Goal: Information Seeking & Learning: Check status

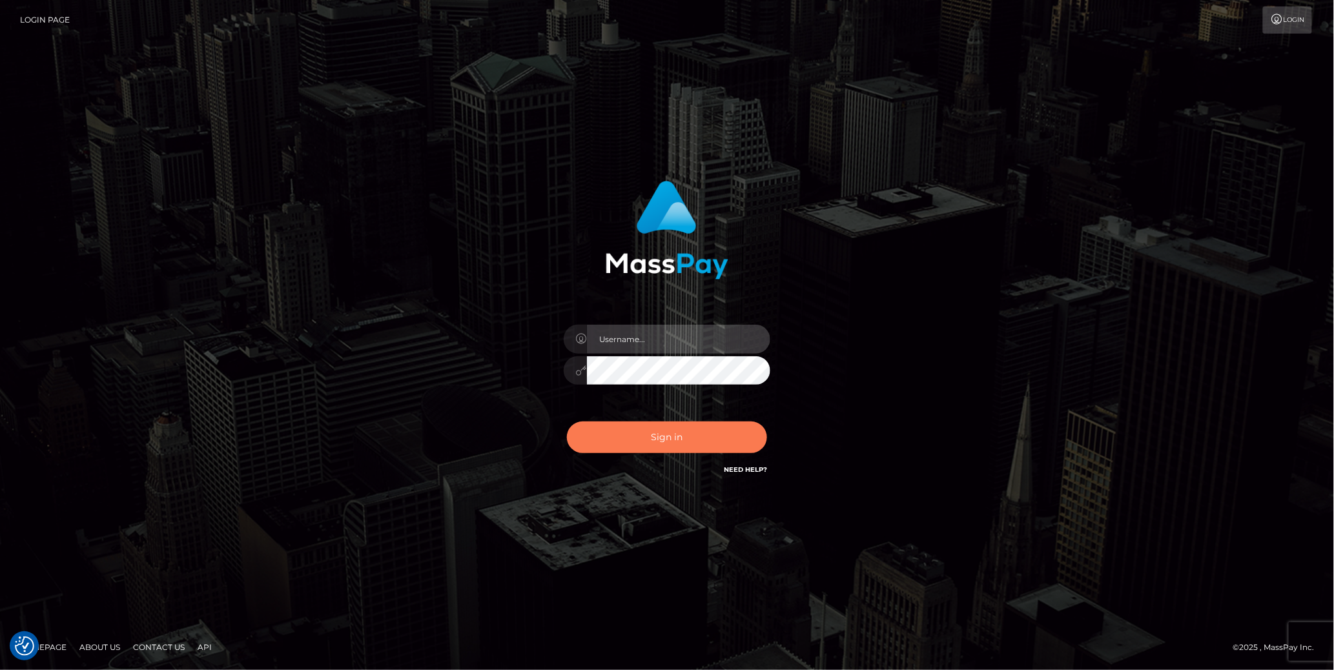
type input "cheli"
click at [659, 430] on button "Sign in" at bounding box center [667, 438] width 200 height 32
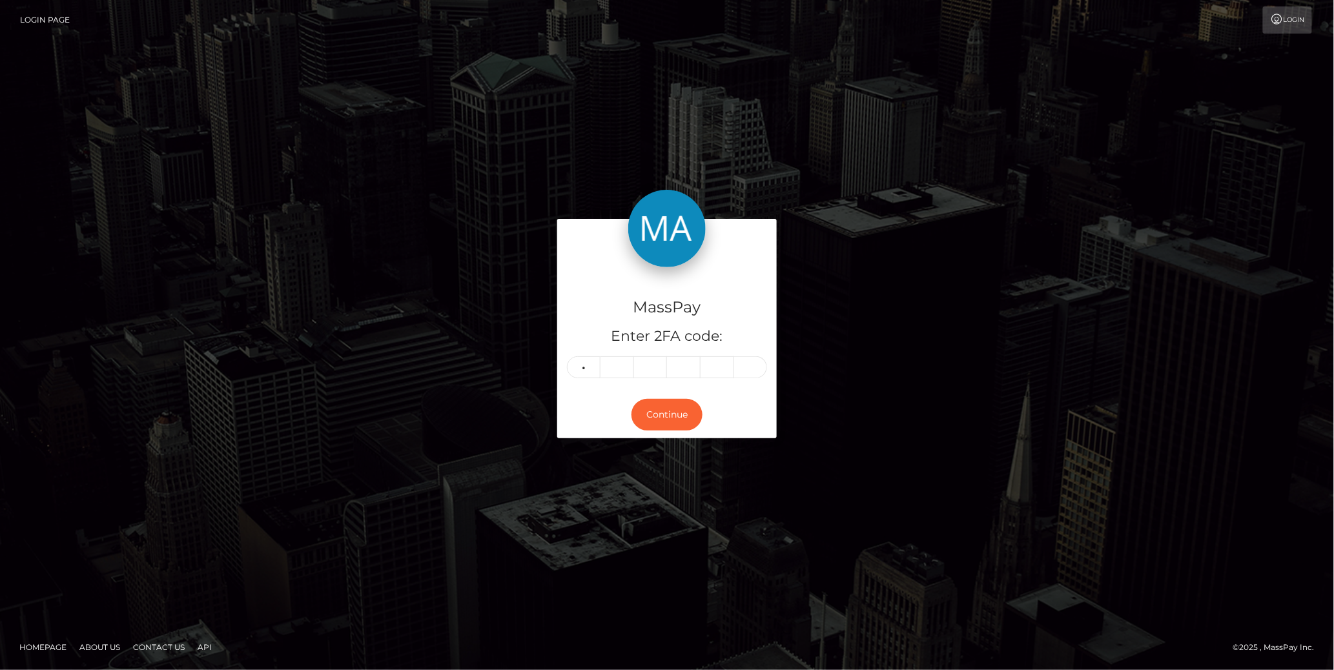
type input "9"
type input "3"
type input "6"
type input "8"
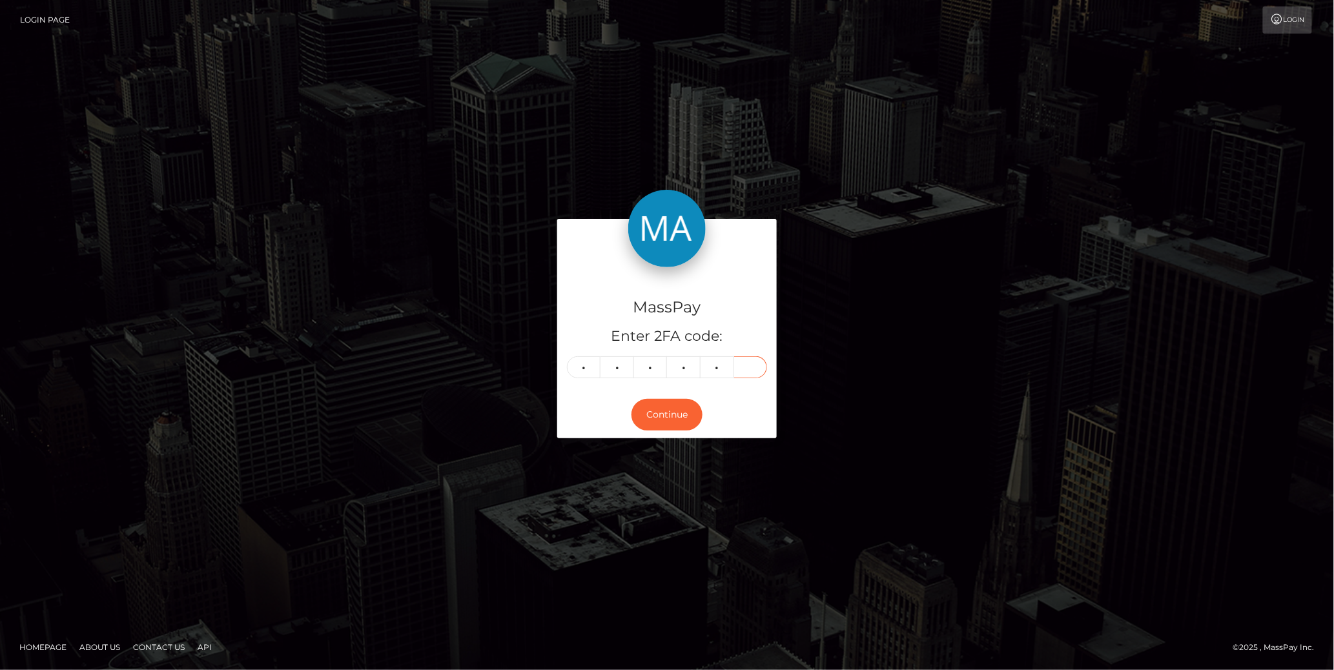
type input "6"
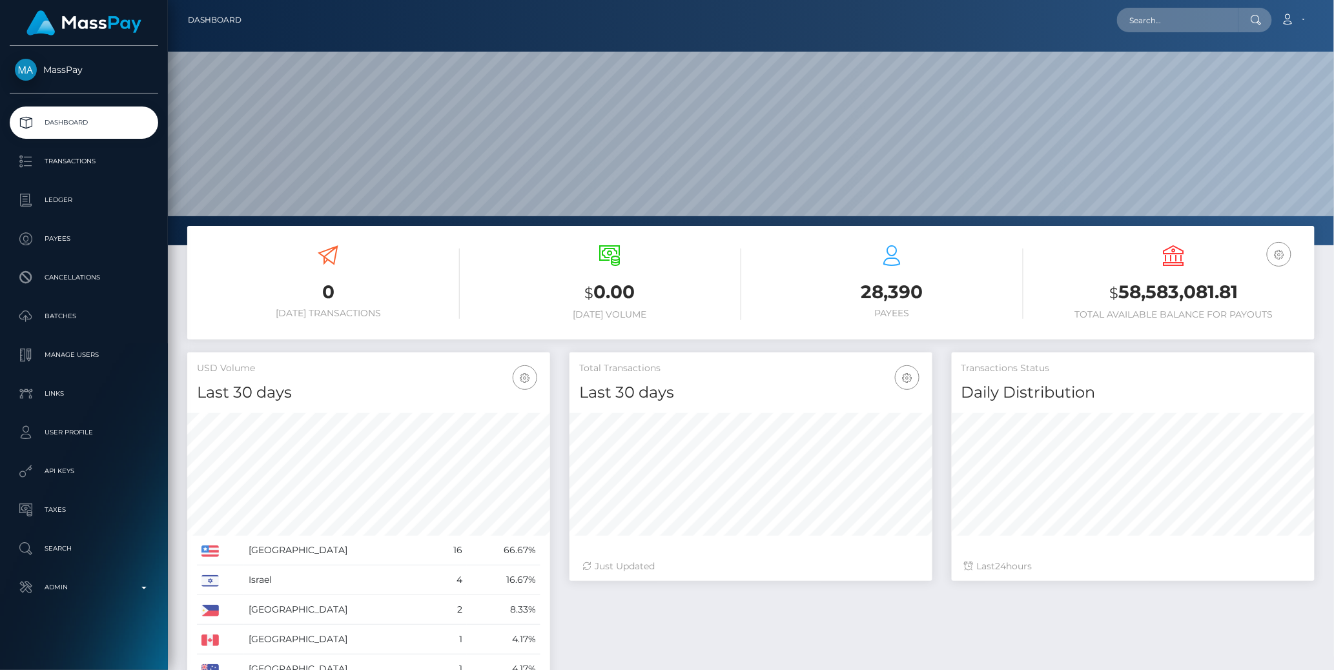
scroll to position [229, 363]
click at [1167, 24] on input "text" at bounding box center [1177, 20] width 121 height 25
paste input "77030851"
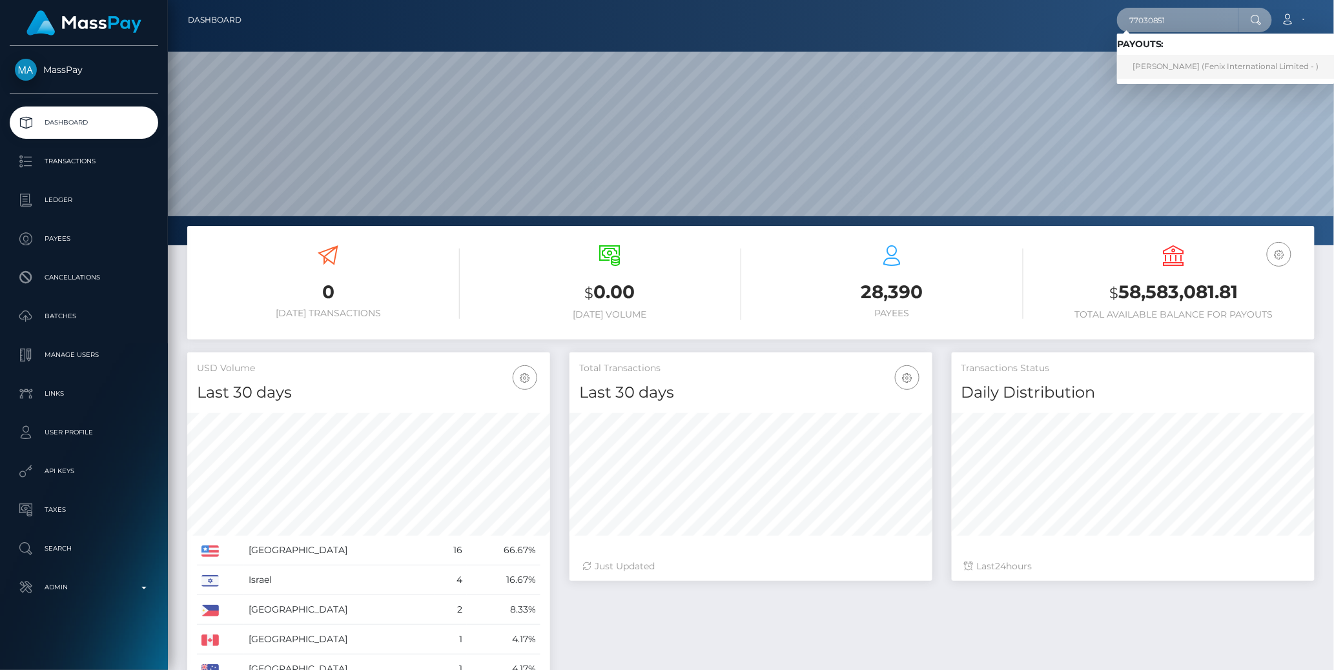
type input "77030851"
click at [1250, 63] on link "ARIANNE ROY-MICHAUD (Fenix International Limited - )" at bounding box center [1226, 67] width 218 height 24
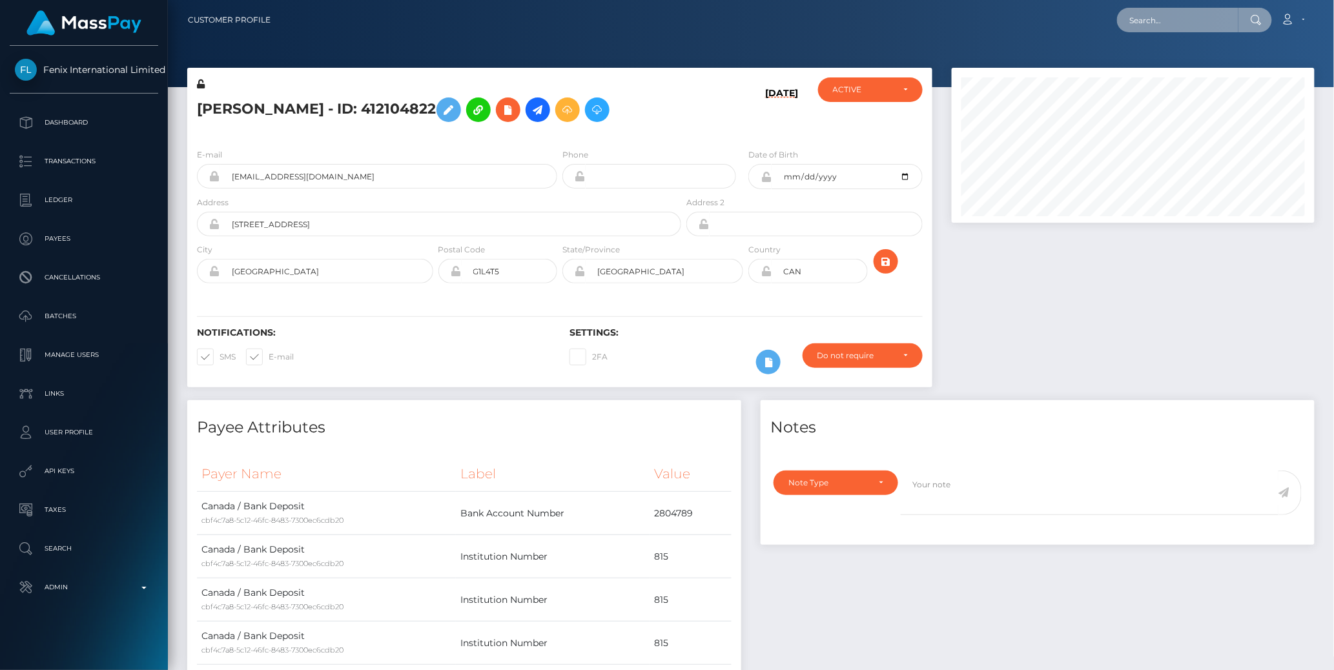
click at [1166, 18] on input "text" at bounding box center [1177, 20] width 121 height 25
paste input "77030851"
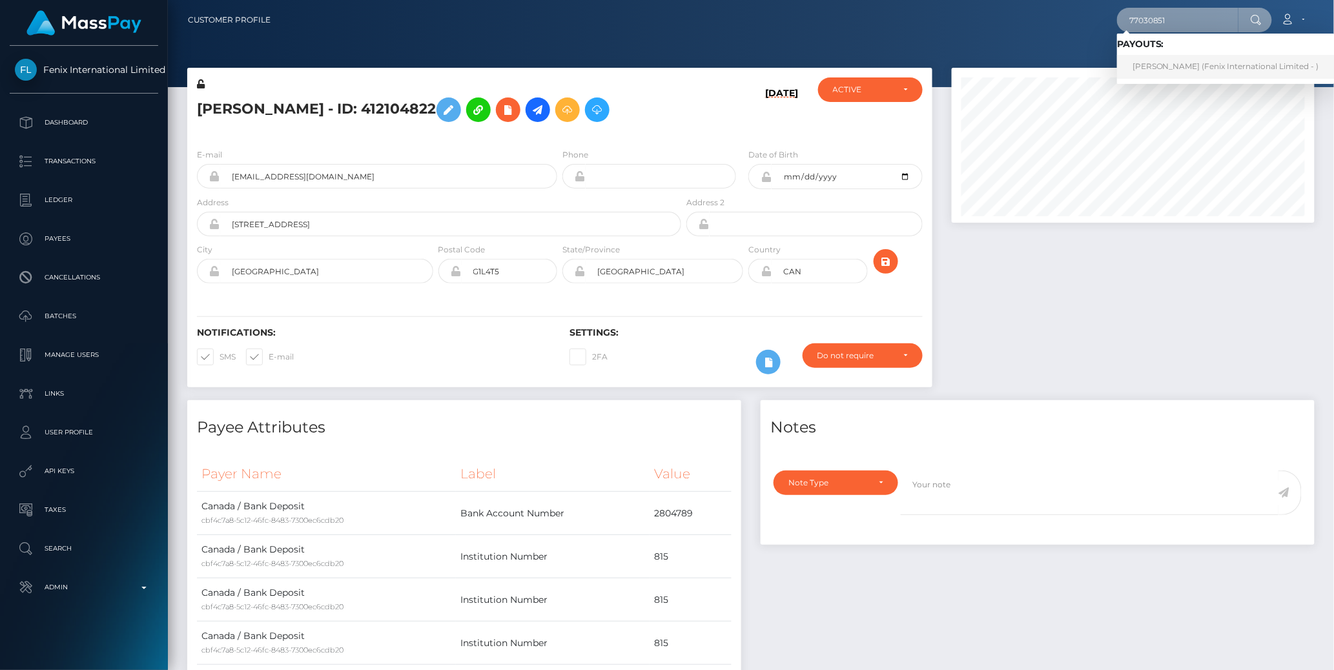
type input "77030851"
click at [1167, 60] on link "ARIANNE ROY-MICHAUD (Fenix International Limited - )" at bounding box center [1226, 67] width 218 height 24
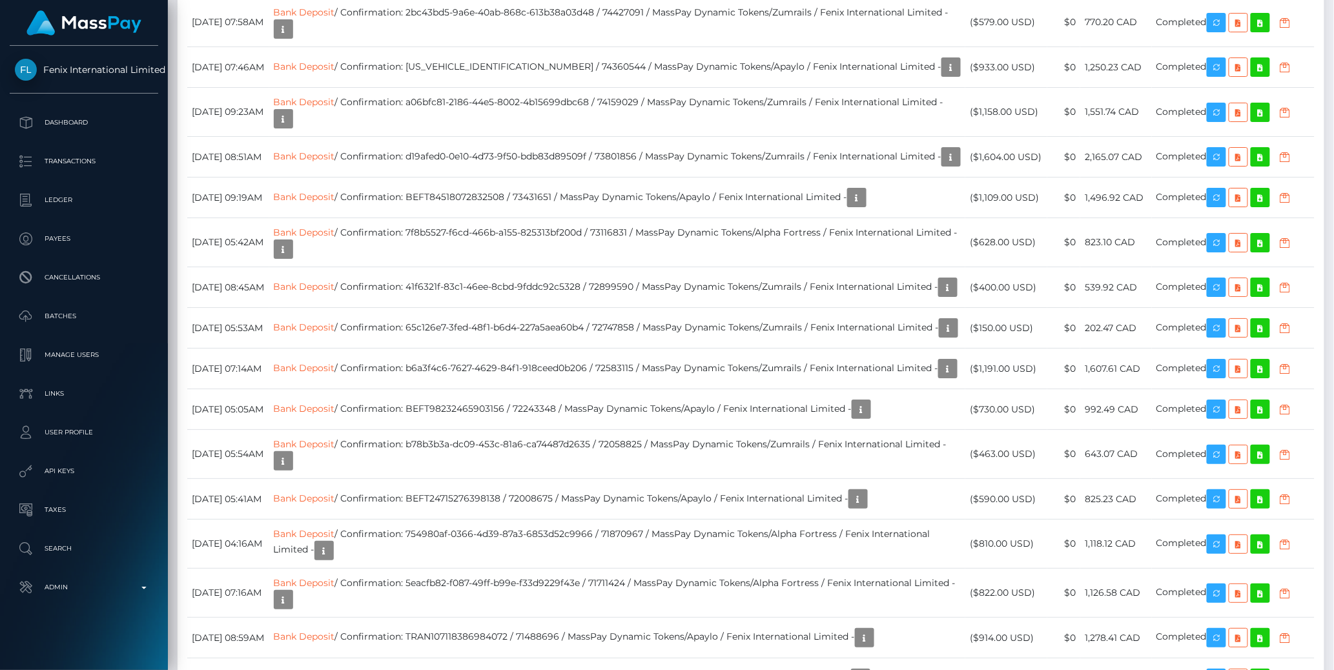
scroll to position [1818, 0]
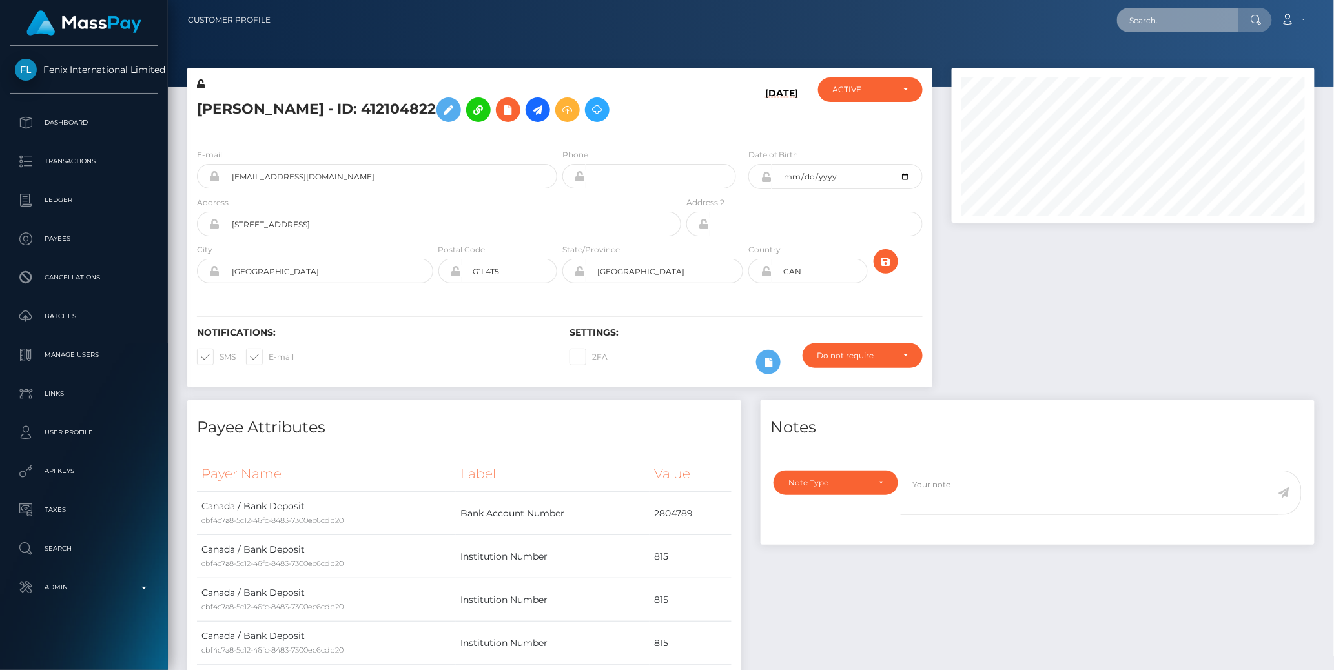
click at [1152, 19] on input "text" at bounding box center [1177, 20] width 121 height 25
click at [1153, 19] on input "text" at bounding box center [1177, 20] width 121 height 25
paste input "77021083"
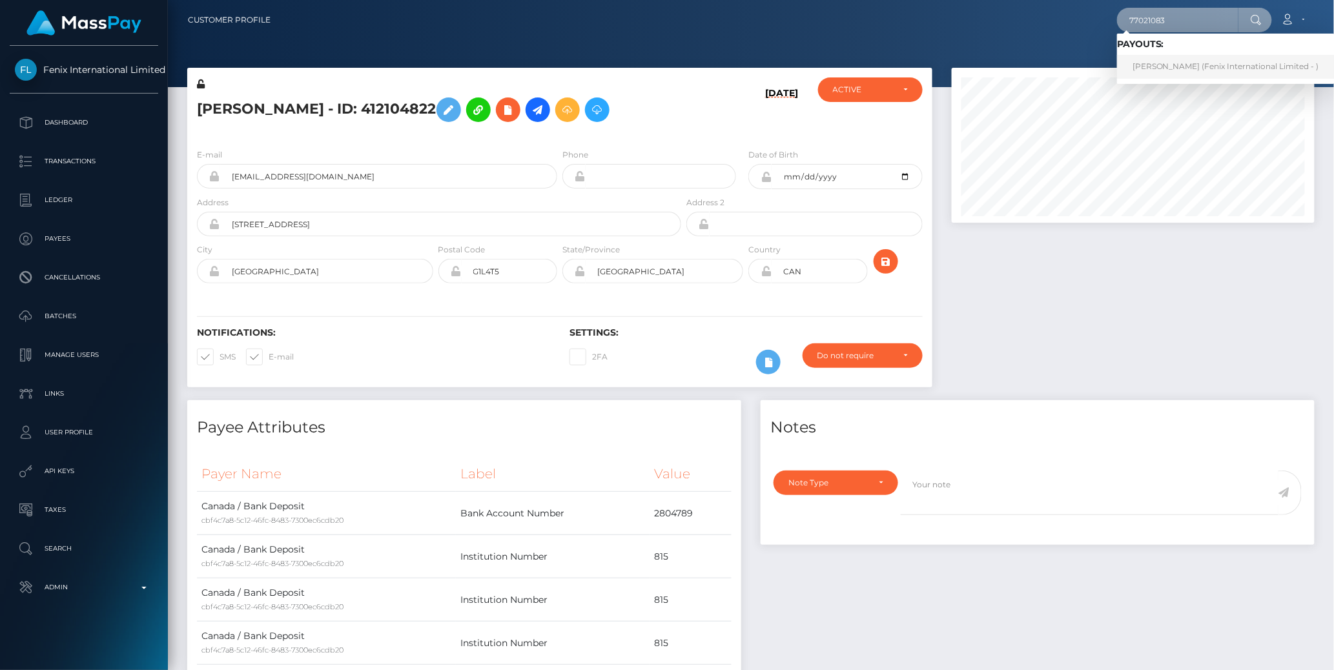
type input "77021083"
click at [1169, 61] on link "Cassandra Aubree Elder (Fenix International Limited - )" at bounding box center [1226, 67] width 218 height 24
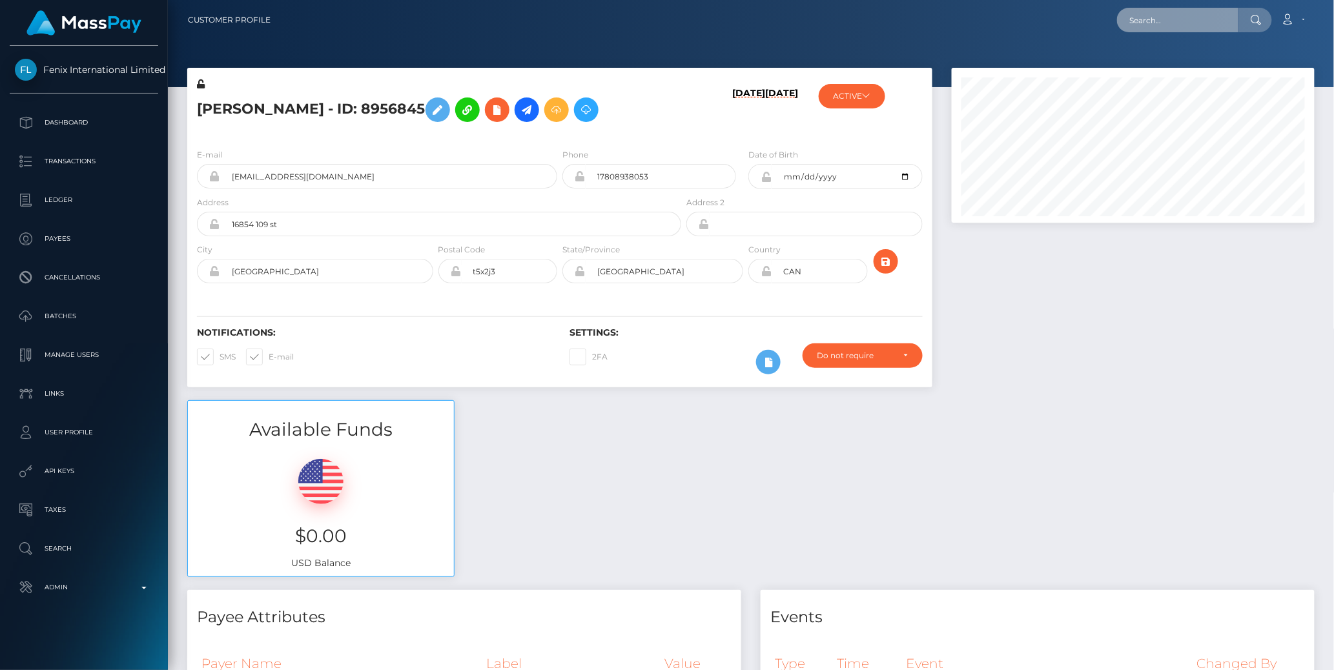
click at [1166, 24] on input "text" at bounding box center [1177, 20] width 121 height 25
paste input "77011947"
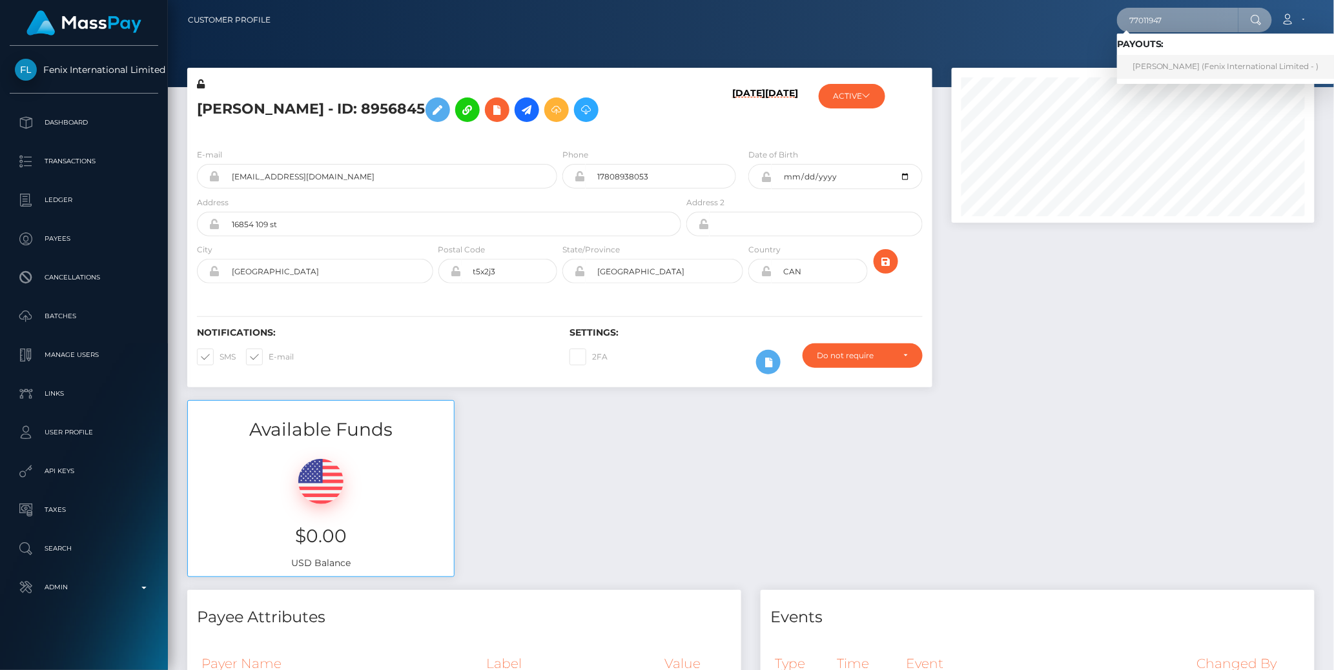
type input "77011947"
click at [1152, 66] on link "RUBY MOHSIN (Fenix International Limited - )" at bounding box center [1226, 67] width 218 height 24
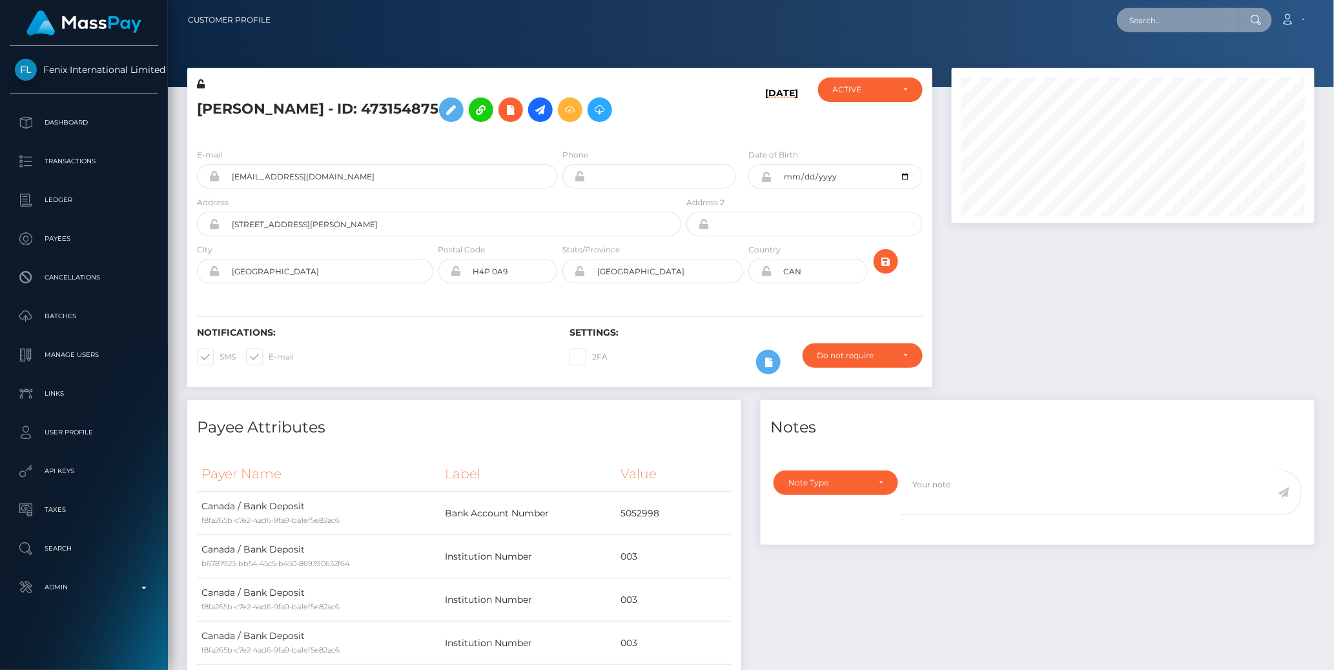
click at [1194, 19] on input "text" at bounding box center [1177, 20] width 121 height 25
paste input "77018012"
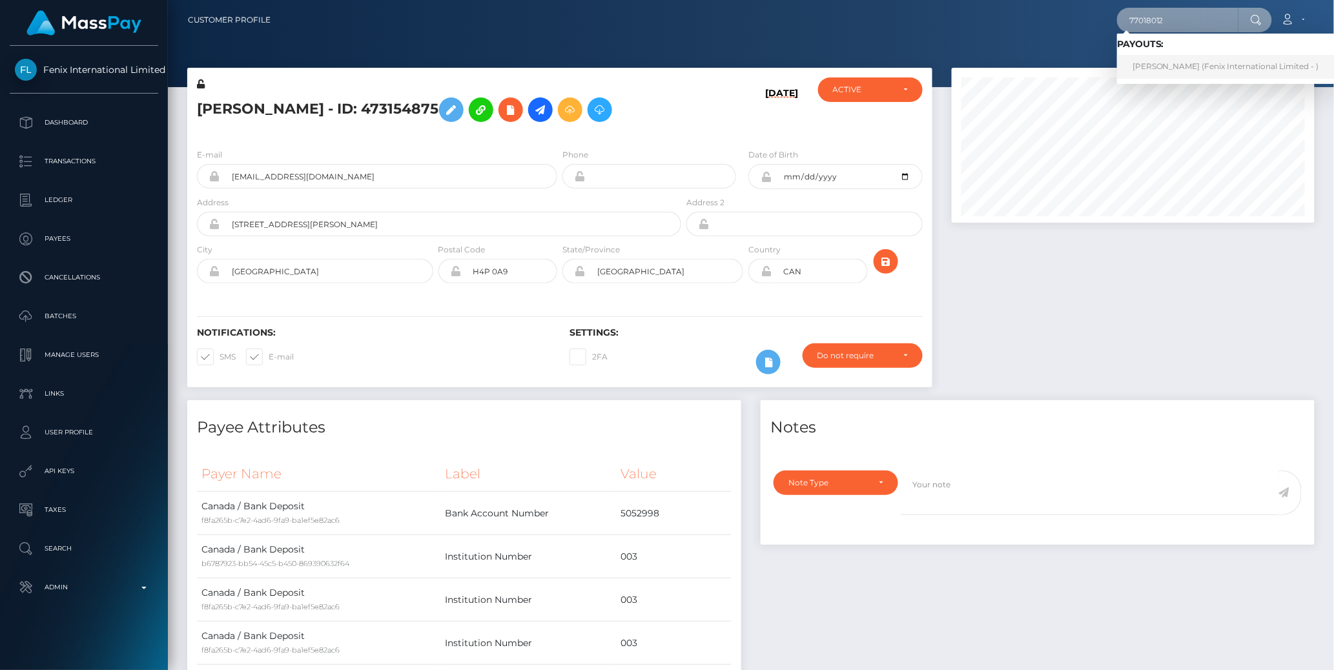
type input "77018012"
click at [1193, 63] on link "Maude Plouffe (Fenix International Limited - )" at bounding box center [1226, 67] width 218 height 24
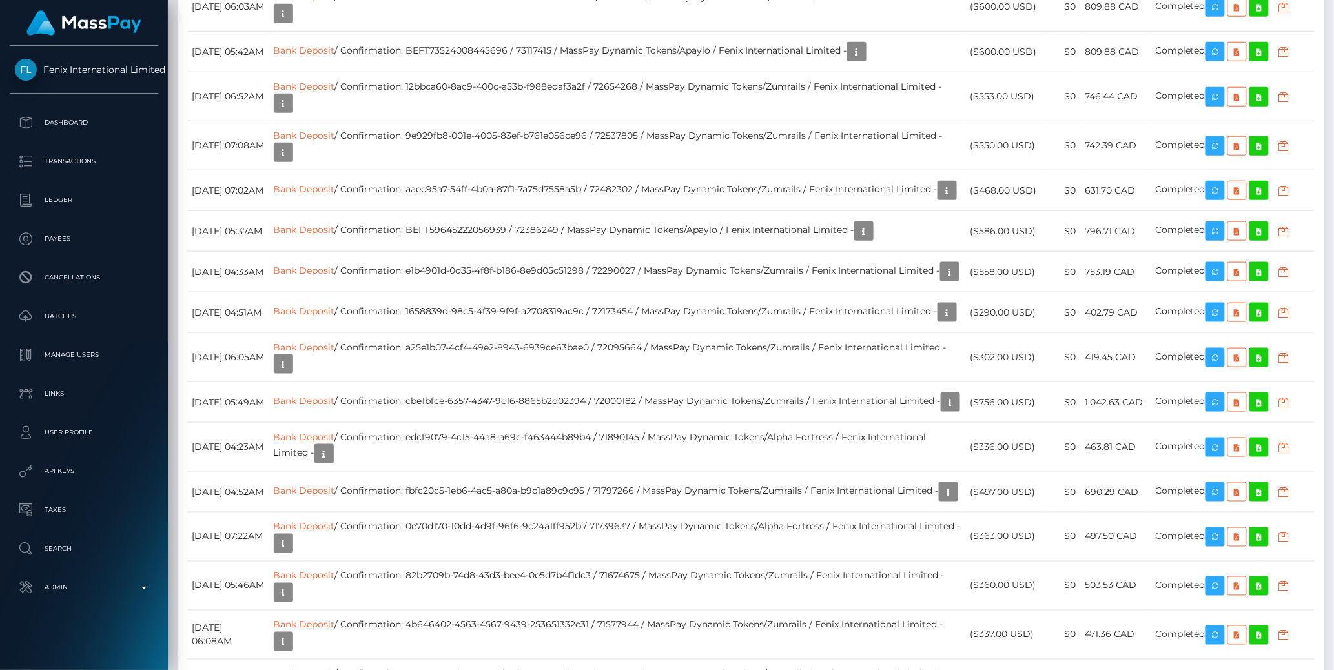
scroll to position [155, 363]
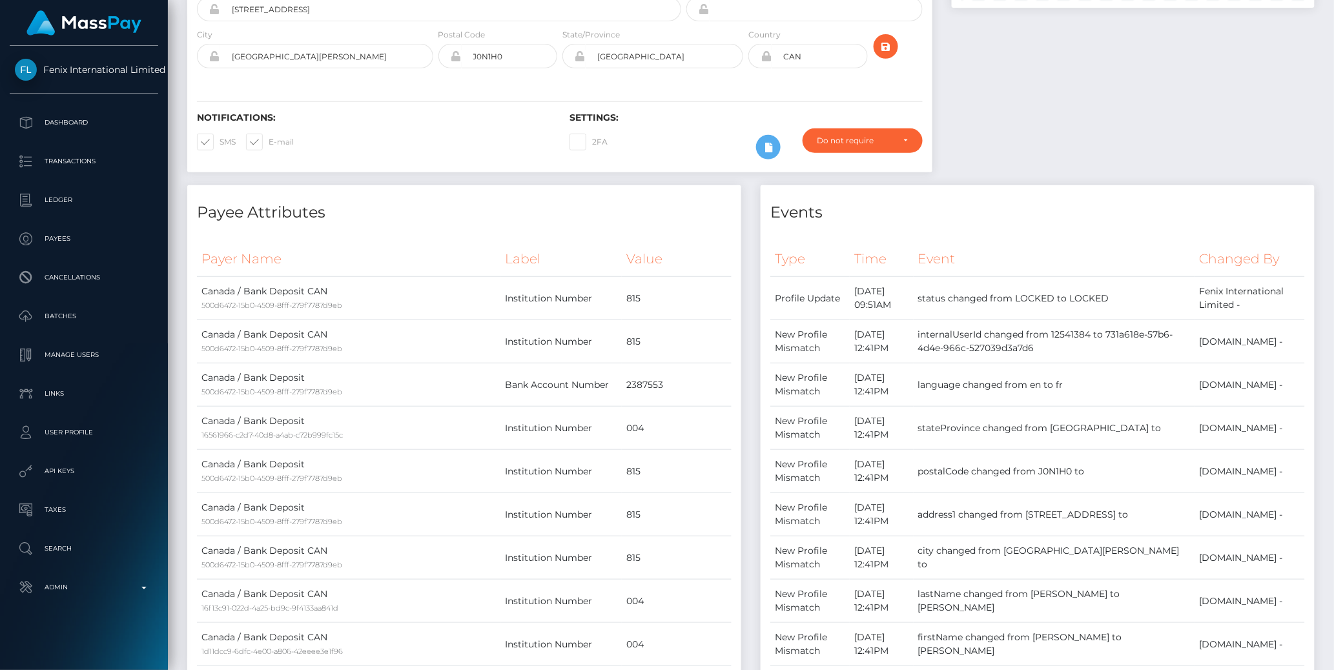
scroll to position [0, 0]
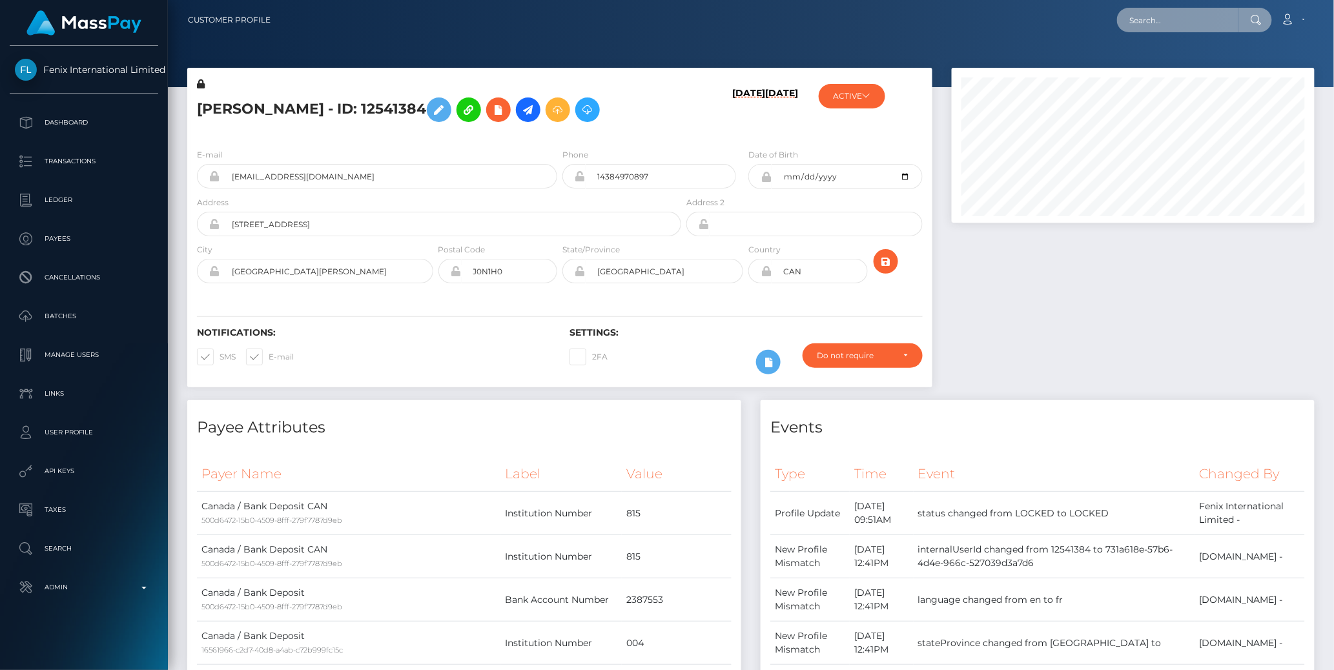
click at [1166, 20] on input "text" at bounding box center [1177, 20] width 121 height 25
paste input "77012950"
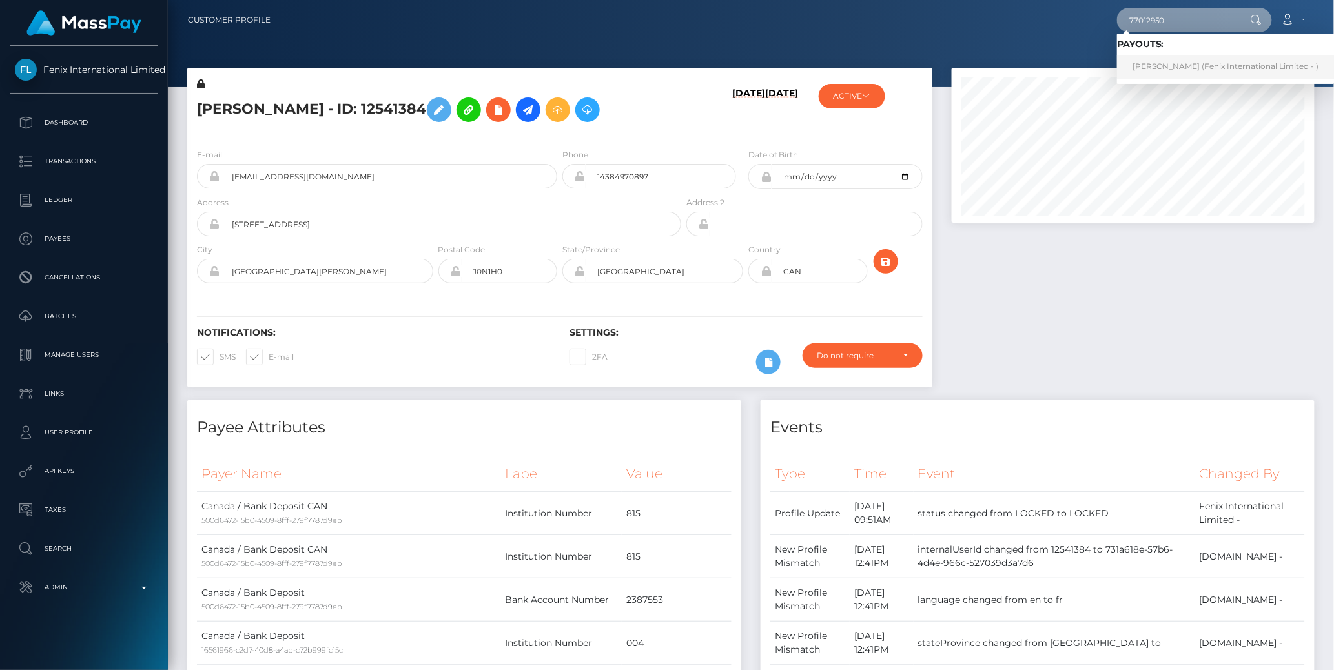
type input "77012950"
click at [1195, 58] on link "Stephanie Amaral (Fenix International Limited - )" at bounding box center [1226, 67] width 218 height 24
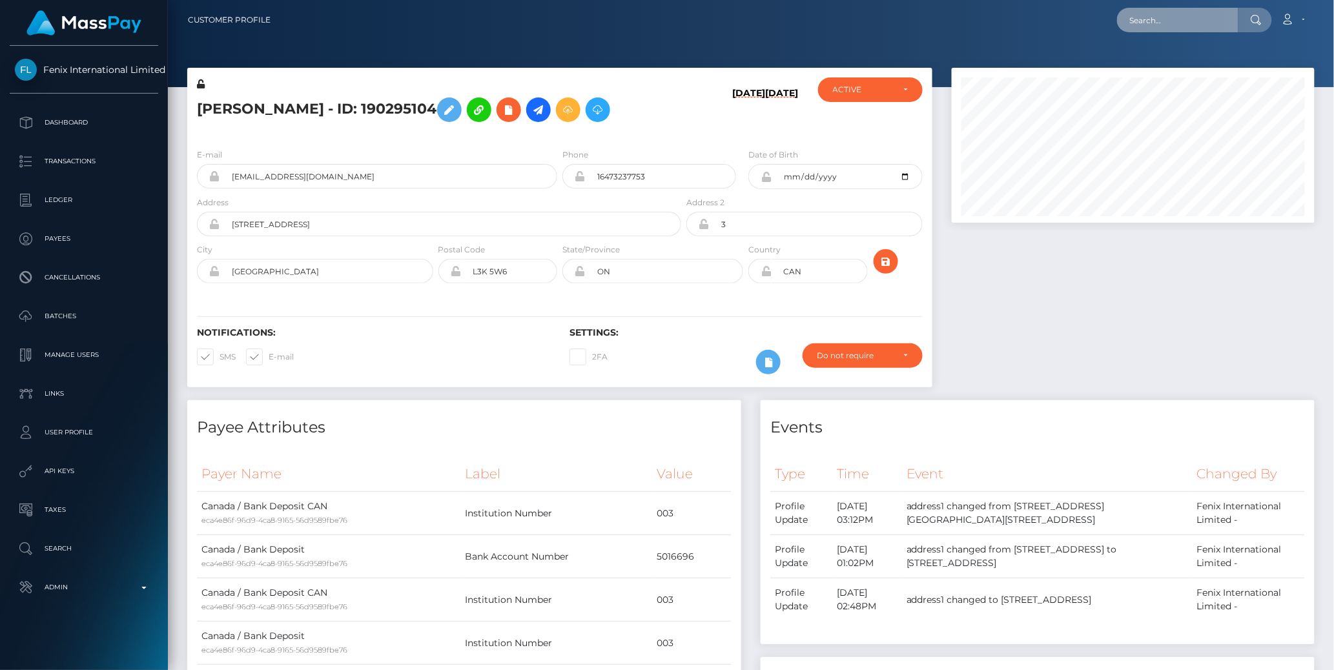
click at [1142, 26] on input "text" at bounding box center [1177, 20] width 121 height 25
paste input "77030024"
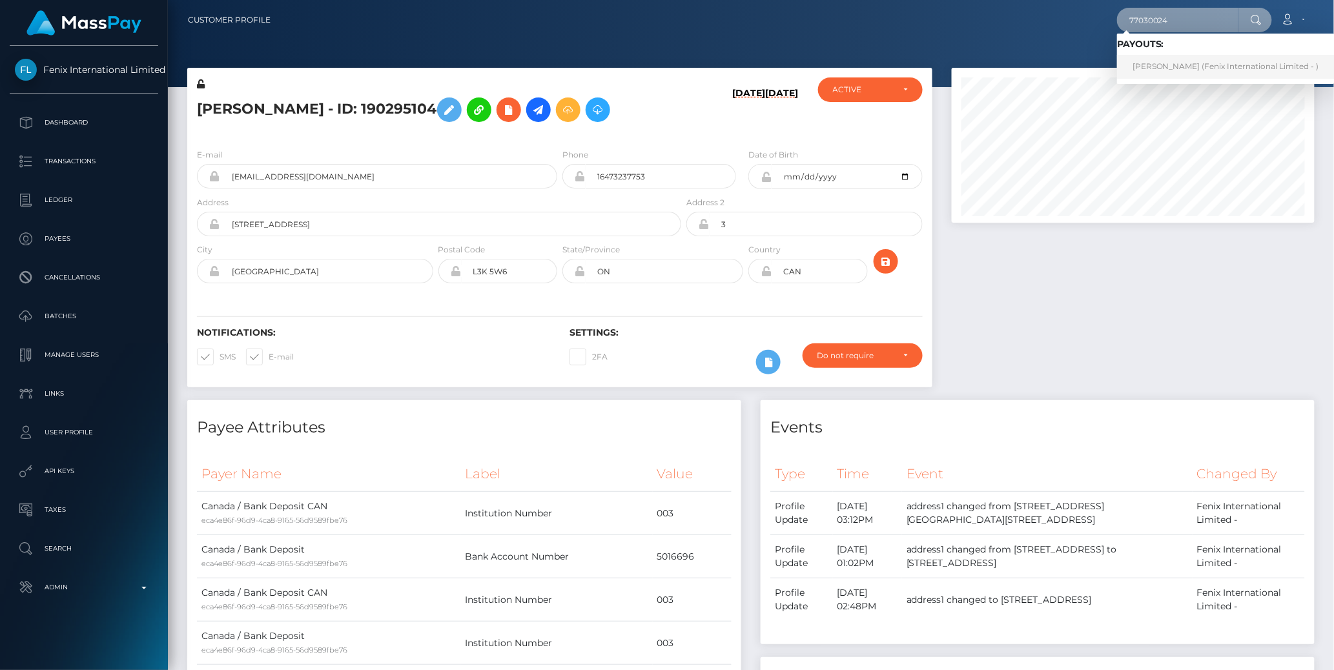
type input "77030024"
click at [1164, 64] on link "rita sabah (Fenix International Limited - )" at bounding box center [1226, 67] width 218 height 24
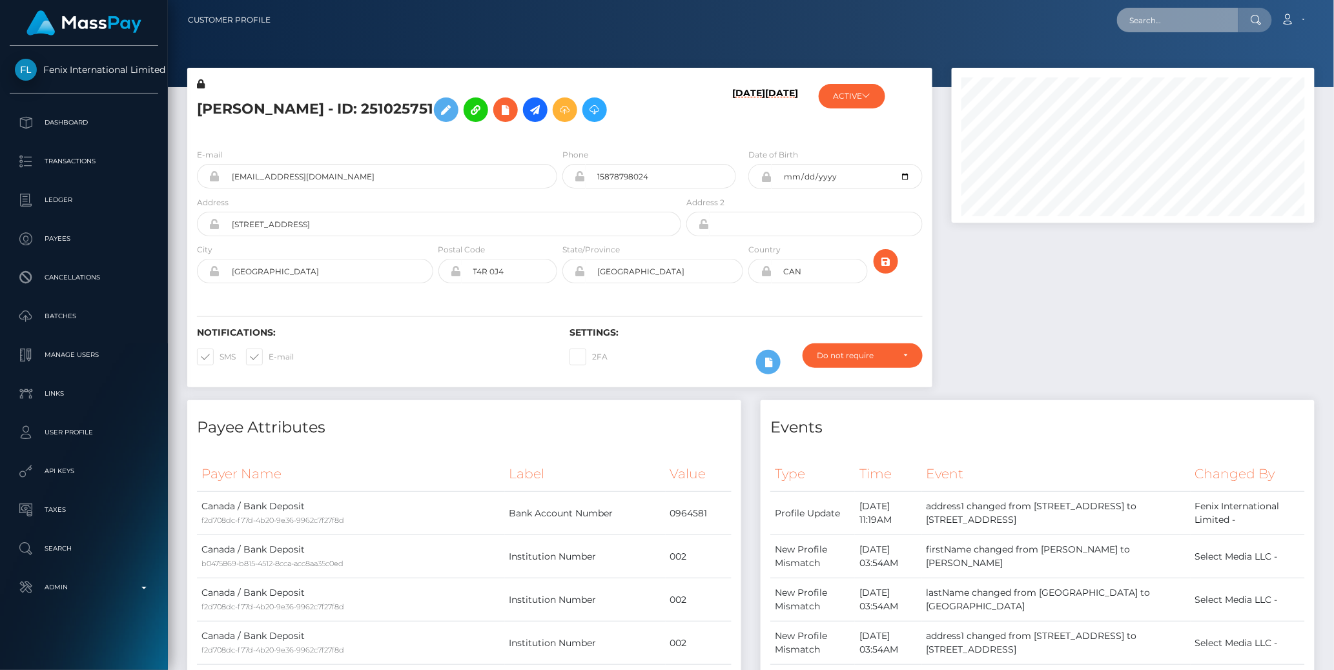
click at [1161, 19] on input "text" at bounding box center [1177, 20] width 121 height 25
paste input "77006783"
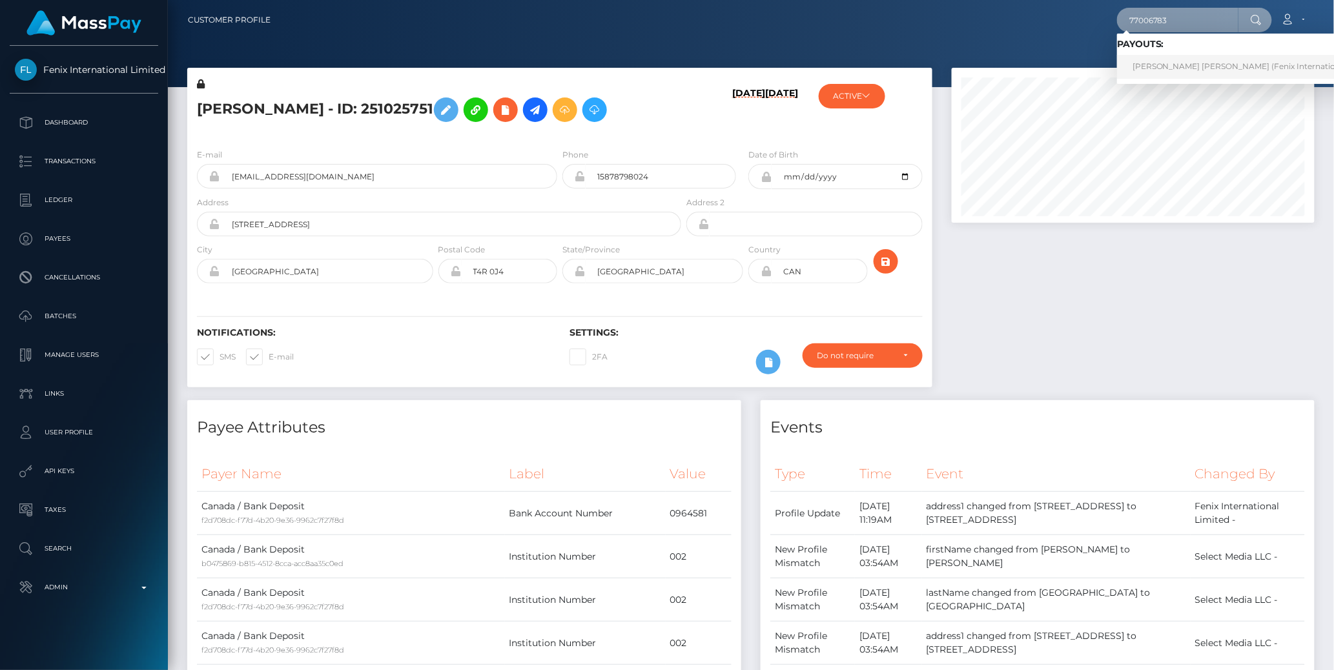
type input "77006783"
click at [1161, 61] on link "SADIE ADELAIDE ROBINSON (Fenix International Limited - )" at bounding box center [1260, 67] width 287 height 24
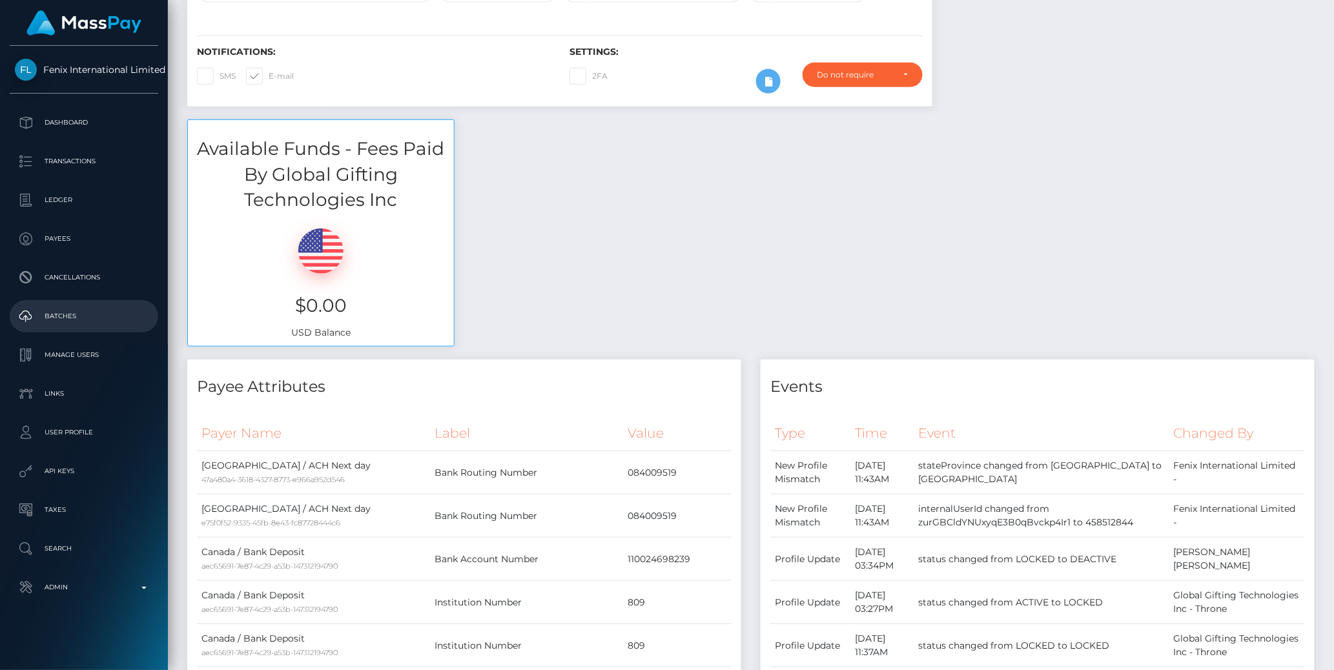
scroll to position [5569, 0]
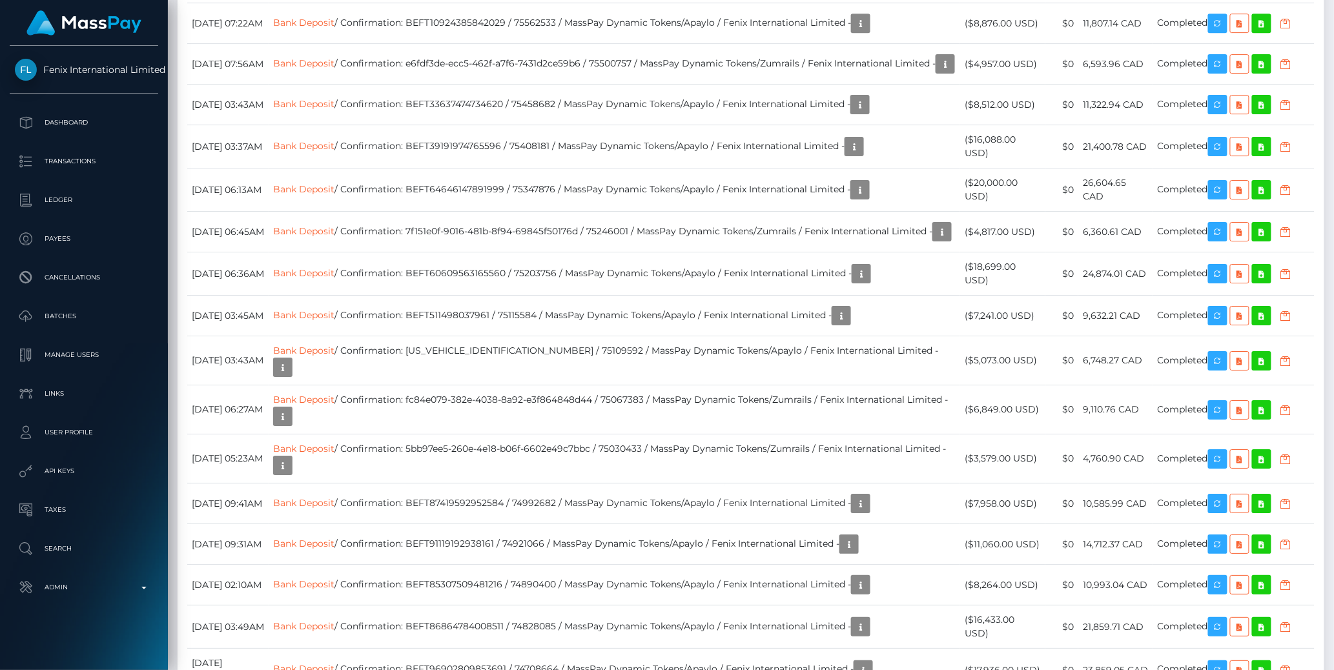
scroll to position [5666, 0]
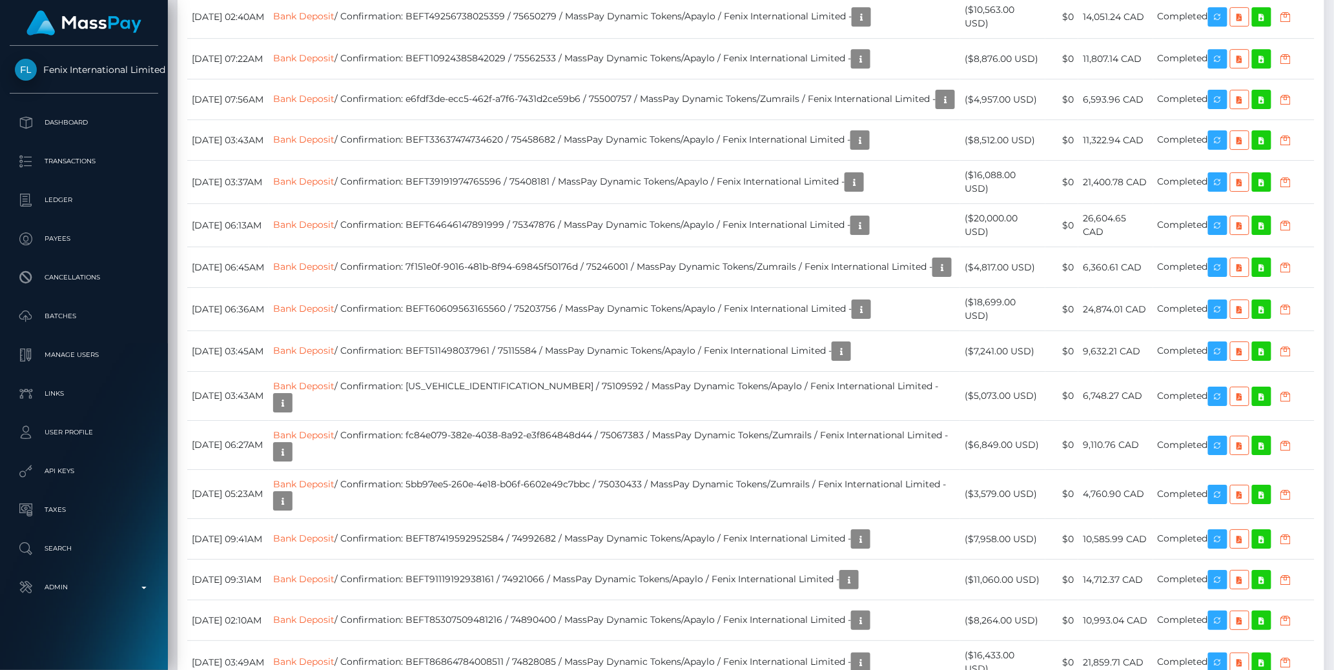
drag, startPoint x: 983, startPoint y: 236, endPoint x: 1020, endPoint y: 238, distance: 37.5
copy td "6,392.00"
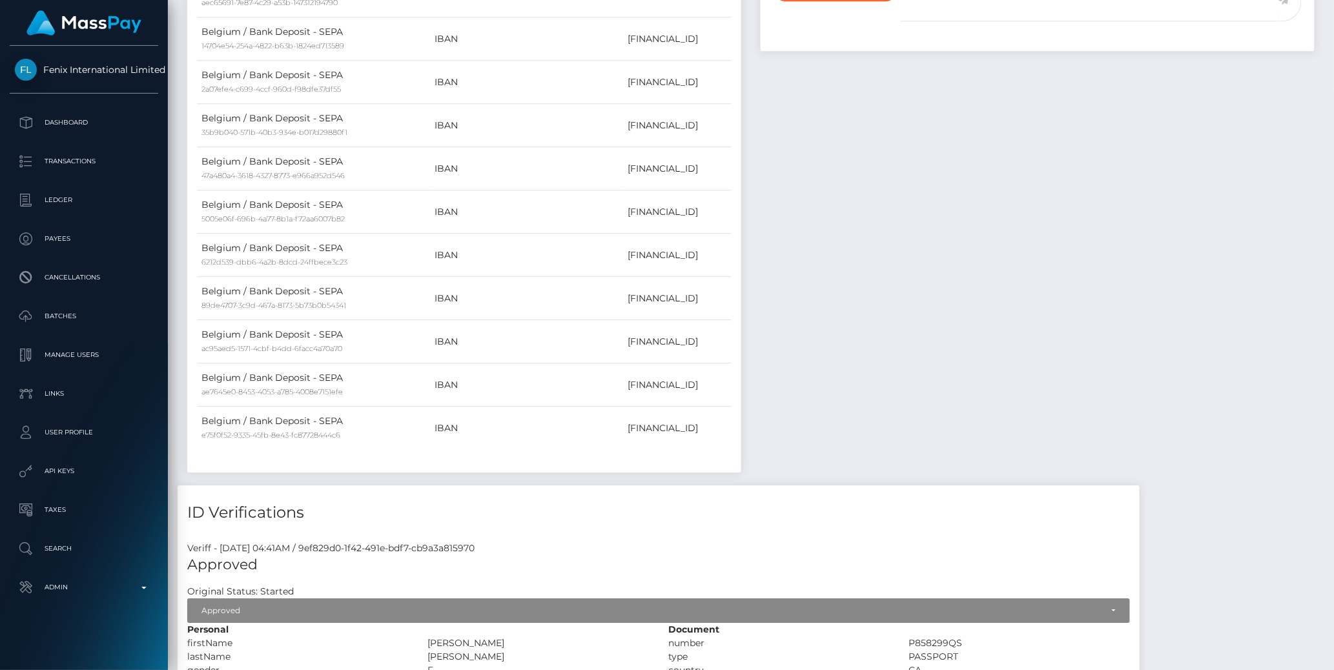
scroll to position [0, 0]
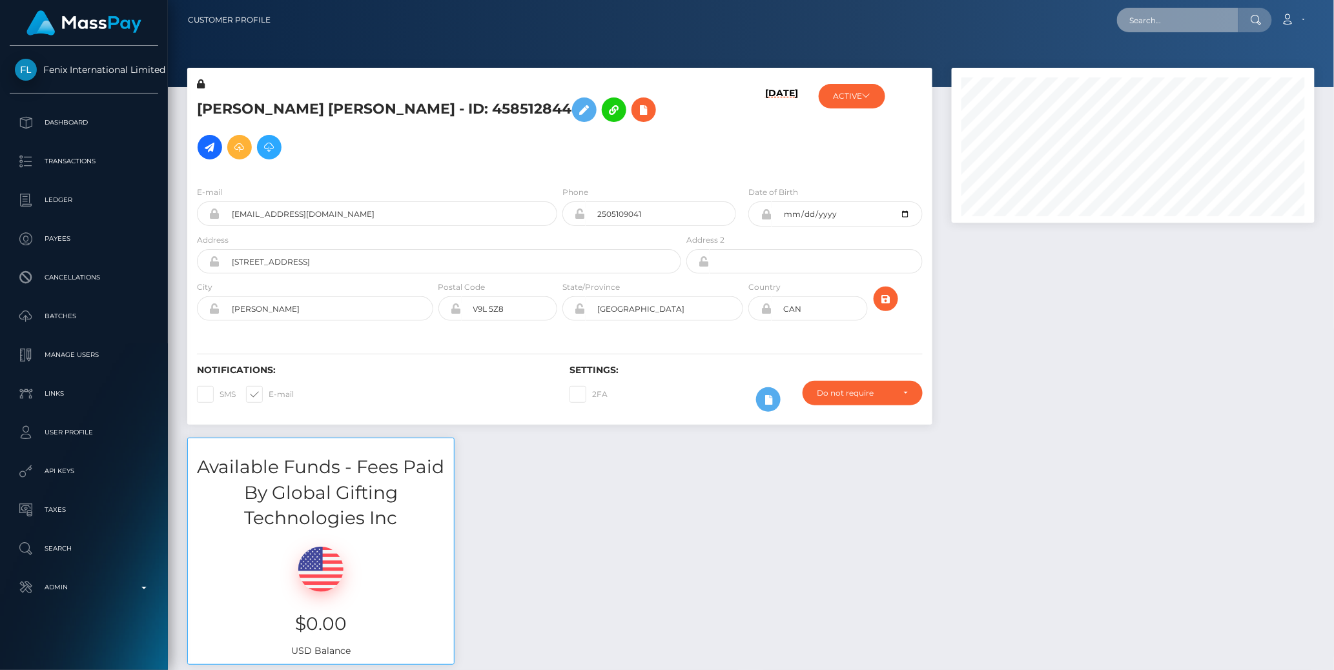
click at [1148, 18] on input "text" at bounding box center [1177, 20] width 121 height 25
paste input "77024379"
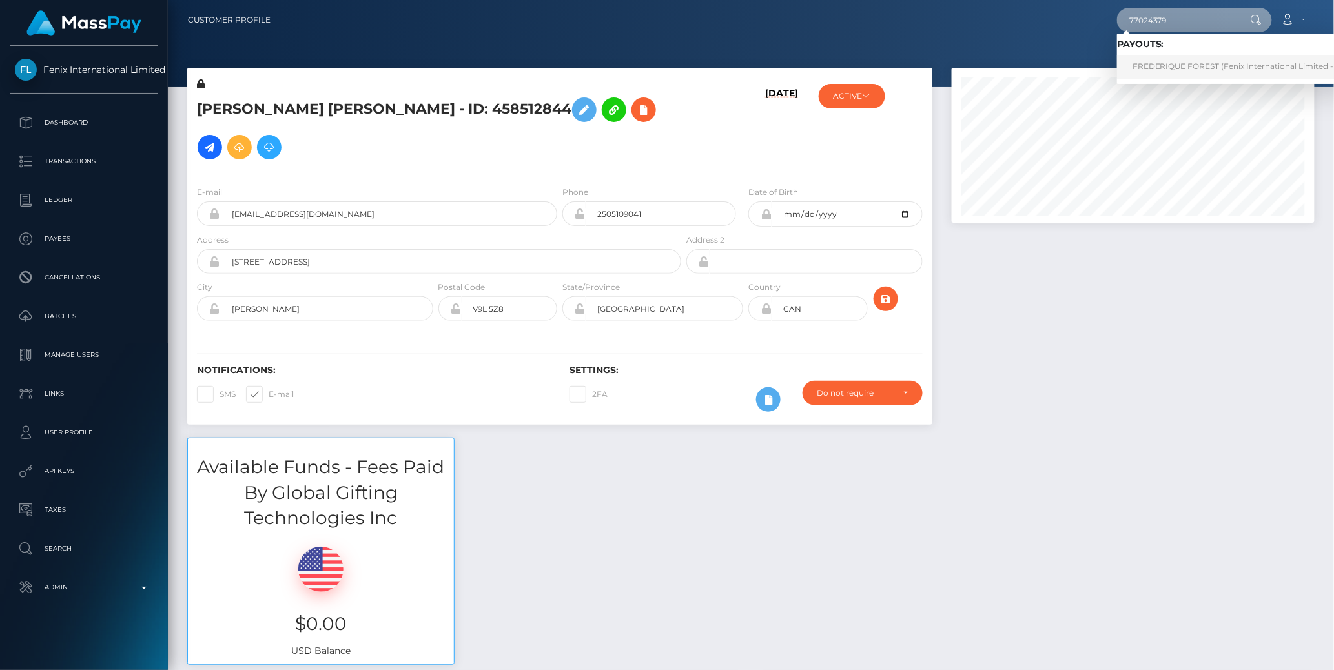
type input "77024379"
click at [1156, 65] on link "FREDERIQUE FOREST (Fenix International Limited - )" at bounding box center [1235, 67] width 237 height 24
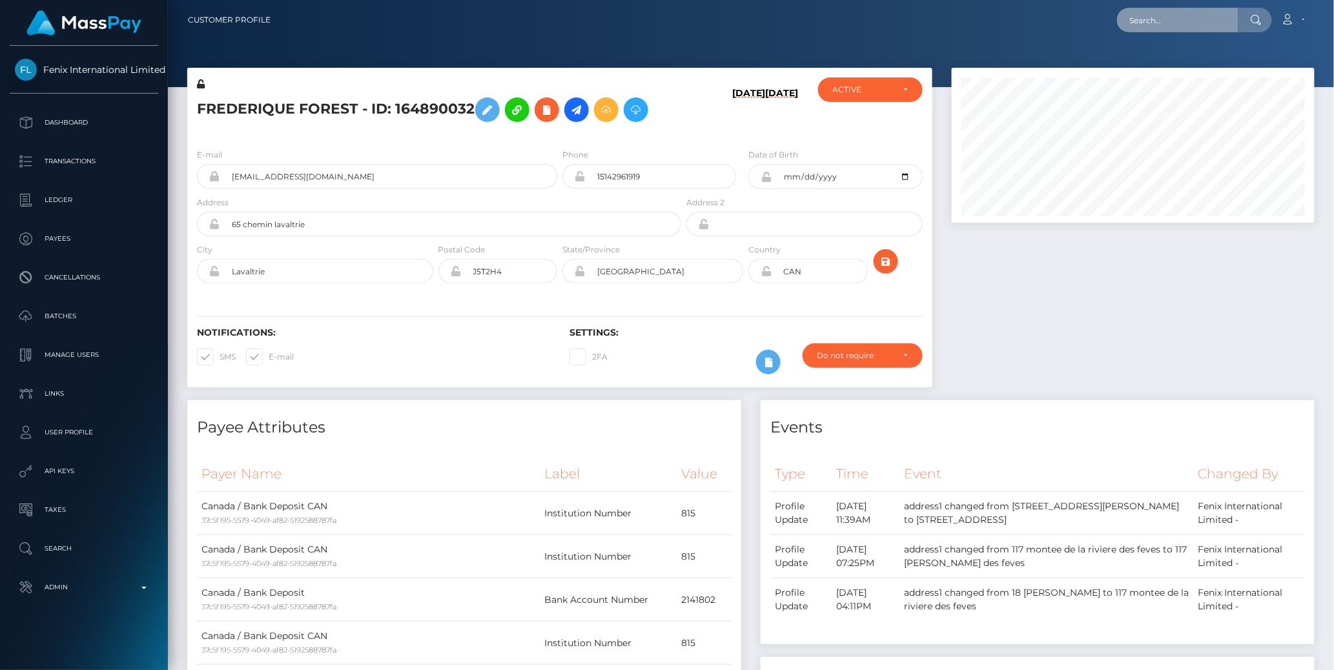
click at [1176, 15] on input "text" at bounding box center [1177, 20] width 121 height 25
paste input "77028739"
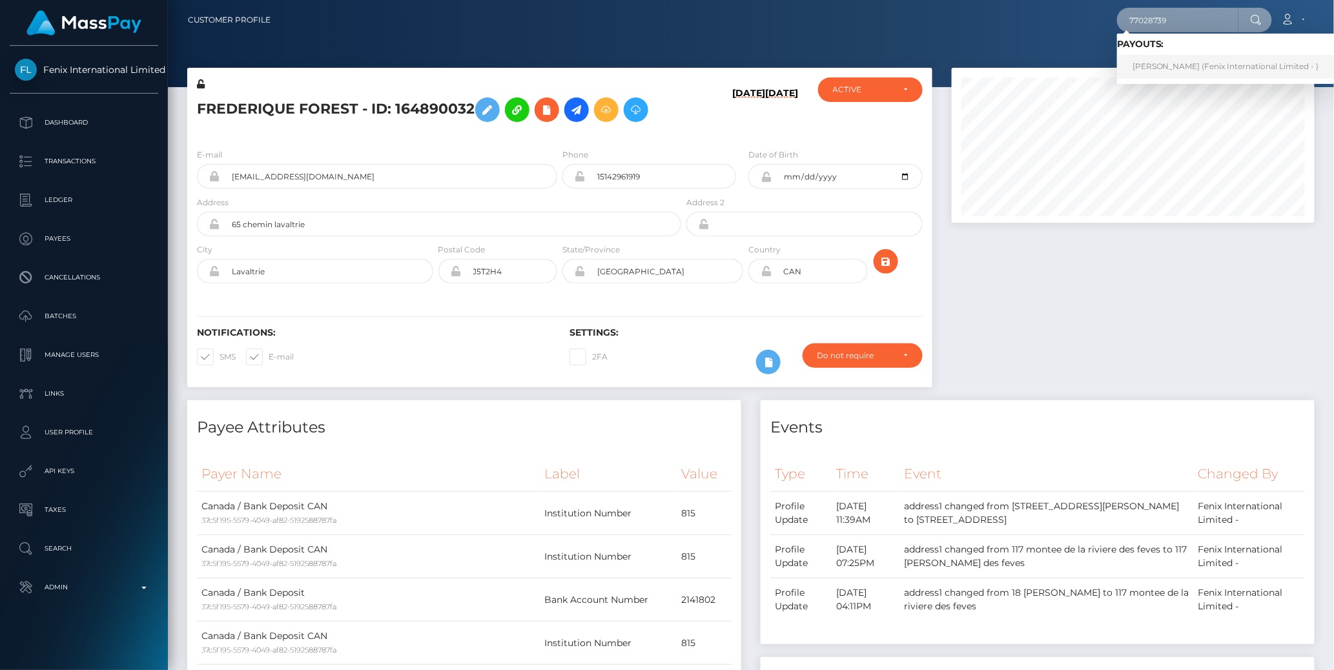
type input "77028739"
click at [1178, 65] on link "REBECCA THIBEAULT (Fenix International Limited - )" at bounding box center [1226, 67] width 218 height 24
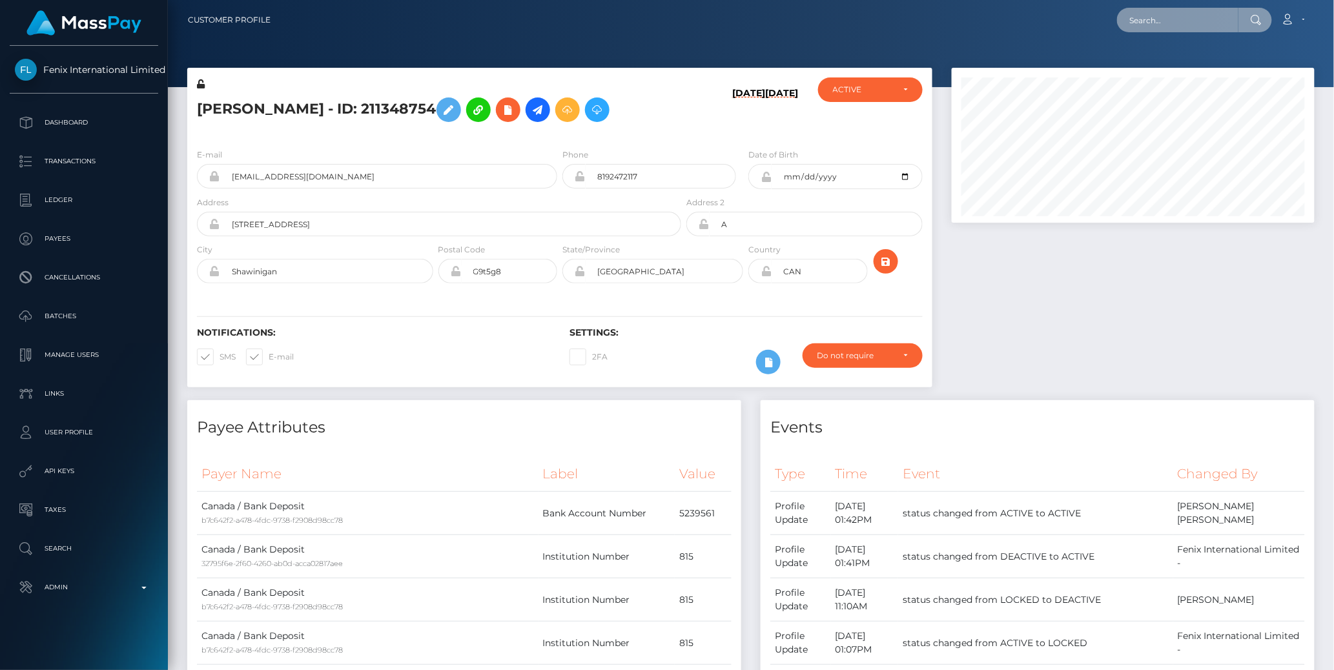
click at [1155, 19] on input "text" at bounding box center [1177, 20] width 121 height 25
paste input "pout_QWamkyvrBmnQM"
type input "pout_QWamkyvrBmnQM"
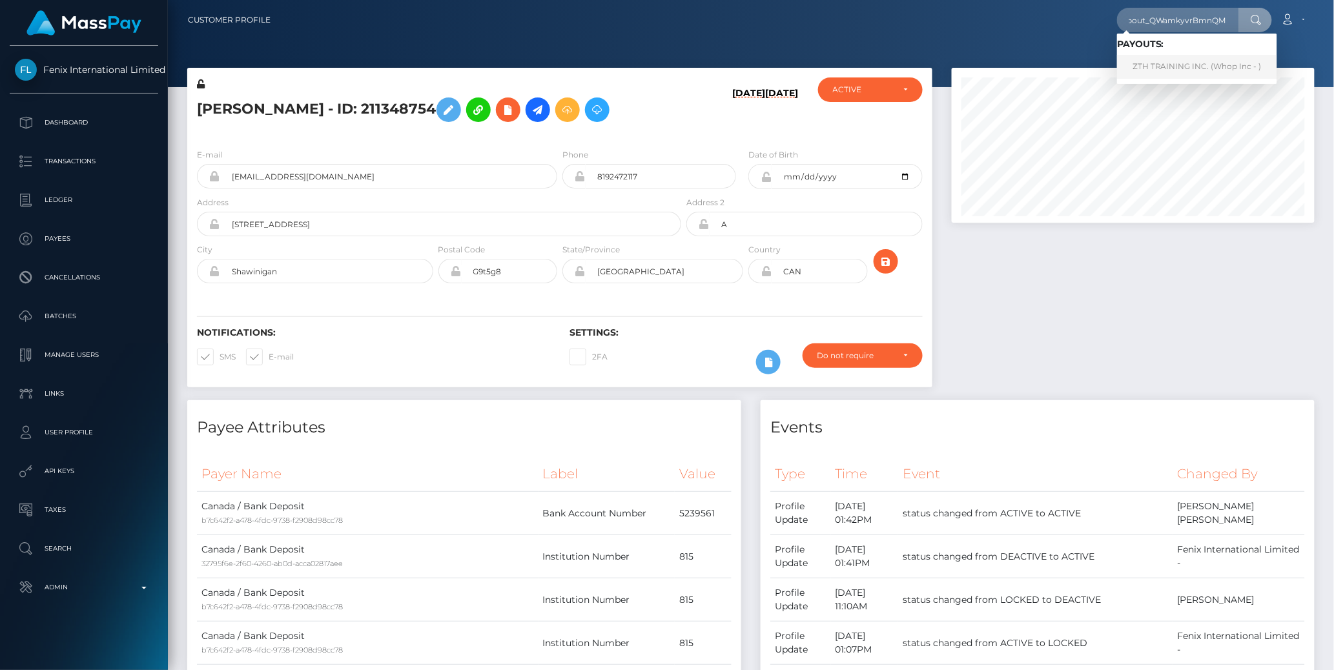
scroll to position [0, 0]
click at [1166, 61] on link "ZTH TRAINING INC. (Whop Inc - )" at bounding box center [1197, 67] width 160 height 24
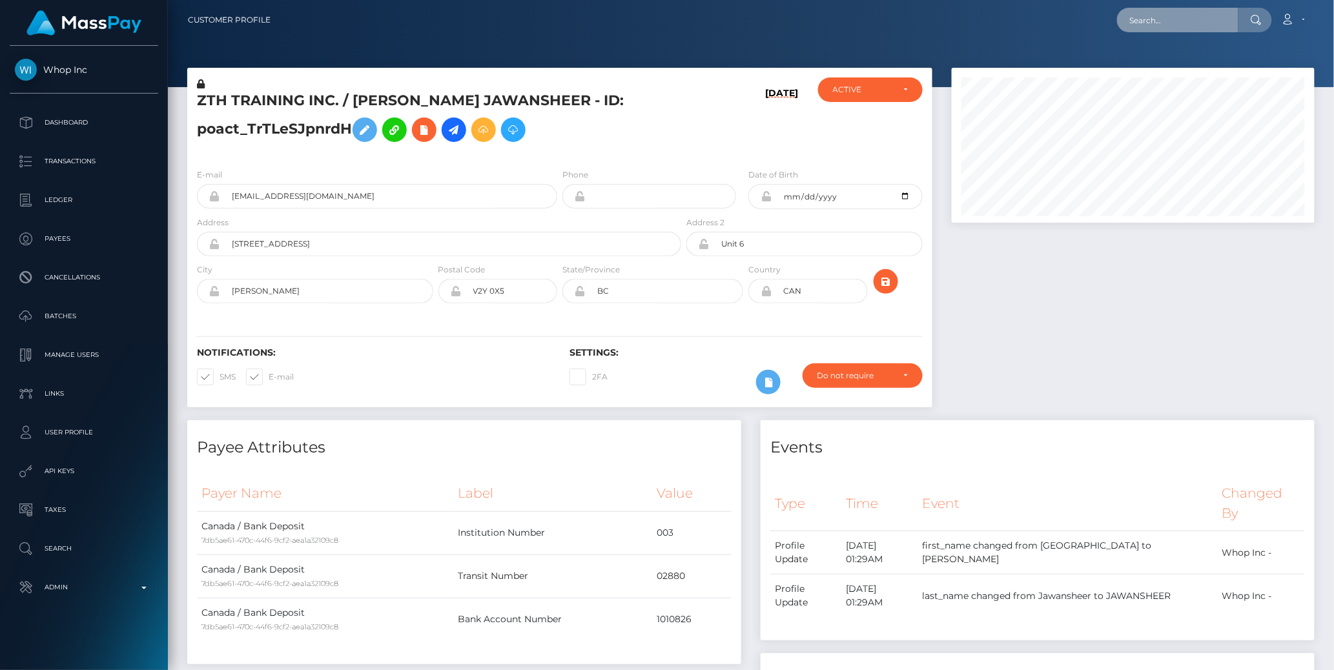
click at [1165, 19] on input "text" at bounding box center [1177, 20] width 121 height 25
paste input "pout_2rqUOJBOLFtDt"
type input "pout_2rqUOJBOLFtDt"
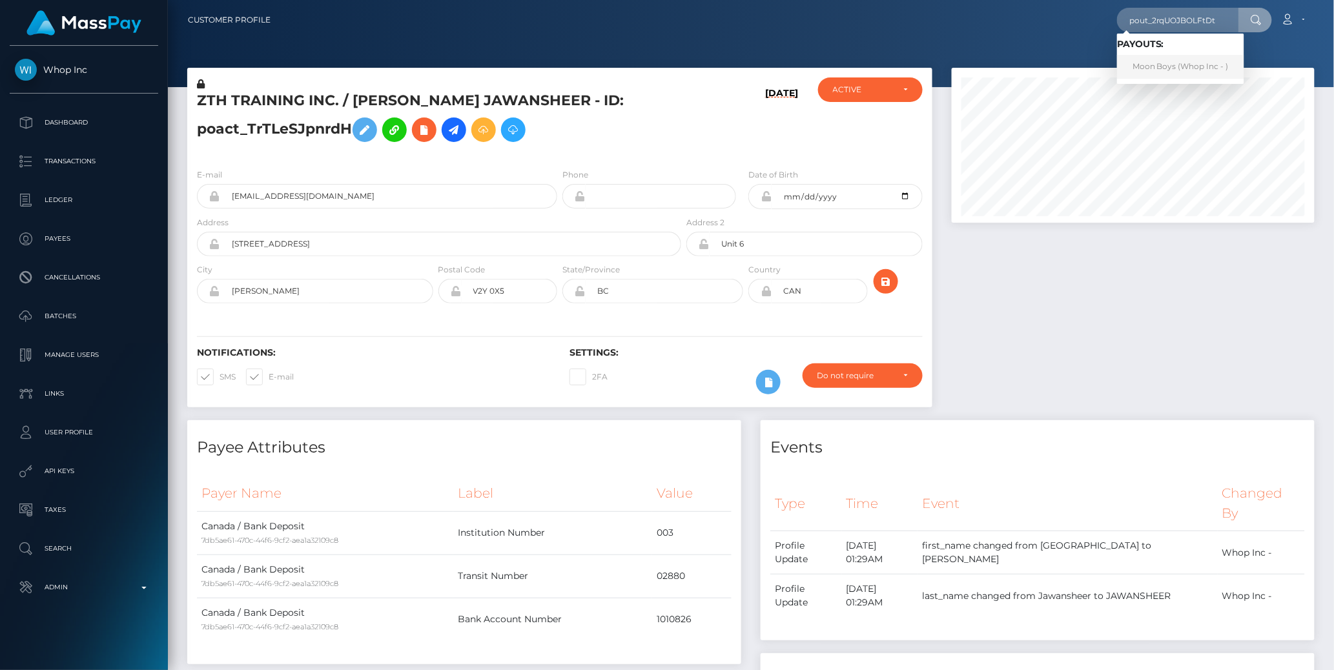
click at [1167, 63] on link "Moon Boys (Whop Inc - )" at bounding box center [1180, 67] width 127 height 24
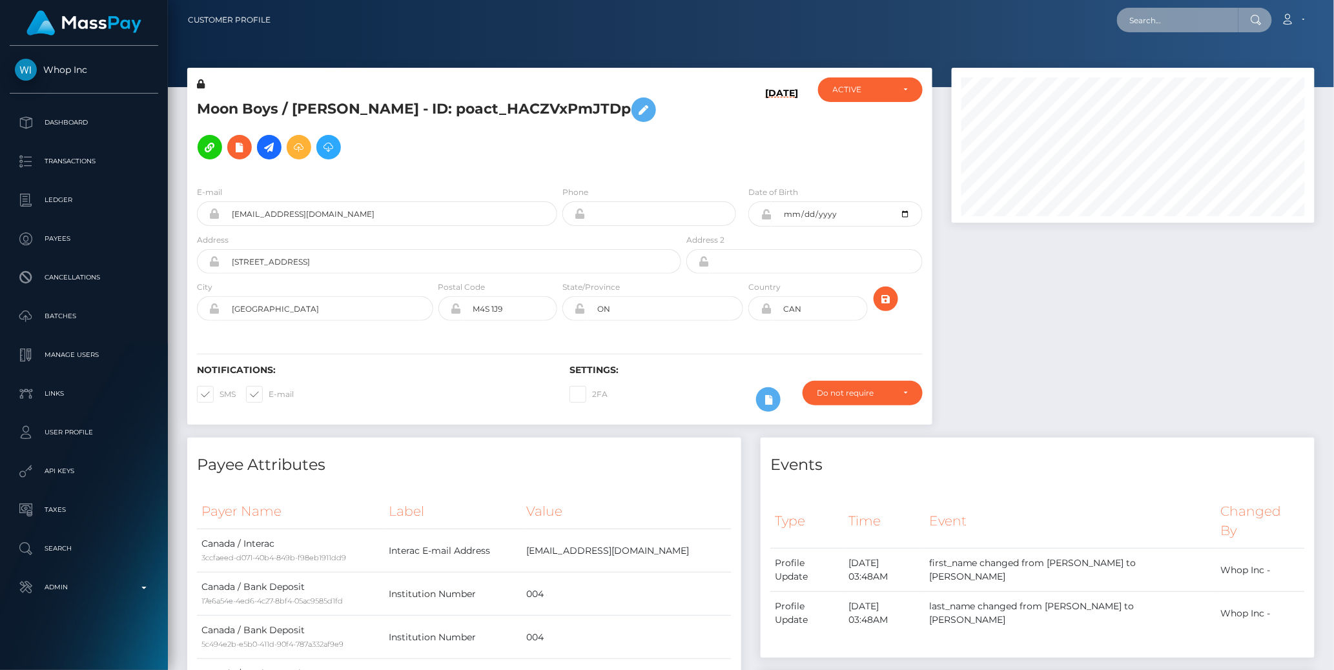
click at [1166, 19] on input "text" at bounding box center [1177, 20] width 121 height 25
paste input "77015839"
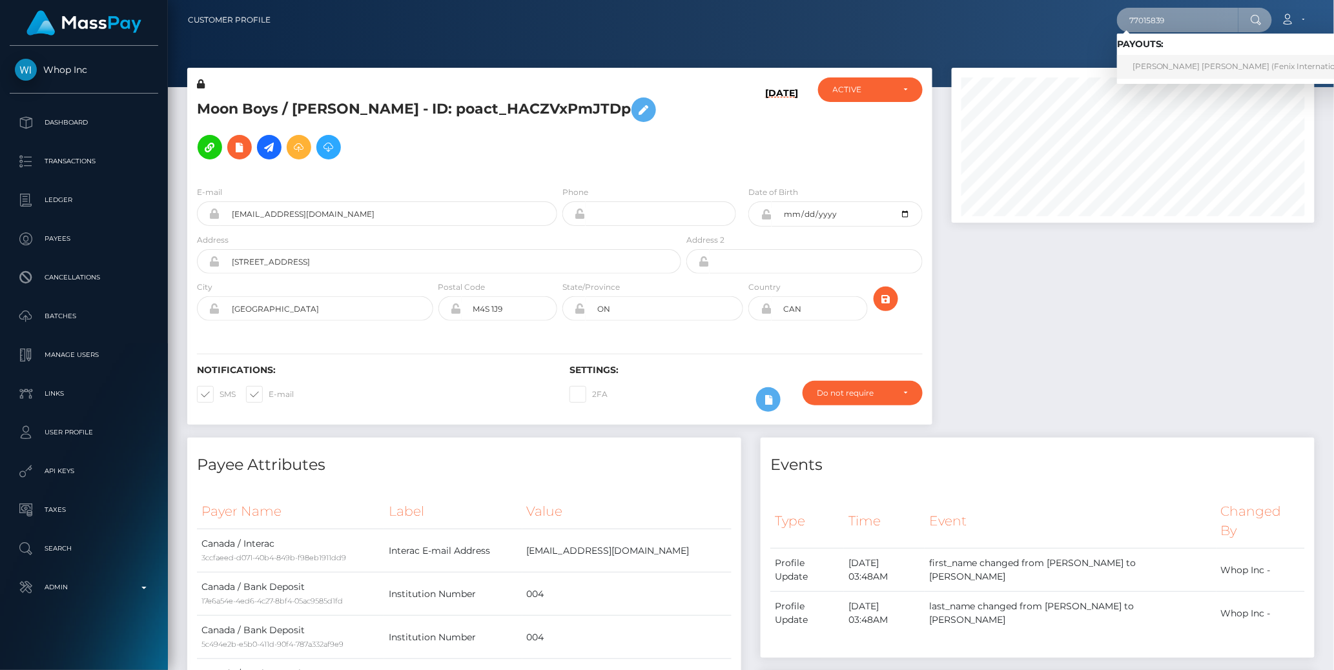
type input "77015839"
click at [1157, 63] on link "[PERSON_NAME] [PERSON_NAME] (Fenix International Limited - )" at bounding box center [1260, 67] width 287 height 24
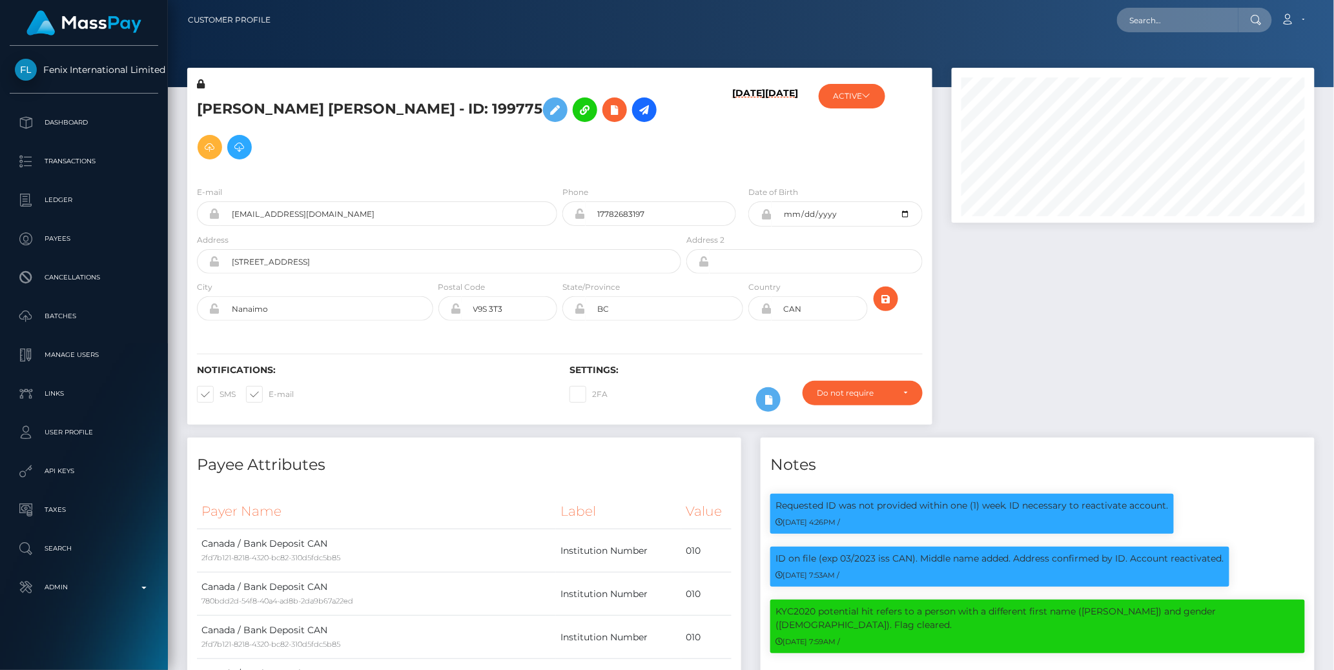
scroll to position [155, 363]
click at [1024, 321] on div at bounding box center [1133, 253] width 382 height 370
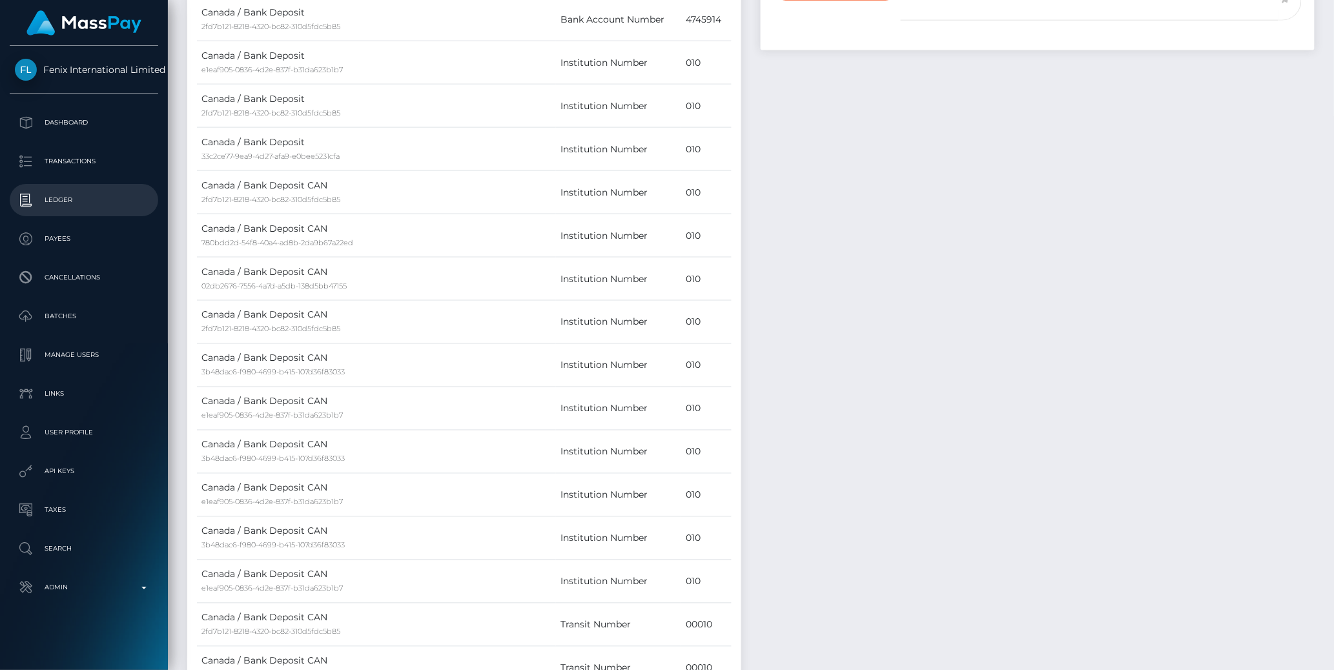
scroll to position [0, 0]
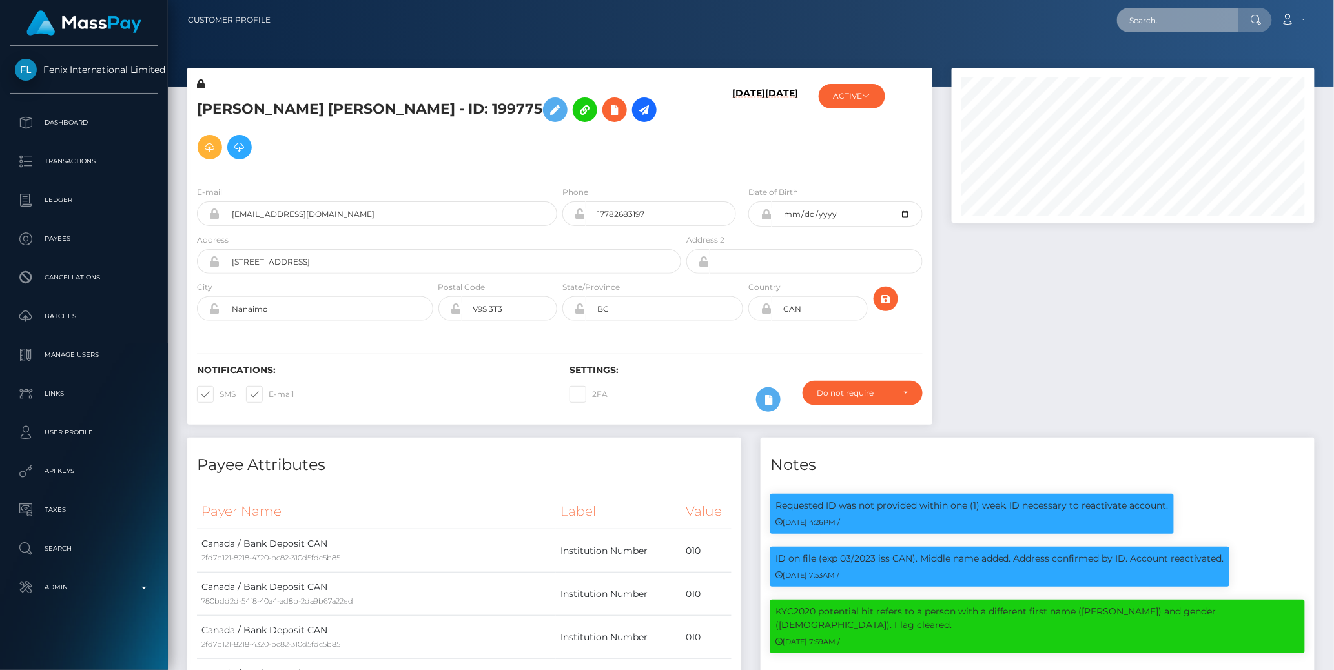
click at [1155, 19] on input "text" at bounding box center [1177, 20] width 121 height 25
paste input "77011226"
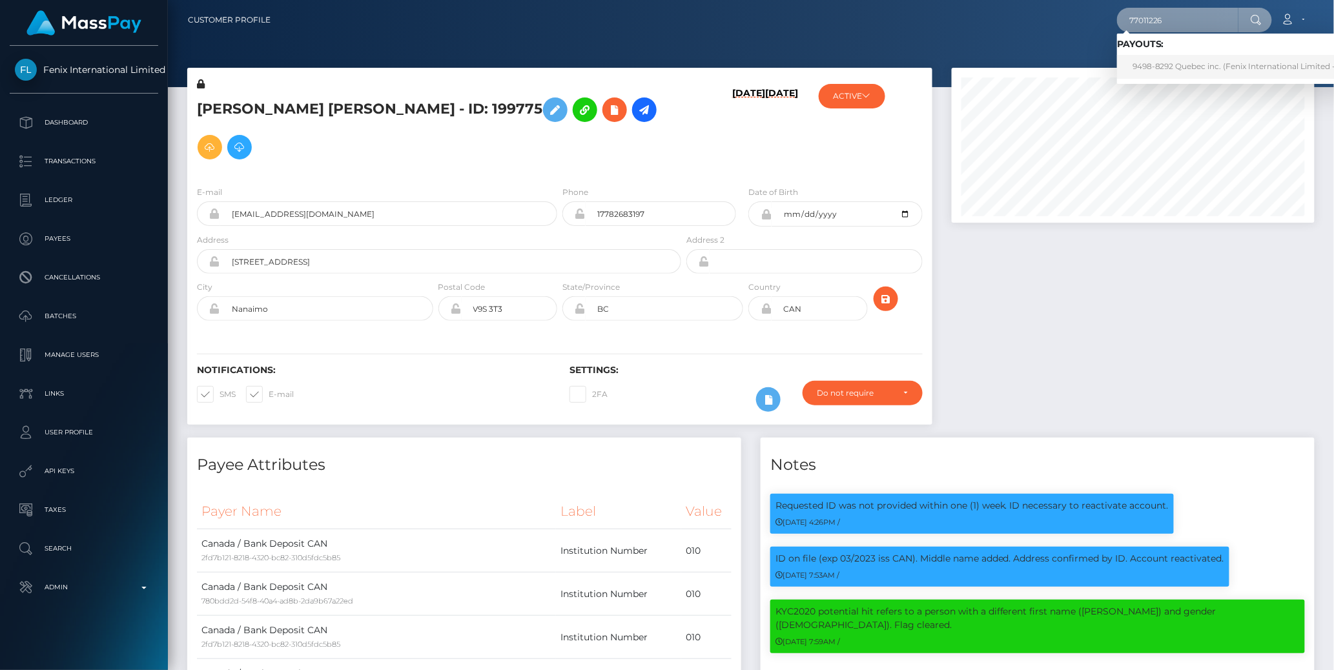
type input "77011226"
click at [1151, 68] on link "9498-8292 Quebec inc. (Fenix International Limited - )" at bounding box center [1236, 67] width 239 height 24
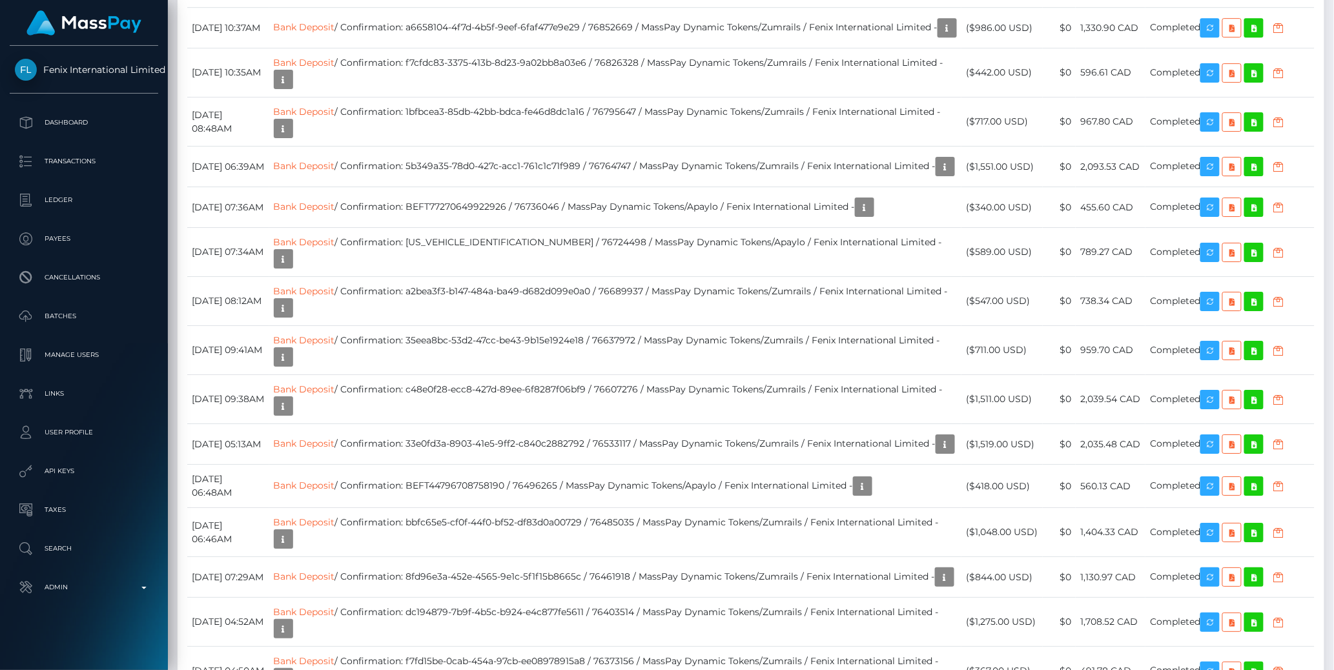
scroll to position [155, 363]
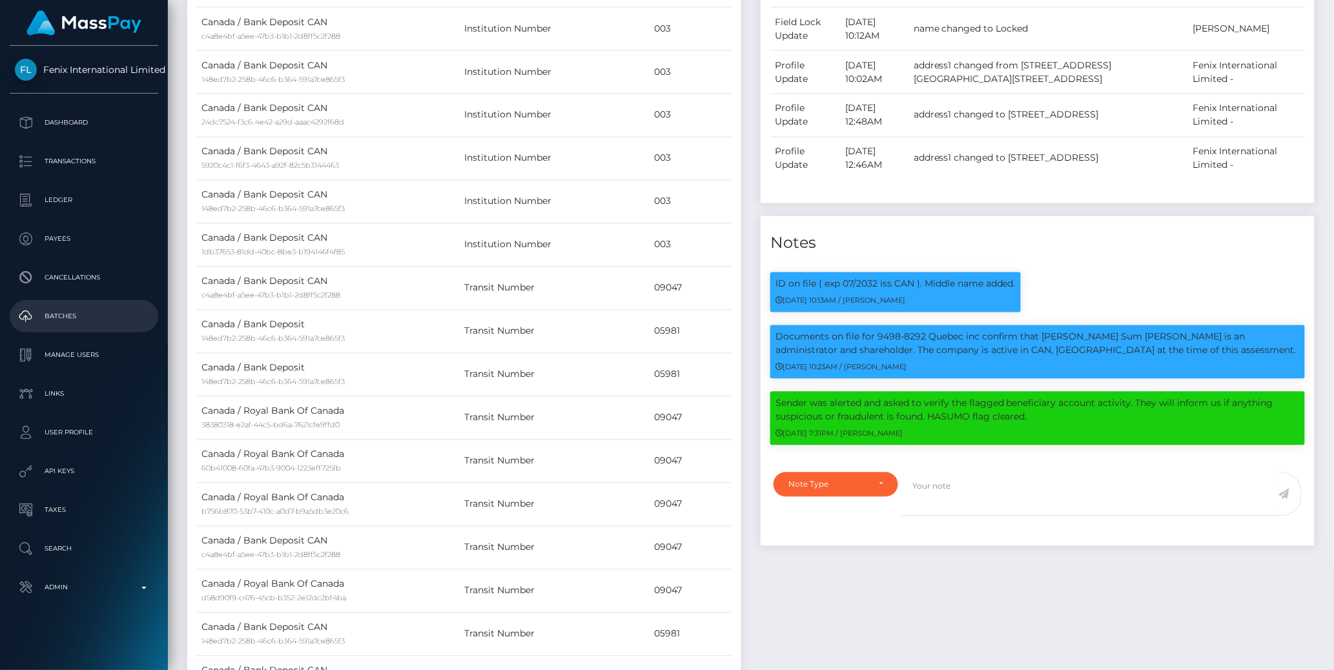
scroll to position [0, 0]
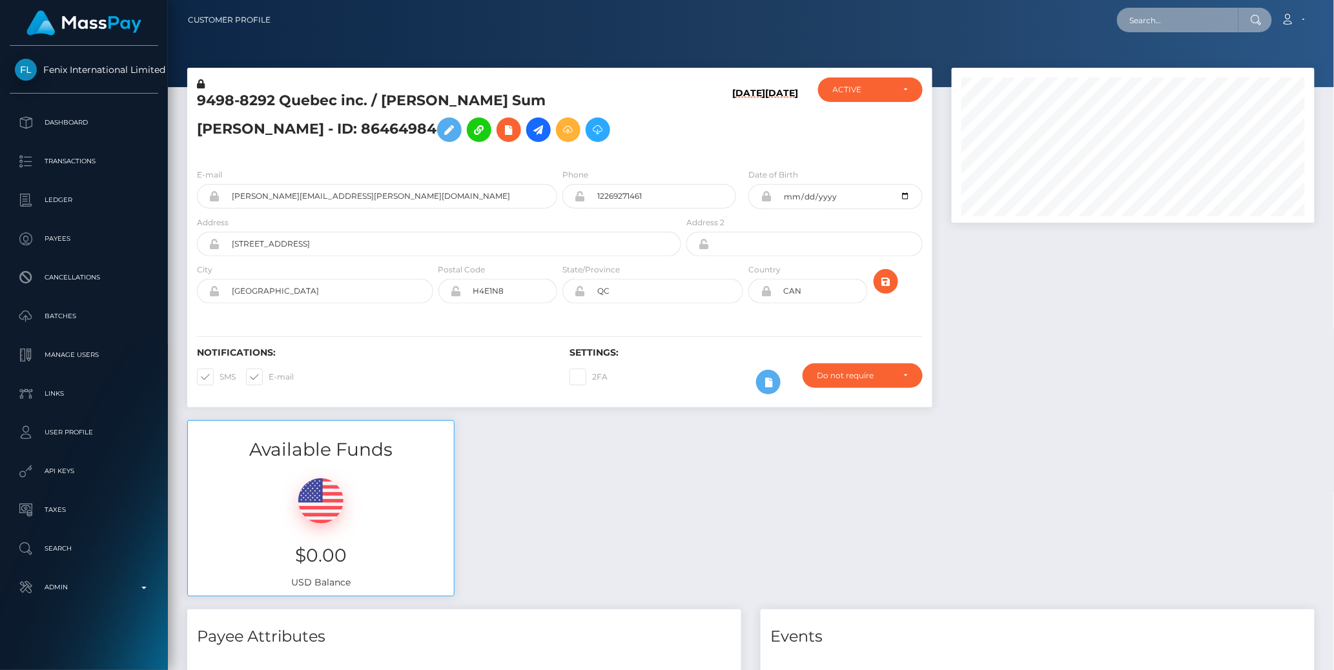
click at [1168, 13] on input "text" at bounding box center [1177, 20] width 121 height 25
paste input "77022284"
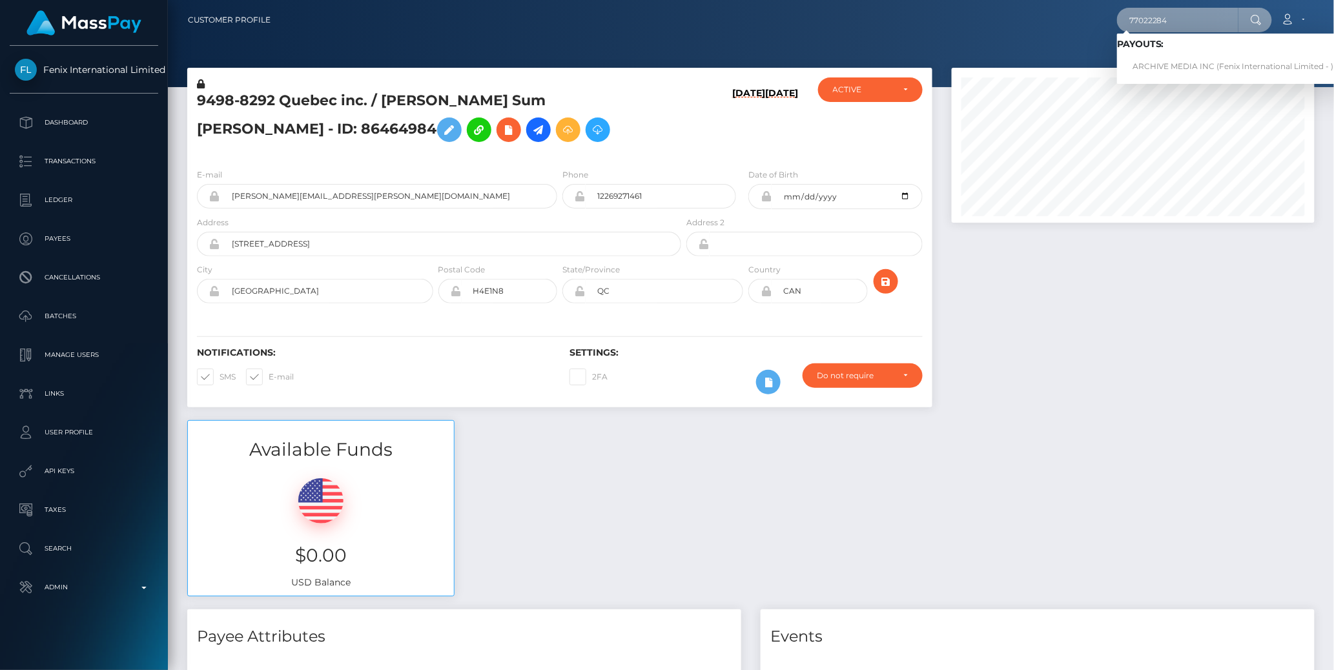
type input "77022284"
click at [1169, 57] on link "ARCHIVE MEDIA INC (Fenix International Limited - )" at bounding box center [1233, 67] width 232 height 24
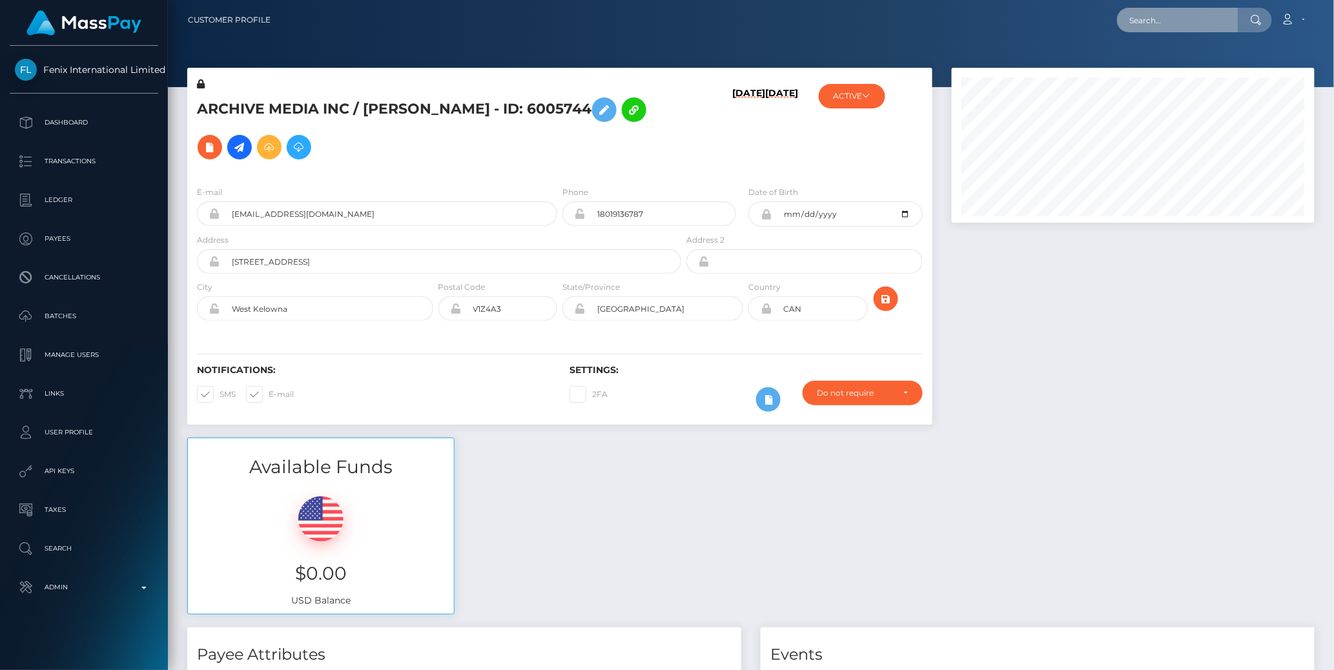
click at [1184, 21] on input "text" at bounding box center [1177, 20] width 121 height 25
paste input "77009002"
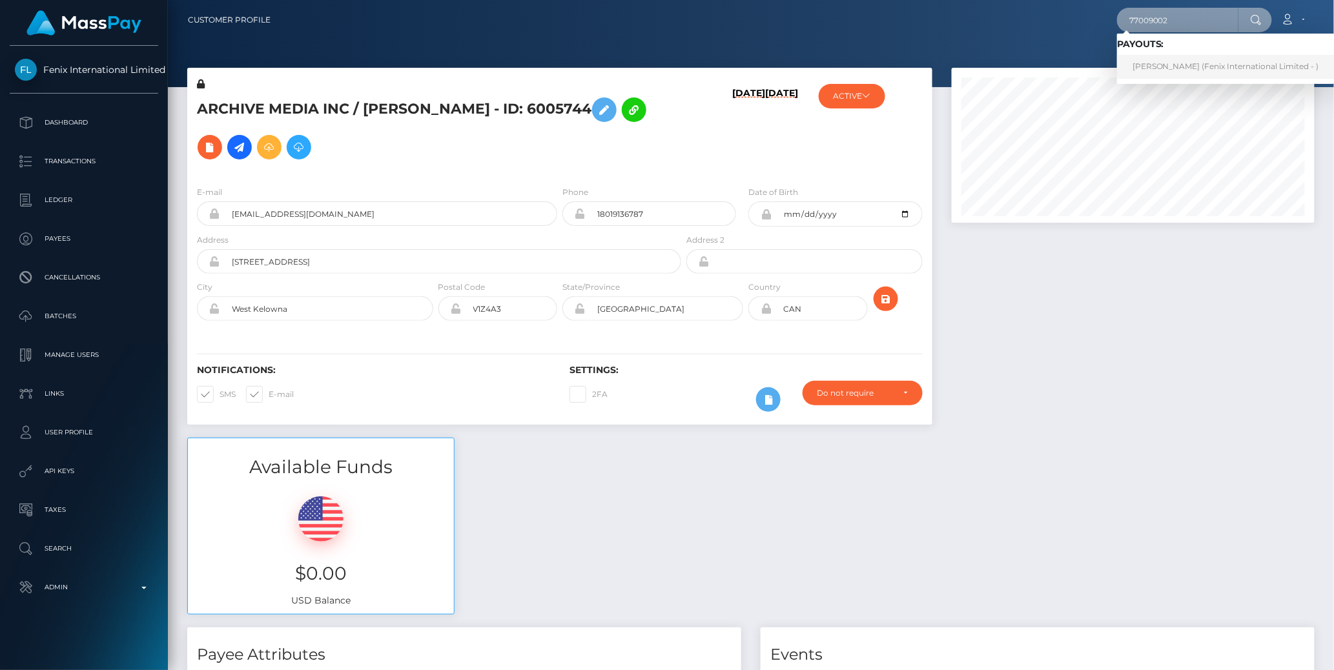
type input "77009002"
click at [1186, 64] on link "LESLIE ANN WARREN (Fenix International Limited - )" at bounding box center [1226, 67] width 218 height 24
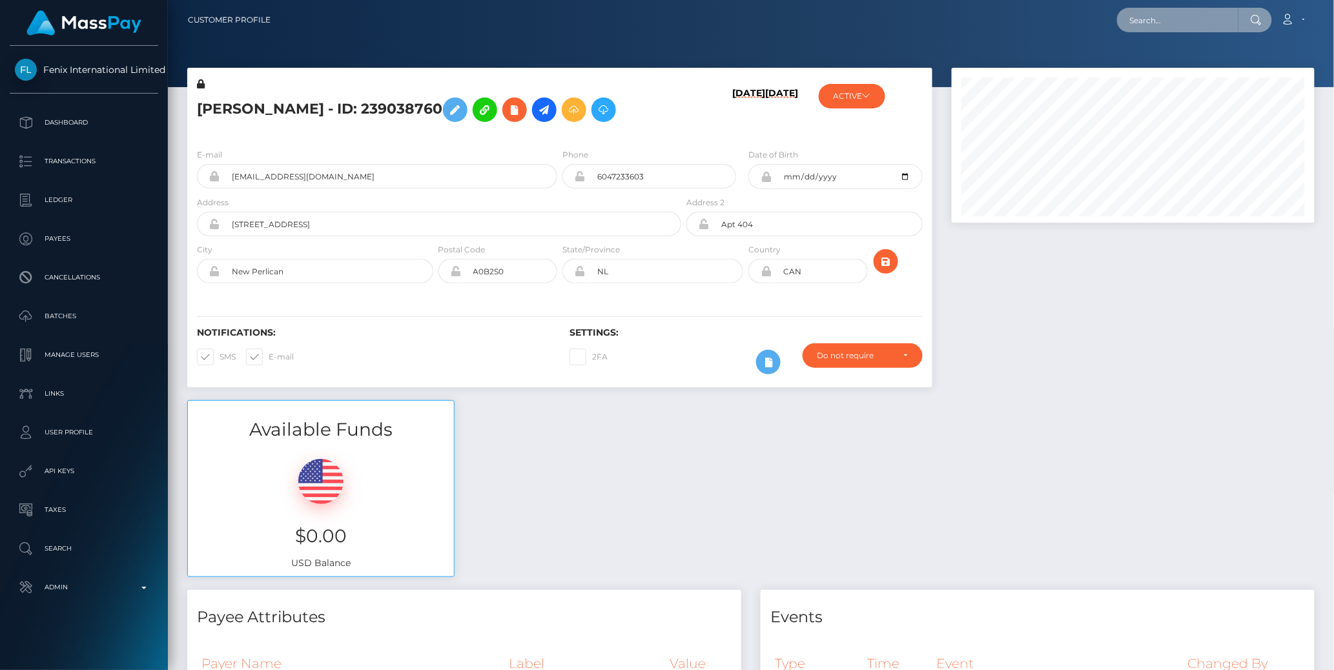
click at [1156, 21] on input "text" at bounding box center [1177, 20] width 121 height 25
paste input "77014526"
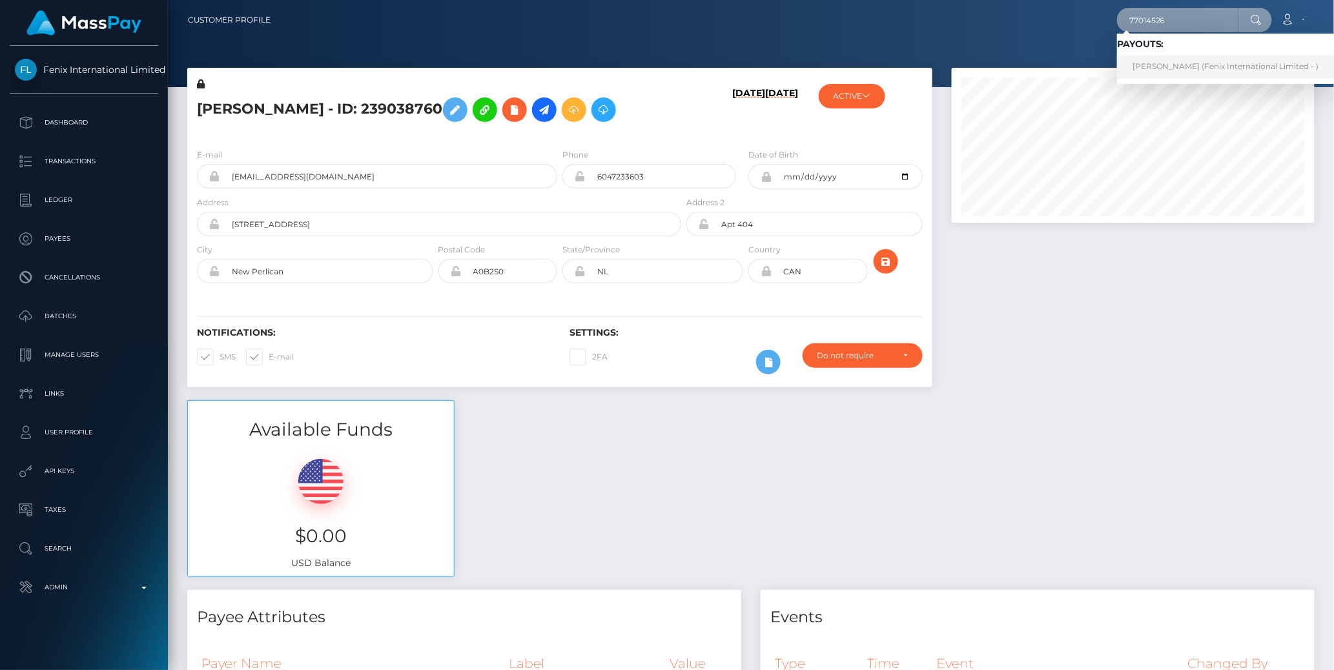
type input "77014526"
click at [1159, 65] on link "Bree-Lynn Mistol (Fenix International Limited - )" at bounding box center [1226, 67] width 218 height 24
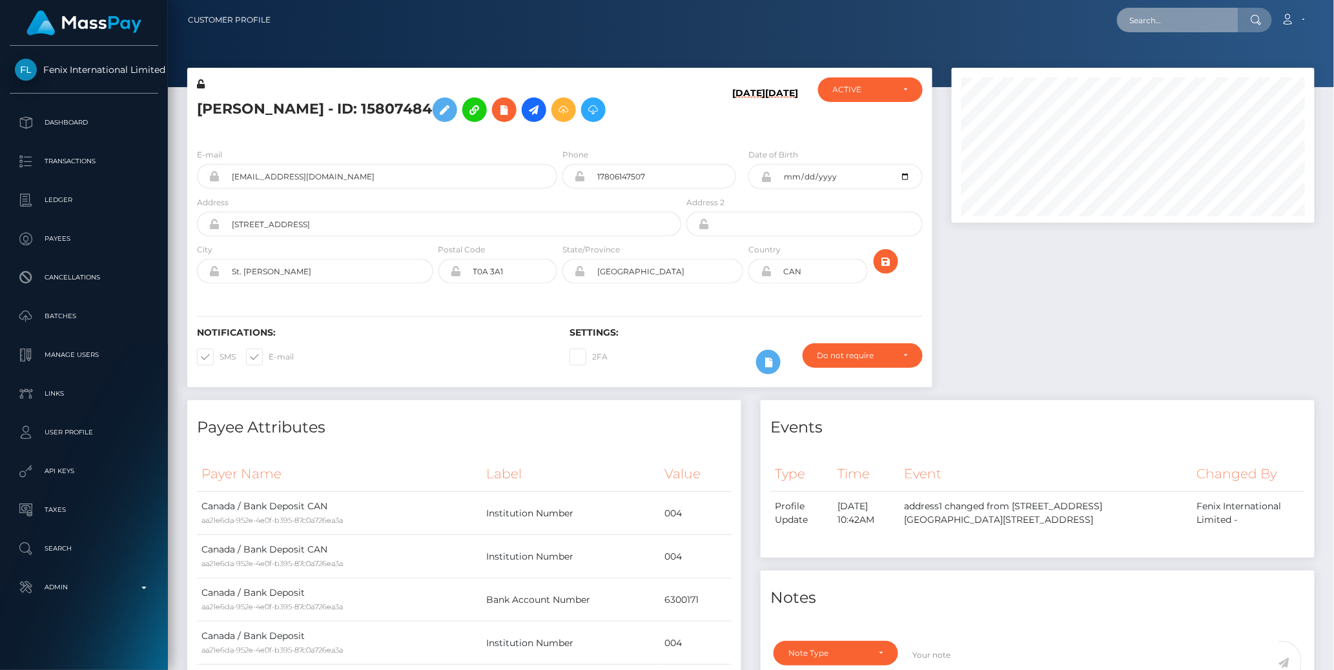
click at [1161, 27] on input "text" at bounding box center [1177, 20] width 121 height 25
paste input "77021210"
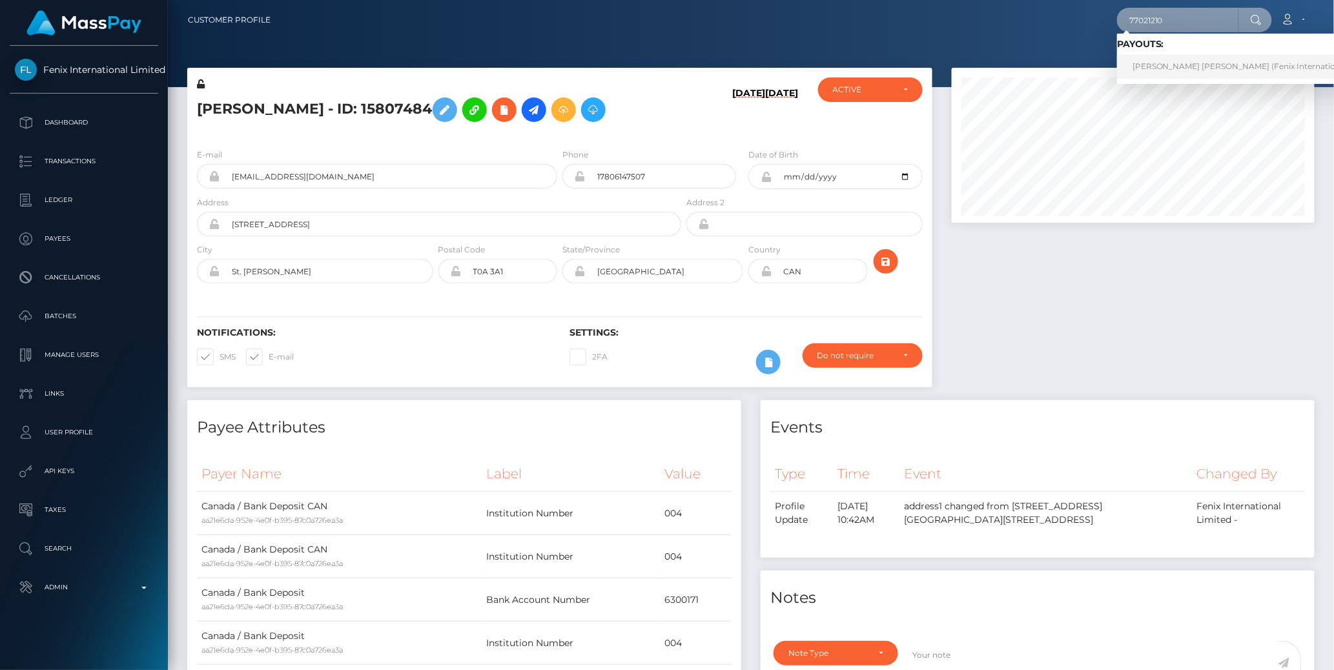
type input "77021210"
click at [1170, 61] on link "[PERSON_NAME] [PERSON_NAME] (Fenix International Limited - )" at bounding box center [1260, 67] width 287 height 24
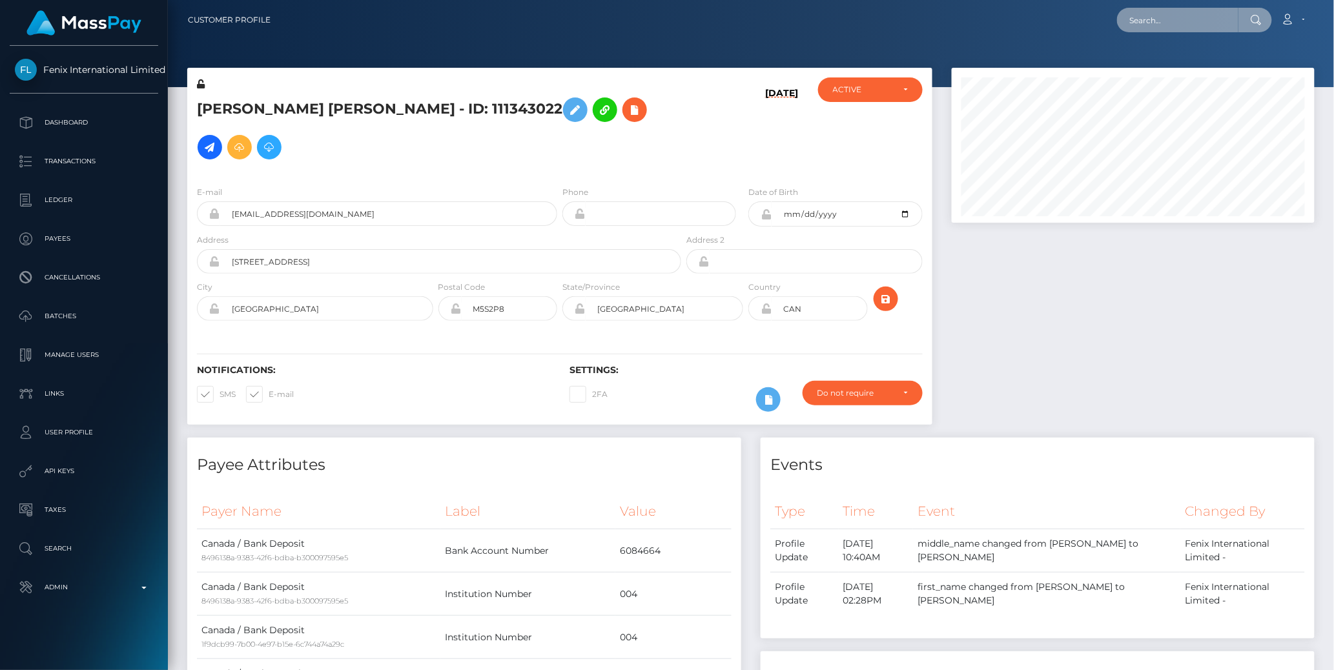
click at [1164, 18] on input "text" at bounding box center [1177, 20] width 121 height 25
paste input "77015213"
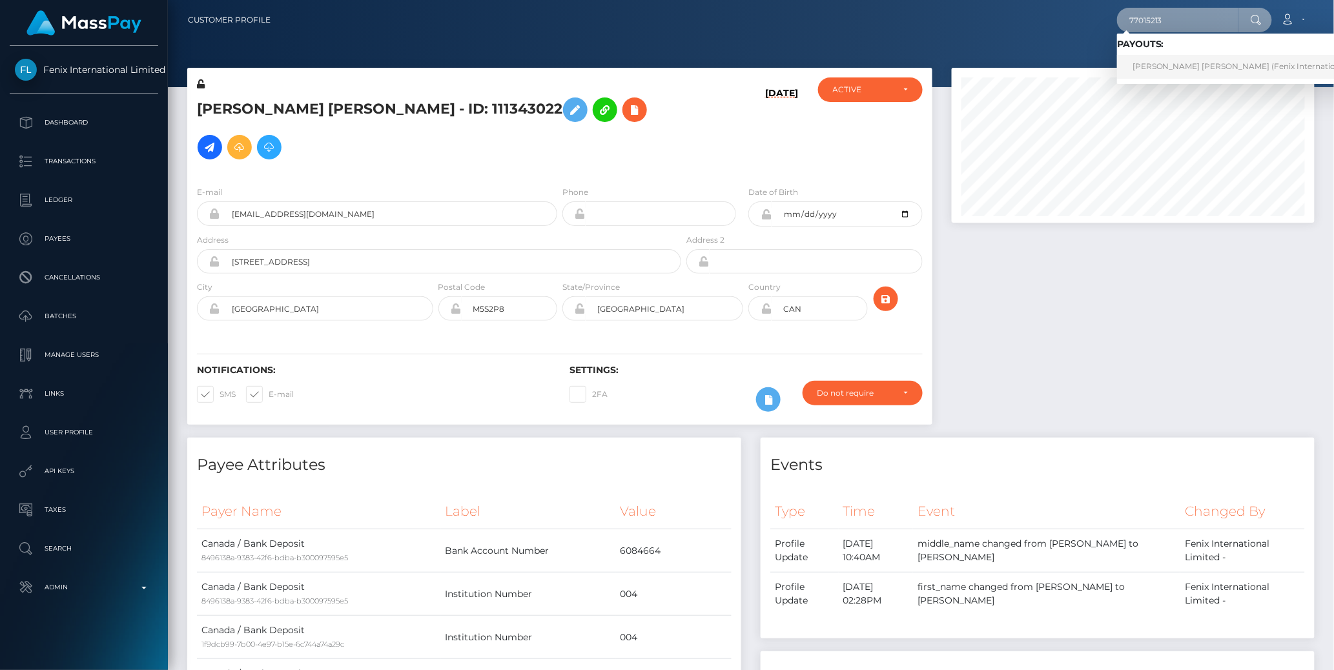
type input "77015213"
click at [1165, 65] on link "Amber Frances Elliott (Fenix International Limited - )" at bounding box center [1260, 67] width 287 height 24
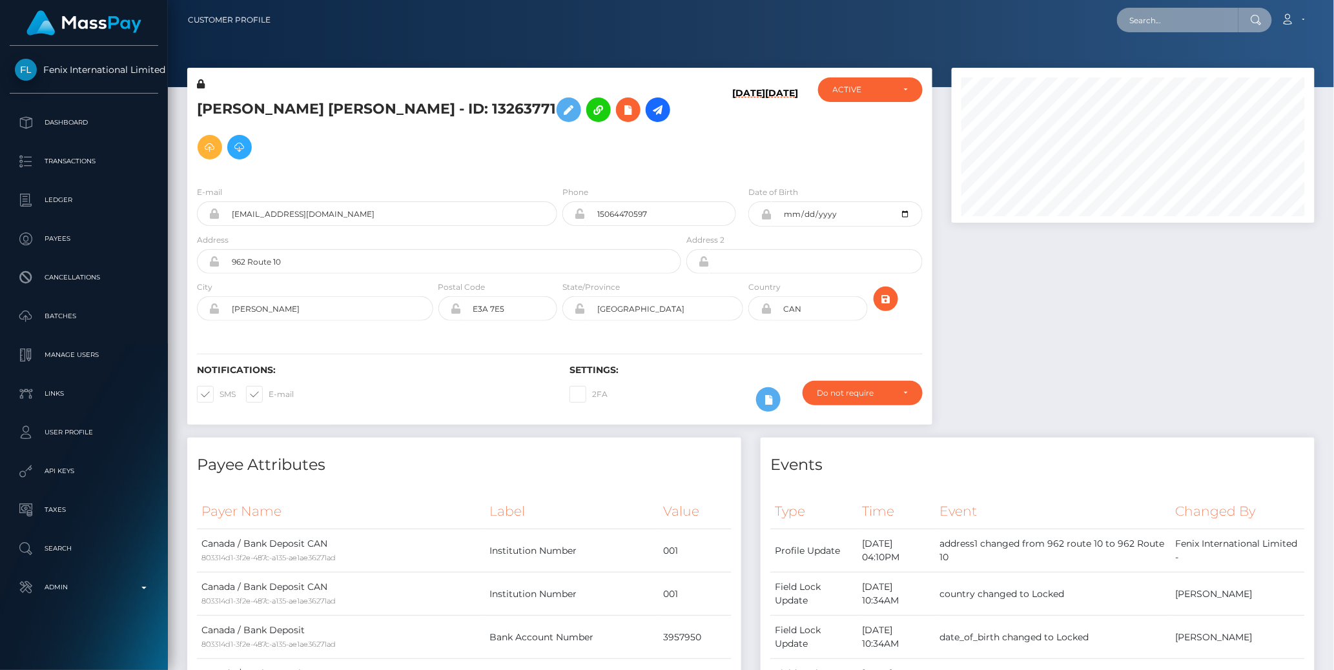
click at [1157, 20] on input "text" at bounding box center [1177, 20] width 121 height 25
paste input "77027903"
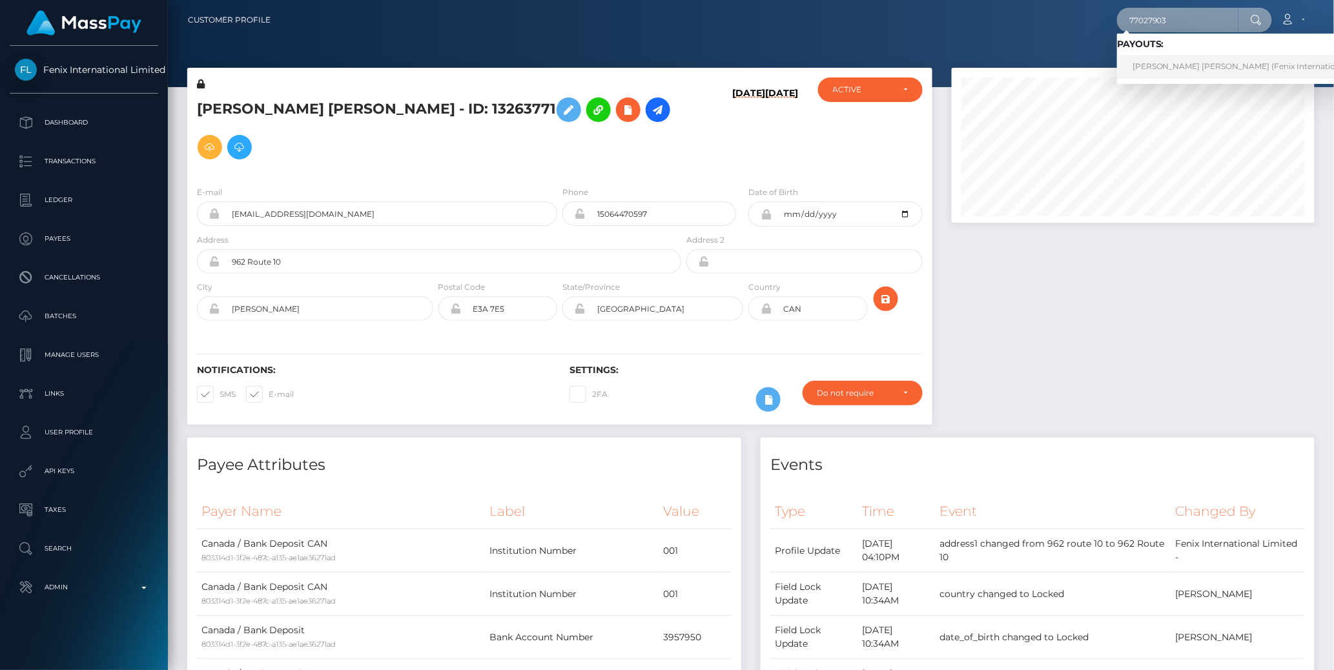
type input "77027903"
click at [1165, 68] on link "Jennifer Rachel Lee (Fenix International Limited - )" at bounding box center [1260, 67] width 287 height 24
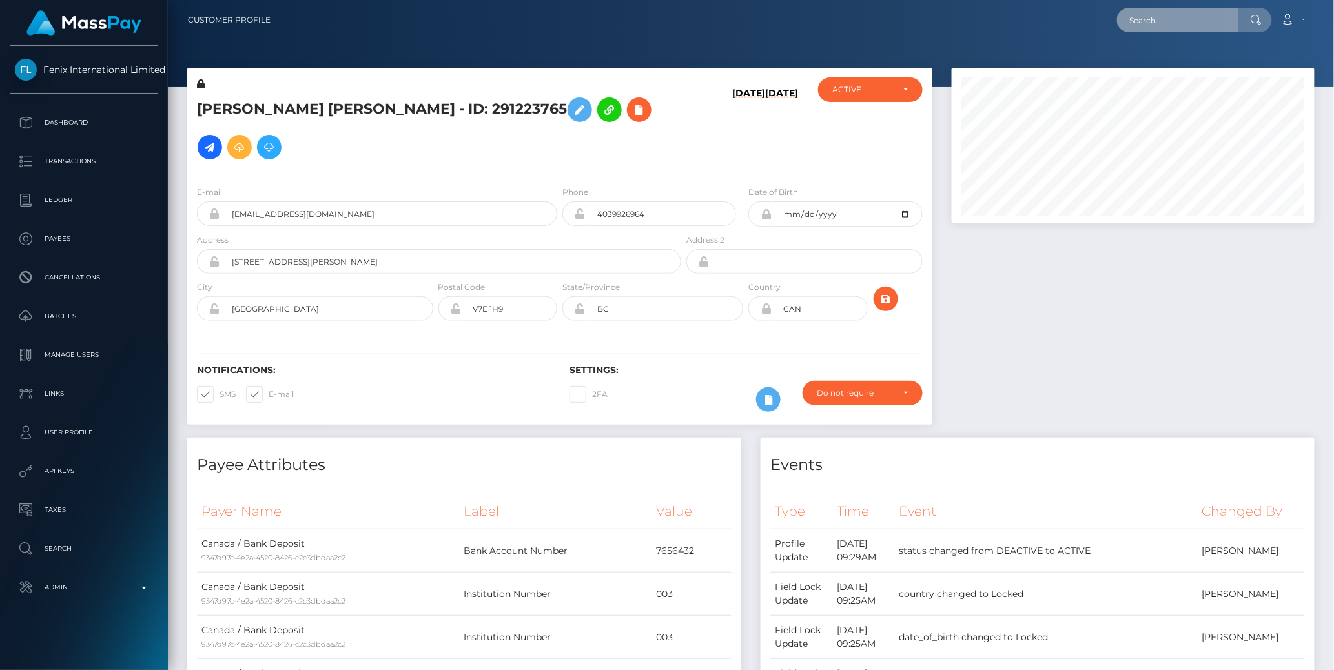
click at [1164, 22] on input "text" at bounding box center [1177, 20] width 121 height 25
paste input "77011848"
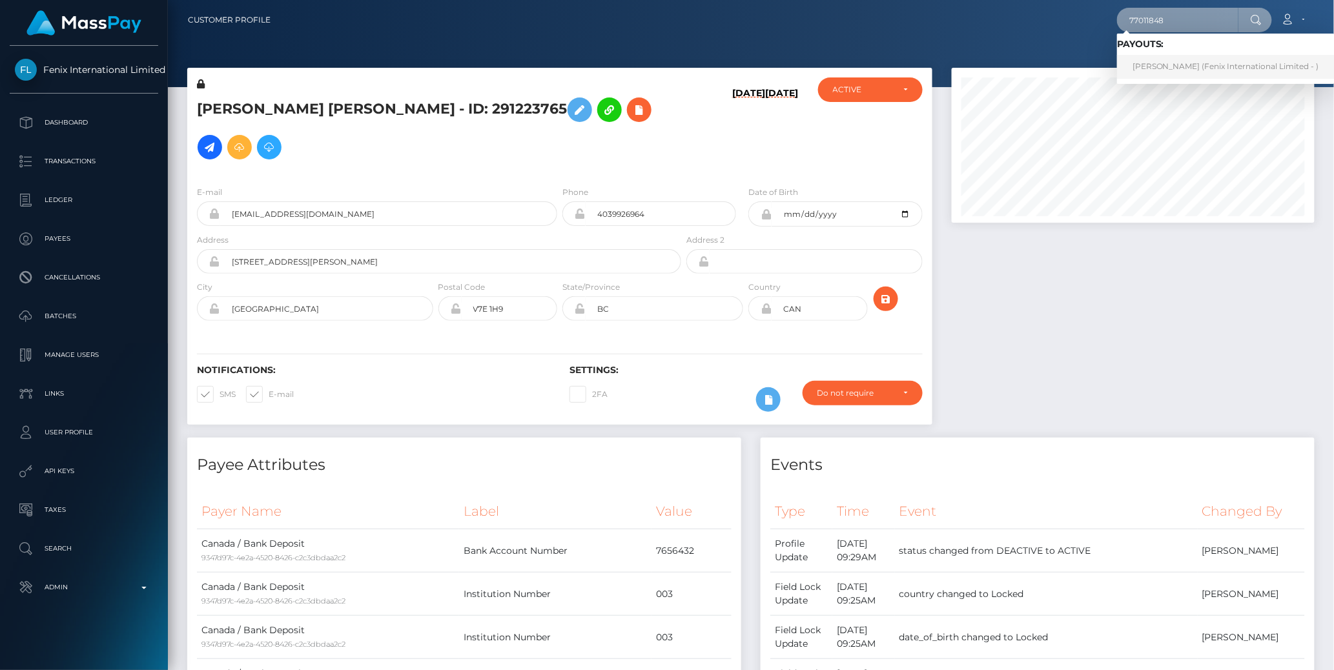
type input "77011848"
click at [1171, 65] on link "Corinna Wilkinson (Fenix International Limited - )" at bounding box center [1226, 67] width 218 height 24
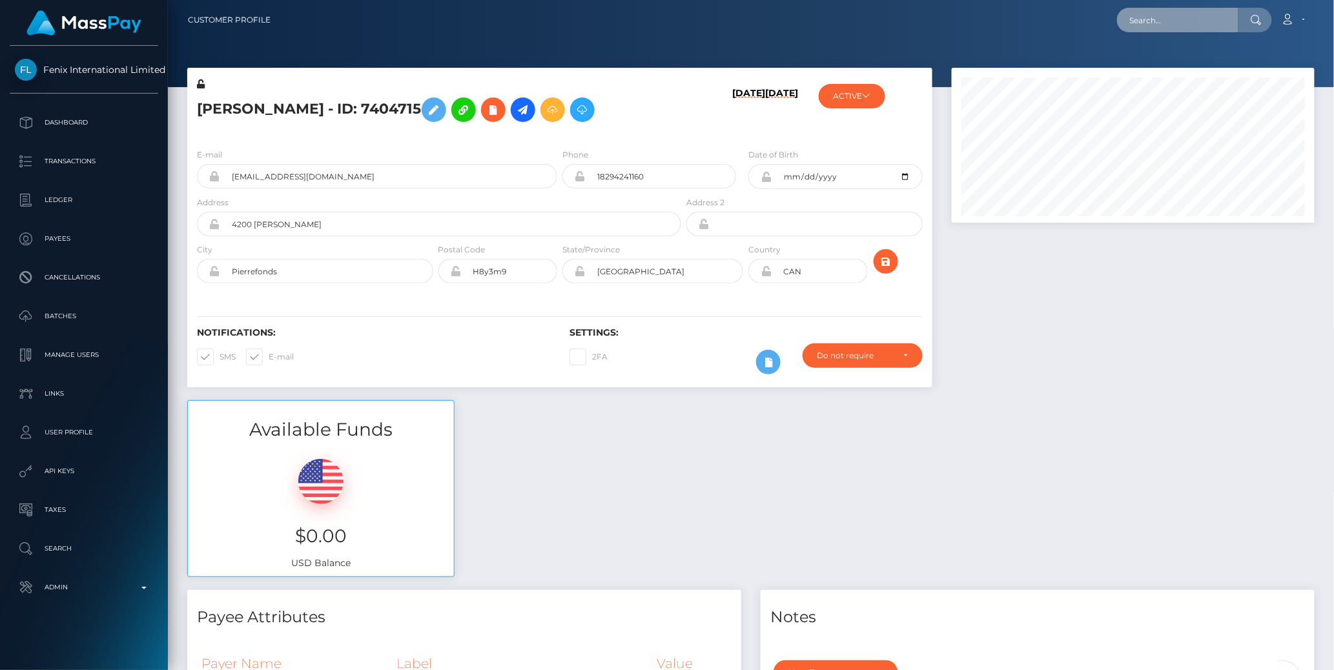
click at [1153, 25] on input "text" at bounding box center [1177, 20] width 121 height 25
paste input "77027918"
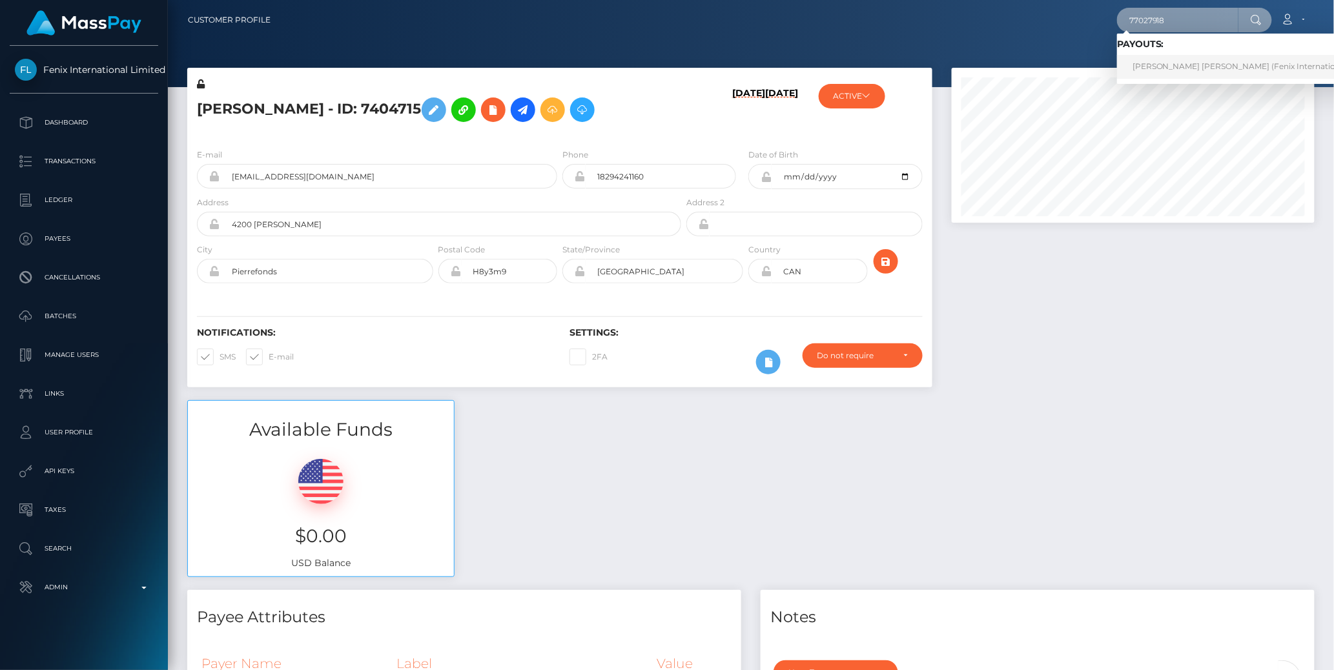
type input "77027918"
click at [1153, 68] on link "Jennifer Rachel lee (Fenix International Limited - )" at bounding box center [1260, 67] width 287 height 24
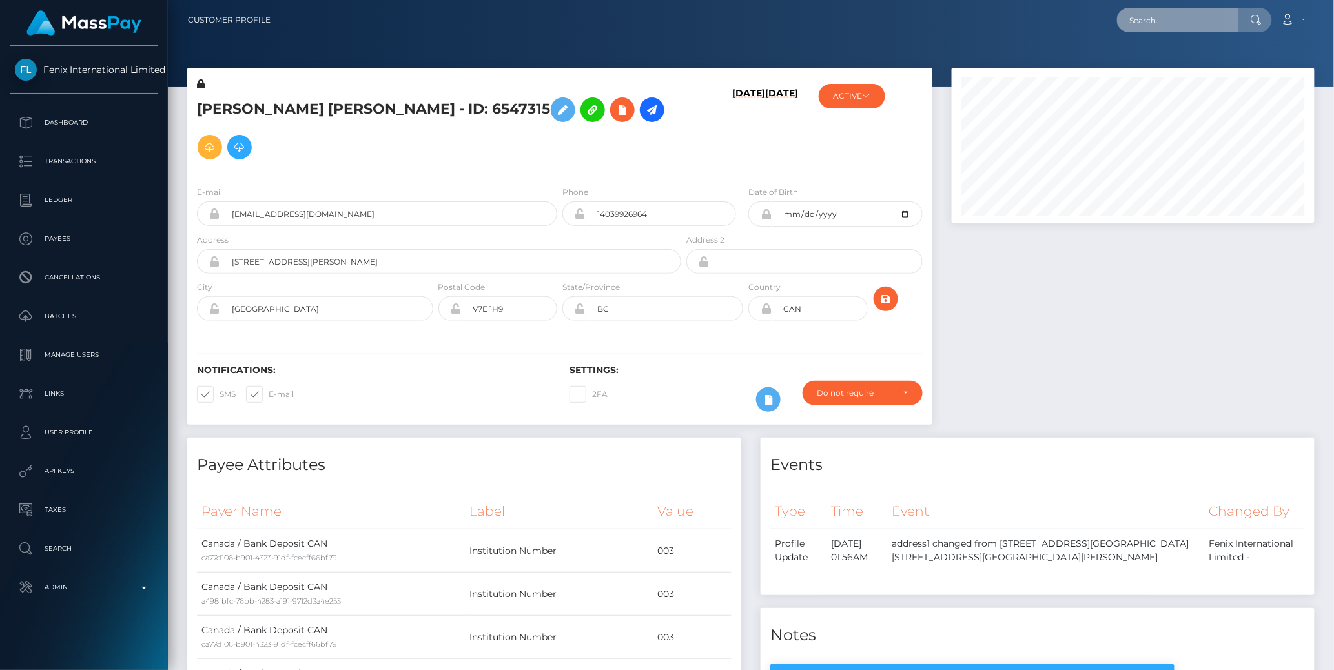
click at [1160, 17] on input "text" at bounding box center [1177, 20] width 121 height 25
paste input "77022943"
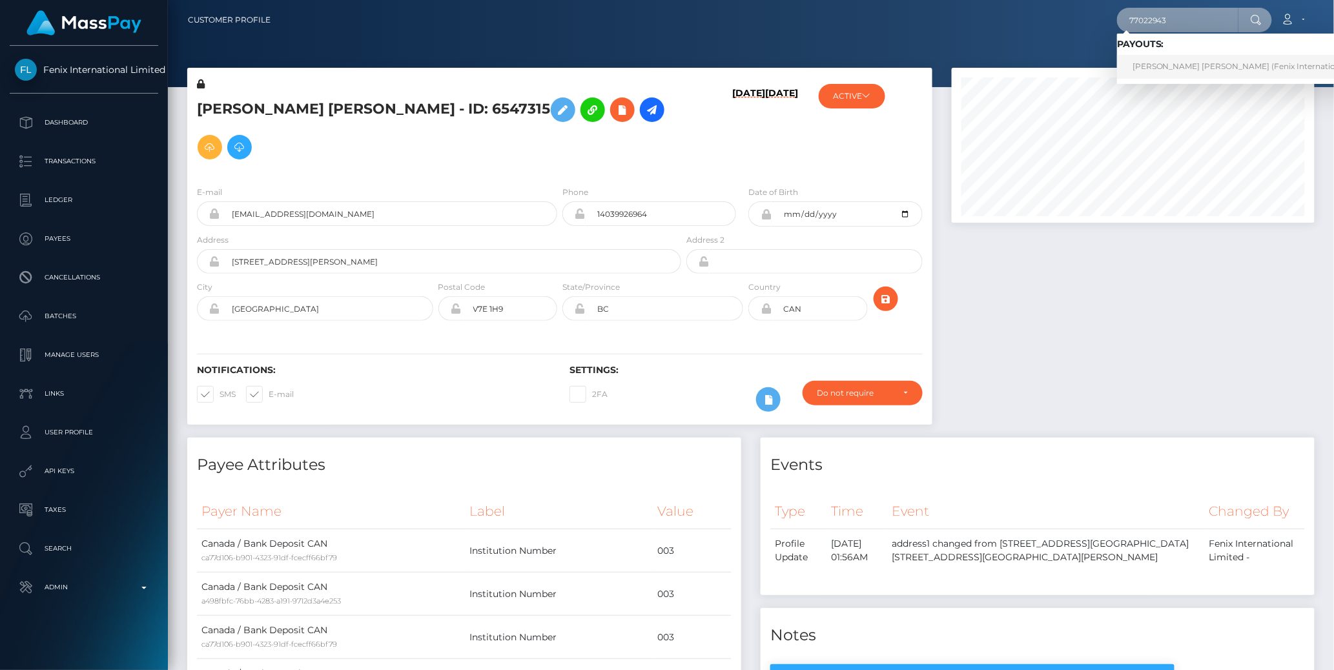
type input "77022943"
click at [1169, 69] on link "KAYLA MARIE Powers (Fenix International Limited - )" at bounding box center [1260, 67] width 287 height 24
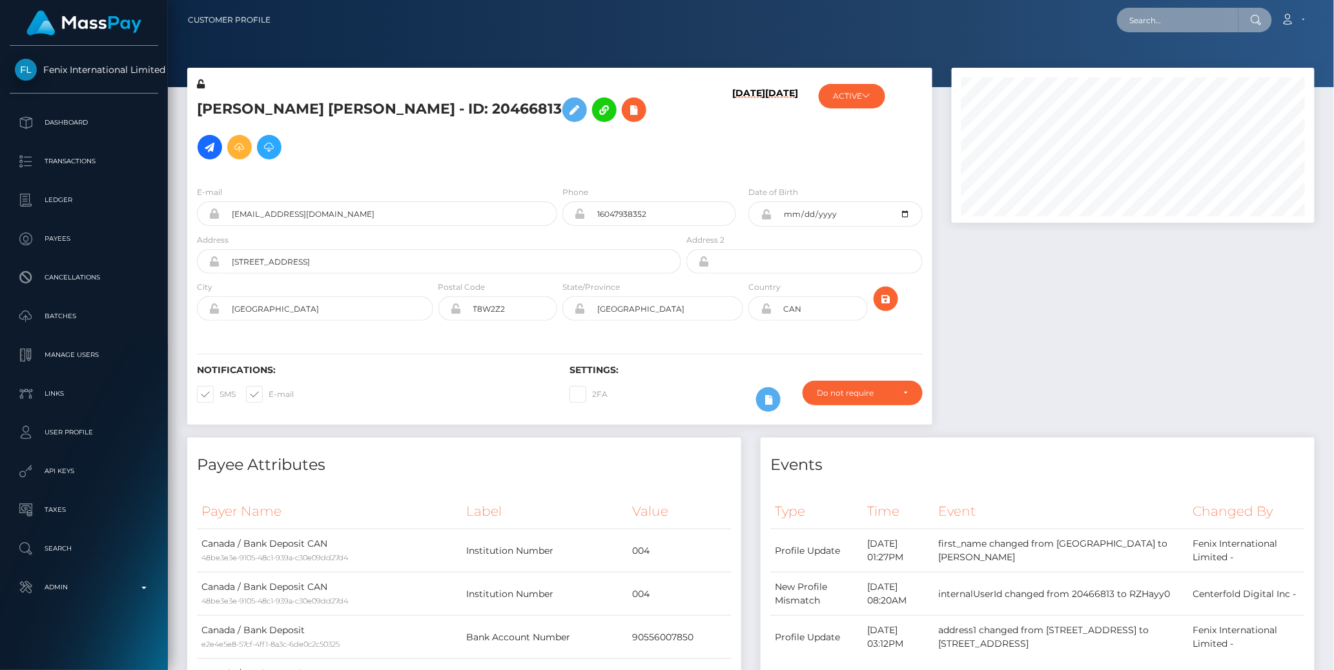
click at [1165, 23] on input "text" at bounding box center [1177, 20] width 121 height 25
paste input "77023330"
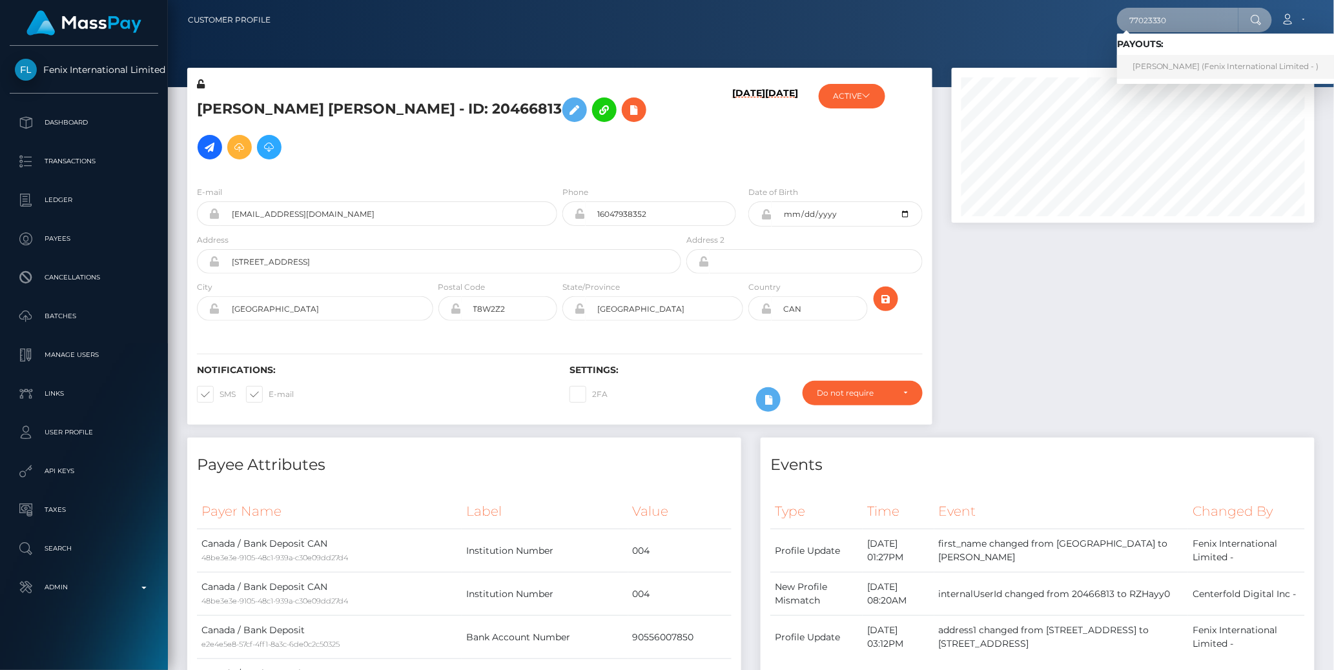
type input "77023330"
click at [1162, 65] on link "JESSICA NUNEZ (Fenix International Limited - )" at bounding box center [1226, 67] width 218 height 24
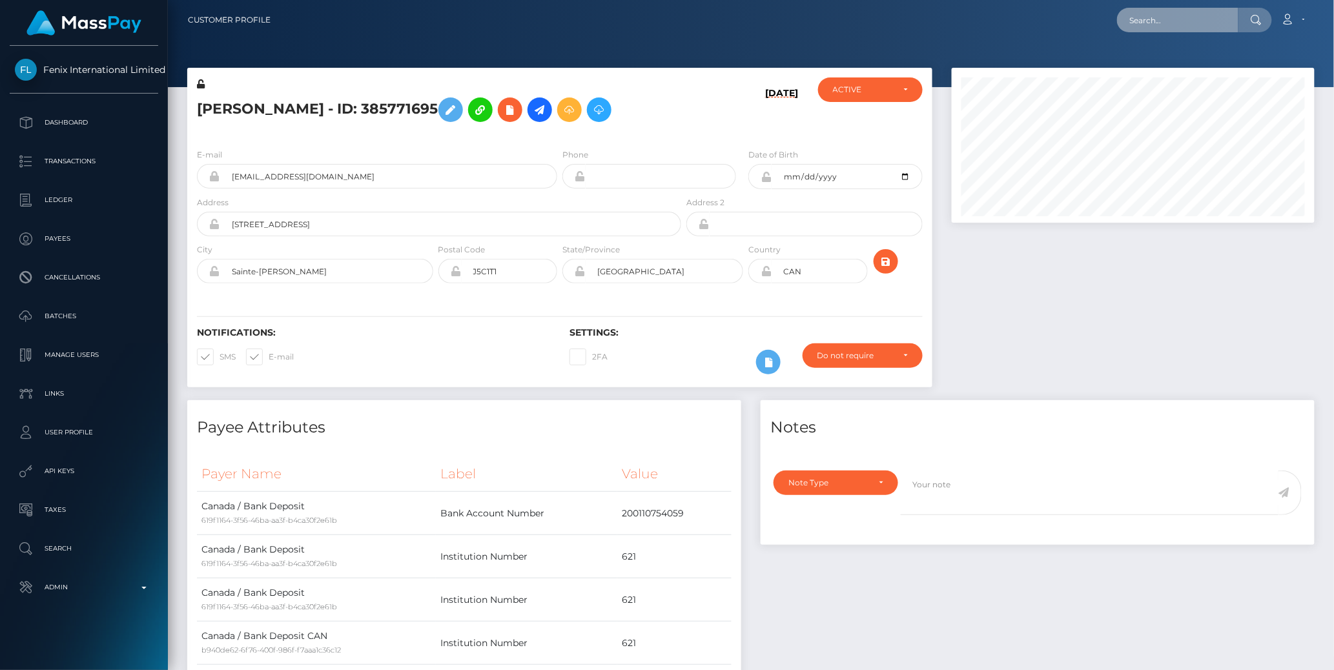
click at [1162, 17] on input "text" at bounding box center [1177, 20] width 121 height 25
paste input "pout_PsenrIx7INvjJ"
type input "pout_PsenrIx7INvjJ"
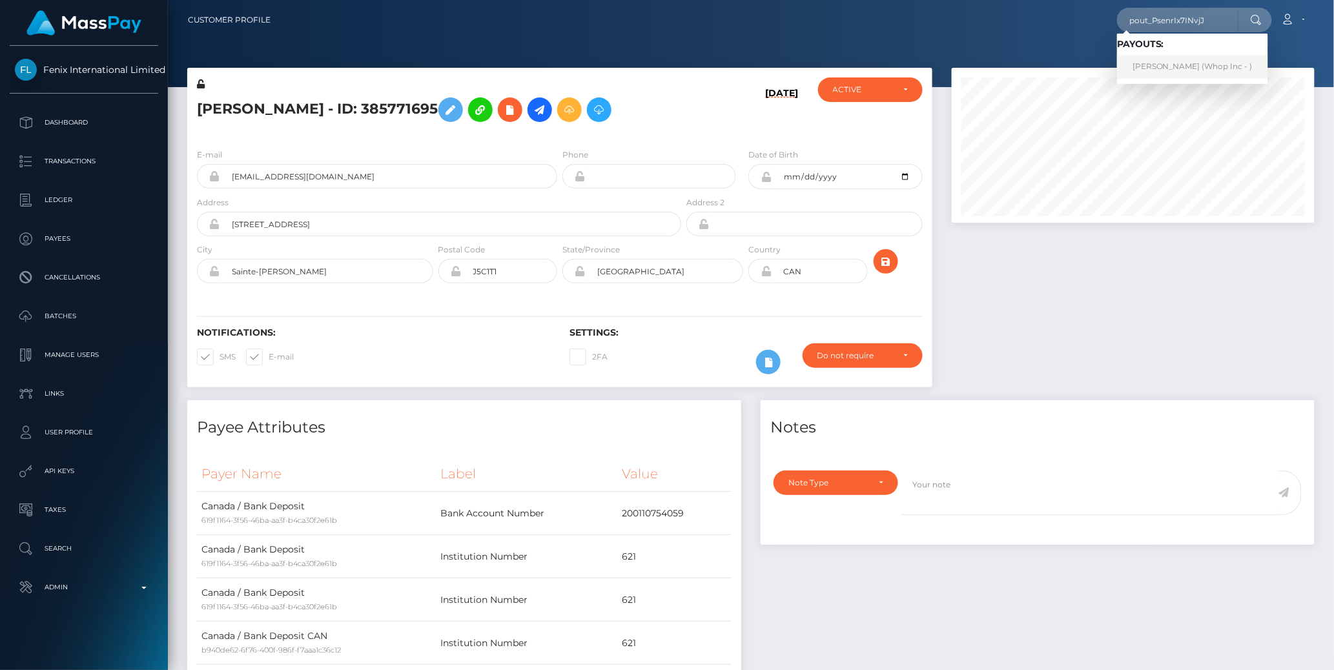
click at [1180, 59] on link "[PERSON_NAME] (Whop Inc - )" at bounding box center [1192, 67] width 151 height 24
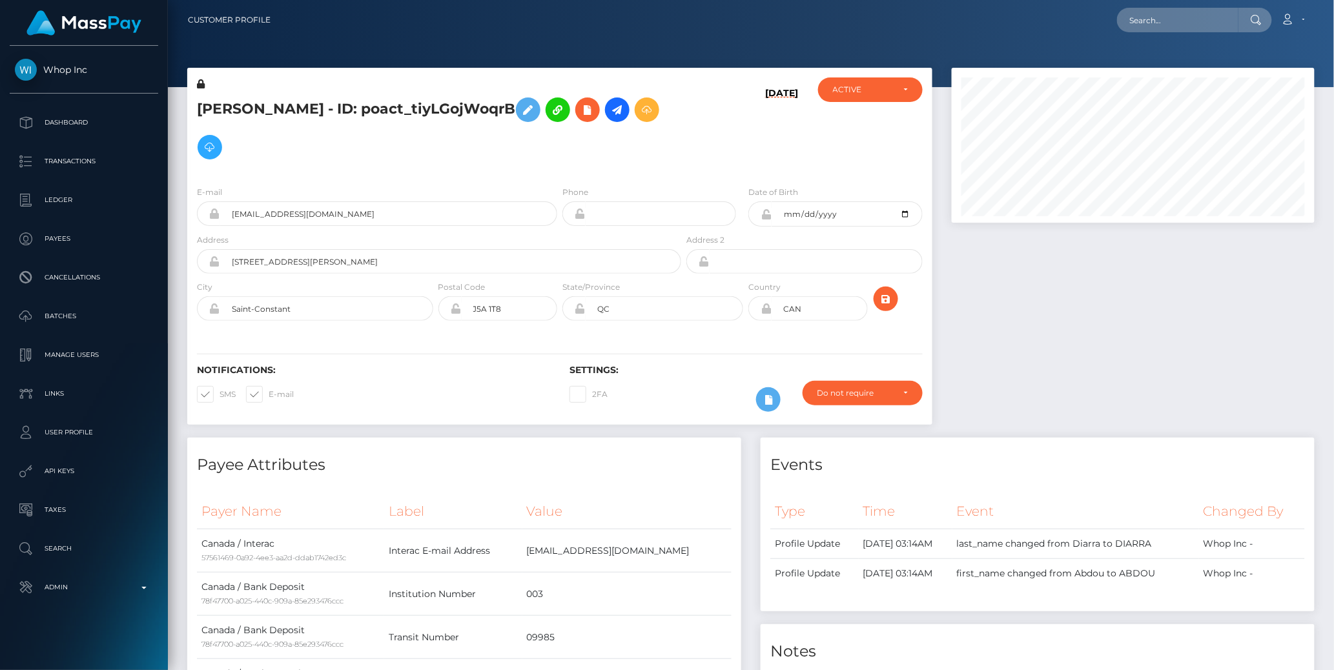
scroll to position [155, 363]
click at [960, 282] on div at bounding box center [1133, 253] width 382 height 370
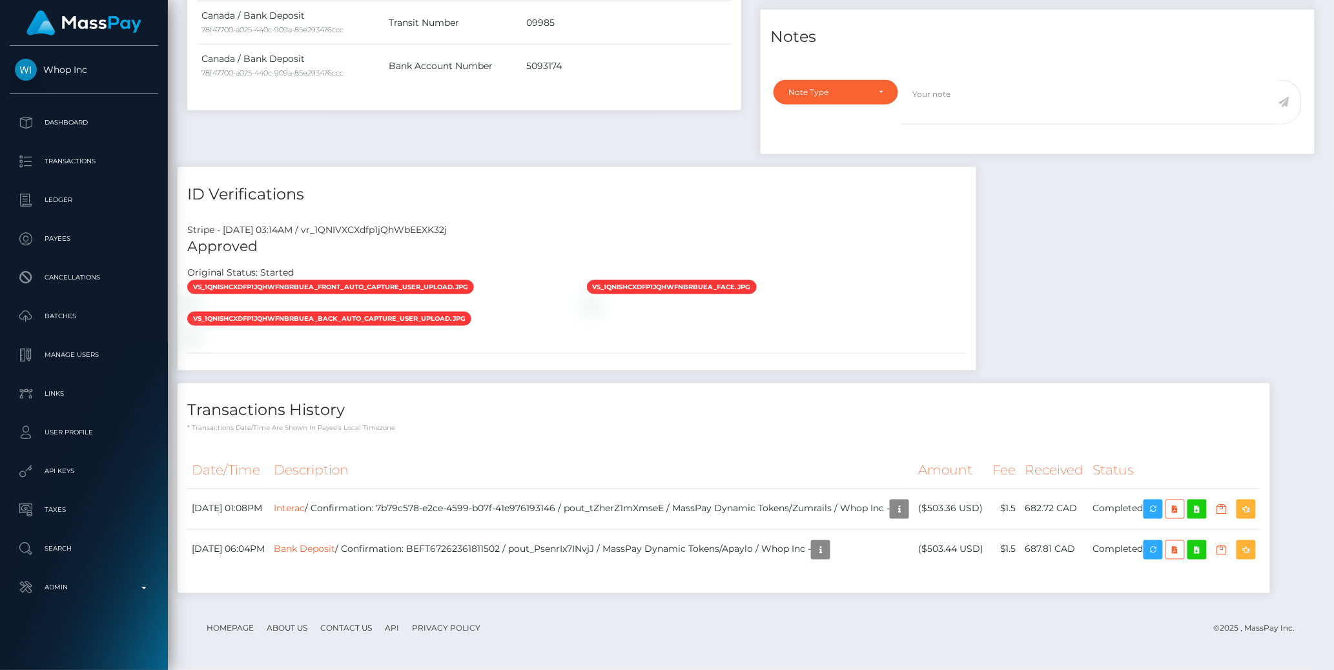
scroll to position [0, 0]
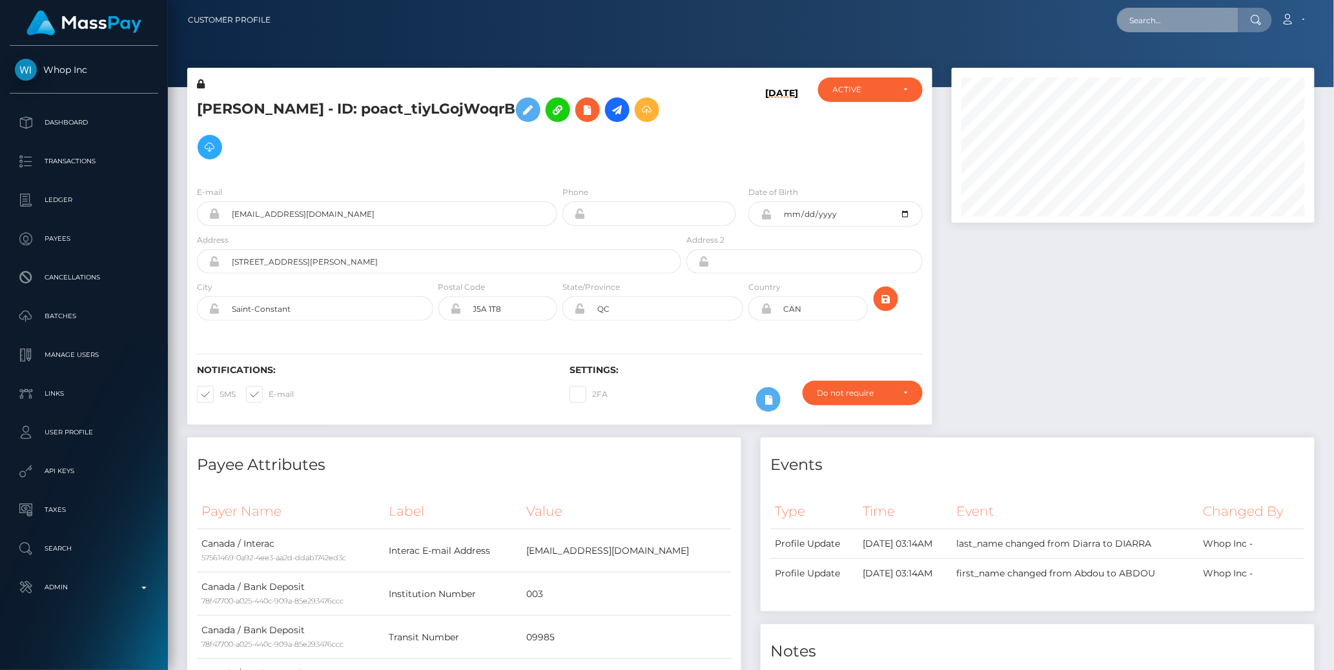
click at [1173, 17] on input "text" at bounding box center [1177, 20] width 121 height 25
paste input "77020180"
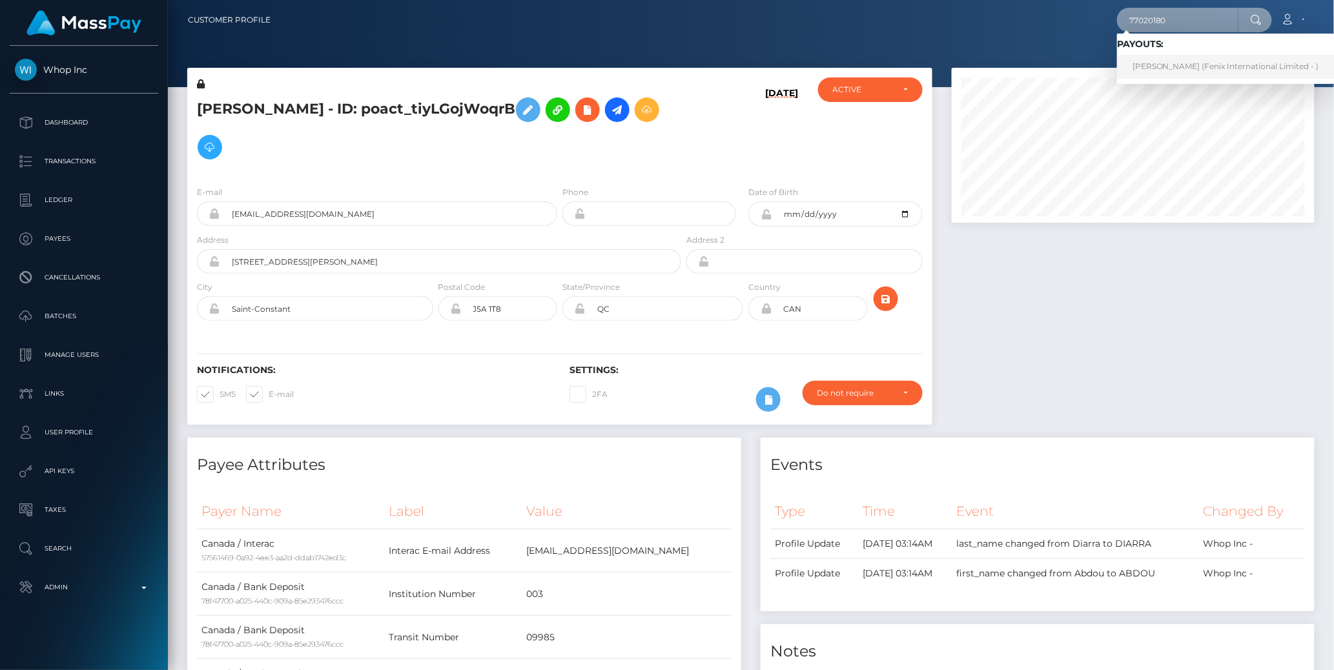
type input "77020180"
click at [1173, 63] on link "[PERSON_NAME] (Fenix International Limited - )" at bounding box center [1226, 67] width 218 height 24
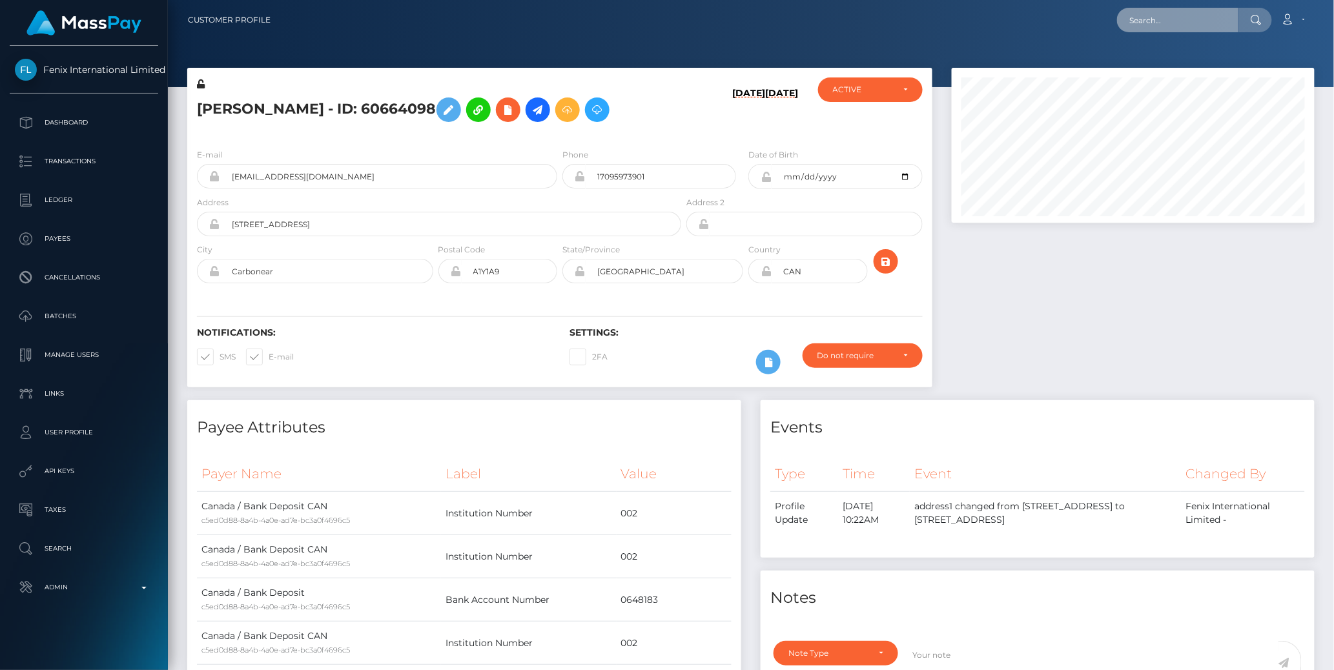
click at [1162, 16] on input "text" at bounding box center [1177, 20] width 121 height 25
paste input "77027274"
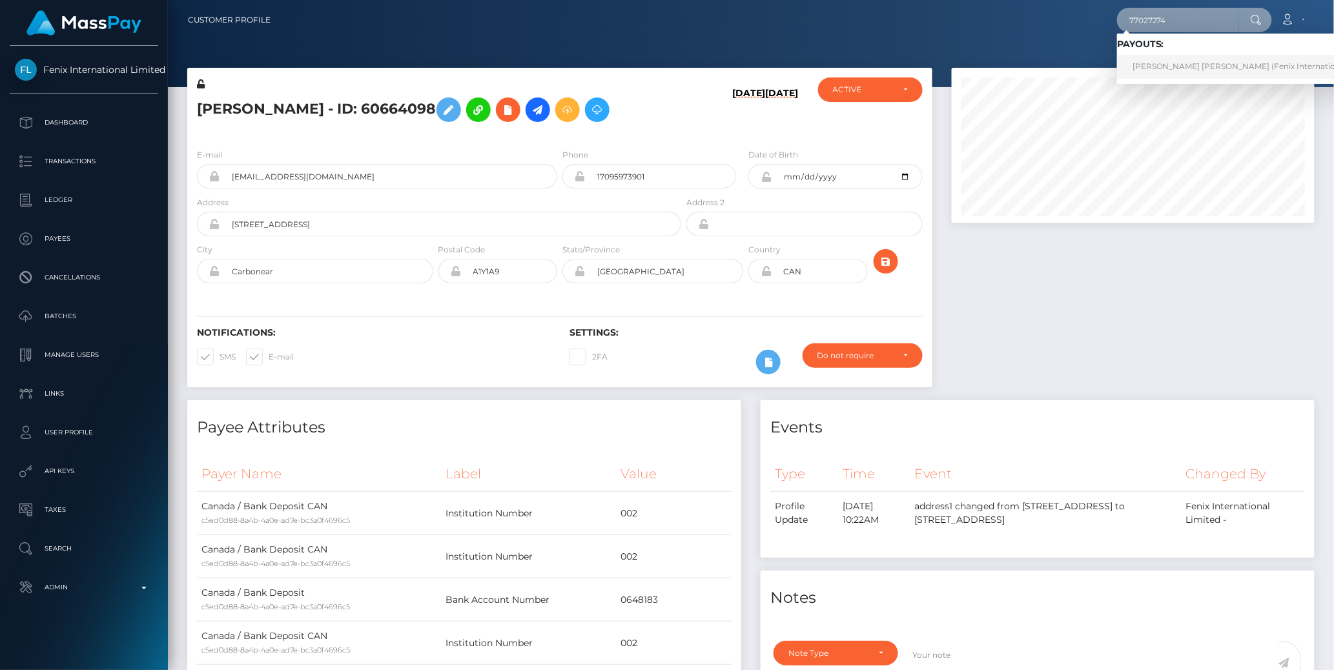
type input "77027274"
click at [1175, 61] on link "TAYLOR KATHLEEN LUNDAHL (Fenix International Limited - )" at bounding box center [1260, 67] width 287 height 24
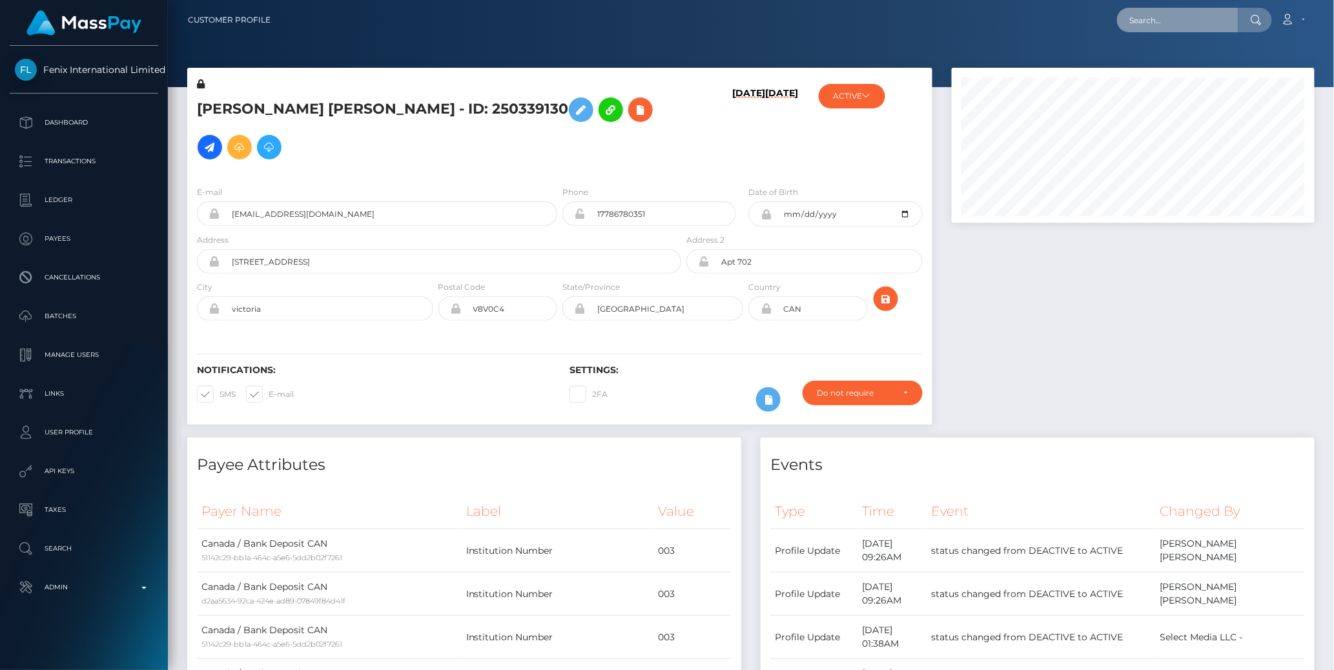
click at [1165, 19] on input "text" at bounding box center [1177, 20] width 121 height 25
paste input "77024939"
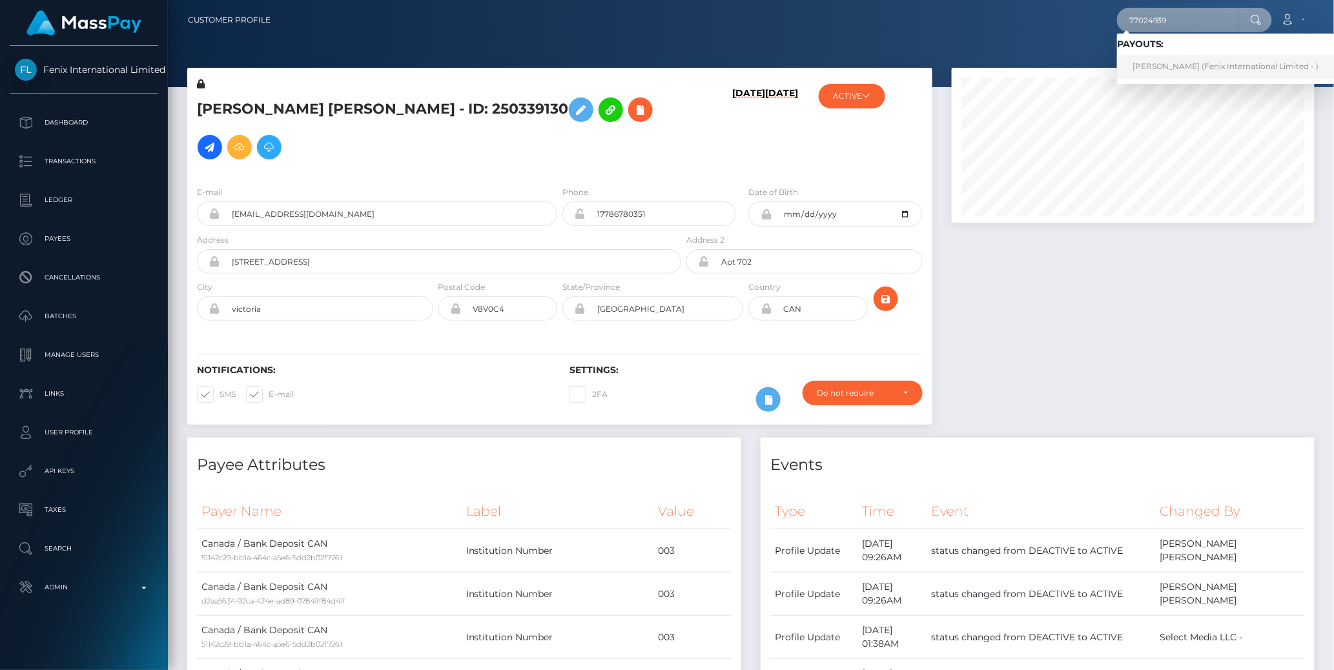
type input "77024939"
drag, startPoint x: 1173, startPoint y: 66, endPoint x: 1136, endPoint y: 70, distance: 37.1
click at [1173, 66] on link "Emily Elizabeth Ducey (Fenix International Limited - )" at bounding box center [1226, 67] width 218 height 24
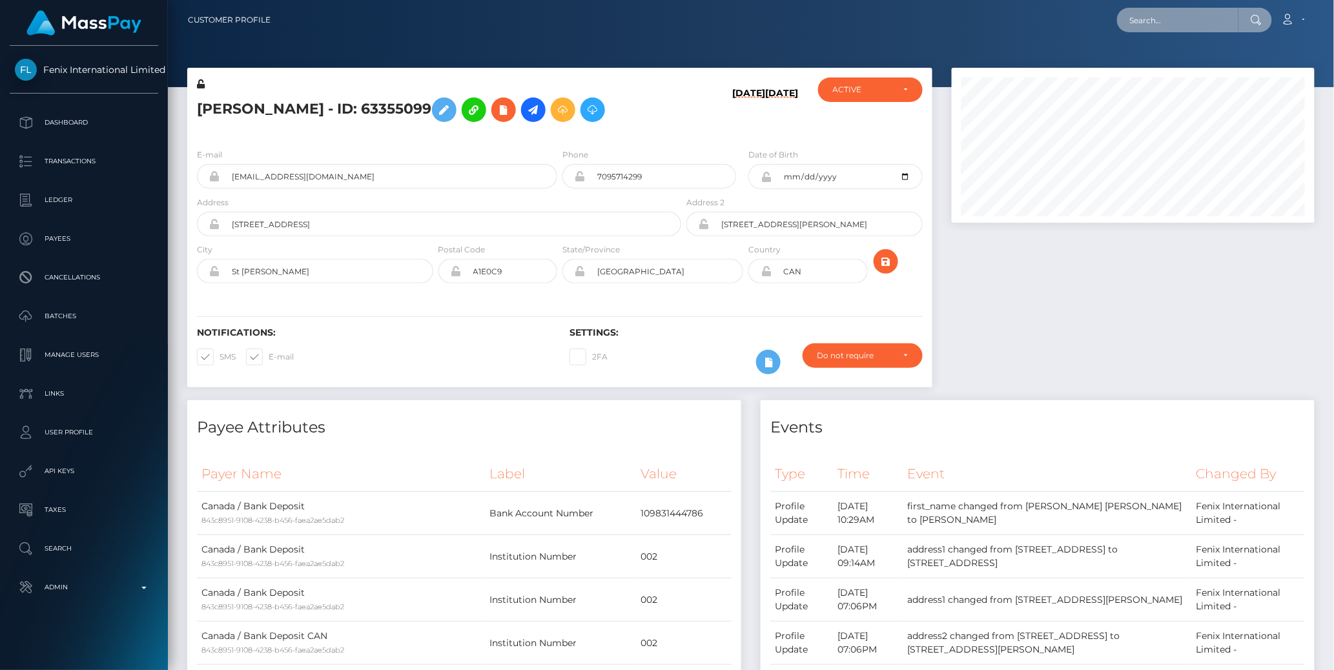
click at [1173, 19] on input "text" at bounding box center [1177, 20] width 121 height 25
paste input "77015953"
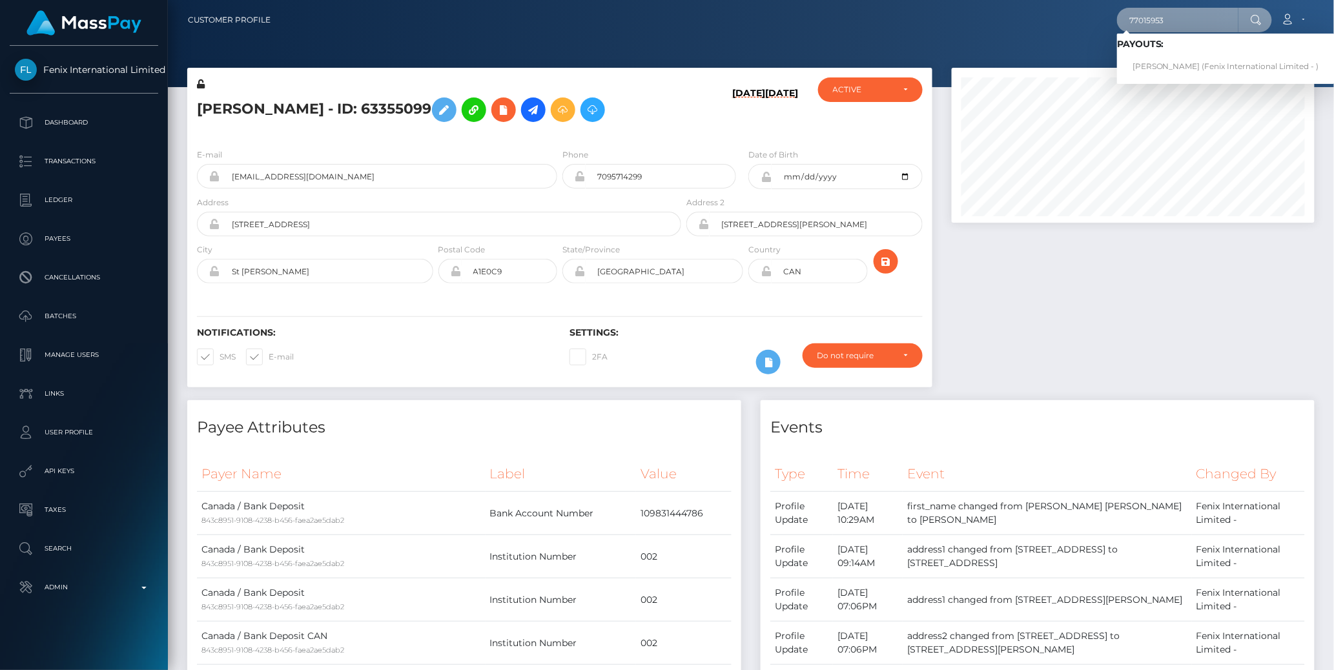
type input "77015953"
click at [1171, 63] on link "ELYAN LEBLANC (Fenix International Limited - )" at bounding box center [1226, 67] width 218 height 24
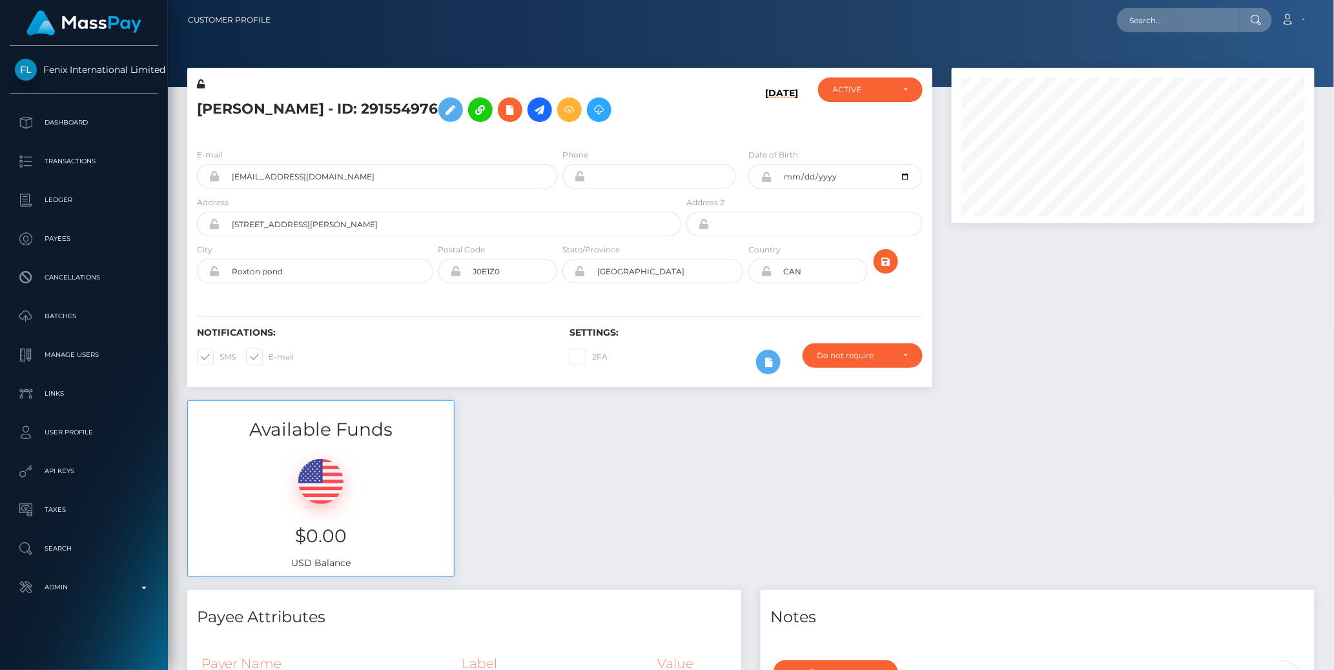
scroll to position [155, 363]
click at [967, 265] on div at bounding box center [1133, 234] width 382 height 333
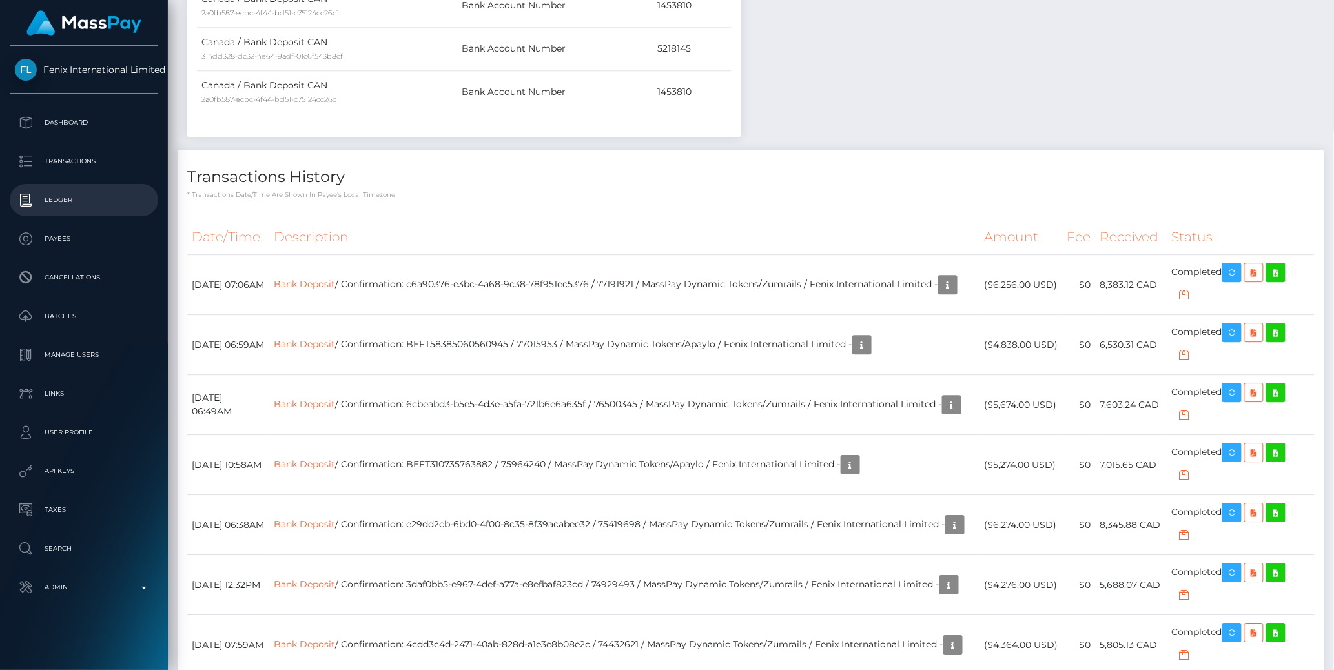
scroll to position [0, 0]
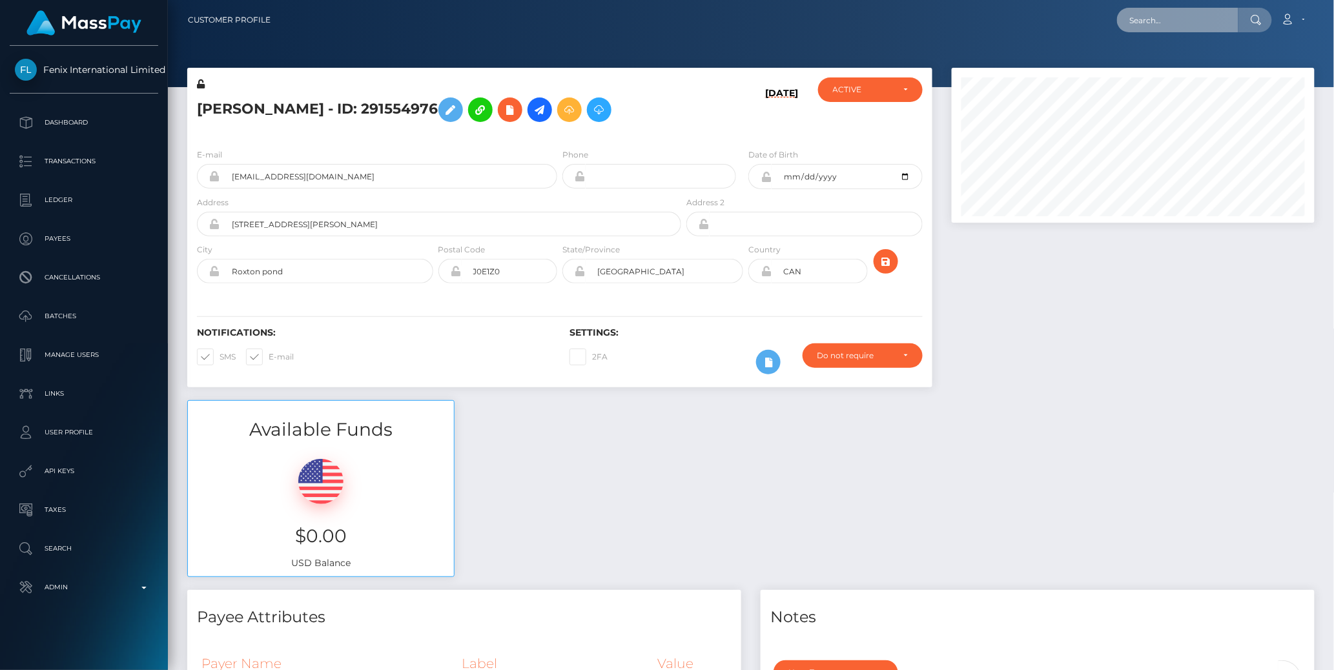
click at [1171, 20] on input "text" at bounding box center [1177, 20] width 121 height 25
paste input "77007466"
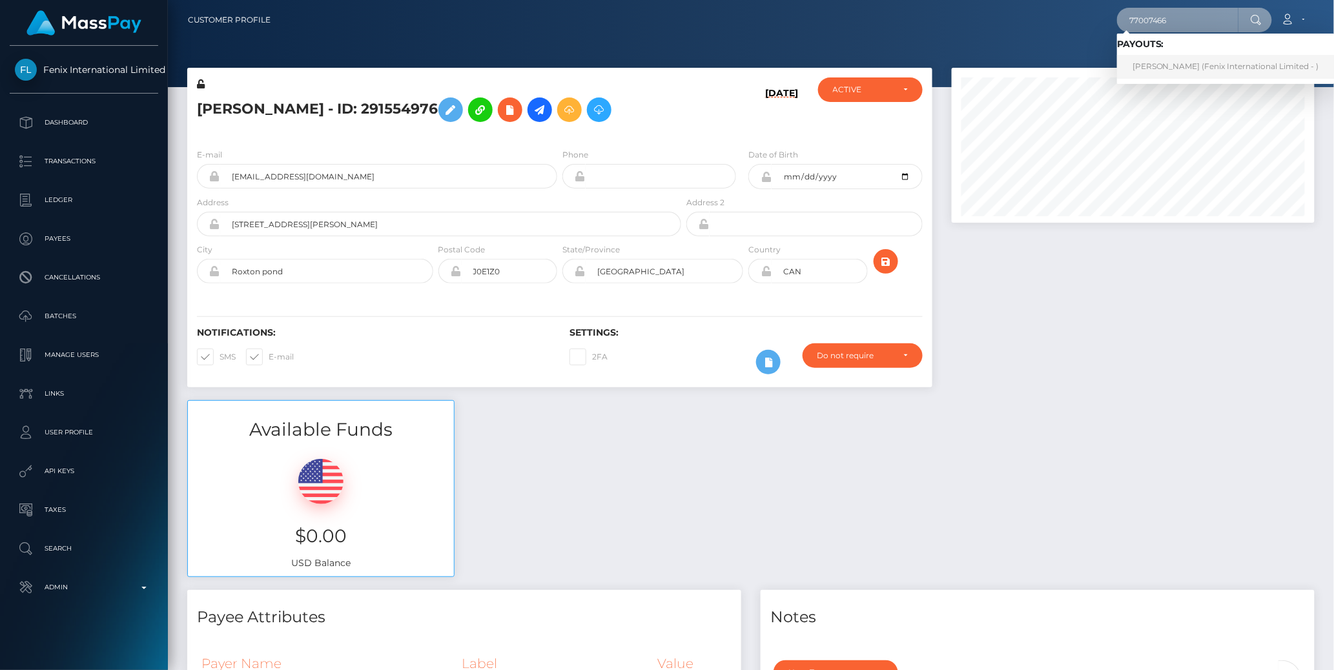
type input "77007466"
click at [1169, 63] on link "roxanne nourry (Fenix International Limited - )" at bounding box center [1226, 67] width 218 height 24
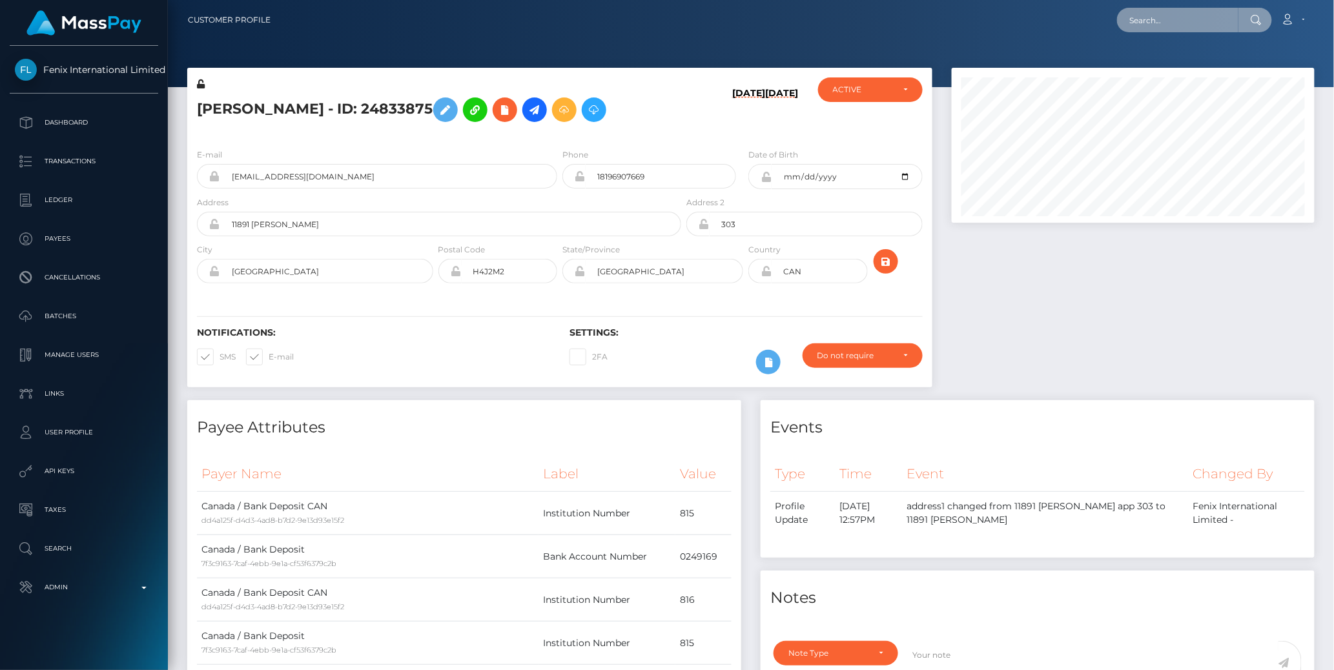
click at [1153, 21] on input "text" at bounding box center [1177, 20] width 121 height 25
paste input "pout_VkvN5gxxafcYv"
type input "pout_VkvN5gxxafcYv"
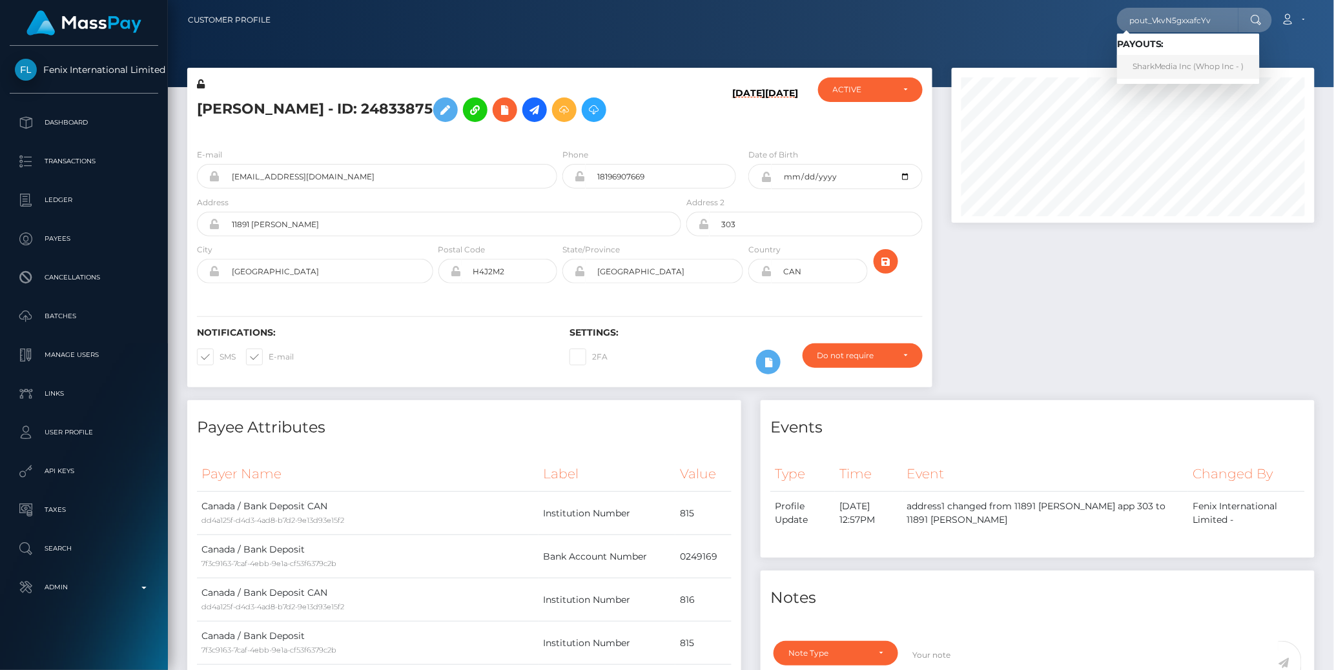
click at [1169, 59] on link "SharkMedia Inc (Whop Inc - )" at bounding box center [1188, 67] width 143 height 24
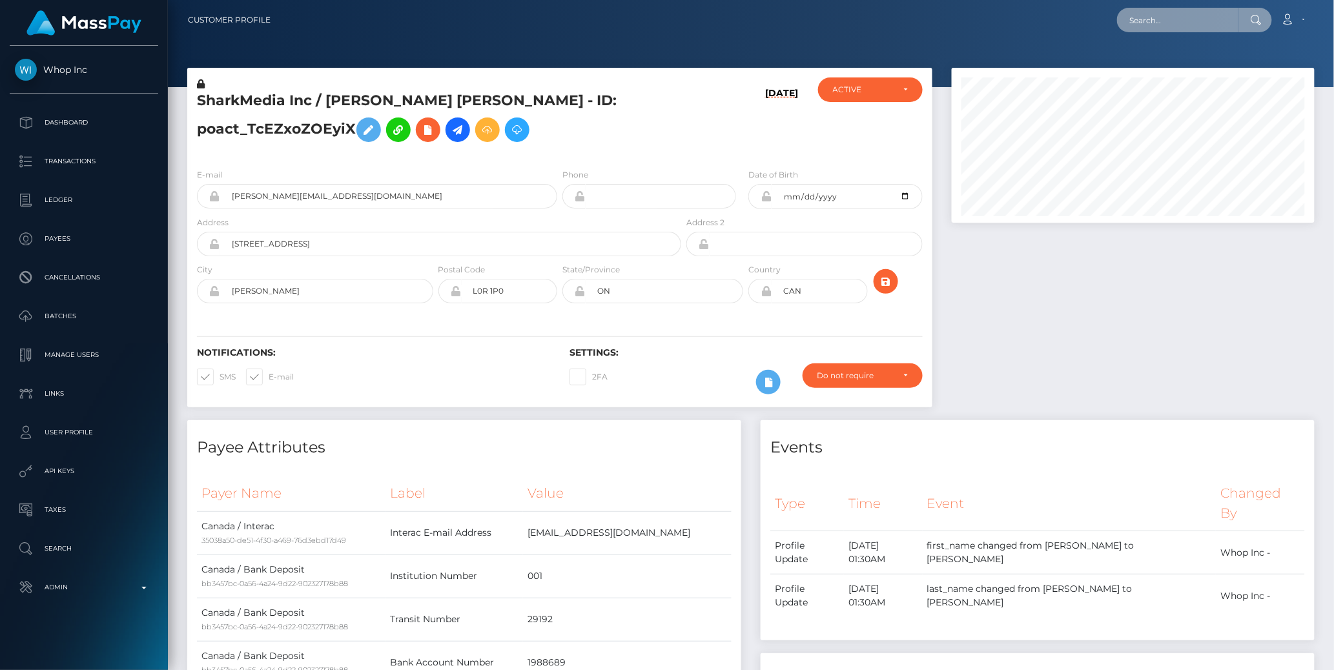
click at [1158, 25] on input "text" at bounding box center [1177, 20] width 121 height 25
paste input "77032089"
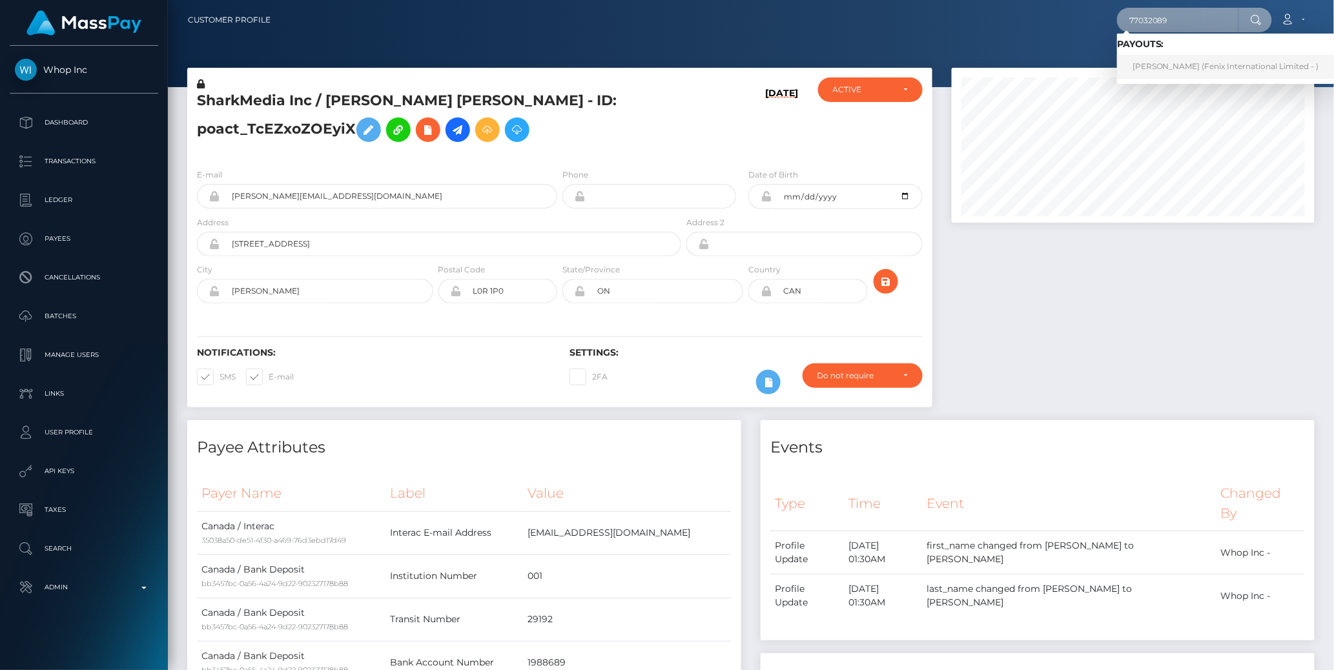
type input "77032089"
click at [1173, 61] on link "[PERSON_NAME] (Fenix International Limited - )" at bounding box center [1226, 67] width 218 height 24
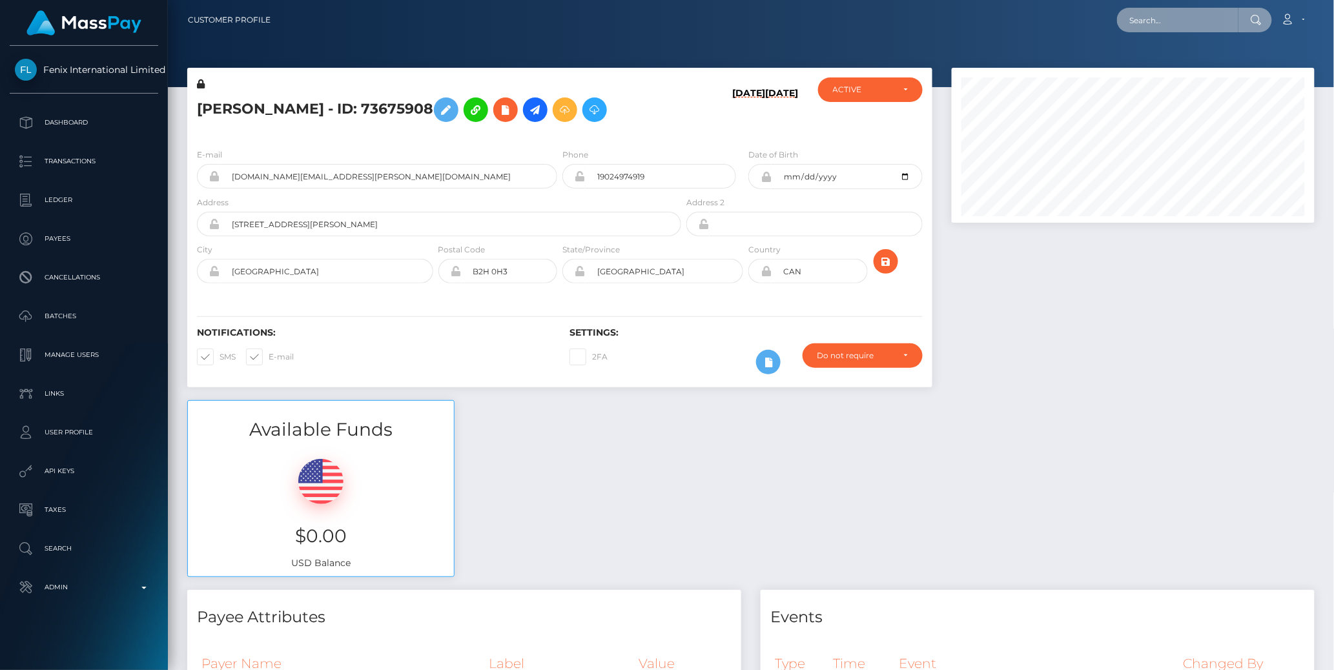
click at [1158, 20] on input "text" at bounding box center [1177, 20] width 121 height 25
paste input "77007812"
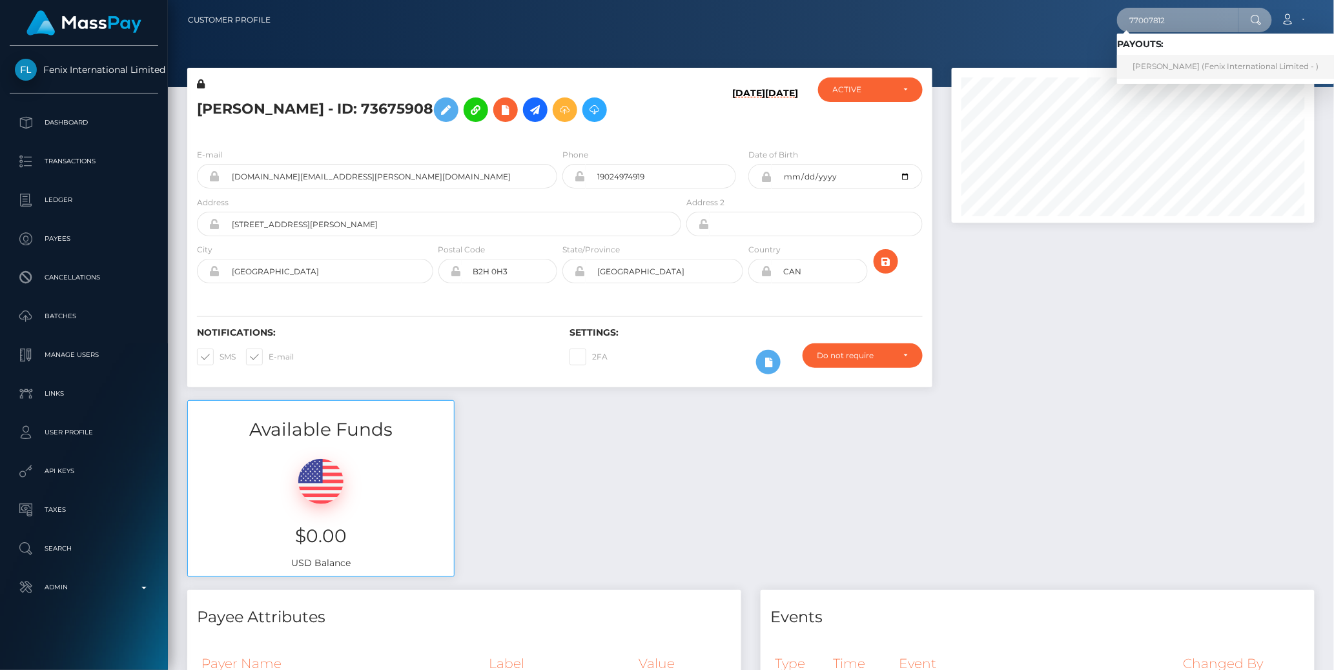
type input "77007812"
click at [1154, 66] on link "STEPHANIE MARTIN (Fenix International Limited - )" at bounding box center [1226, 67] width 218 height 24
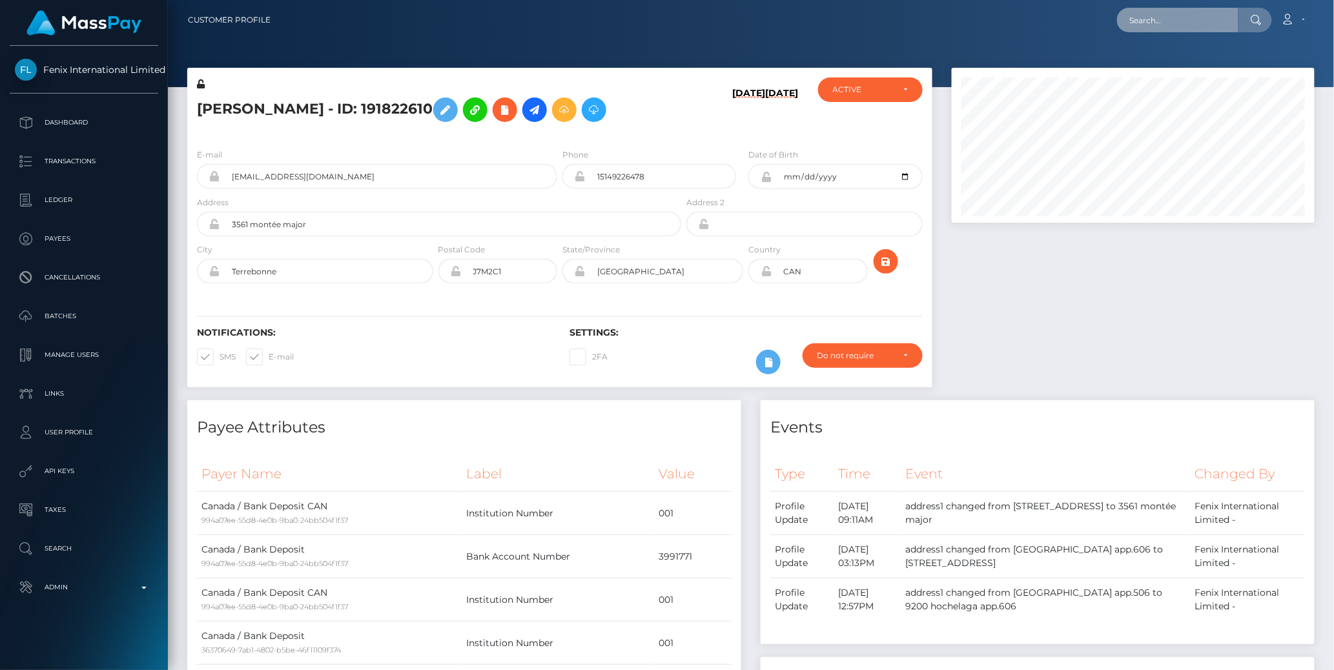
click at [1160, 21] on input "text" at bounding box center [1177, 20] width 121 height 25
paste input "77032765"
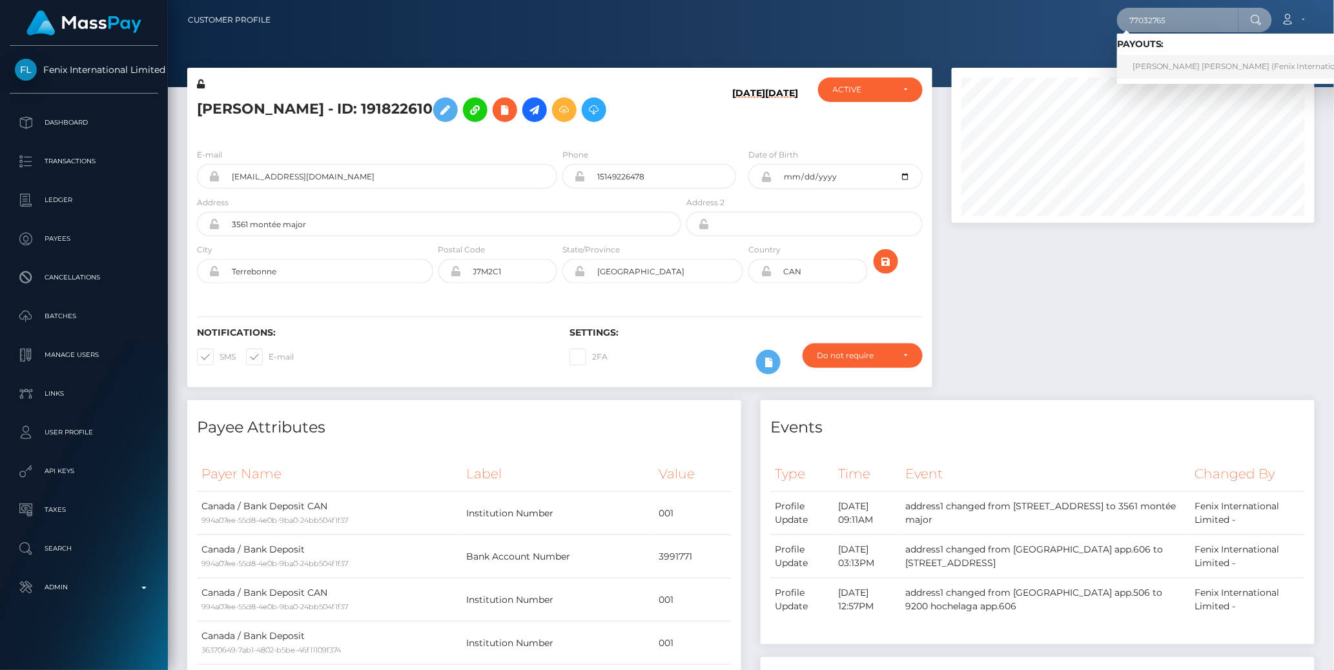
type input "77032765"
click at [1167, 65] on link "Emma Sandra McGrath (Fenix International Limited - )" at bounding box center [1260, 67] width 287 height 24
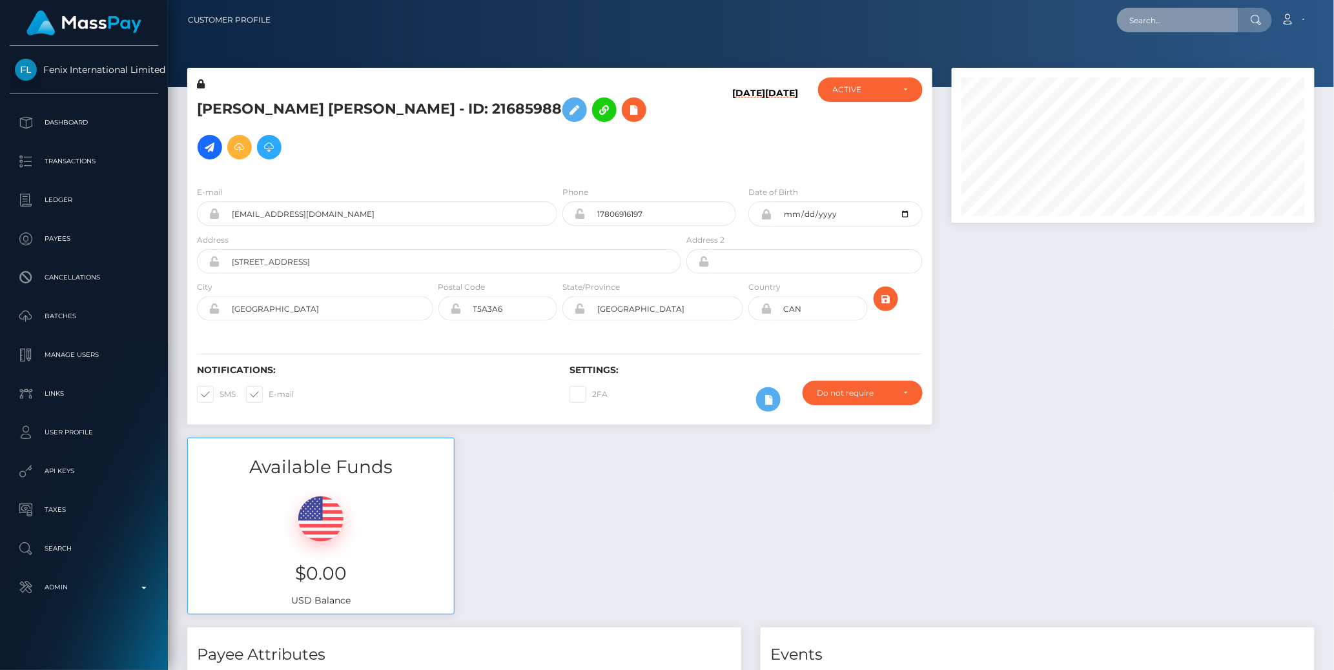
click at [1166, 23] on input "text" at bounding box center [1177, 20] width 121 height 25
paste input "77030919"
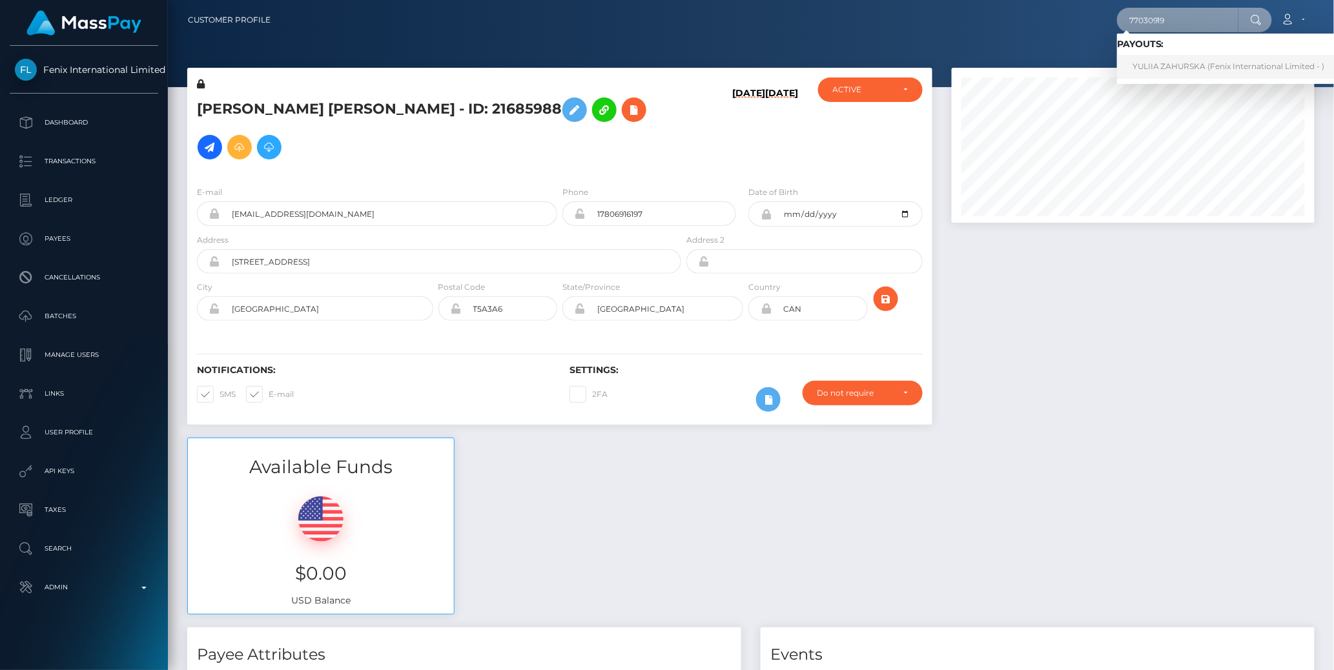
type input "77030919"
click at [1171, 68] on link "YULIIA ZAHURSKA (Fenix International Limited - )" at bounding box center [1228, 67] width 223 height 24
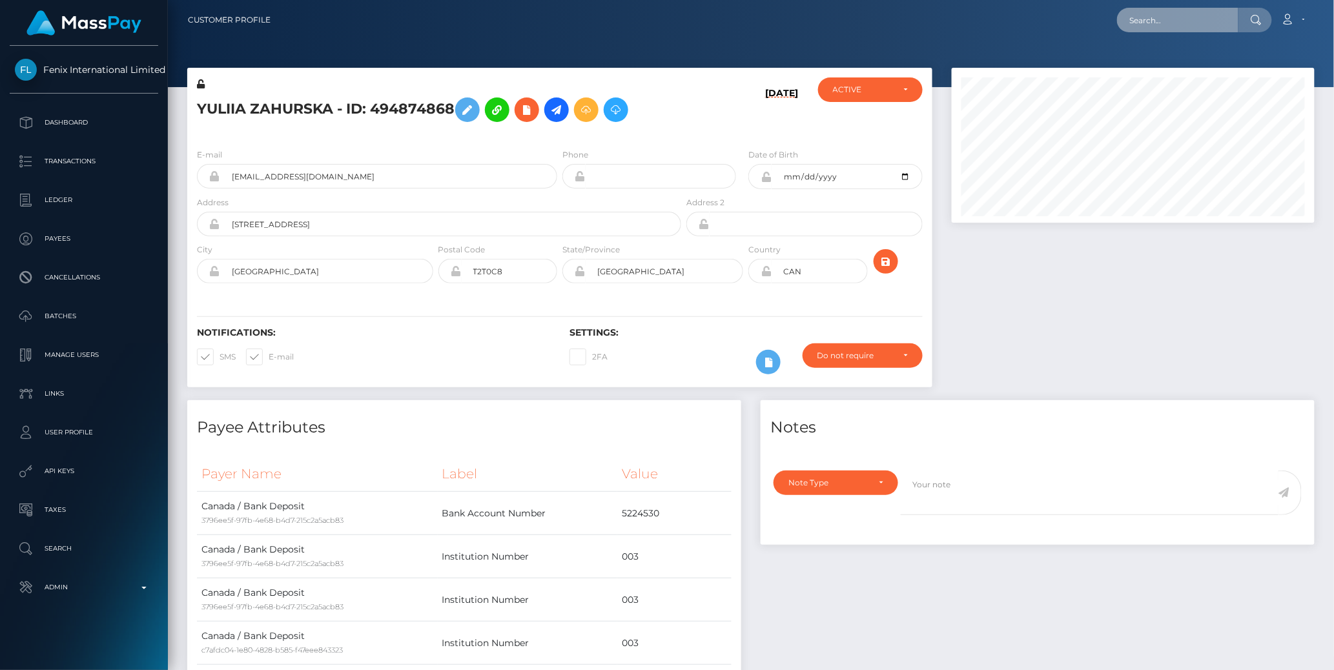
click at [1175, 27] on input "text" at bounding box center [1177, 20] width 121 height 25
paste input "77016938"
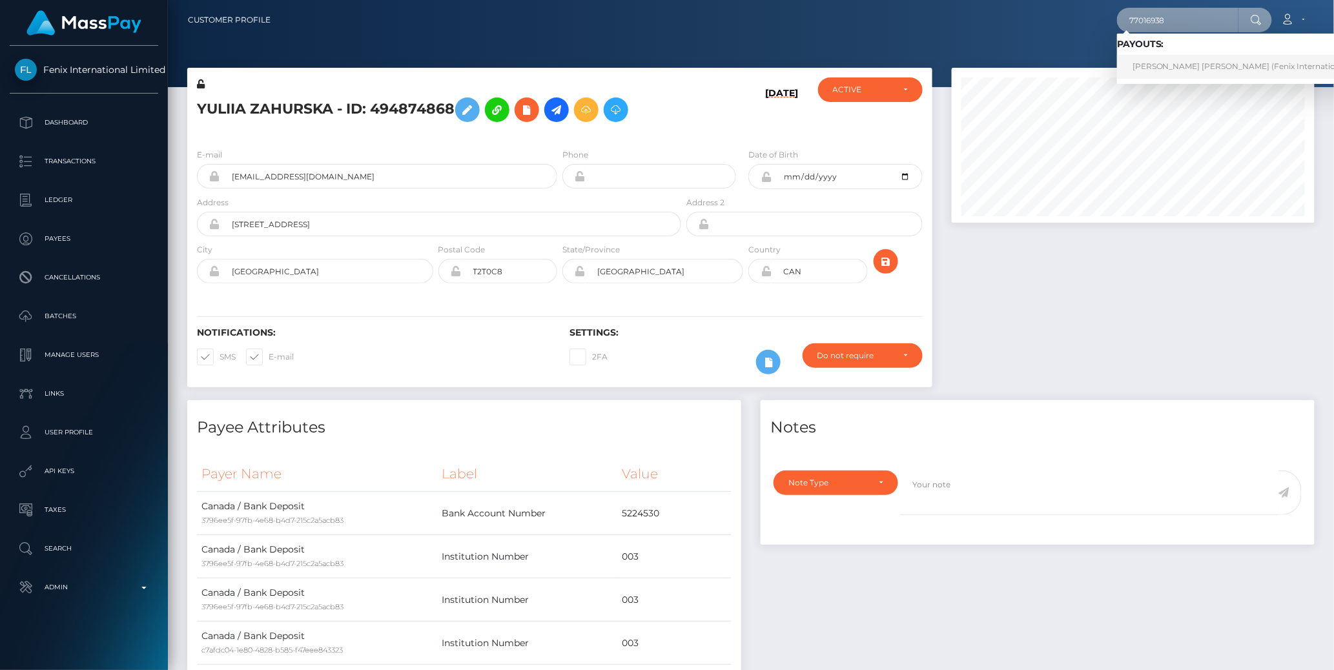
type input "77016938"
click at [1173, 64] on link "[PERSON_NAME] [PERSON_NAME] (Fenix International Limited - )" at bounding box center [1260, 67] width 287 height 24
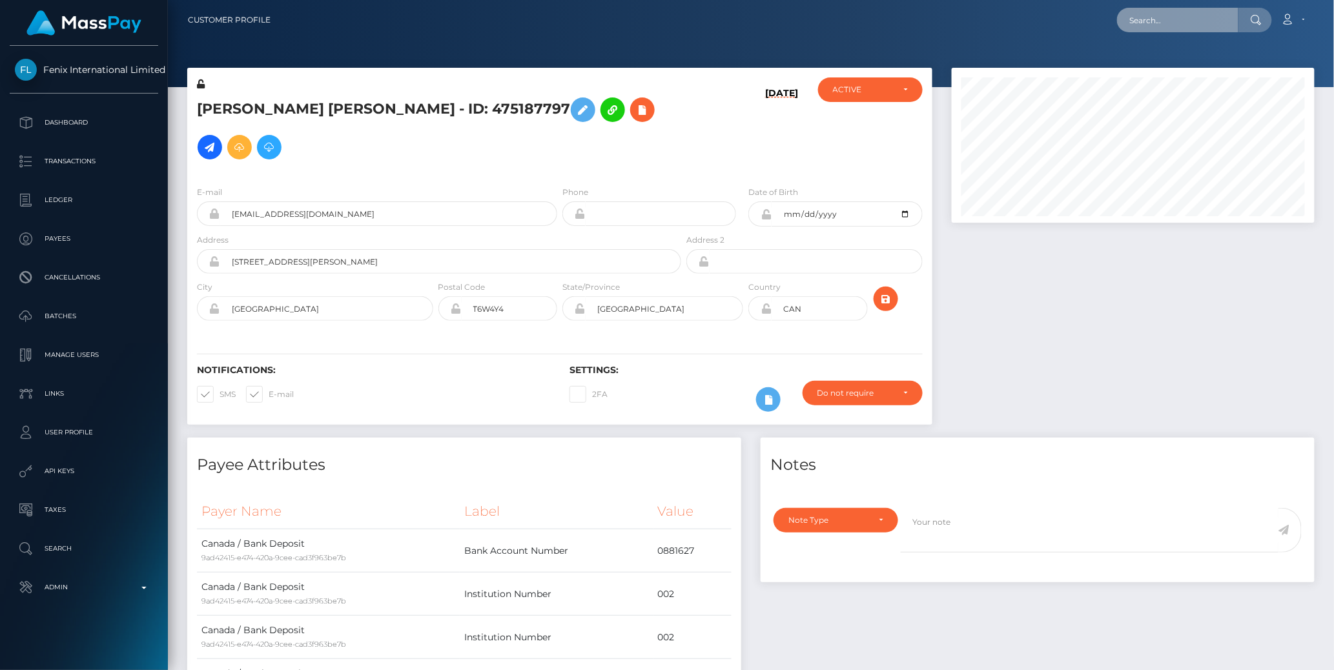
click at [1165, 18] on input "text" at bounding box center [1177, 20] width 121 height 25
paste input "pout_WcU6tEn5cTCKP"
type input "pout_WcU6tEn5cTCKP"
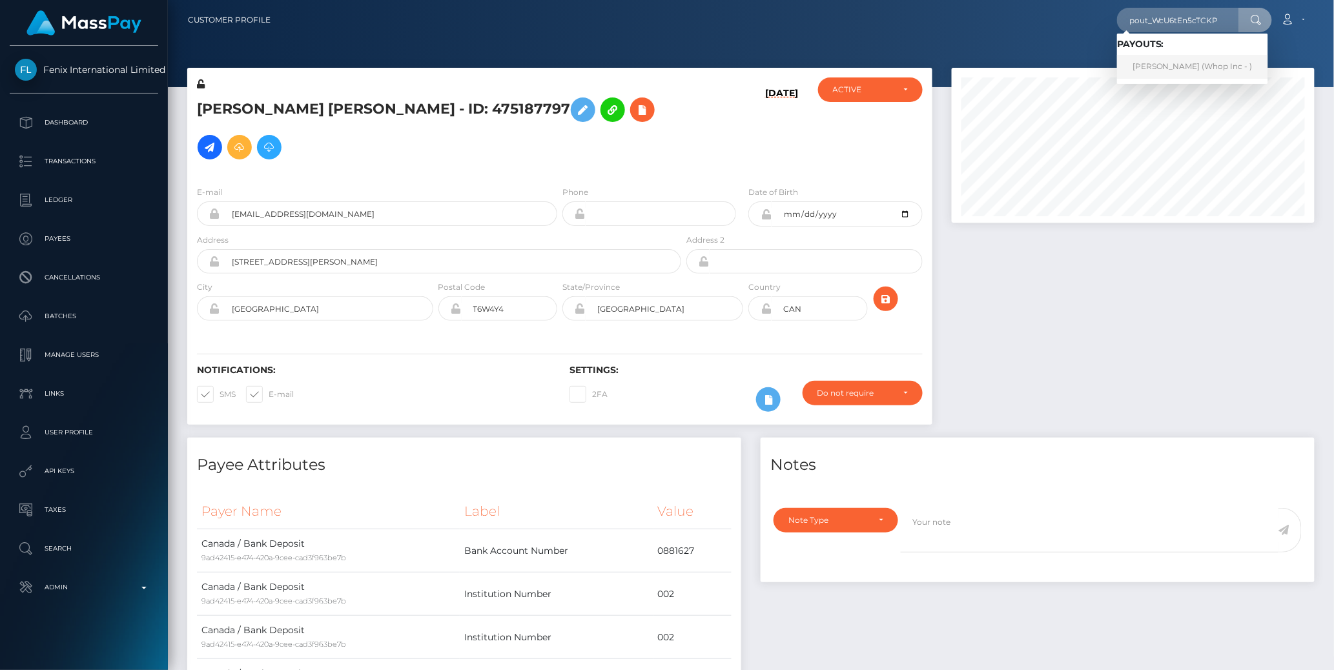
click at [1164, 62] on link "ISMAEL DUMERLUS (Whop Inc - )" at bounding box center [1192, 67] width 151 height 24
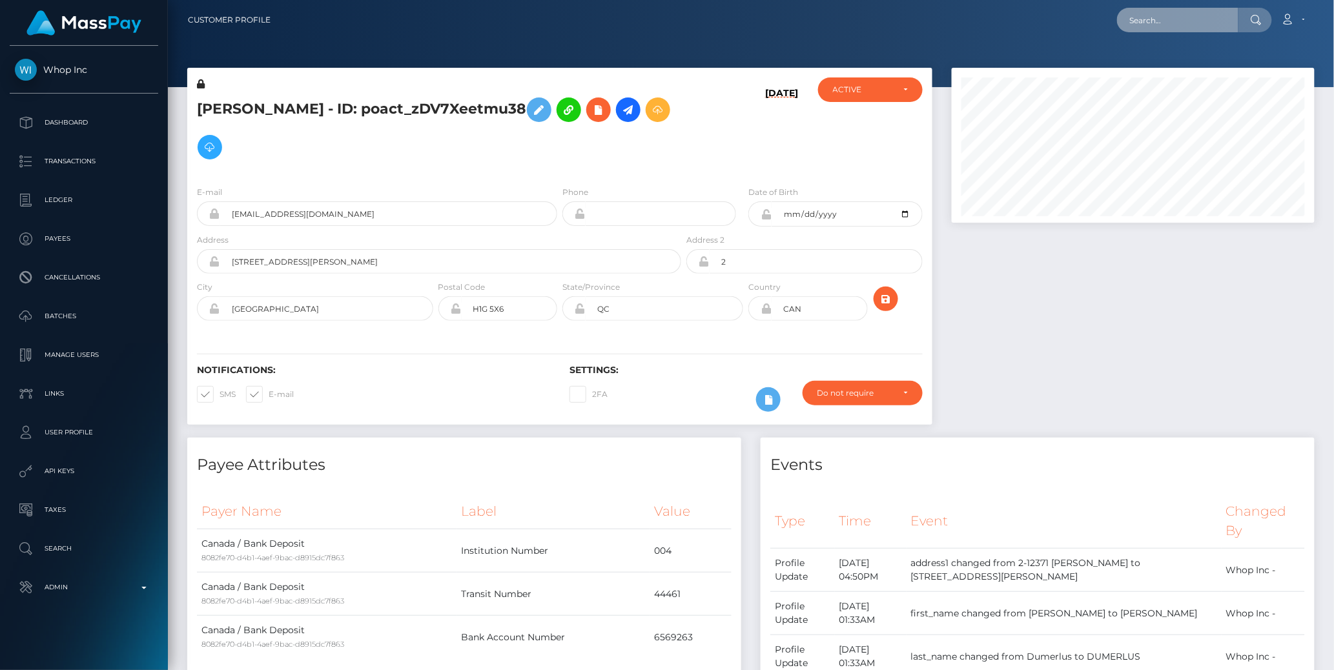
click at [1174, 18] on input "text" at bounding box center [1177, 20] width 121 height 25
paste input "pout_MCnO4g5QbYkJ7"
type input "pout_MCnO4g5QbYkJ7"
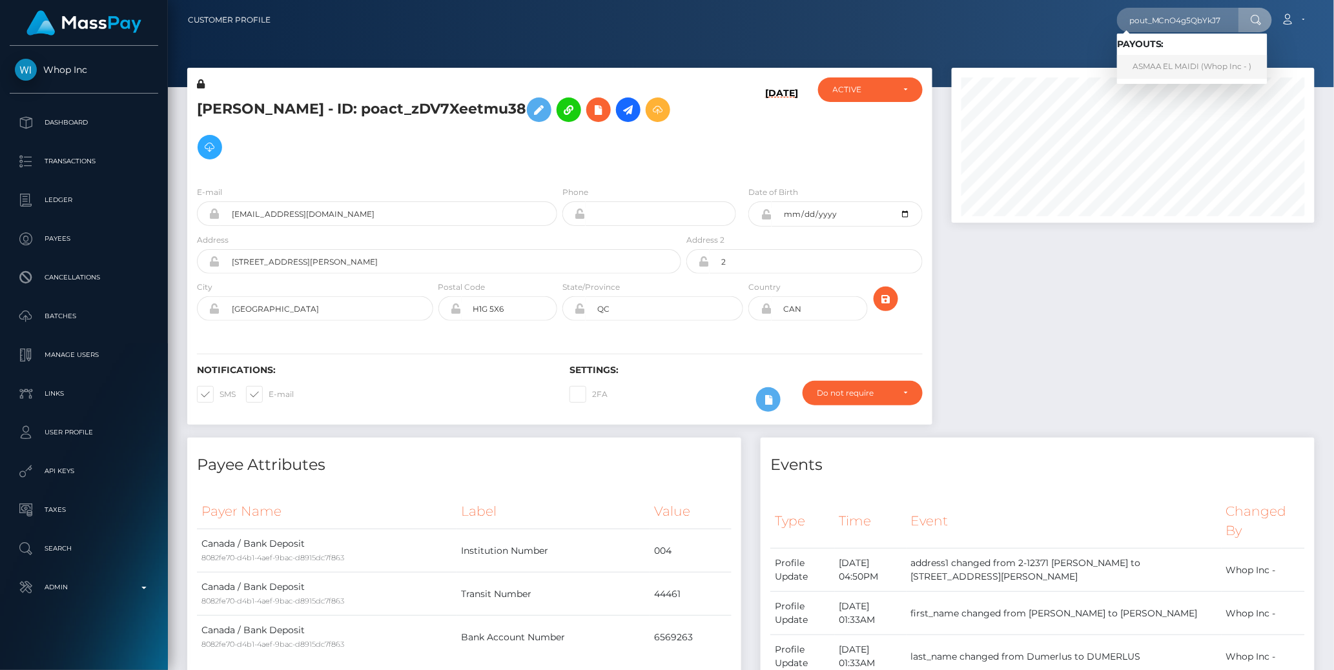
click at [1169, 65] on link "ASMAA EL MAIDI (Whop Inc - )" at bounding box center [1192, 67] width 150 height 24
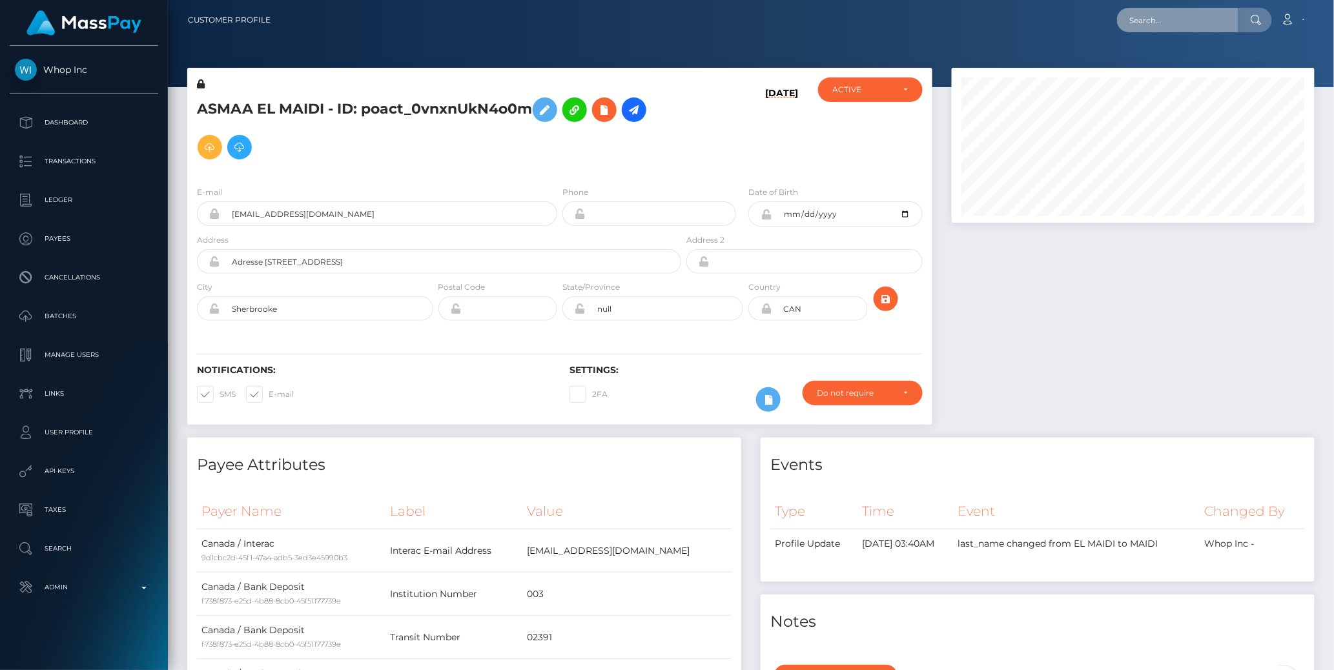
click at [1153, 20] on input "text" at bounding box center [1177, 20] width 121 height 25
paste input "77025853"
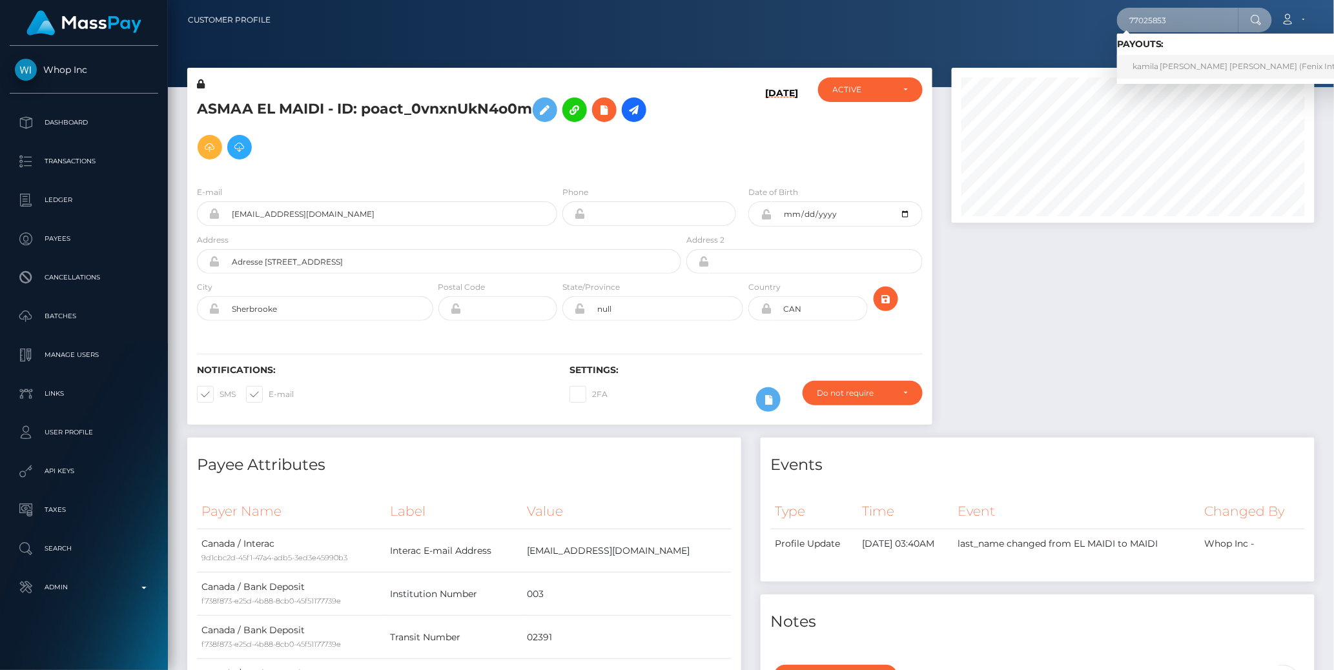
type input "77025853"
click at [1167, 64] on link "kamila [PERSON_NAME] [PERSON_NAME] (Fenix International Limited - )" at bounding box center [1274, 67] width 315 height 24
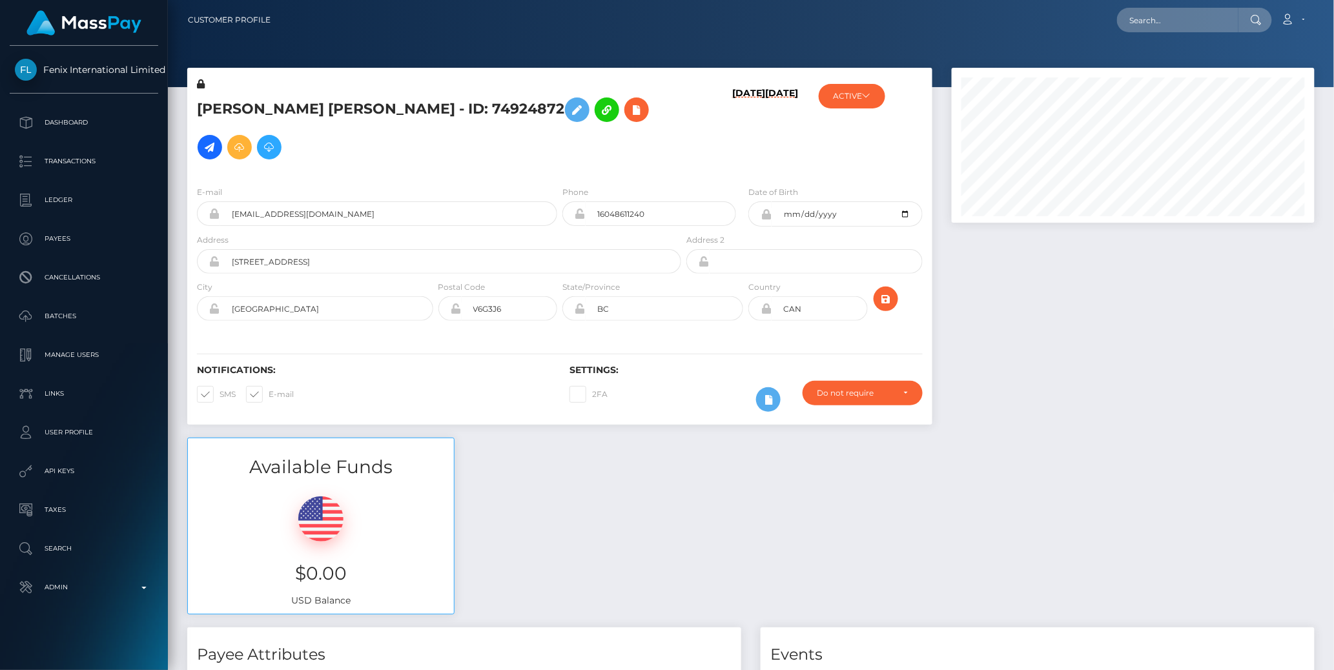
scroll to position [155, 363]
click at [975, 348] on div at bounding box center [1133, 253] width 382 height 370
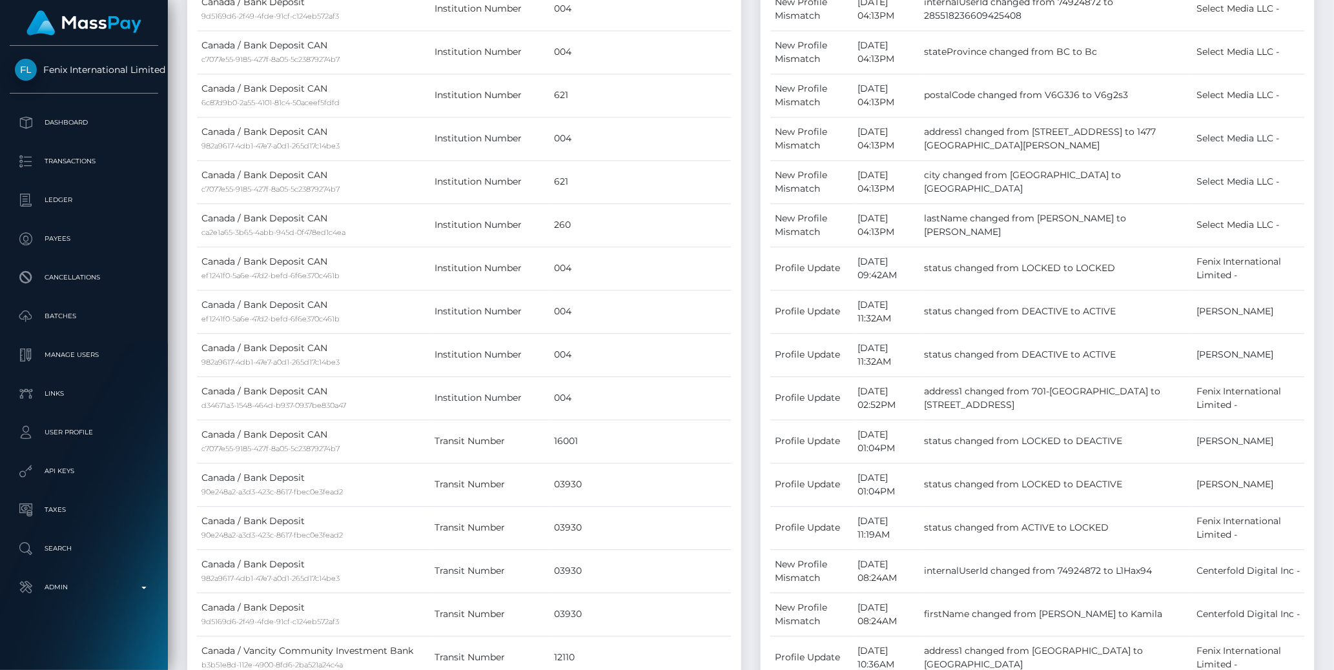
scroll to position [0, 0]
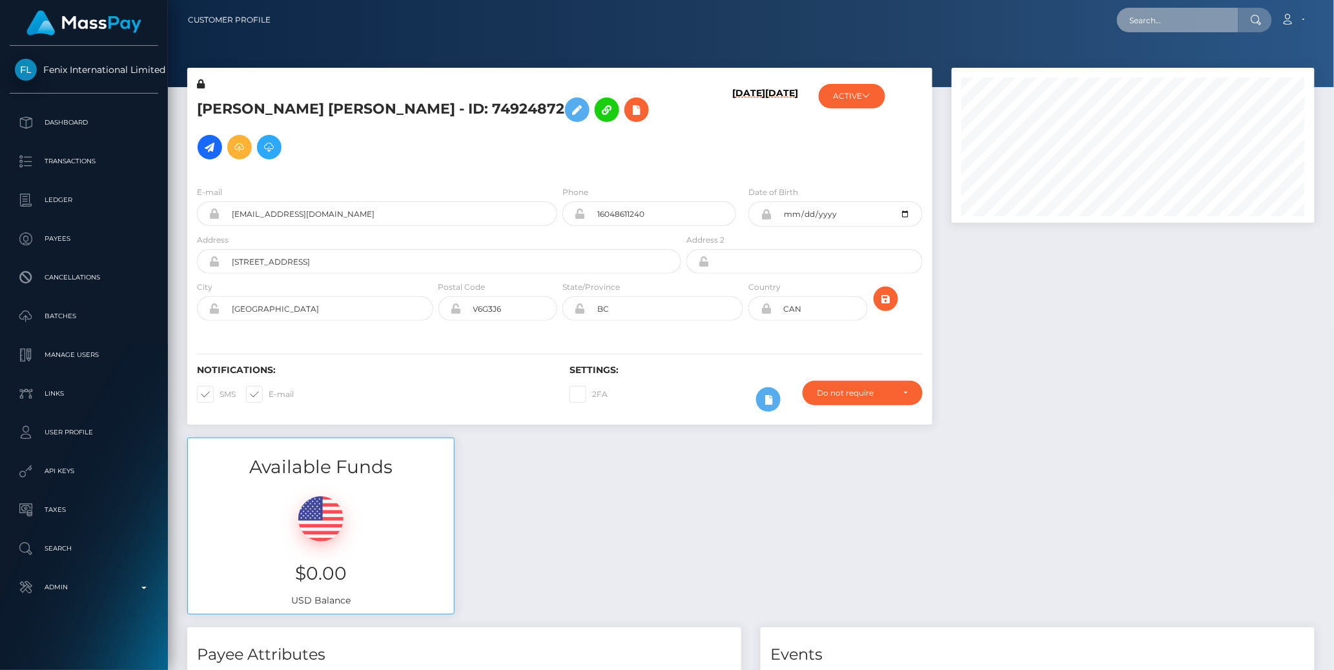
click at [1166, 15] on input "text" at bounding box center [1177, 20] width 121 height 25
paste input "77031806"
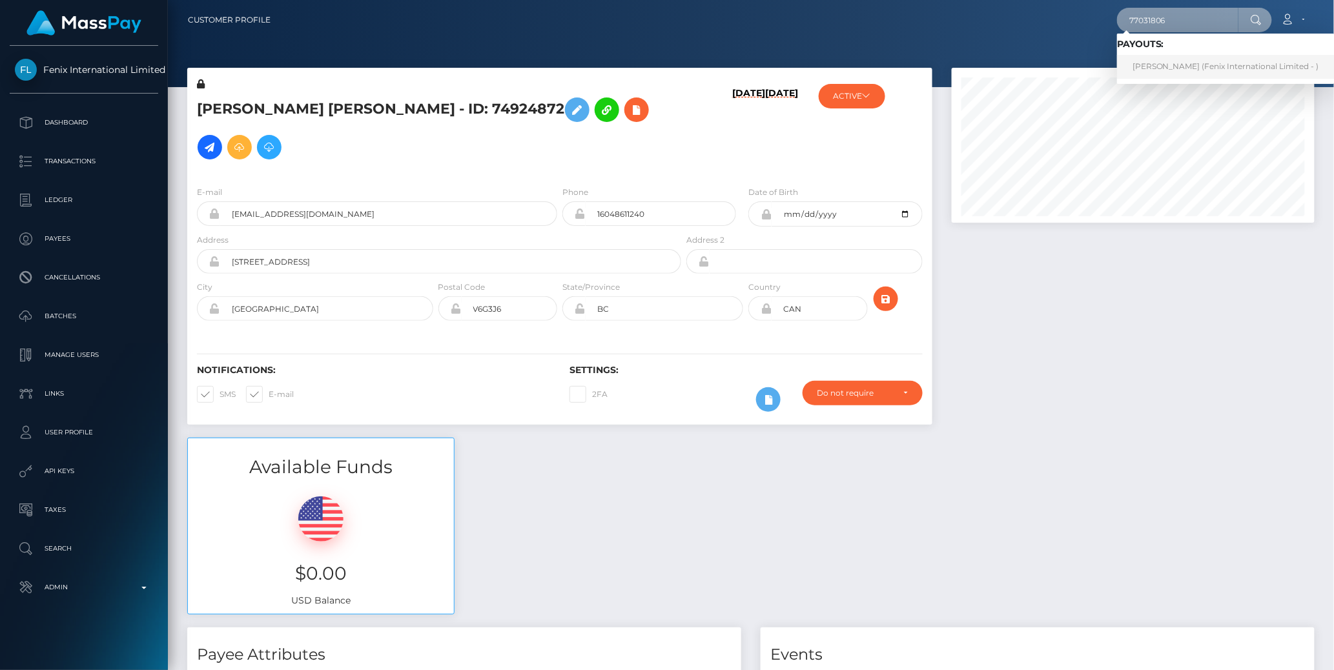
type input "77031806"
click at [1168, 56] on link "ADRIENNE AMY CORNELL (Fenix International Limited - )" at bounding box center [1226, 67] width 218 height 24
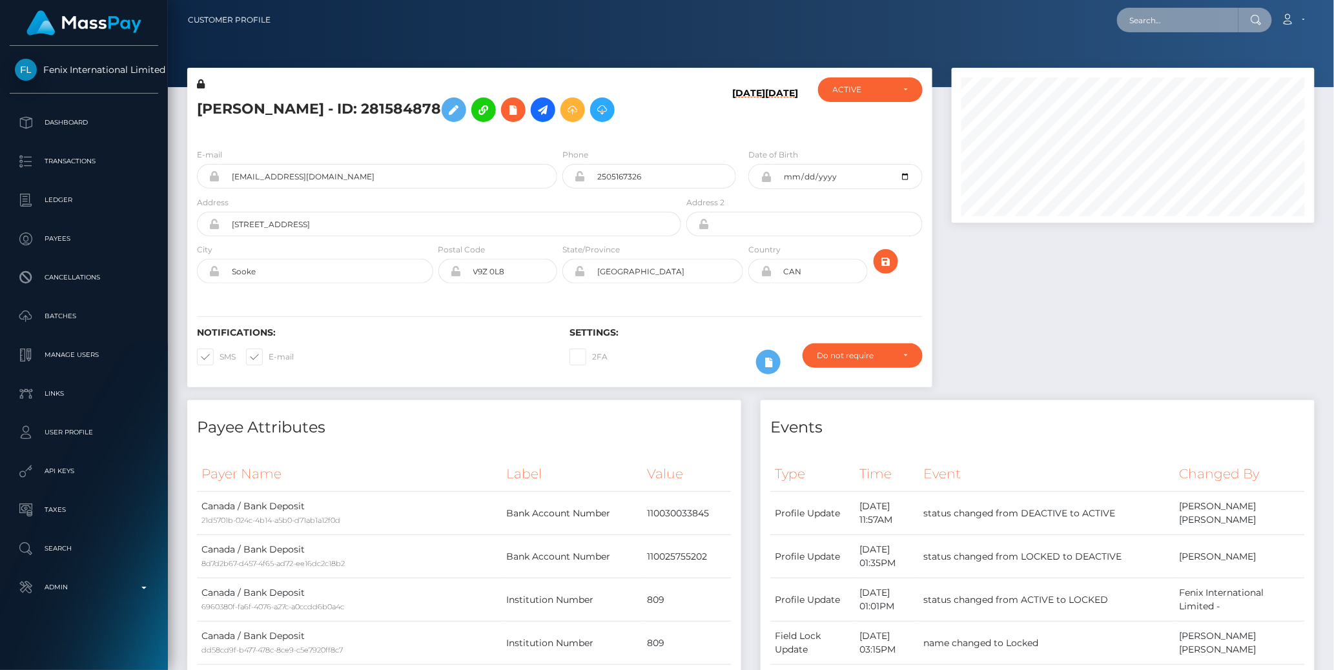
click at [1161, 17] on input "text" at bounding box center [1177, 20] width 121 height 25
paste input "77005542"
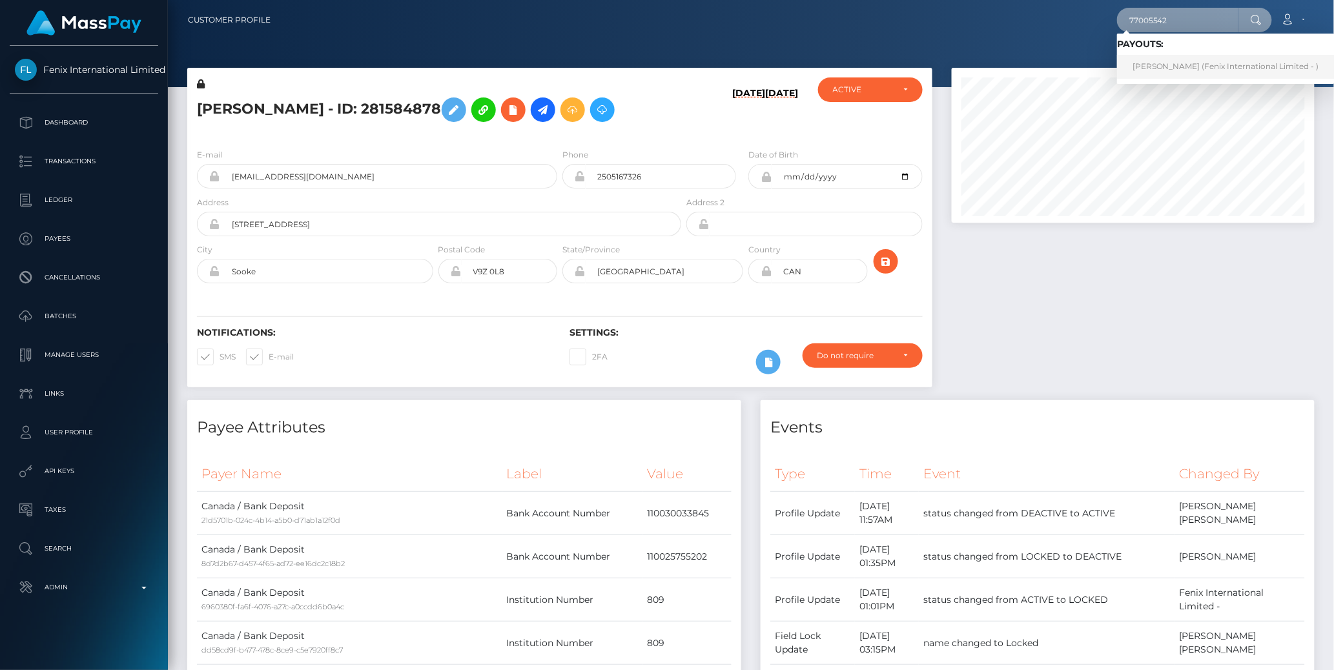
type input "77005542"
click at [1165, 65] on link "Tabitha Jane FULMER (Fenix International Limited - )" at bounding box center [1226, 67] width 218 height 24
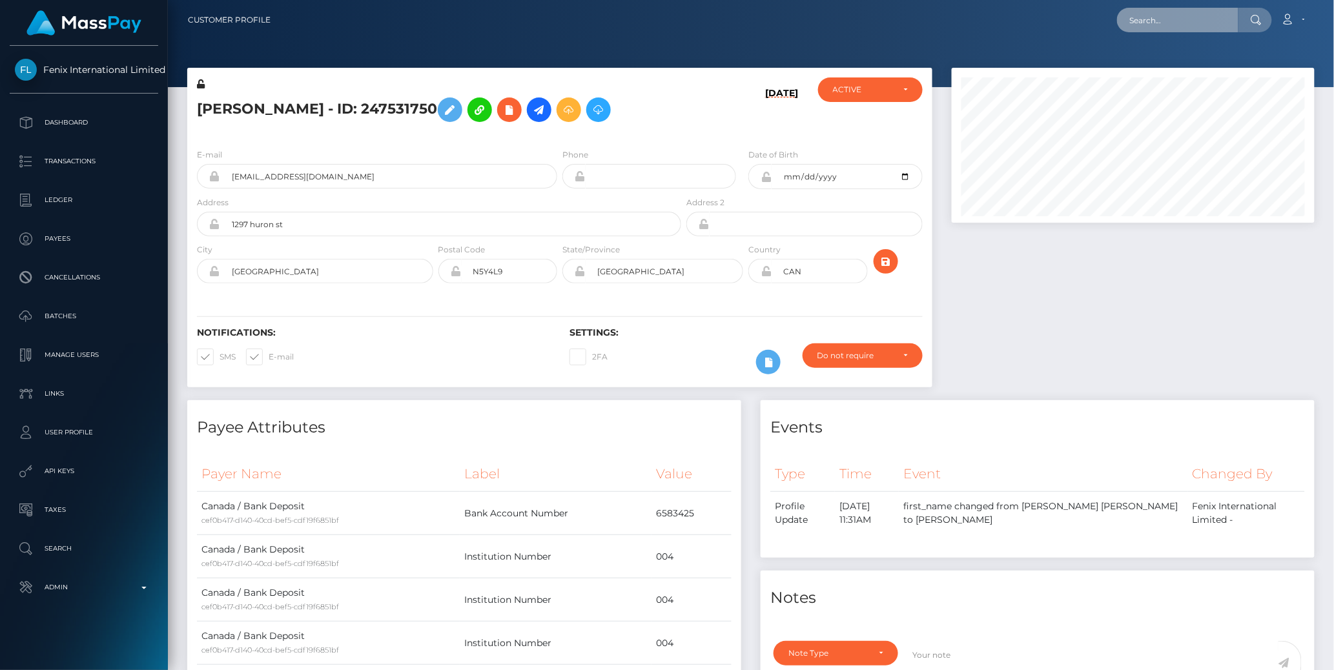
click at [1167, 20] on input "text" at bounding box center [1177, 20] width 121 height 25
paste input "817675239004590080_2"
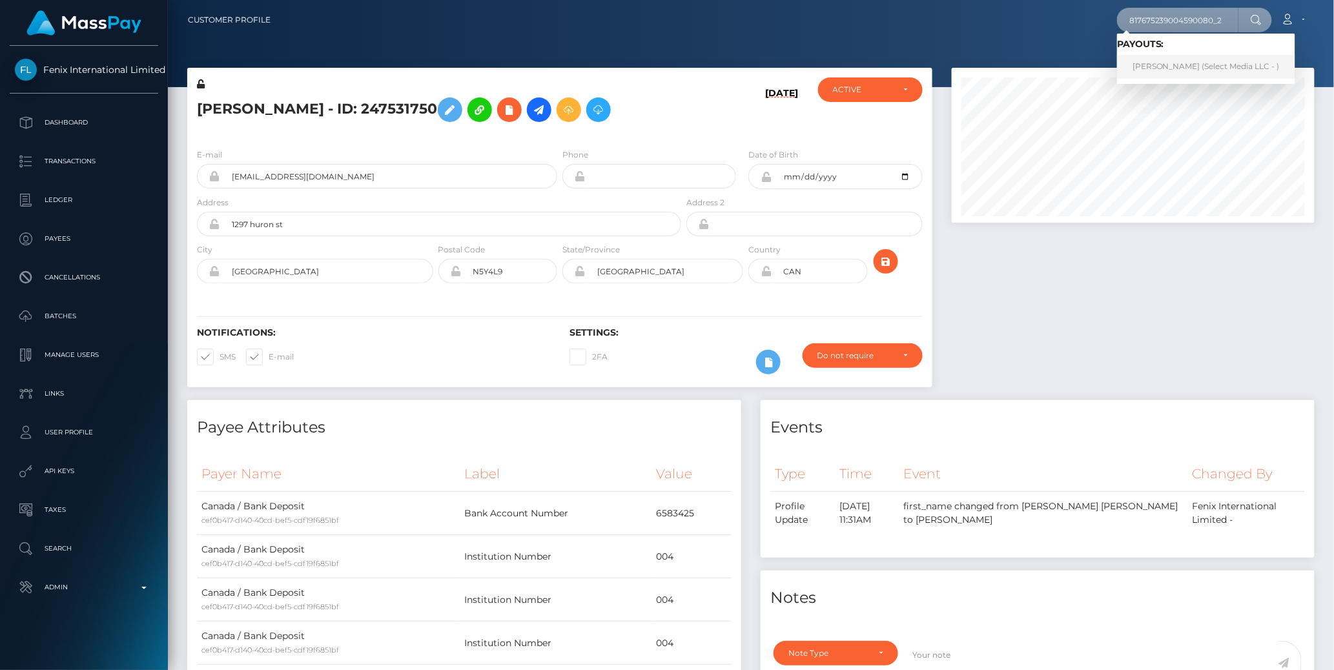
type input "817675239004590080_2"
click at [1168, 61] on link "[PERSON_NAME] (Select Media LLC - )" at bounding box center [1206, 67] width 178 height 24
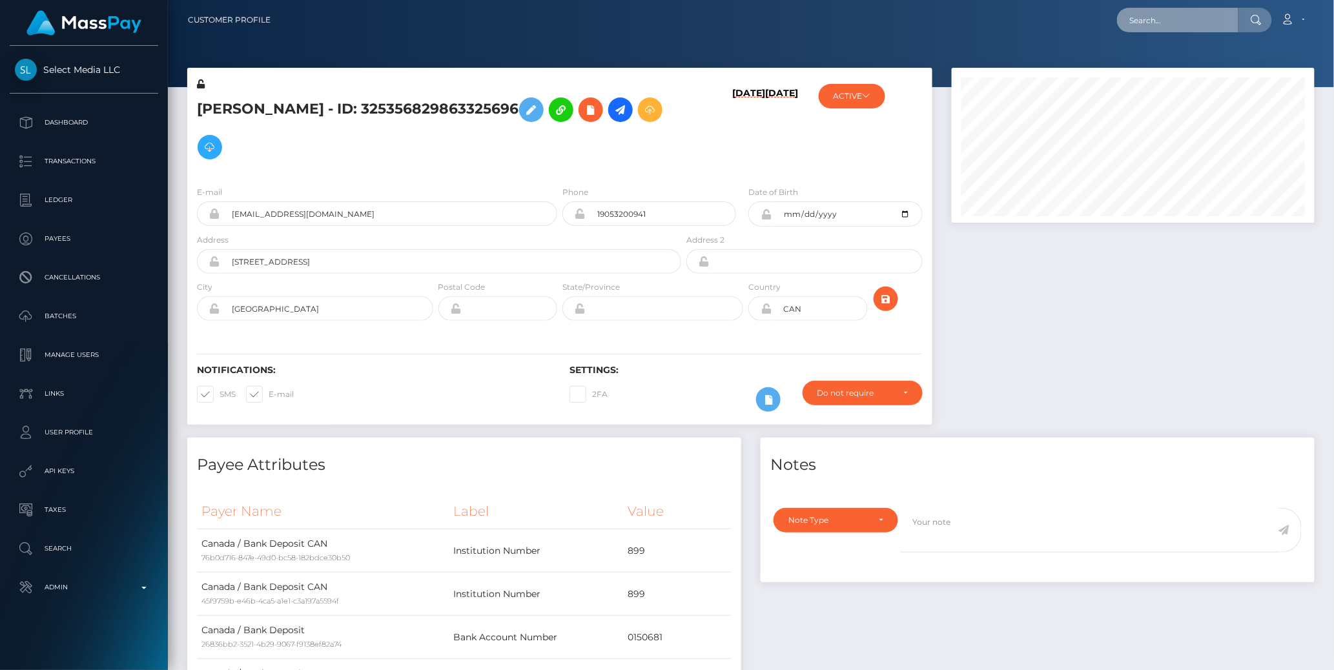
click at [1173, 17] on input "text" at bounding box center [1177, 20] width 121 height 25
paste input "pout_ShzubxwcA1ymH"
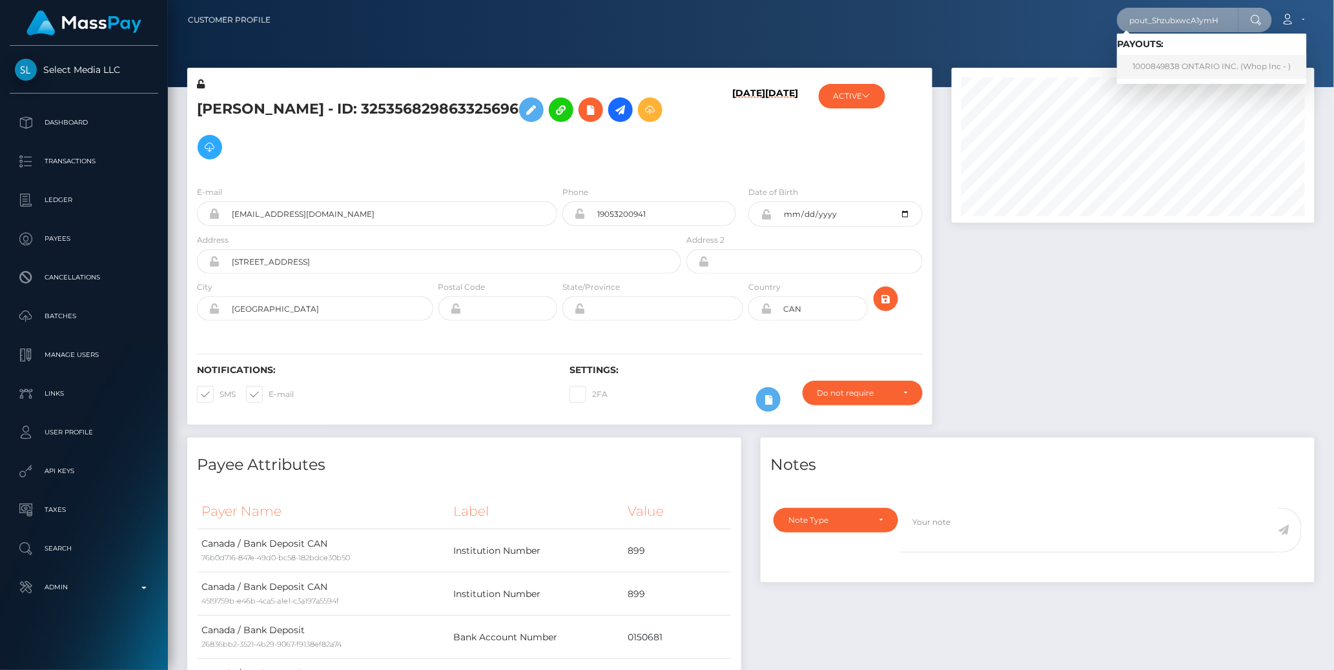
type input "pout_ShzubxwcA1ymH"
click at [1158, 65] on link "1000849838 ONTARIO INC. (Whop Inc - )" at bounding box center [1212, 67] width 190 height 24
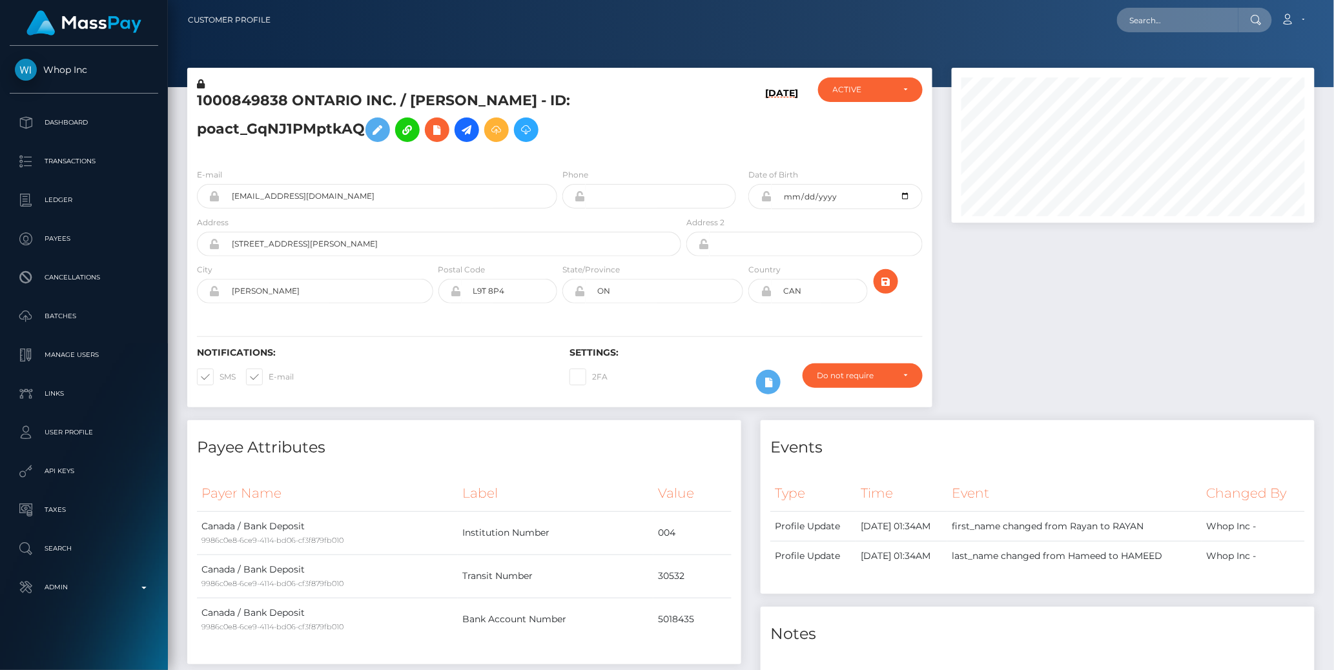
scroll to position [155, 363]
click at [1020, 299] on div at bounding box center [1133, 244] width 382 height 353
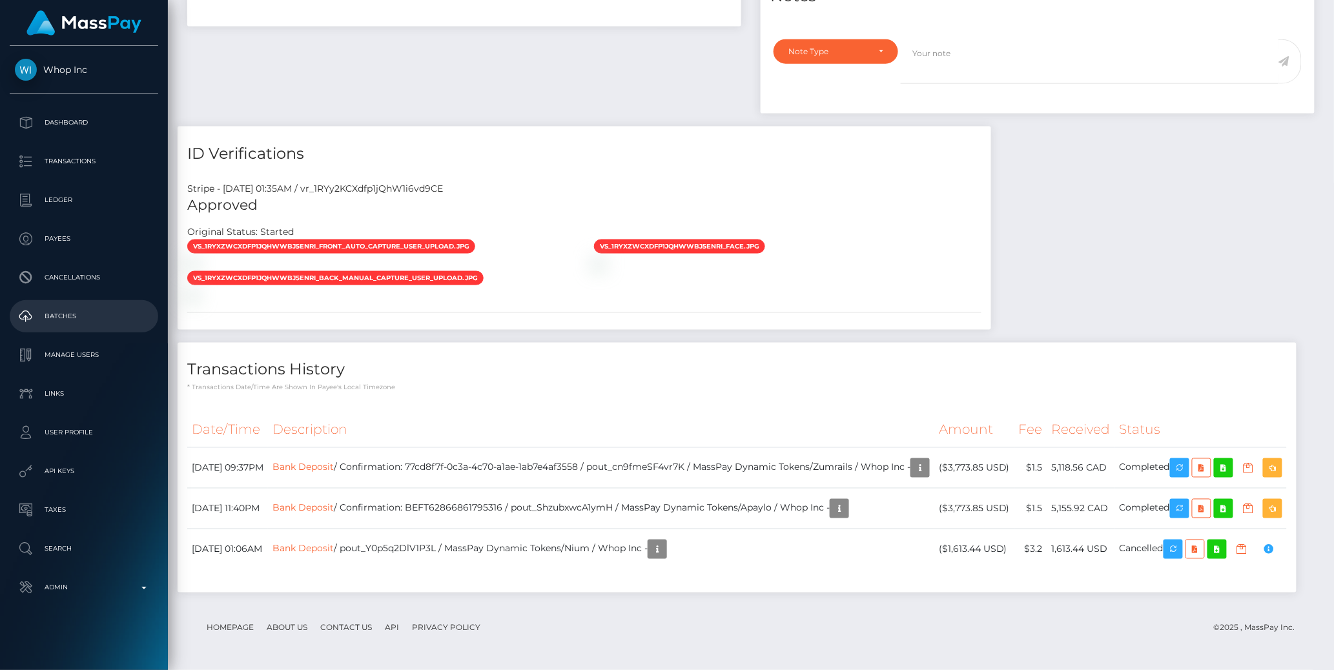
scroll to position [0, 0]
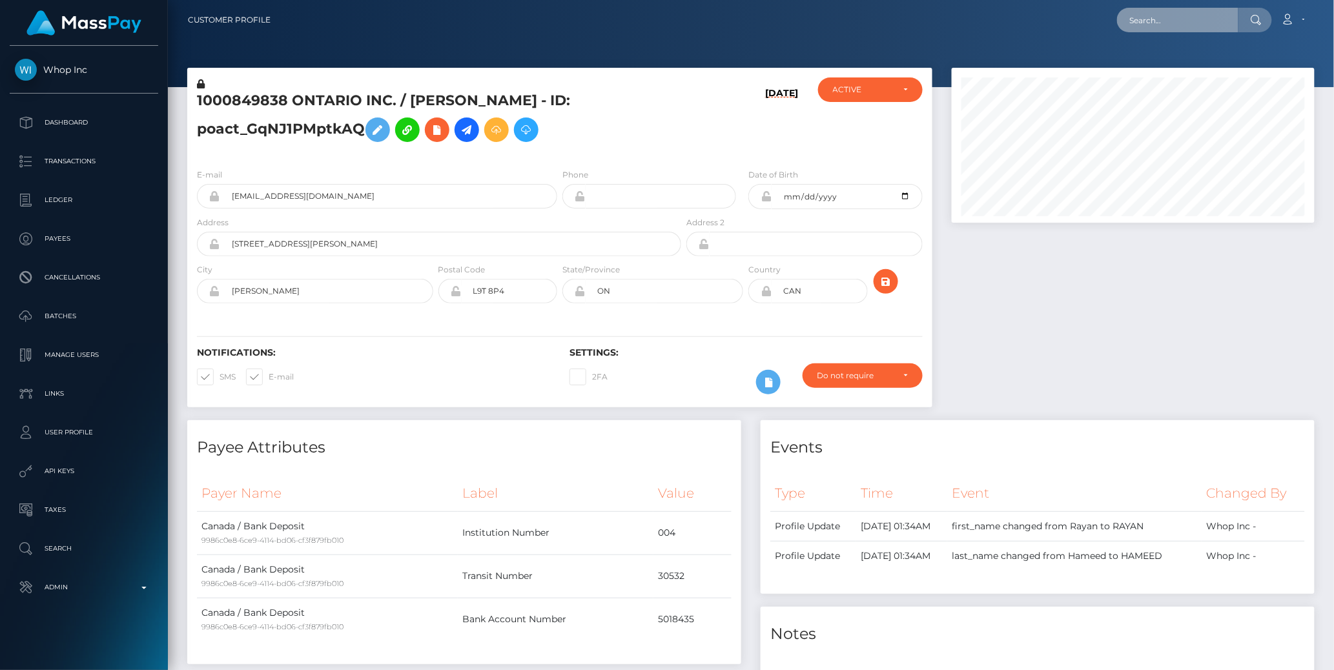
click at [1162, 15] on input "text" at bounding box center [1177, 20] width 121 height 25
paste input "77016131"
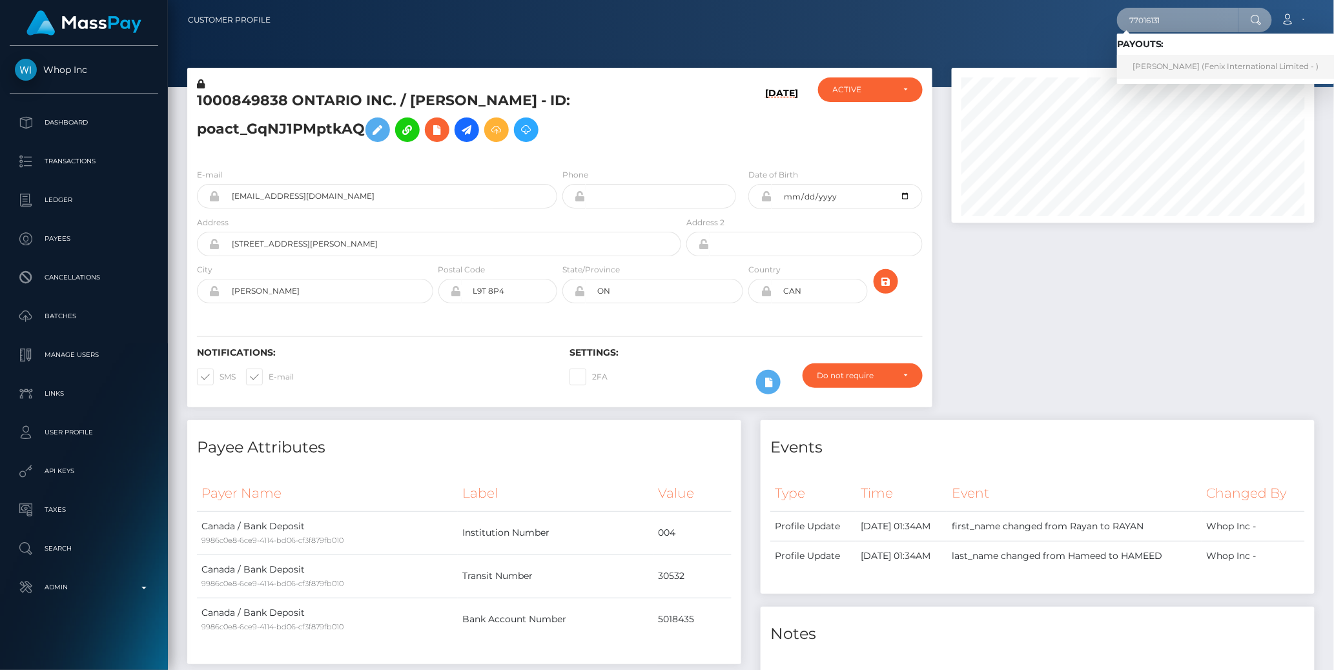
type input "77016131"
click at [1176, 65] on link "[PERSON_NAME] (Fenix International Limited - )" at bounding box center [1226, 67] width 218 height 24
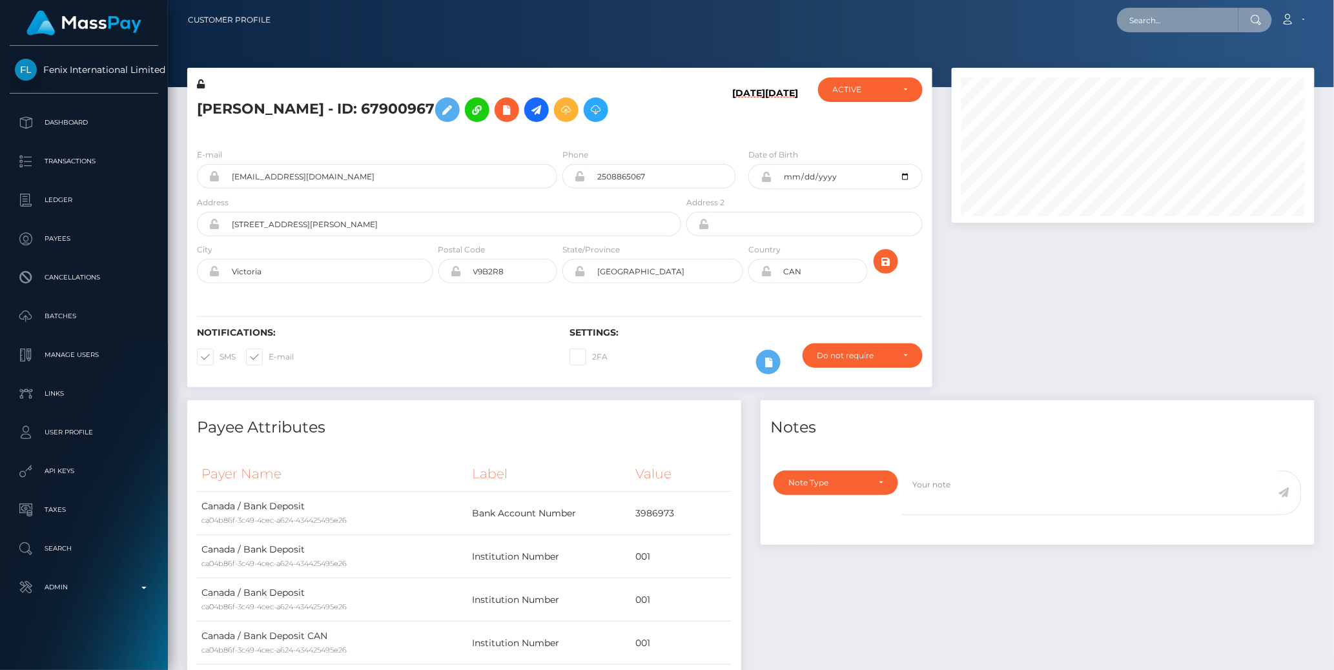
click at [1166, 20] on input "text" at bounding box center [1177, 20] width 121 height 25
paste input "77007521"
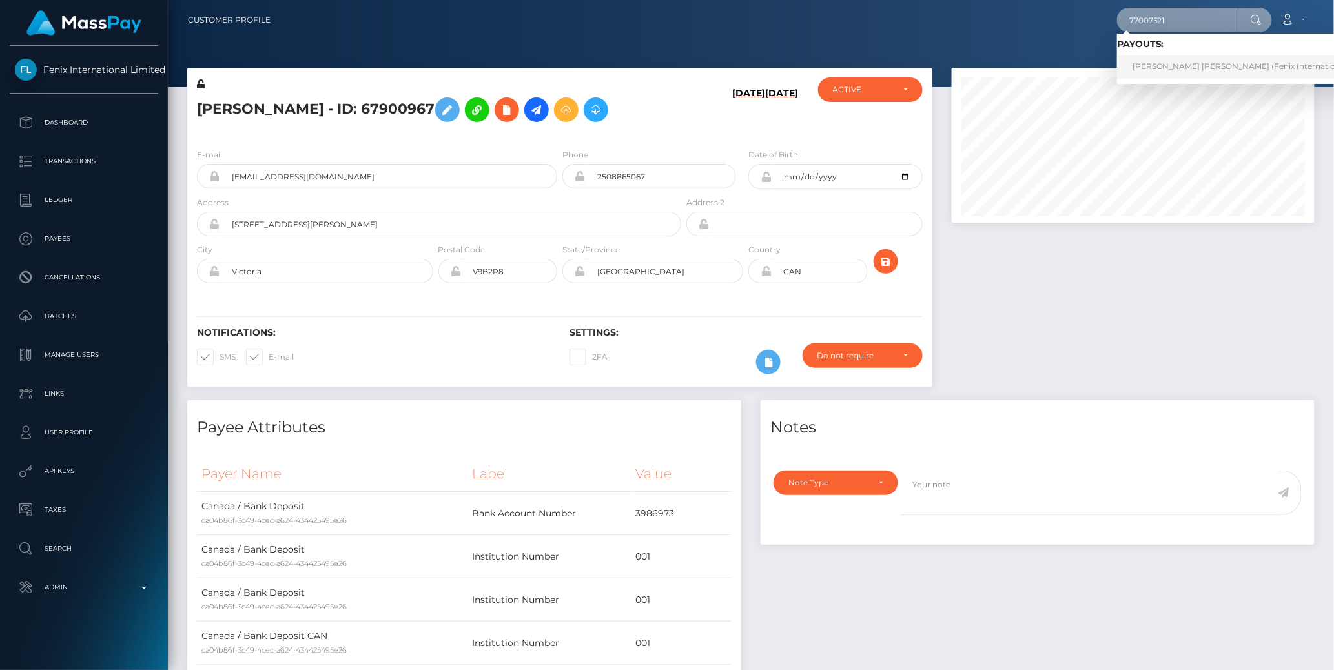
type input "77007521"
click at [1178, 64] on link "[PERSON_NAME] [PERSON_NAME] (Fenix International Limited - )" at bounding box center [1260, 67] width 287 height 24
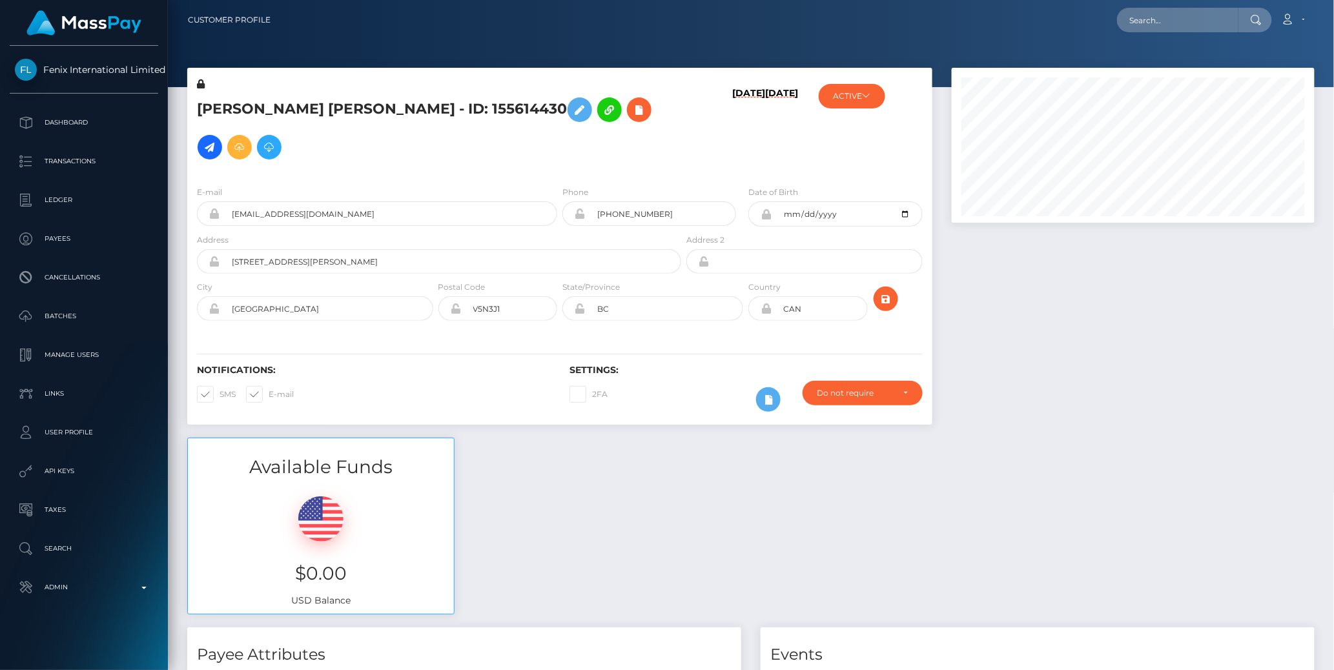
scroll to position [155, 363]
click at [969, 264] on div at bounding box center [1133, 253] width 382 height 370
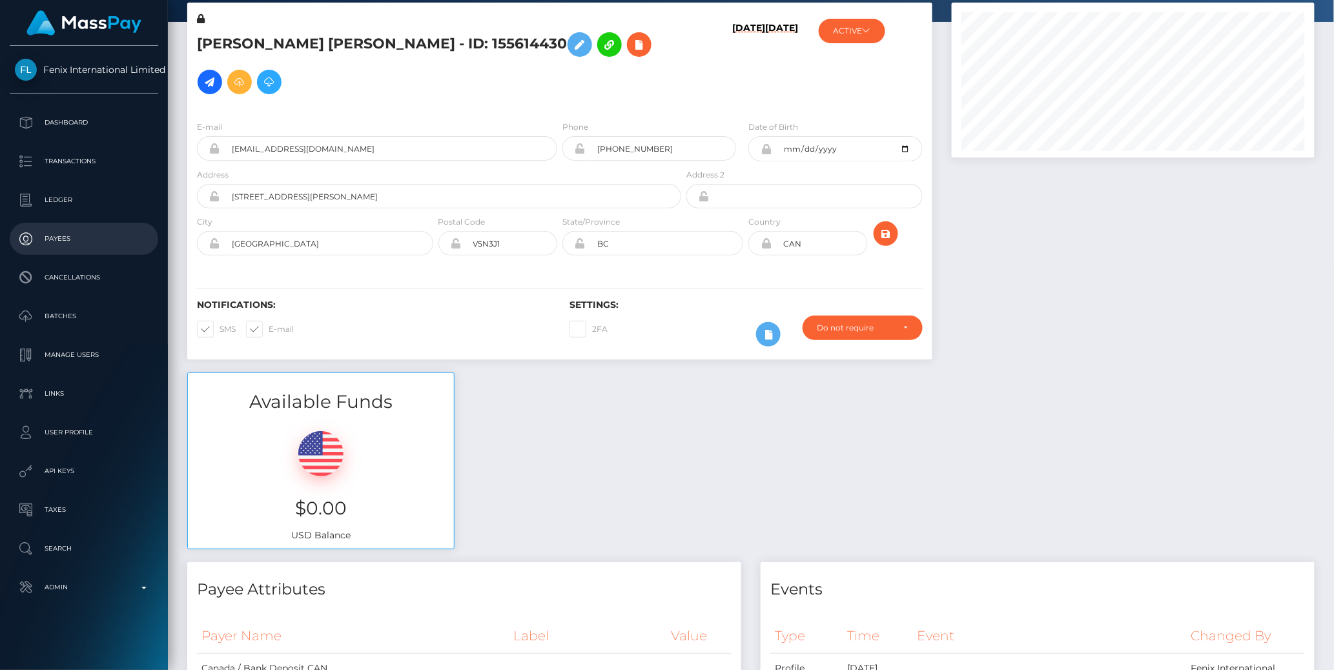
scroll to position [0, 0]
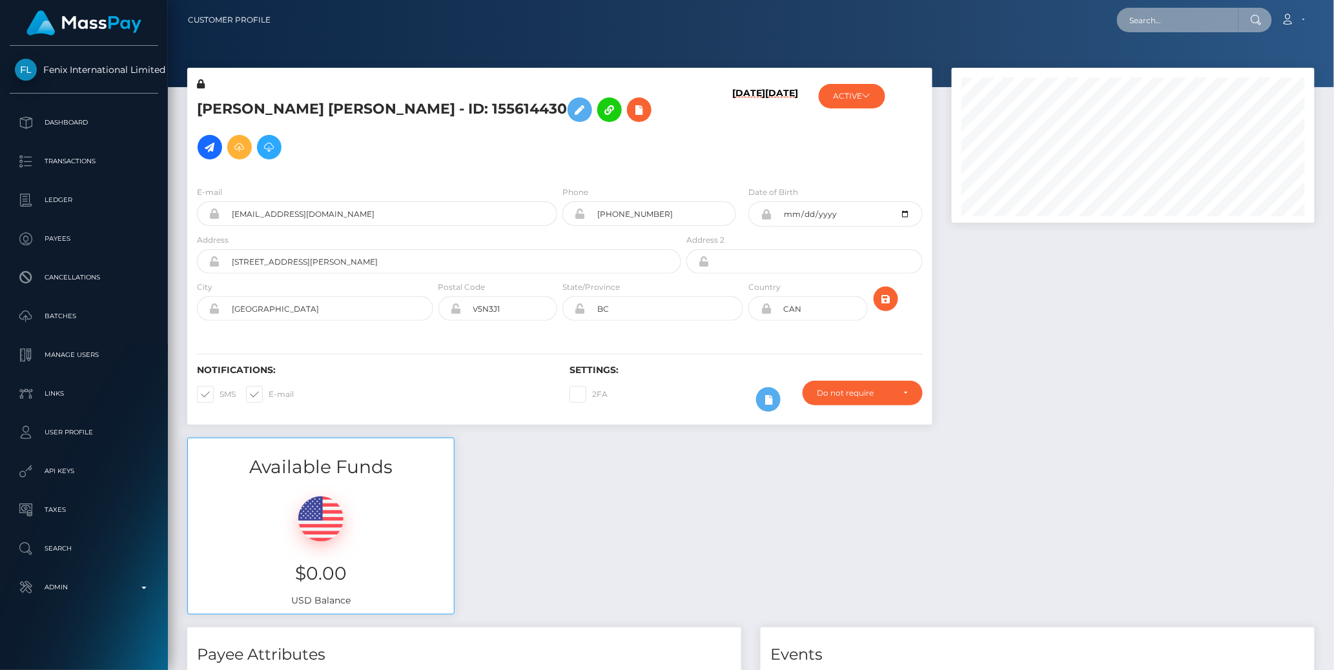
click at [1159, 20] on input "text" at bounding box center [1177, 20] width 121 height 25
paste input "77027512"
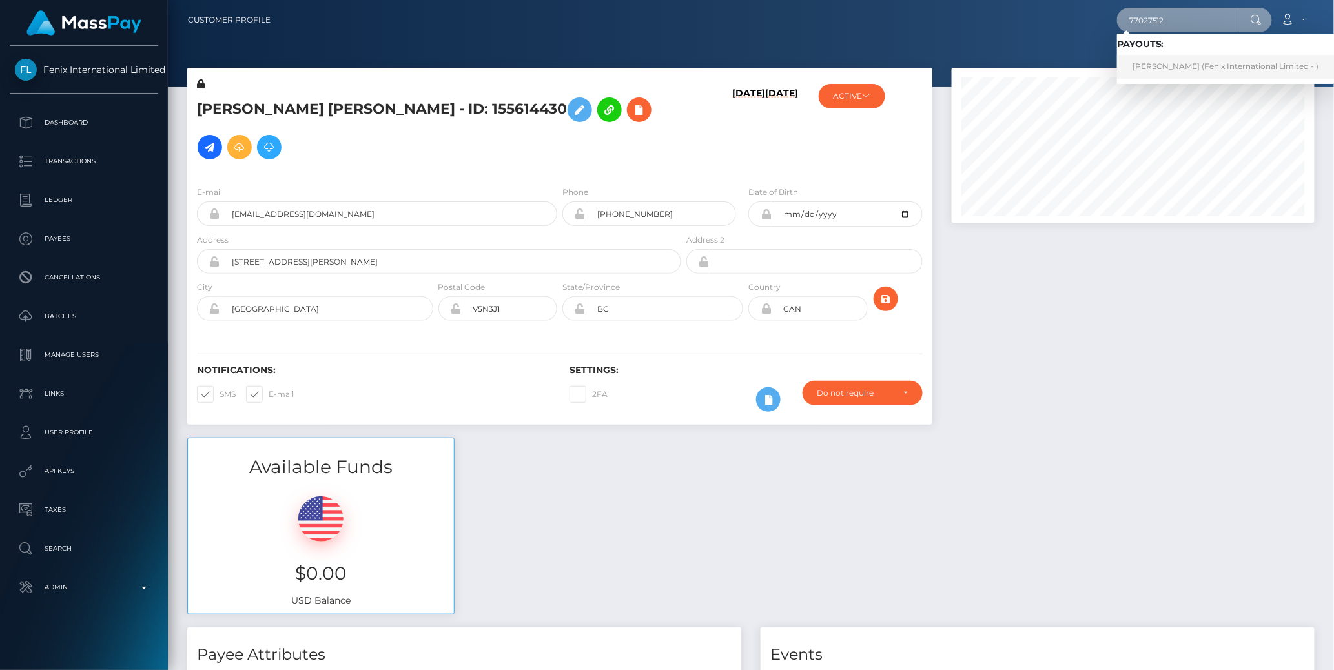
type input "77027512"
click at [1166, 62] on link "Kari Lelkes (Fenix International Limited - )" at bounding box center [1226, 67] width 218 height 24
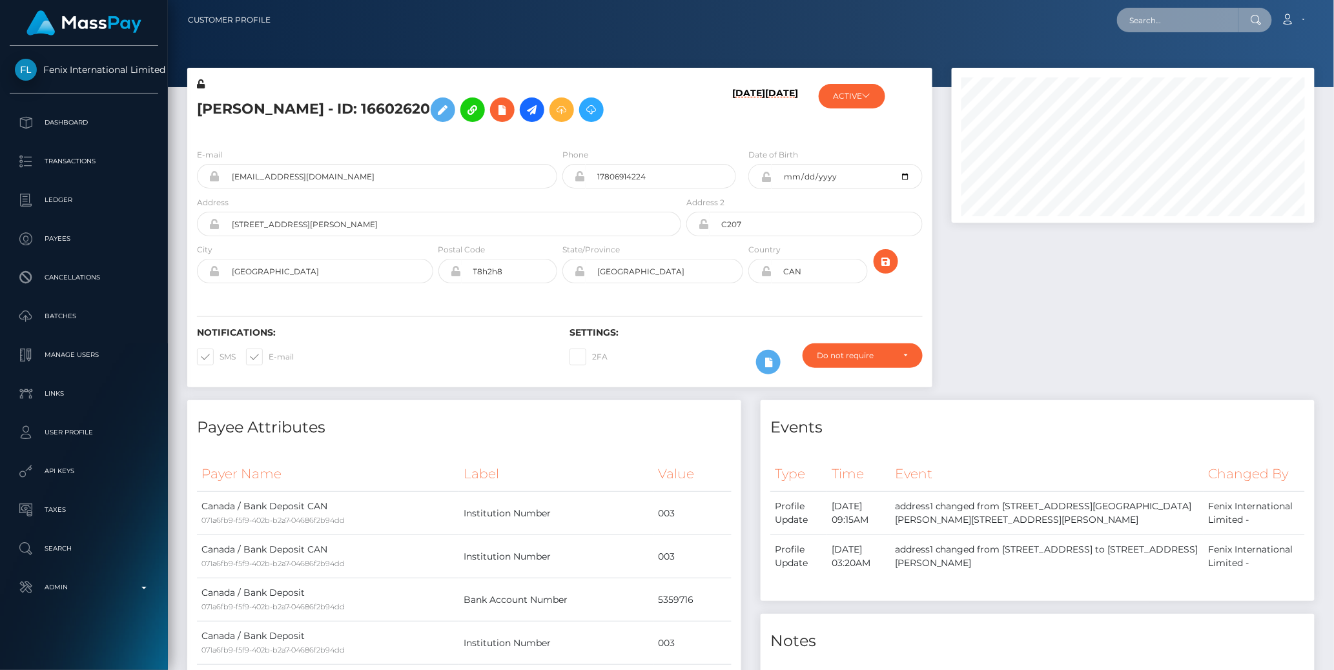
click at [1160, 21] on input "text" at bounding box center [1177, 20] width 121 height 25
paste input "77002756"
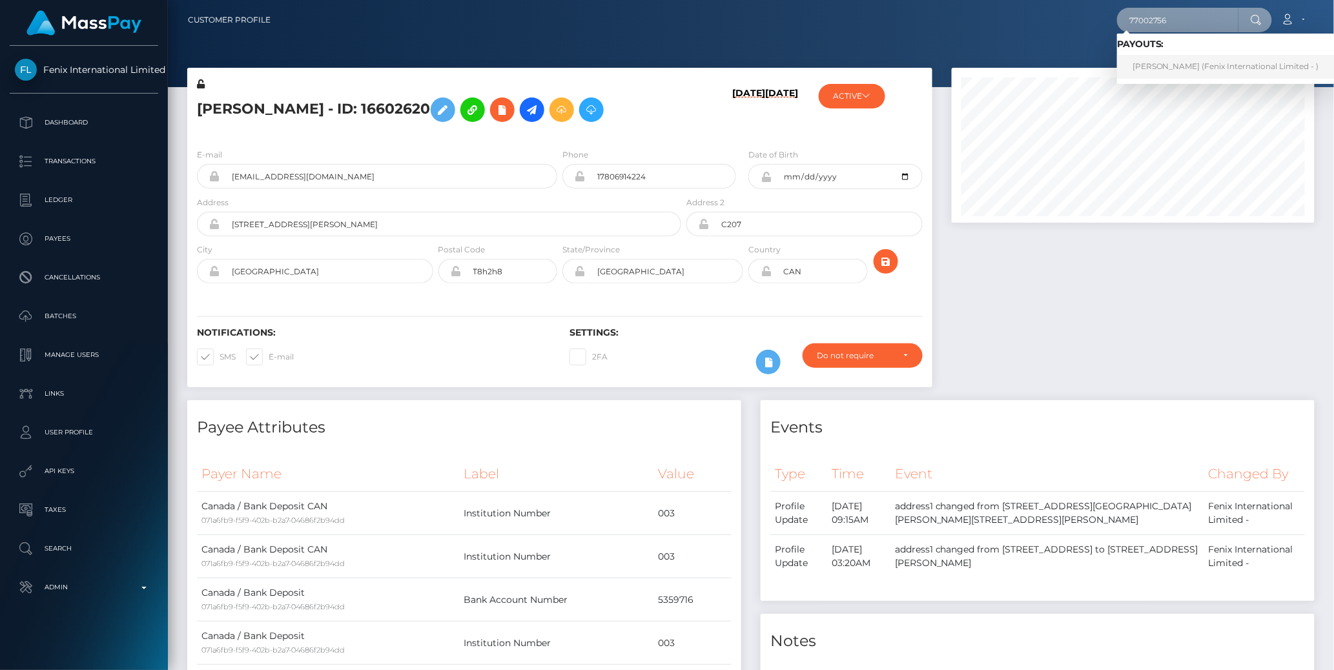
type input "77002756"
click at [1170, 69] on link "MADISON GRACE ROSS (Fenix International Limited - )" at bounding box center [1226, 67] width 218 height 24
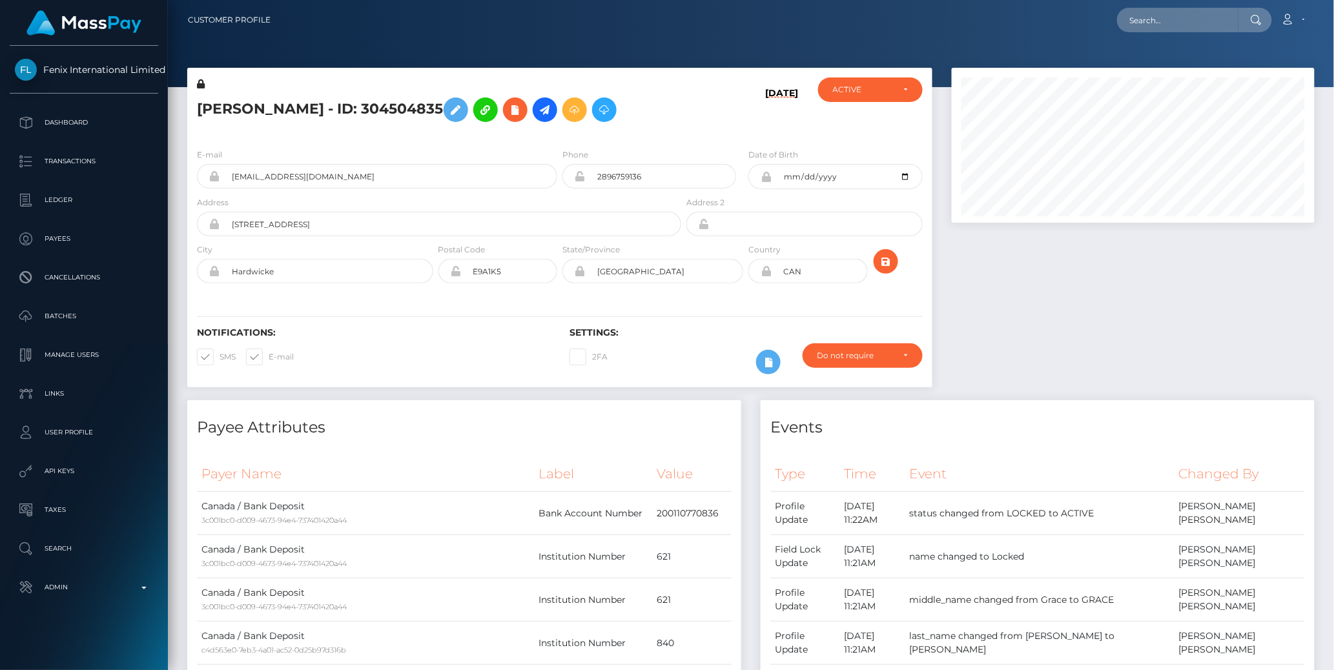
scroll to position [155, 363]
click at [1094, 291] on div at bounding box center [1133, 234] width 382 height 333
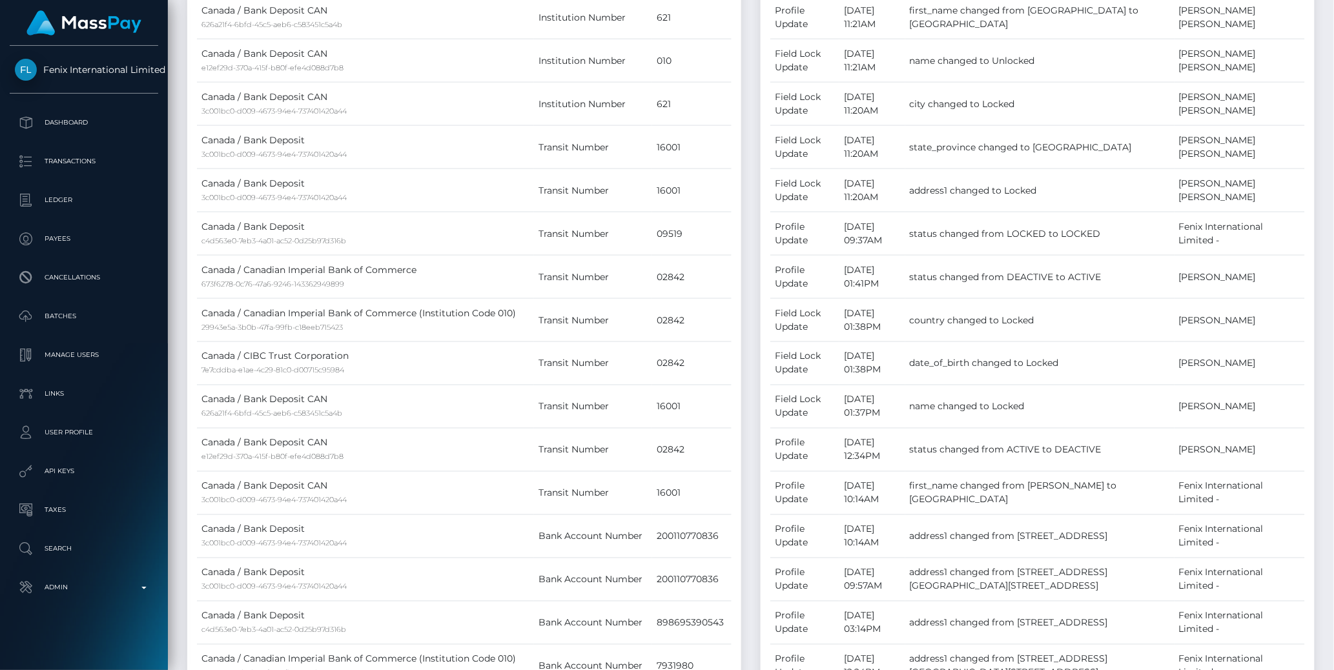
scroll to position [0, 0]
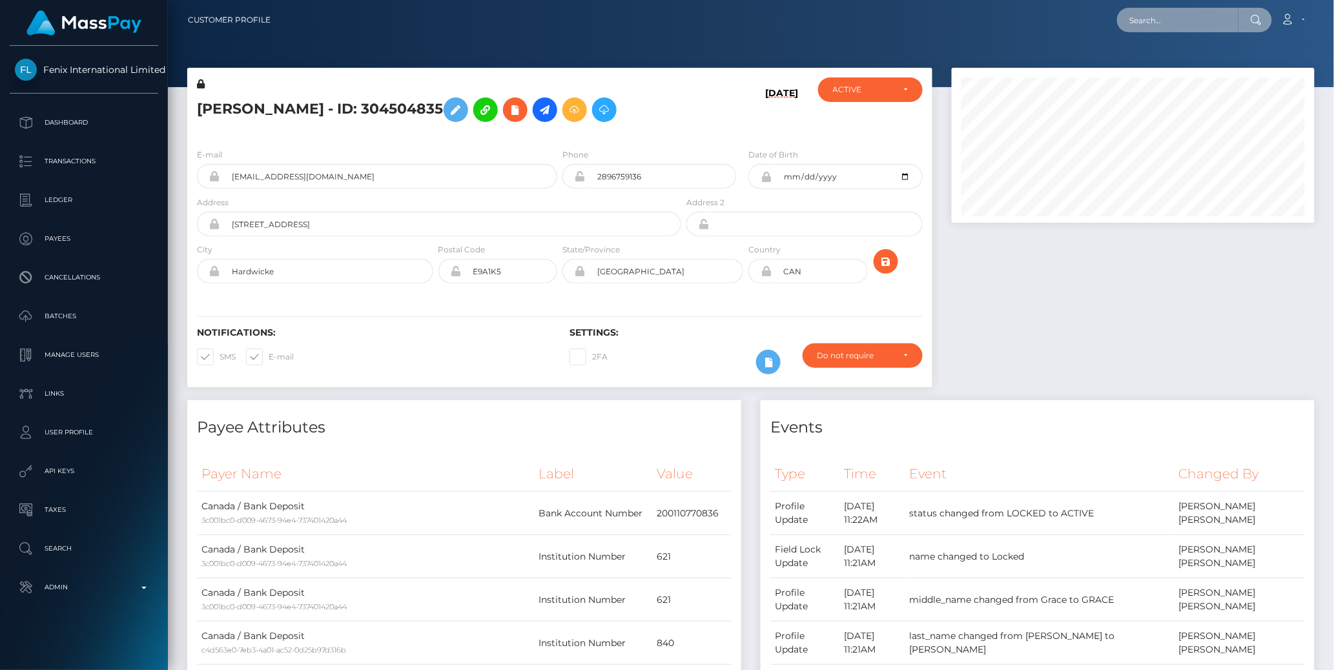
click at [1162, 23] on input "text" at bounding box center [1177, 20] width 121 height 25
paste input "77018716"
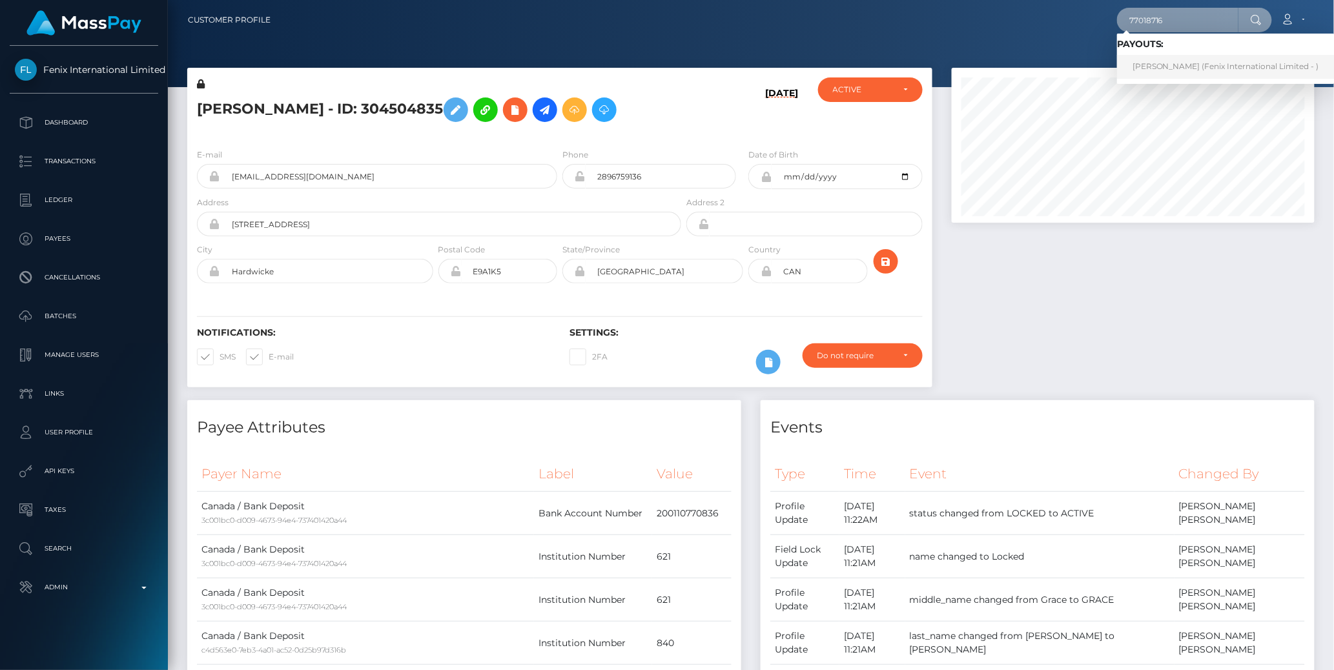
type input "77018716"
click at [1171, 66] on link "Tanya Pankov (Fenix International Limited - )" at bounding box center [1226, 67] width 218 height 24
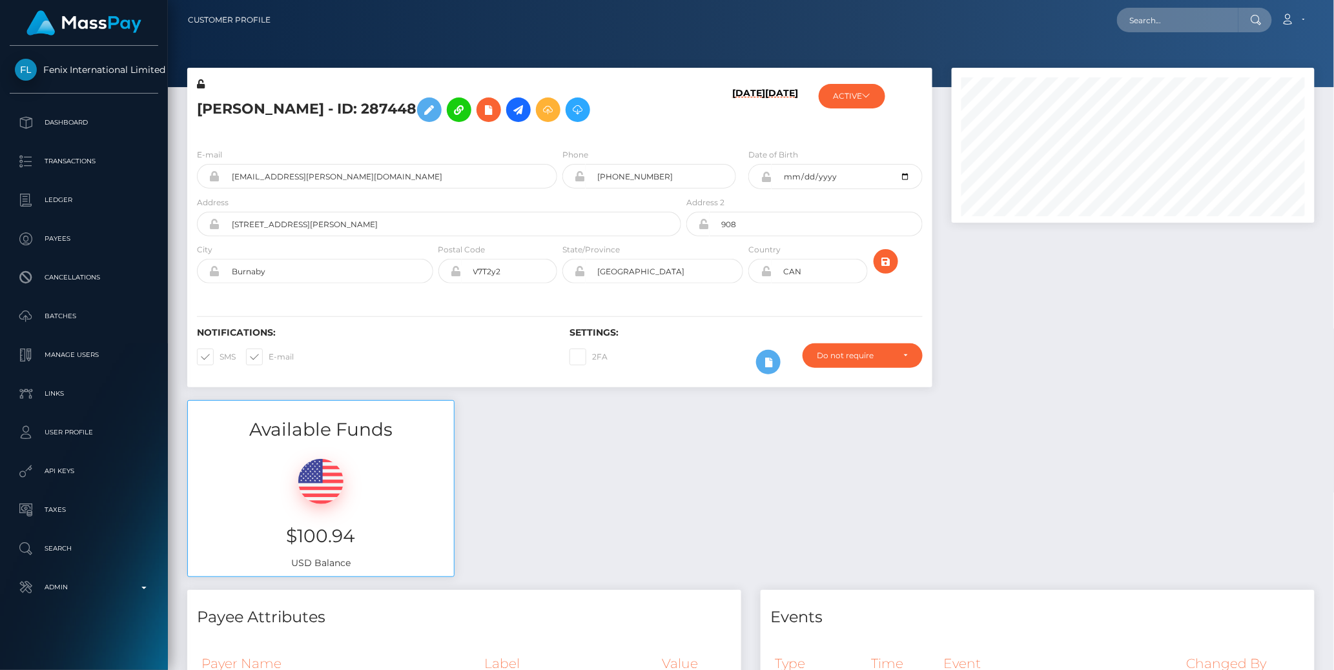
scroll to position [155, 363]
click at [994, 303] on div at bounding box center [1133, 234] width 382 height 333
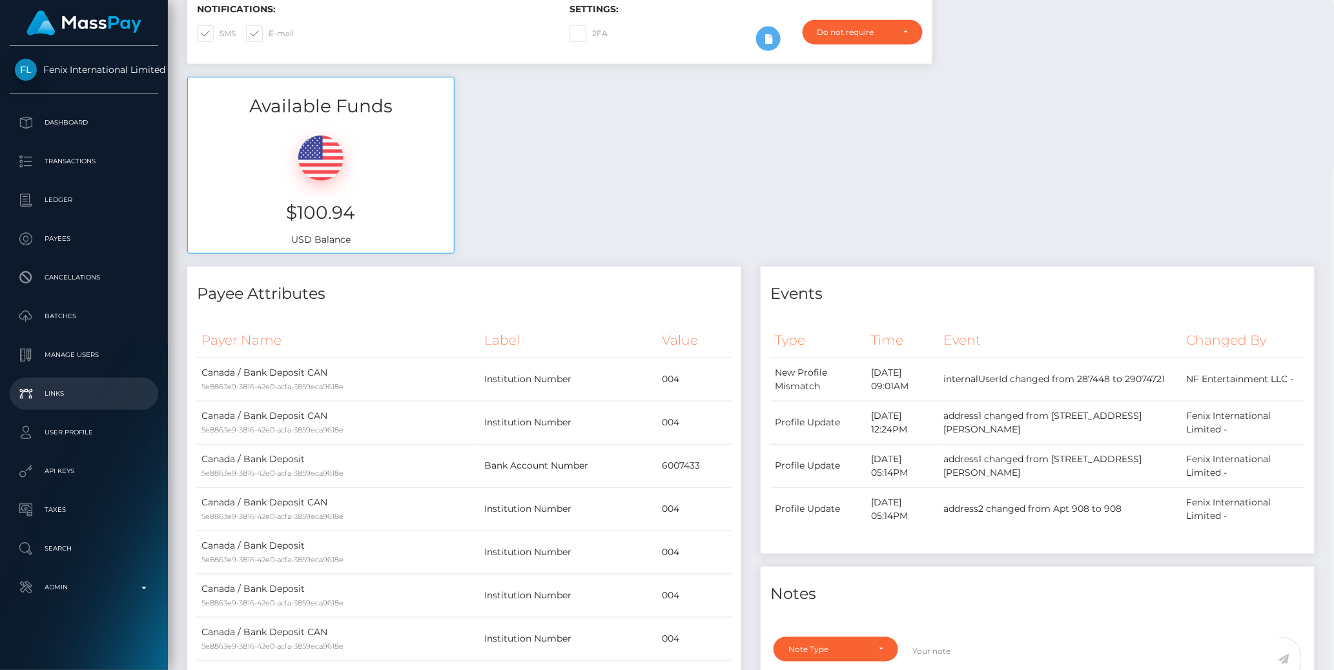
scroll to position [0, 0]
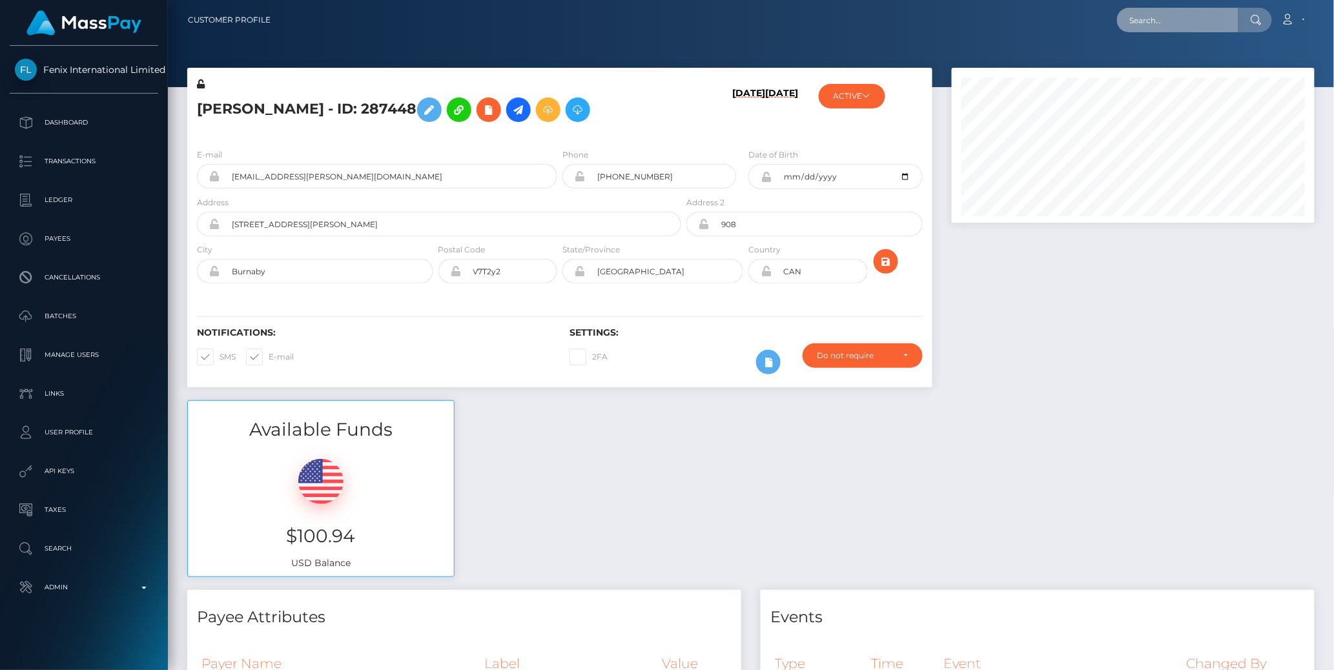
click at [1176, 18] on input "text" at bounding box center [1177, 20] width 121 height 25
paste input "77031987"
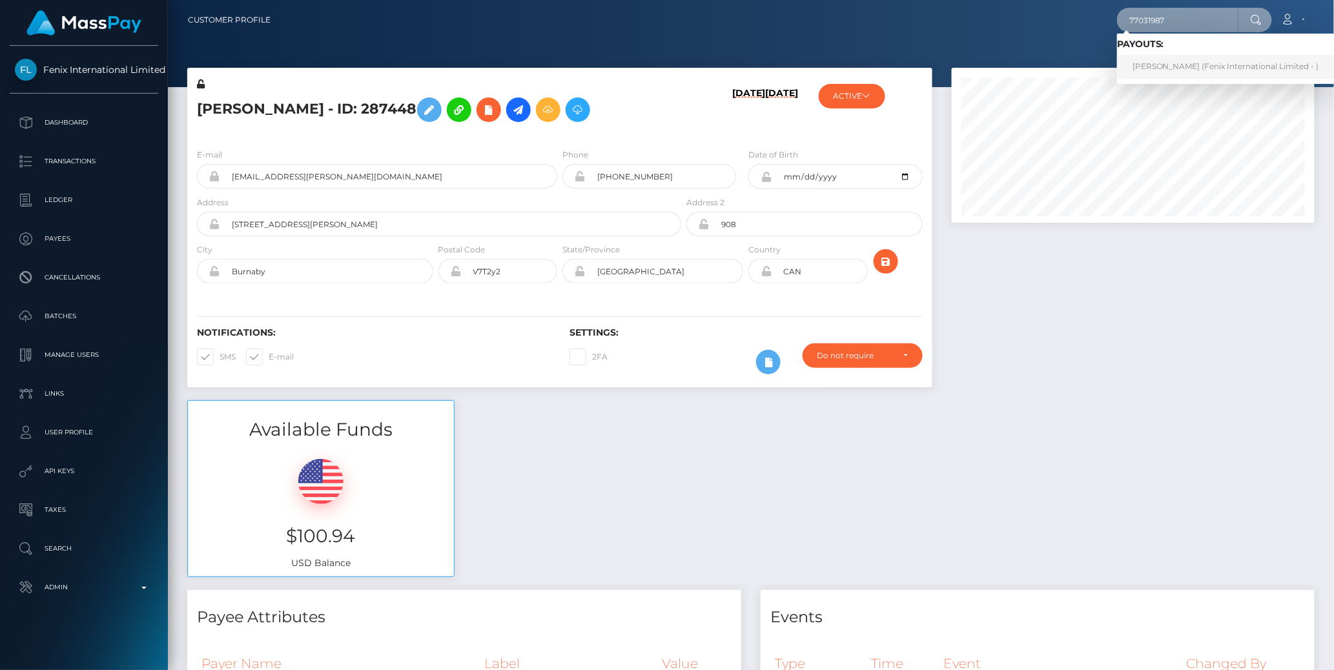
type input "77031987"
click at [1162, 71] on link "[PERSON_NAME] (Fenix International Limited - )" at bounding box center [1226, 67] width 218 height 24
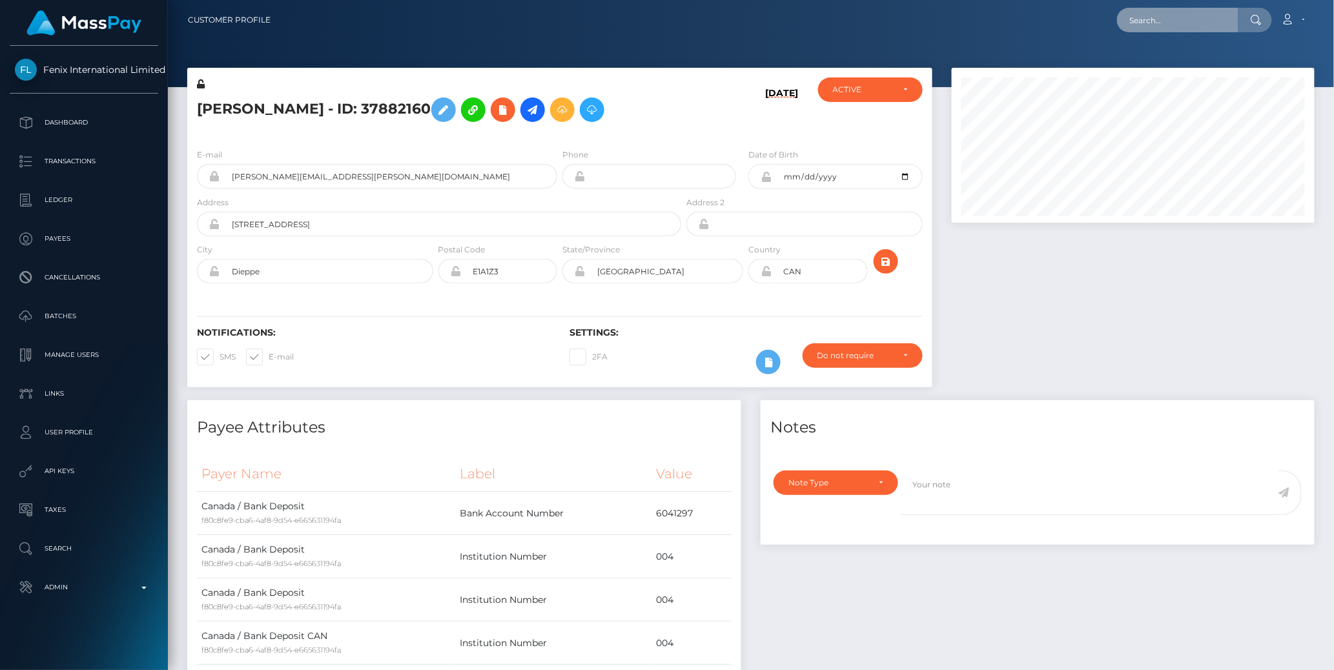
click at [1165, 21] on input "text" at bounding box center [1177, 20] width 121 height 25
paste input "77032568"
paste input "text"
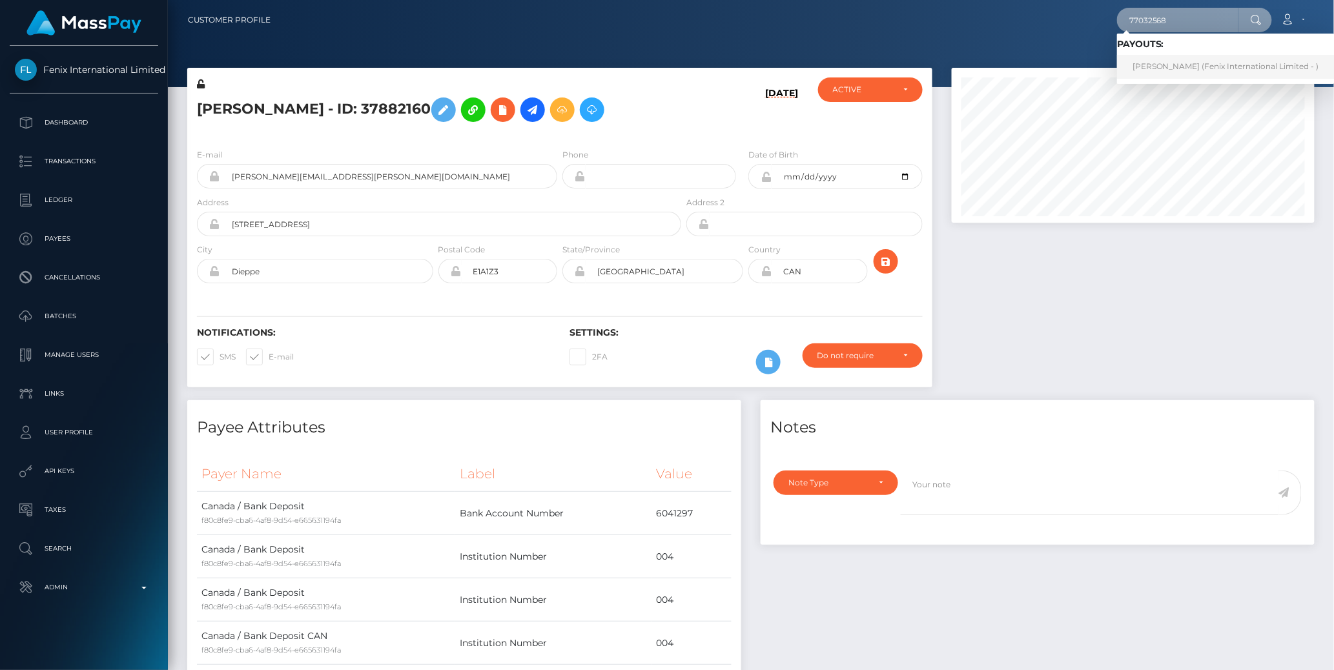
type input "77032568"
click at [1177, 68] on link "[PERSON_NAME] (Fenix International Limited - )" at bounding box center [1226, 67] width 218 height 24
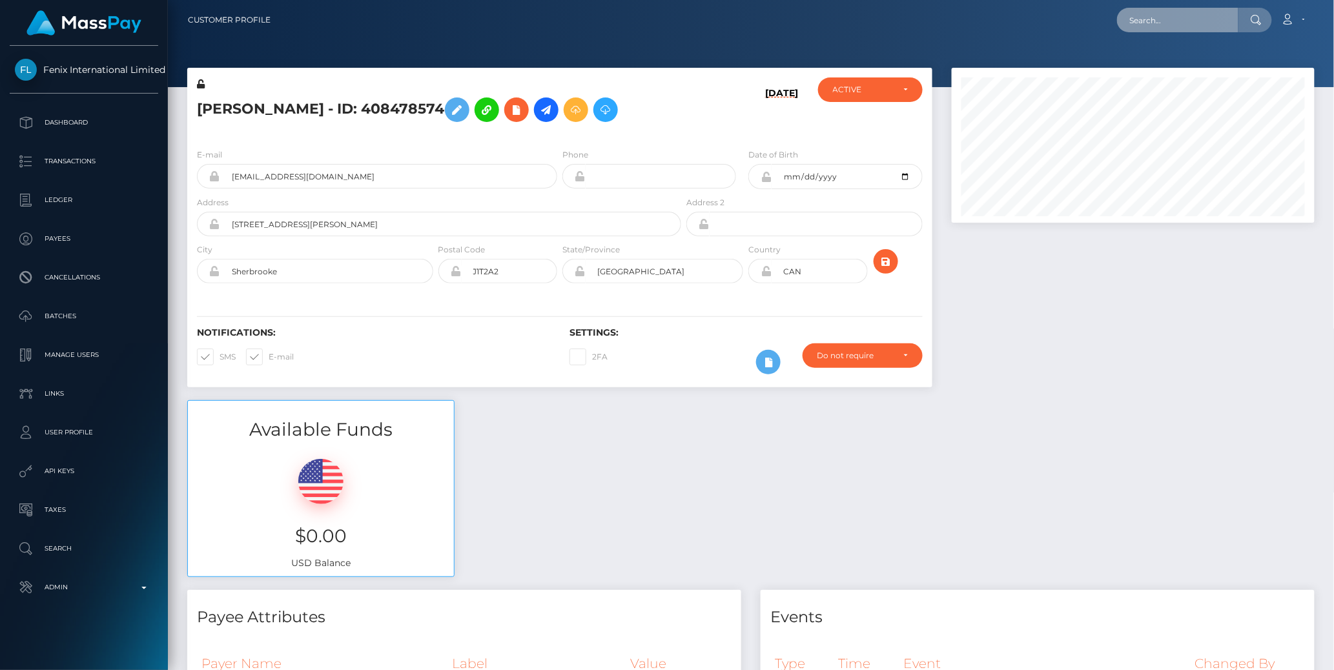
click at [1167, 16] on input "text" at bounding box center [1177, 20] width 121 height 25
paste input "77029138"
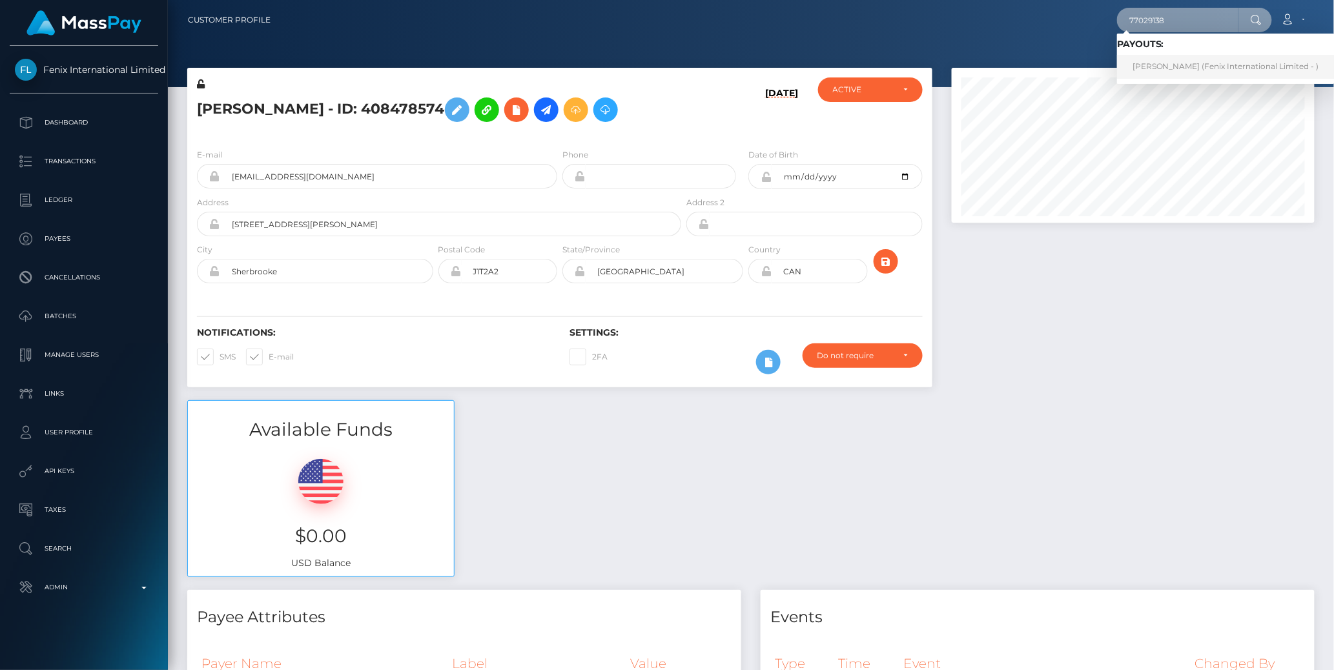
type input "77029138"
click at [1171, 68] on link "Anja Domuzin (Fenix International Limited - )" at bounding box center [1226, 67] width 218 height 24
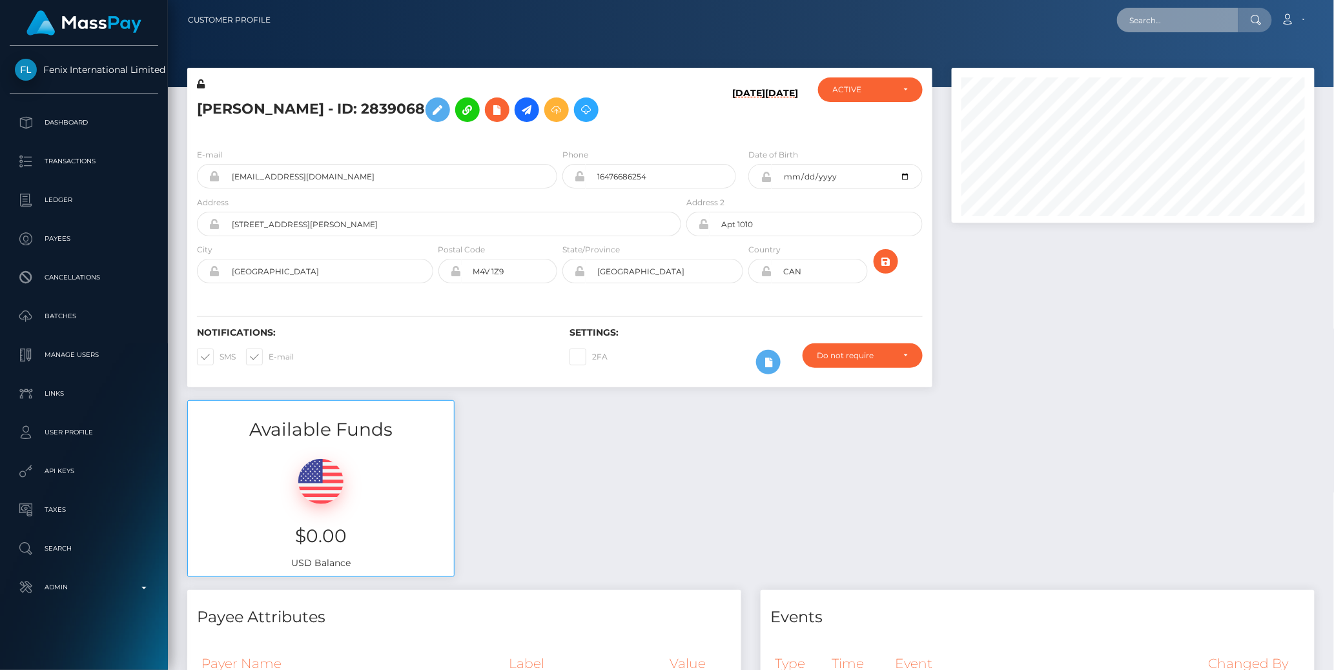
click at [1158, 18] on input "text" at bounding box center [1177, 20] width 121 height 25
paste input "77009292"
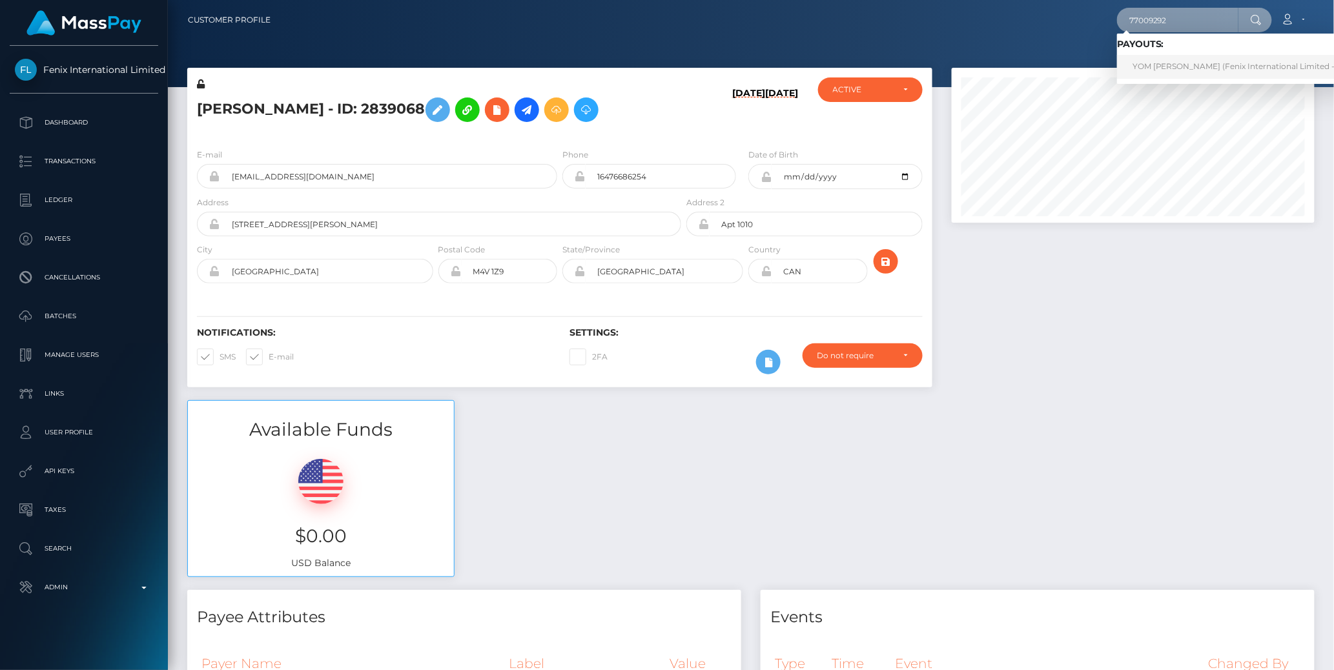
type input "77009292"
click at [1176, 59] on link "YOM PRAK (Fenix International Limited - )" at bounding box center [1236, 67] width 238 height 24
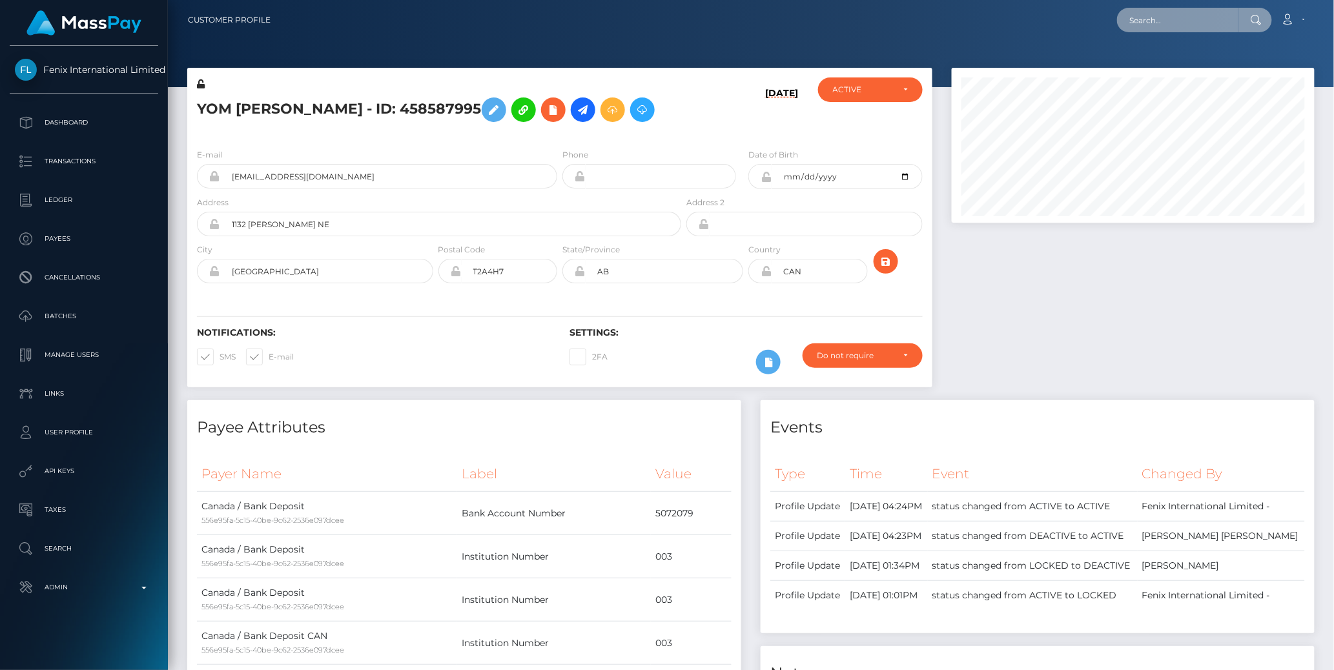
click at [1177, 23] on input "text" at bounding box center [1177, 20] width 121 height 25
paste input "77005260"
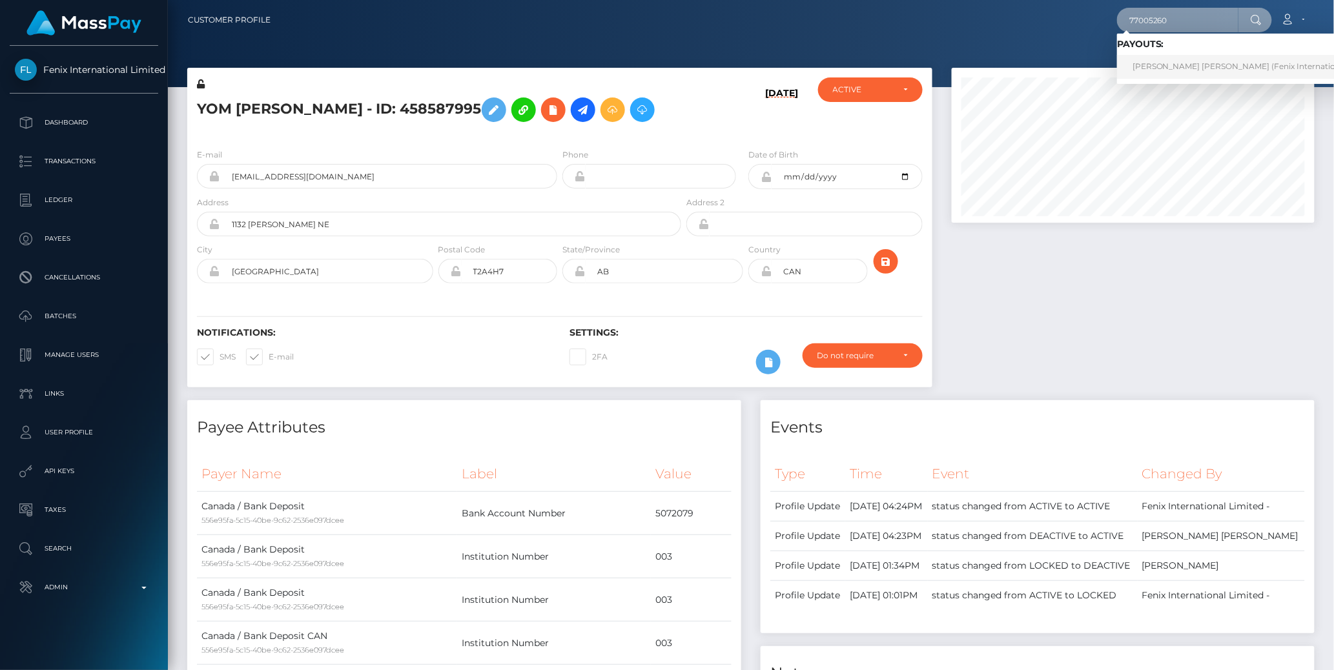
type input "77005260"
click at [1192, 65] on link "Anthony Ulises Garcia Hernandez (Fenix International Limited - )" at bounding box center [1260, 67] width 287 height 24
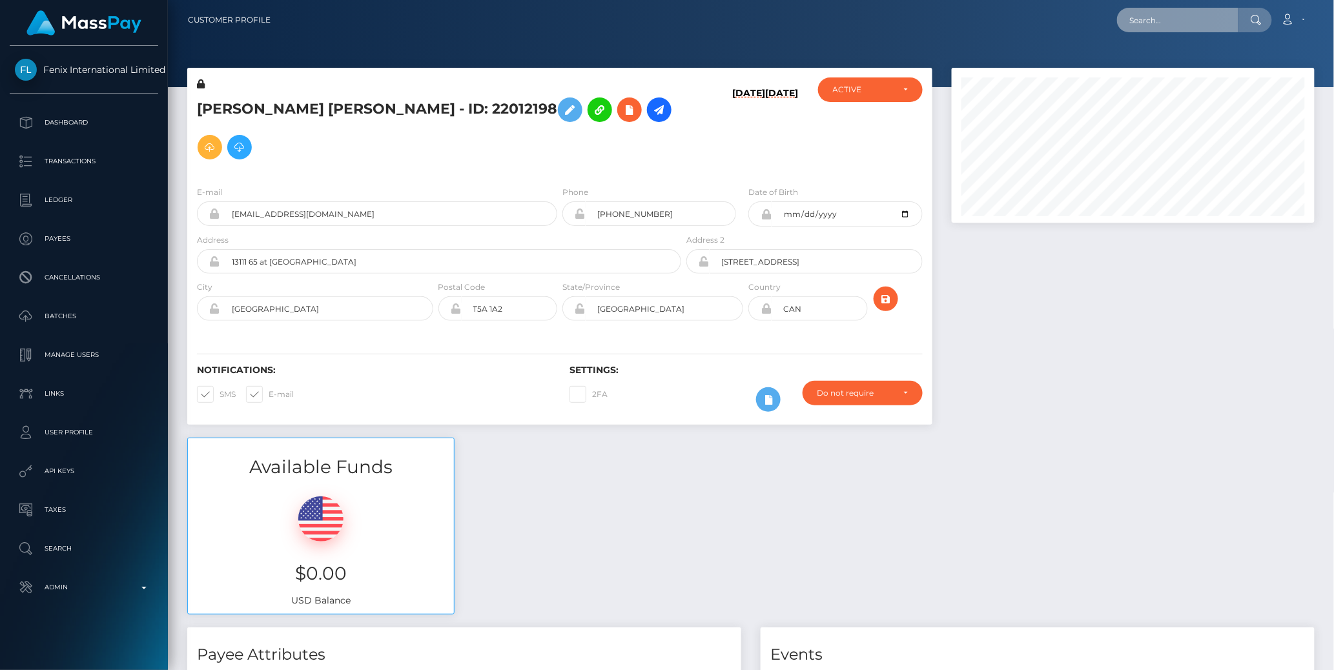
click at [1166, 21] on input "text" at bounding box center [1177, 20] width 121 height 25
paste input "77012406"
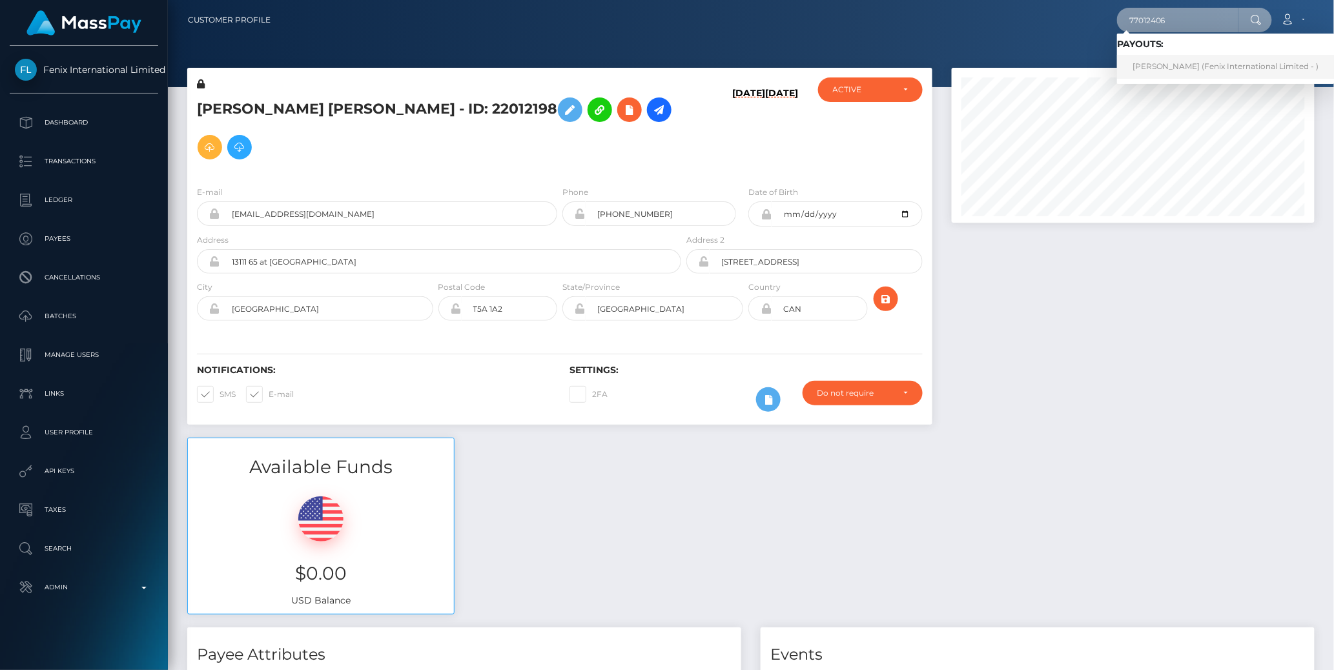
type input "77012406"
click at [1166, 63] on link "Deanna Katherine Quadling (Fenix International Limited - )" at bounding box center [1226, 67] width 218 height 24
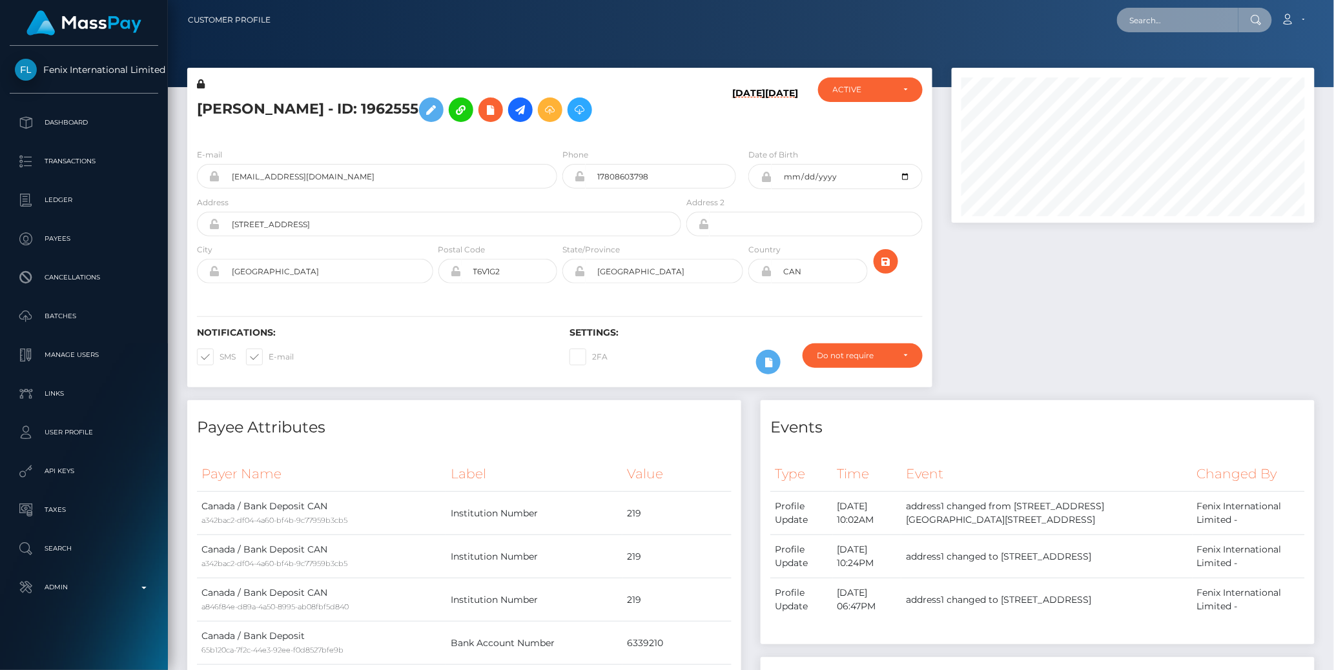
click at [1175, 19] on input "text" at bounding box center [1177, 20] width 121 height 25
paste input "77014771"
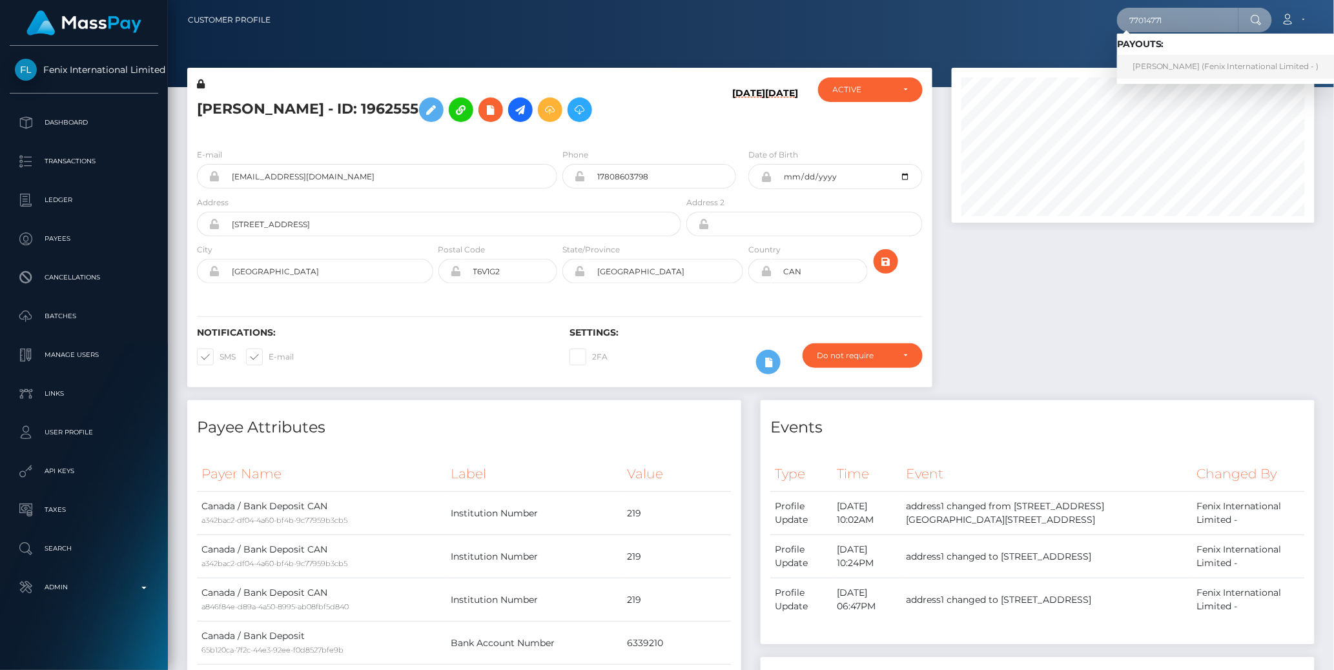
type input "77014771"
click at [1178, 67] on link "STEPHANIE GRACE HUGHES (Fenix International Limited - )" at bounding box center [1226, 67] width 218 height 24
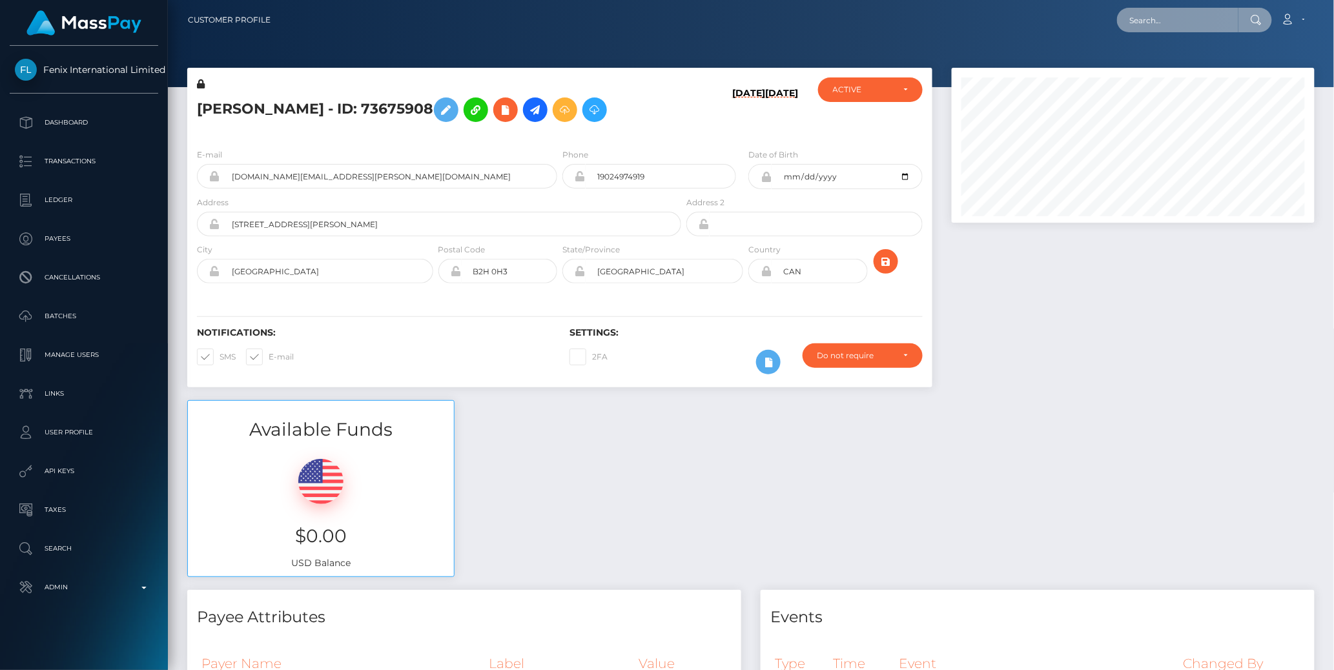
click at [1157, 23] on input "text" at bounding box center [1177, 20] width 121 height 25
paste input "77026406"
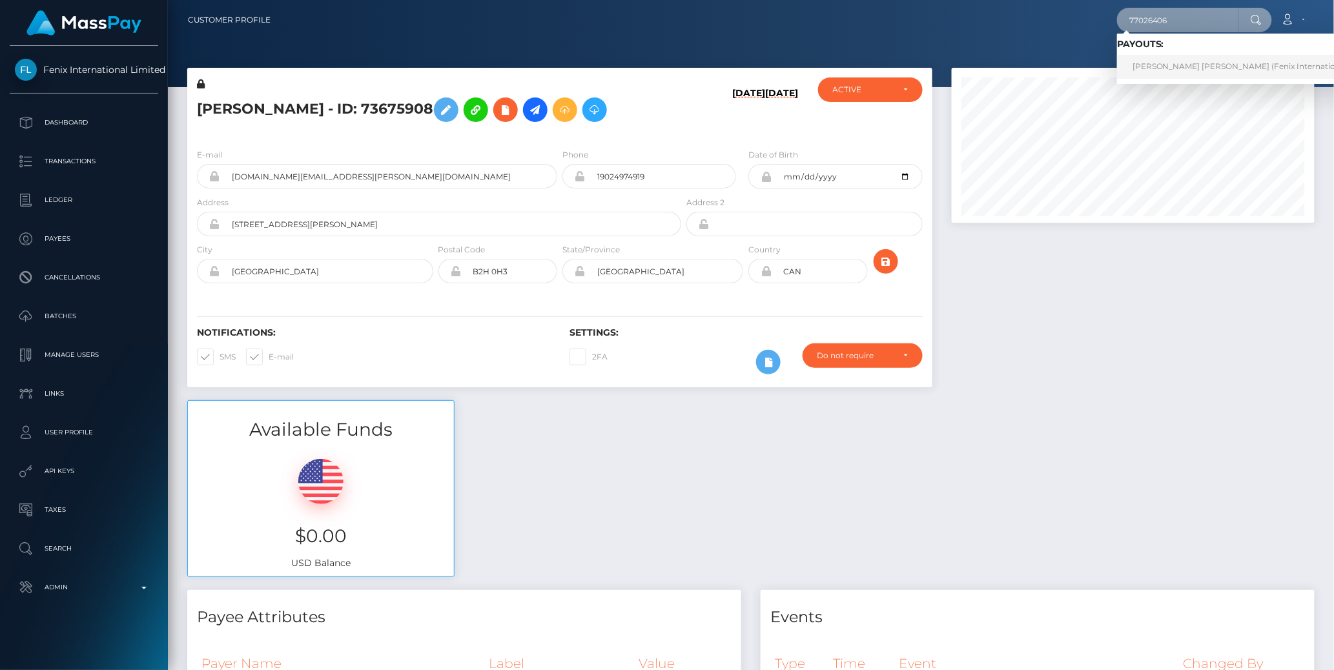
type input "77026406"
click at [1195, 71] on link "EMMA LEA TOLSDORF (Fenix International Limited - )" at bounding box center [1260, 67] width 287 height 24
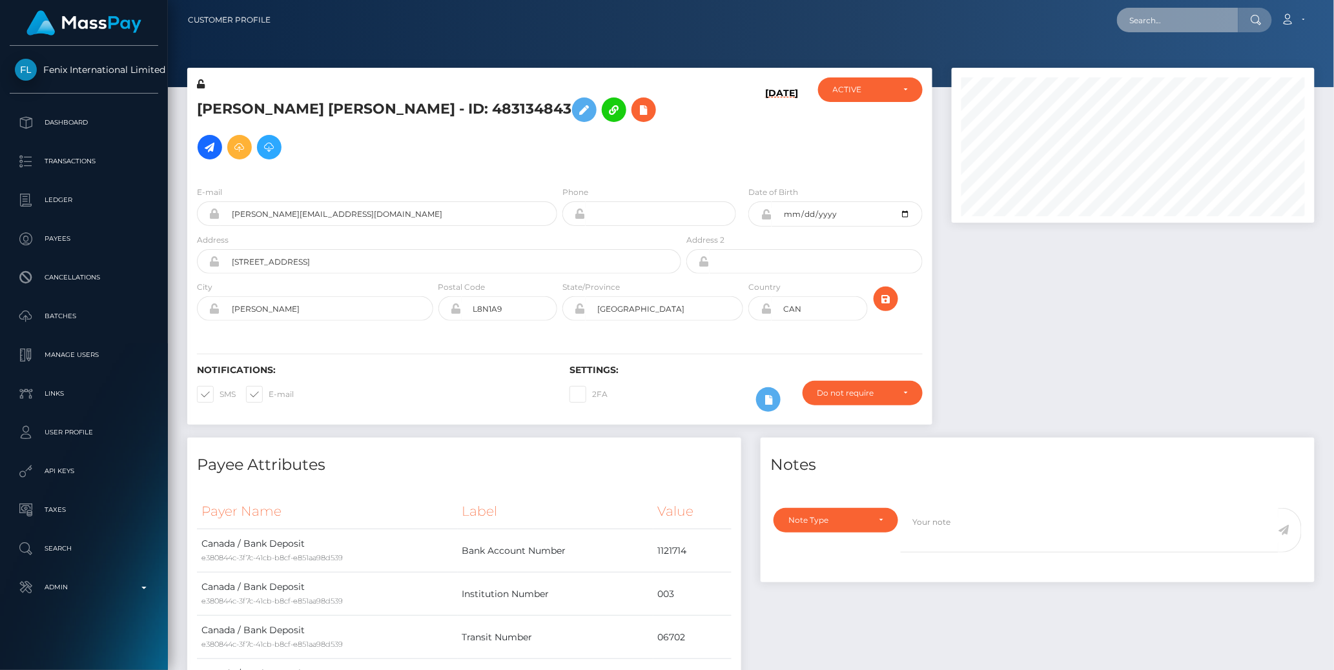
click at [1160, 22] on input "text" at bounding box center [1177, 20] width 121 height 25
paste input "77006491"
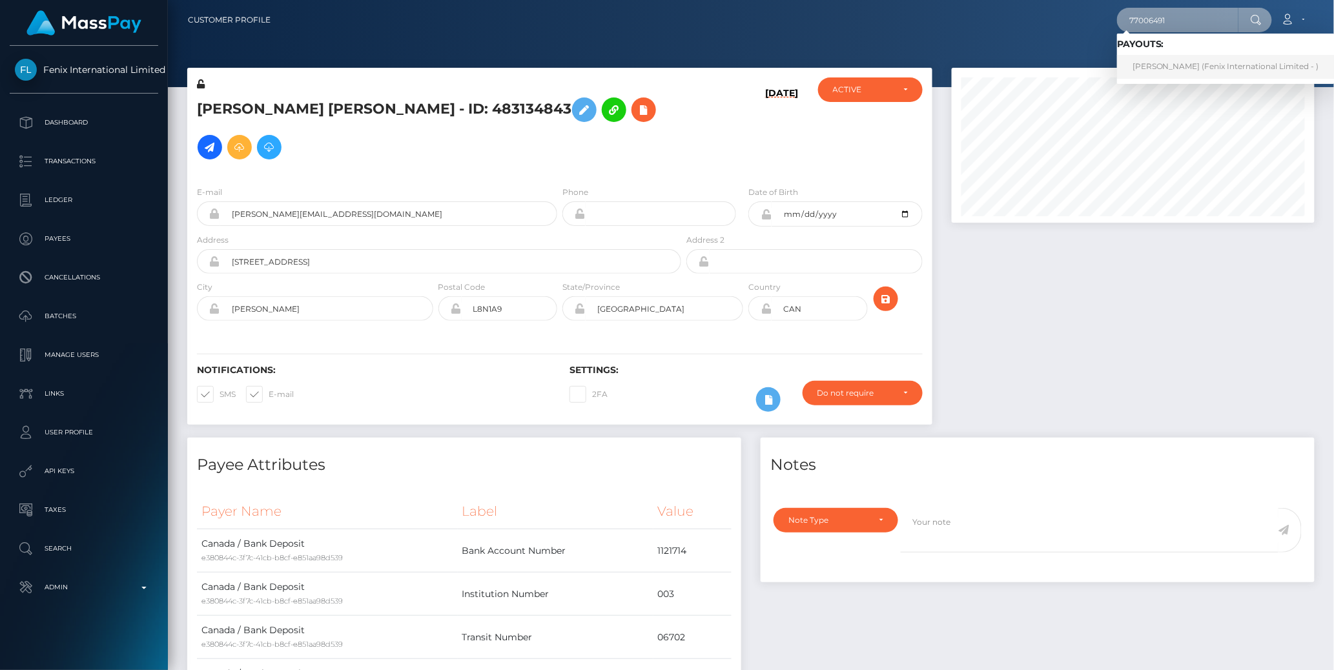
type input "77006491"
click at [1174, 65] on link "HALEY ELIZABETH ELLERBRUN (Fenix International Limited - )" at bounding box center [1226, 67] width 218 height 24
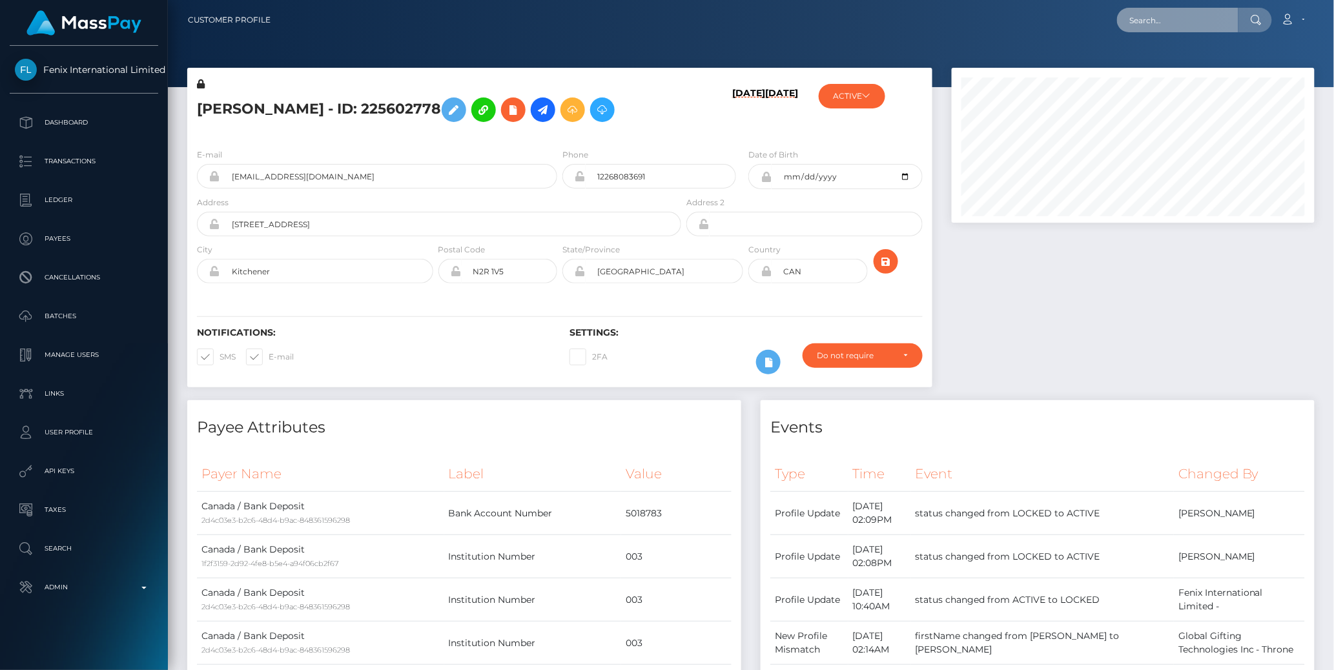
click at [1169, 21] on input "text" at bounding box center [1177, 20] width 121 height 25
paste input "77027257"
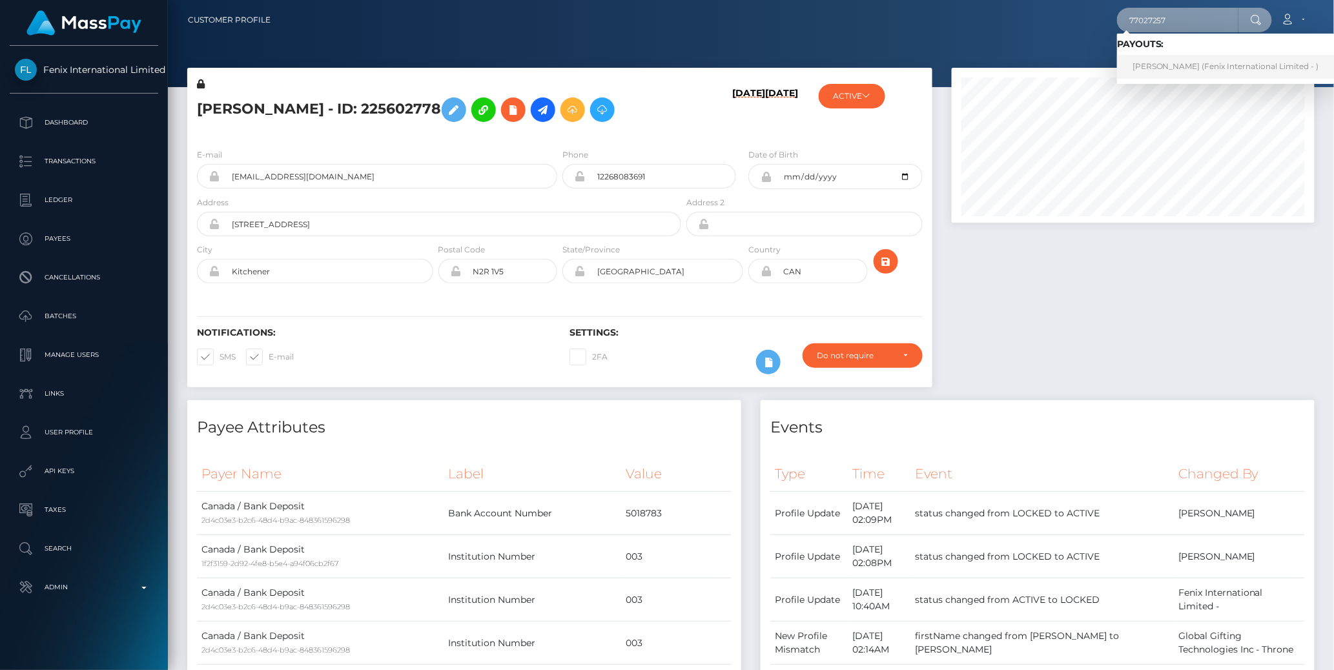
type input "77027257"
click at [1171, 66] on link "[PERSON_NAME] (Fenix International Limited - )" at bounding box center [1226, 67] width 218 height 24
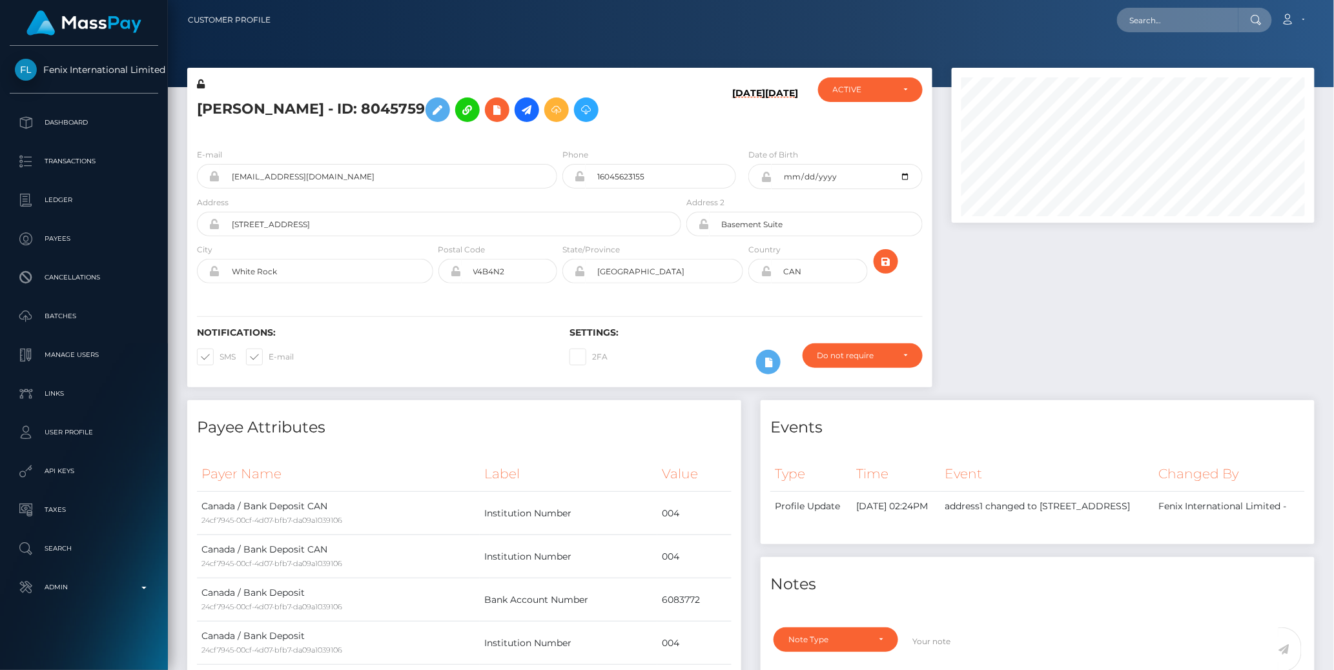
scroll to position [155, 363]
click at [981, 313] on div at bounding box center [1133, 234] width 382 height 333
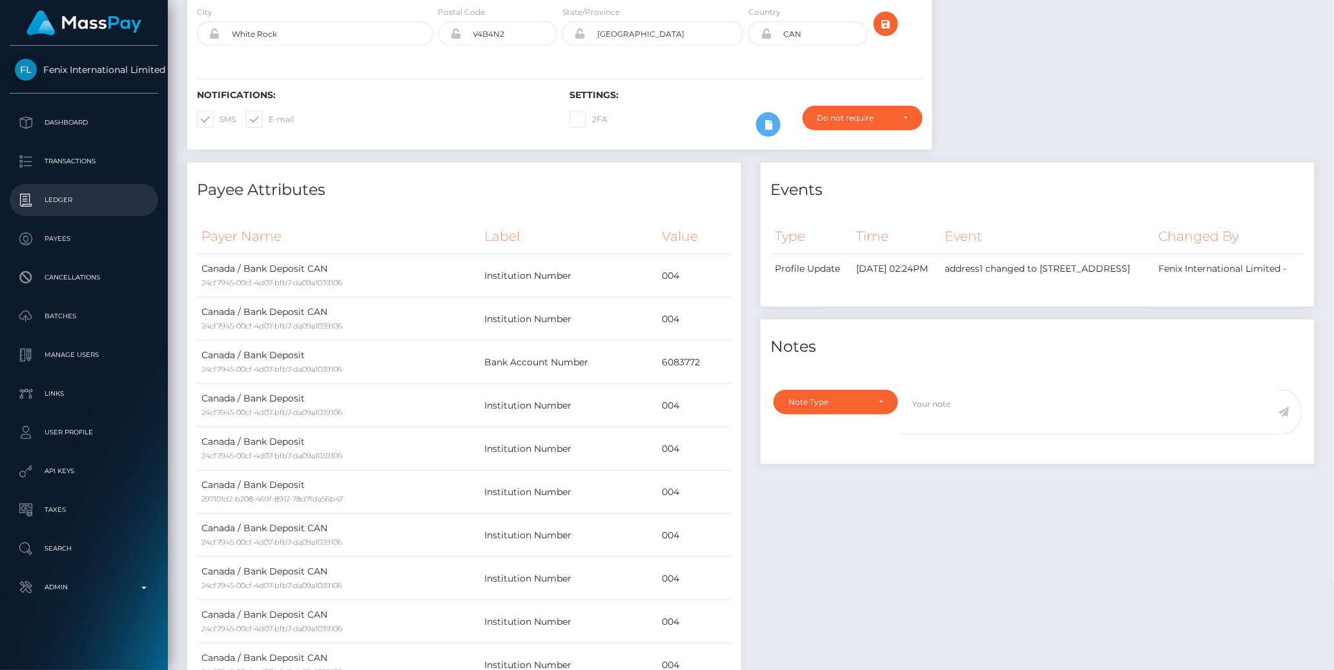
scroll to position [0, 0]
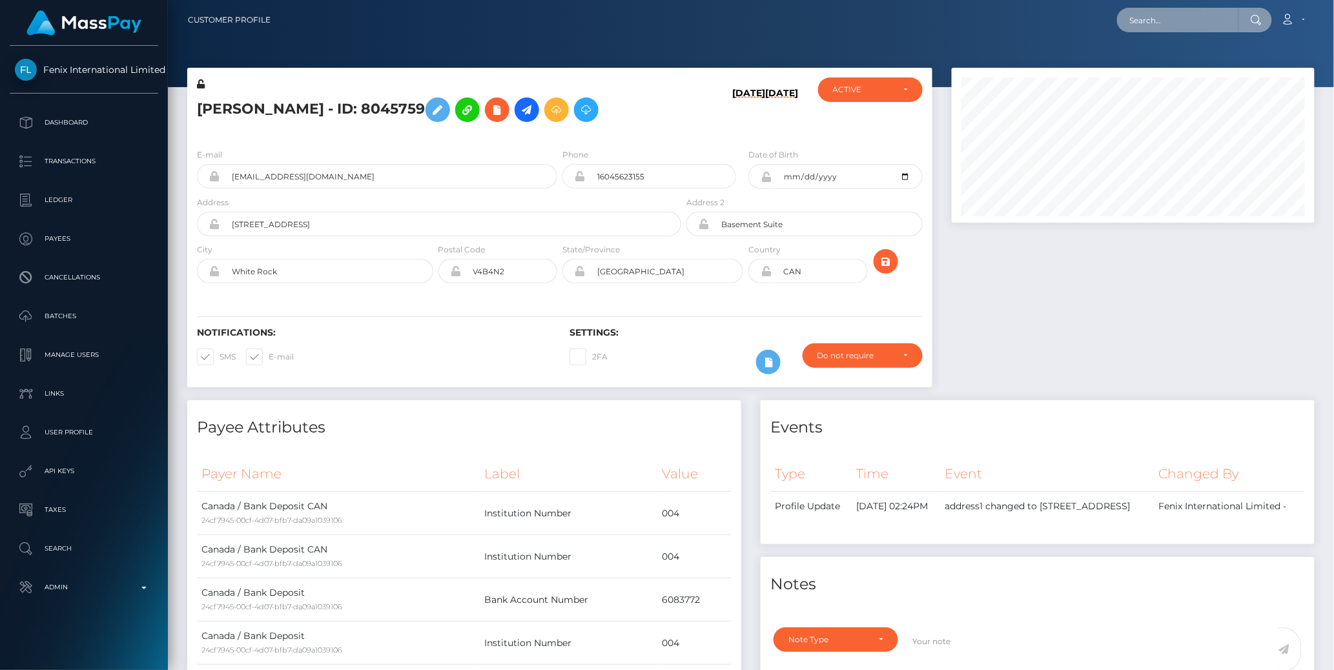
click at [1178, 22] on input "text" at bounding box center [1177, 20] width 121 height 25
paste input "77009008"
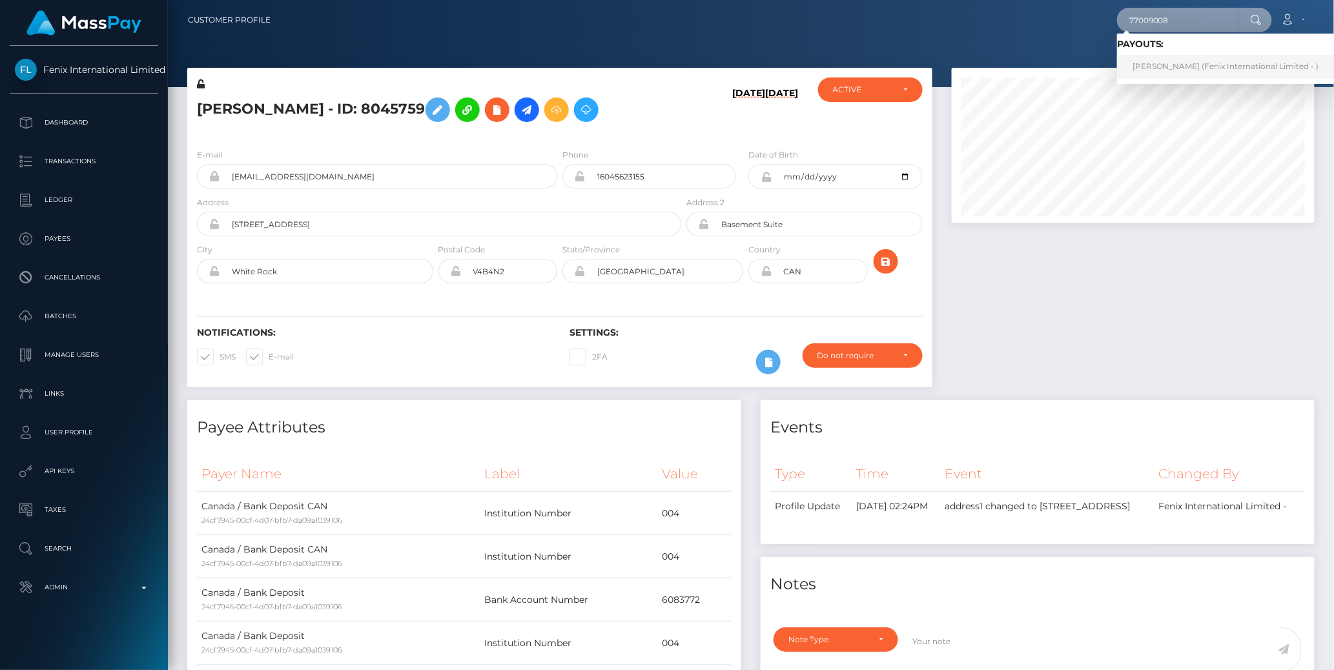
type input "77009008"
click at [1162, 67] on link "MARIE-MICHELLE HAMEL (Fenix International Limited - )" at bounding box center [1226, 67] width 218 height 24
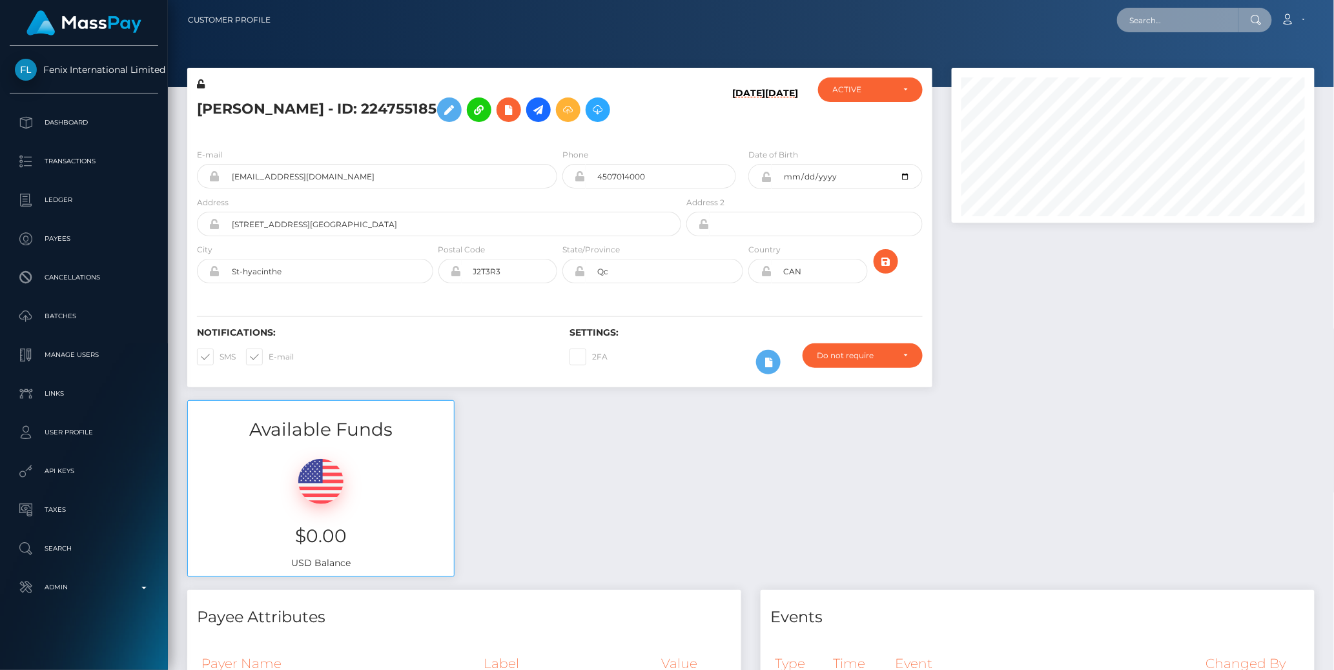
click at [1155, 19] on input "text" at bounding box center [1177, 20] width 121 height 25
paste input "77024329"
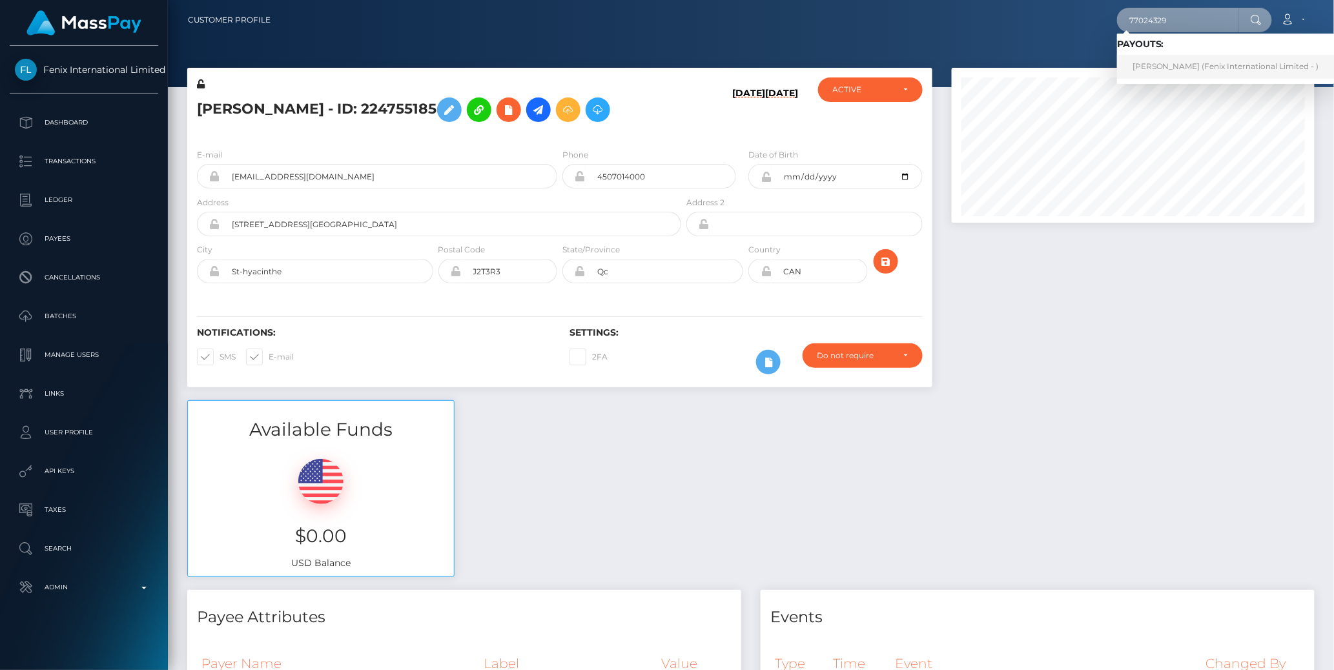
type input "77024329"
click at [1174, 63] on link "LAURA SANDOR (Fenix International Limited - )" at bounding box center [1226, 67] width 218 height 24
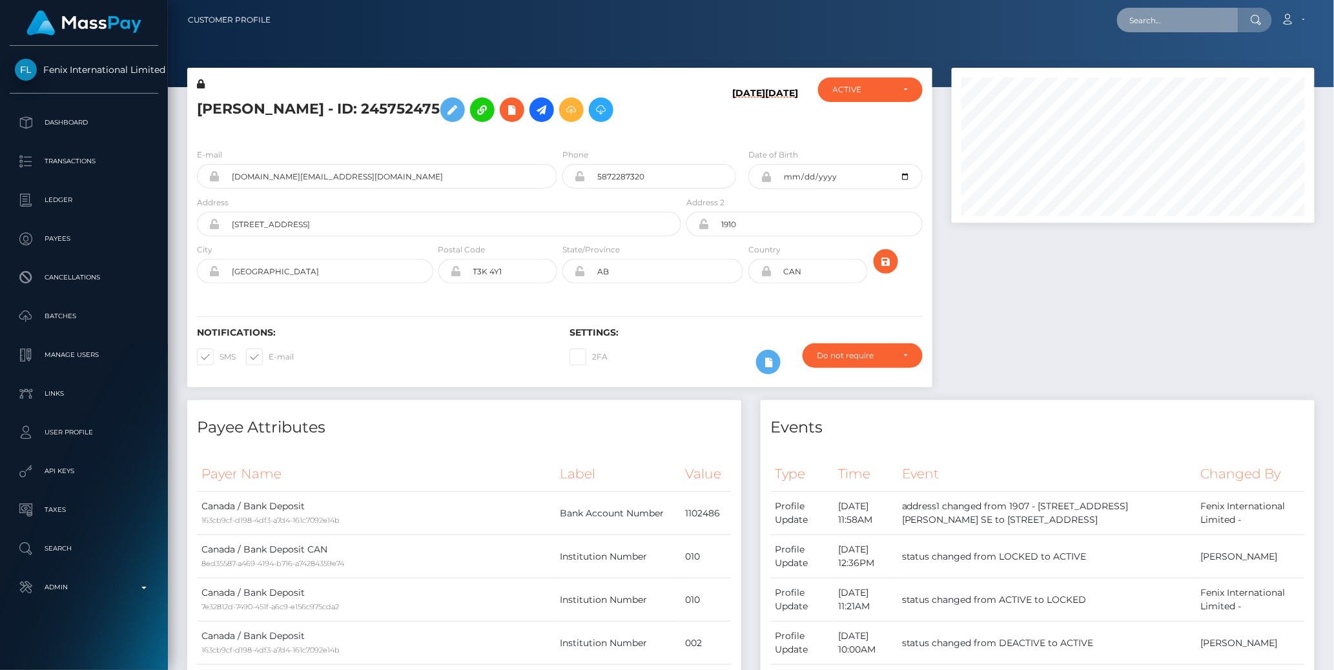
click at [1163, 25] on input "text" at bounding box center [1177, 20] width 121 height 25
paste input "77029387"
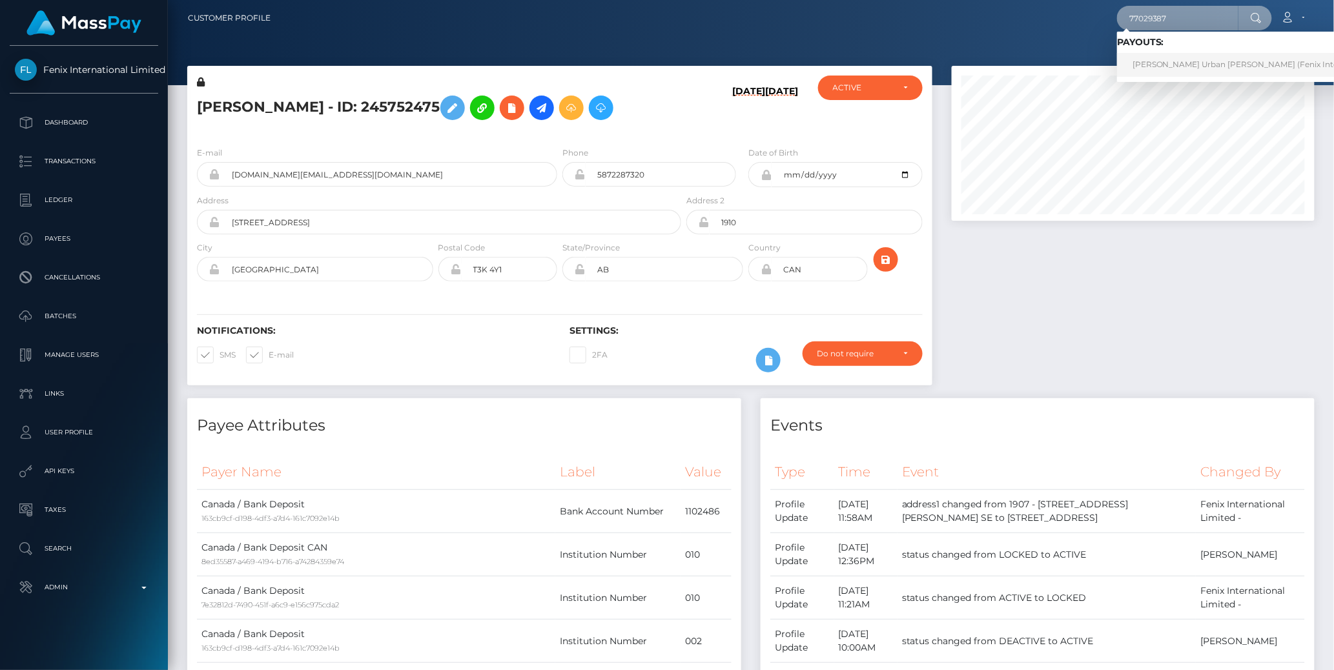
type input "77029387"
click at [1184, 56] on link "Dakota James Urban Johnson (Fenix International Limited - )" at bounding box center [1273, 65] width 313 height 24
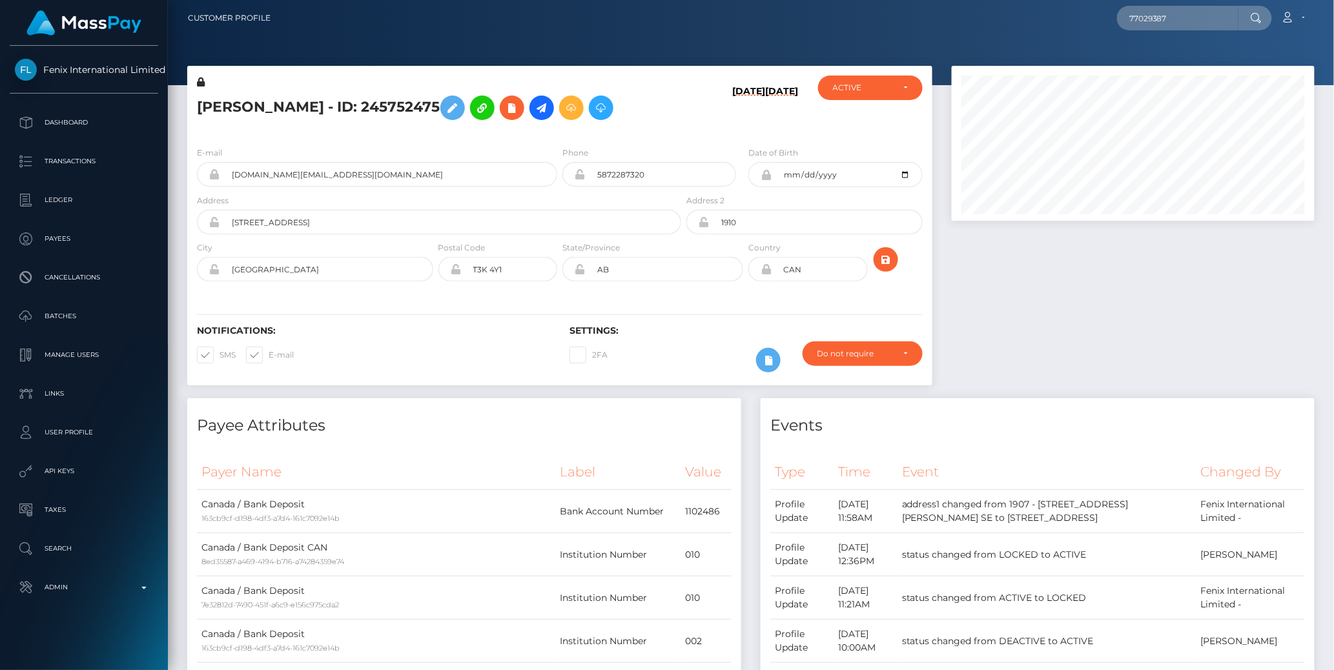
scroll to position [6, 0]
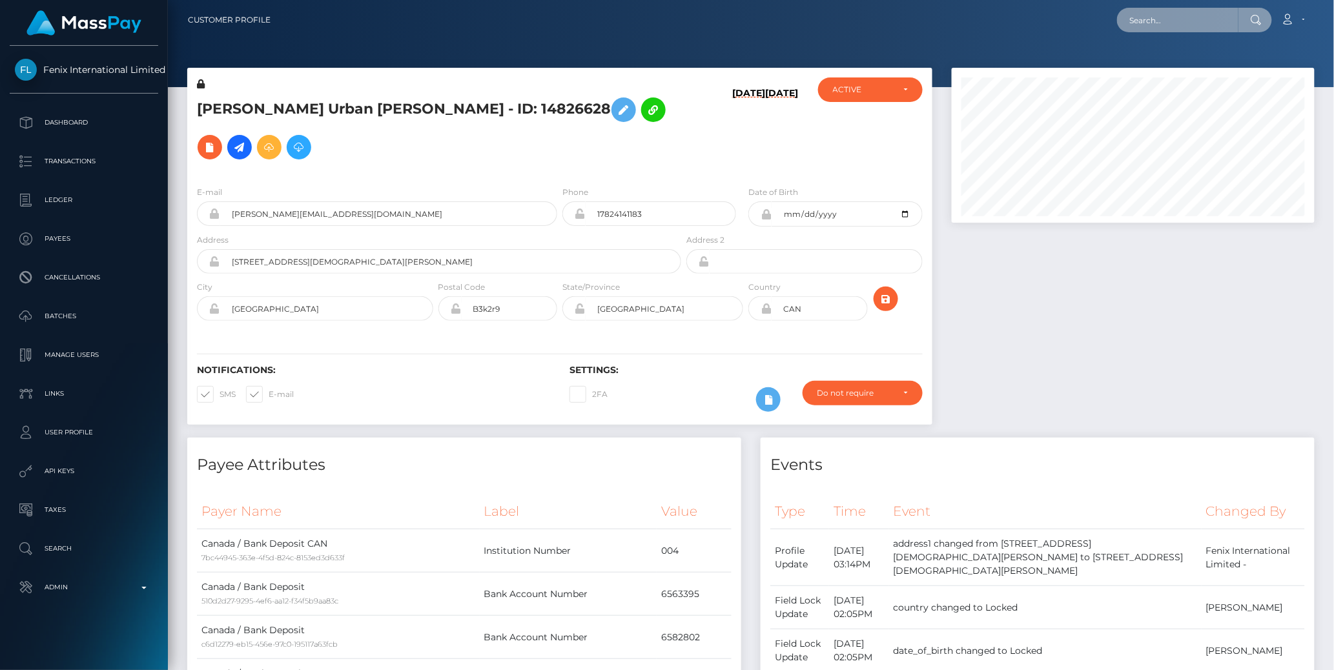
click at [1163, 26] on input "text" at bounding box center [1177, 20] width 121 height 25
paste input "77010348"
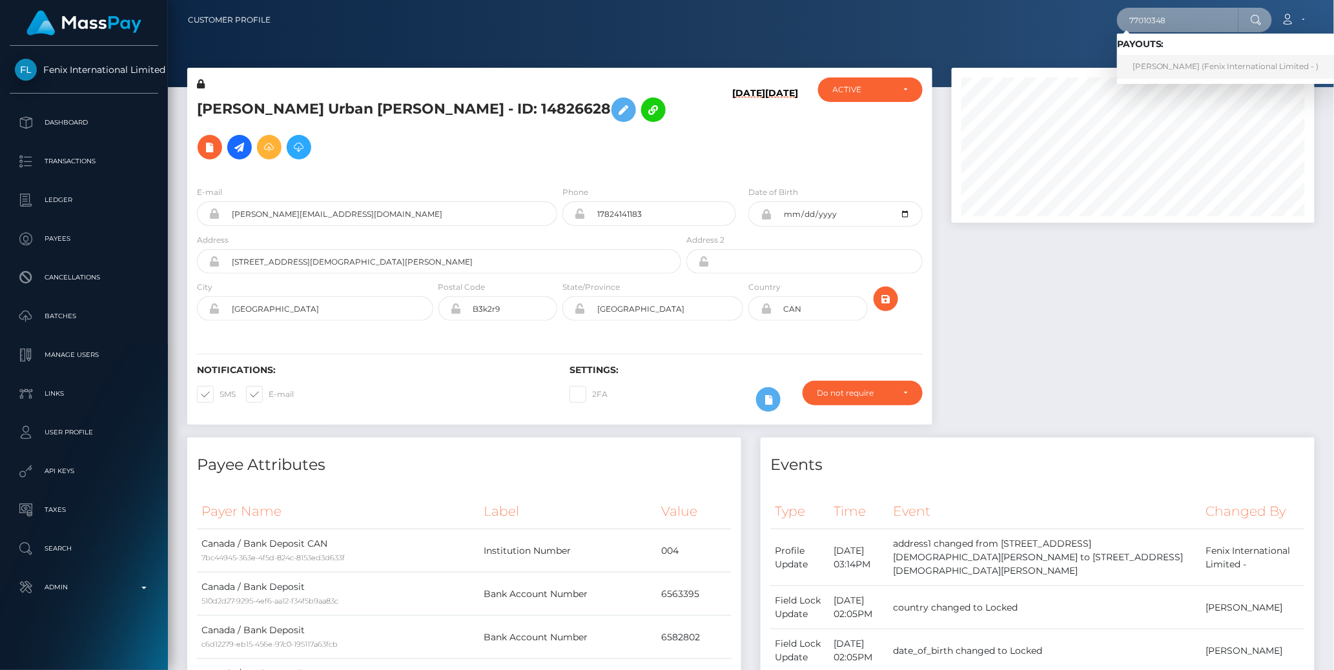
type input "77010348"
click at [1175, 69] on link "[PERSON_NAME] (Fenix International Limited - )" at bounding box center [1226, 67] width 218 height 24
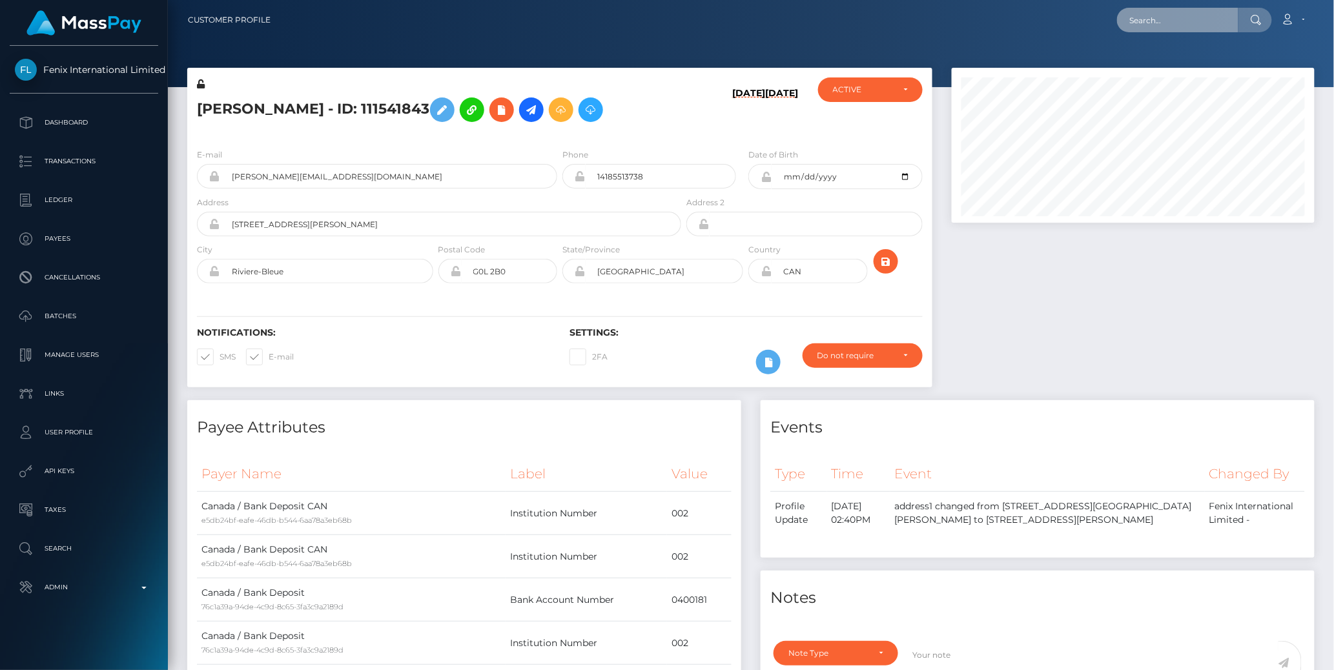
click at [1158, 22] on input "text" at bounding box center [1177, 20] width 121 height 25
paste input "77030776"
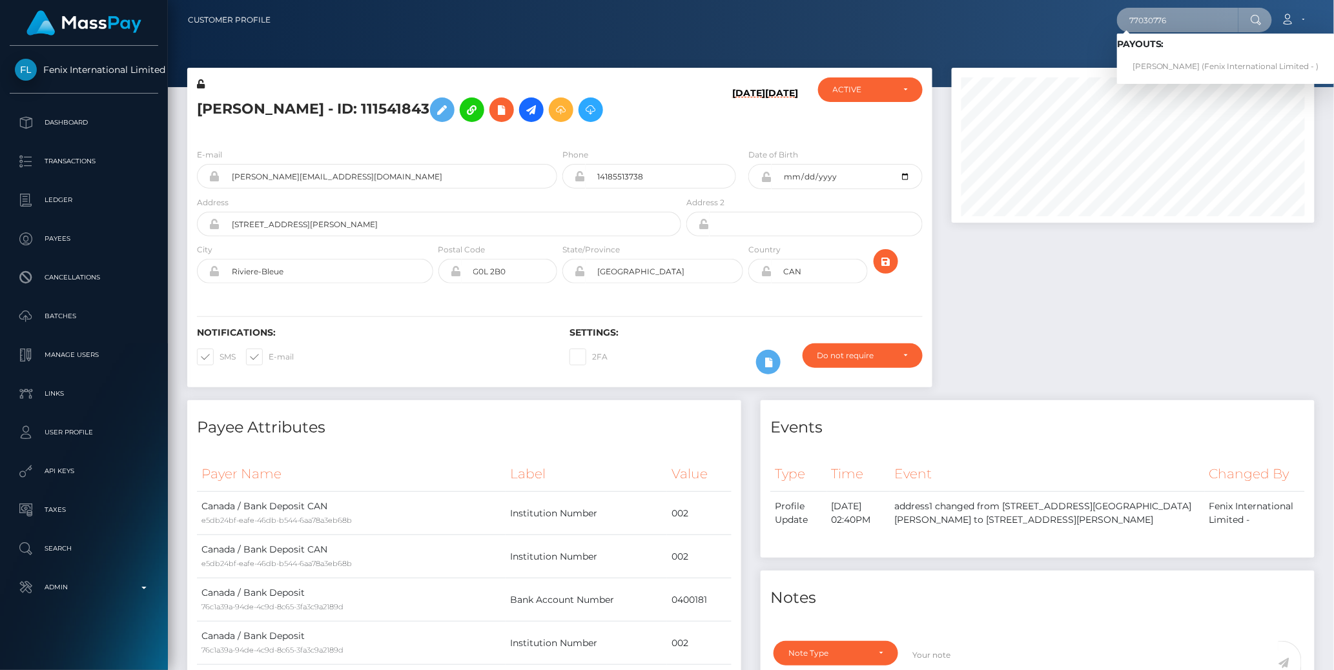
type input "77030776"
click at [1177, 58] on link "Isabelle Legault (Fenix International Limited - )" at bounding box center [1226, 67] width 218 height 24
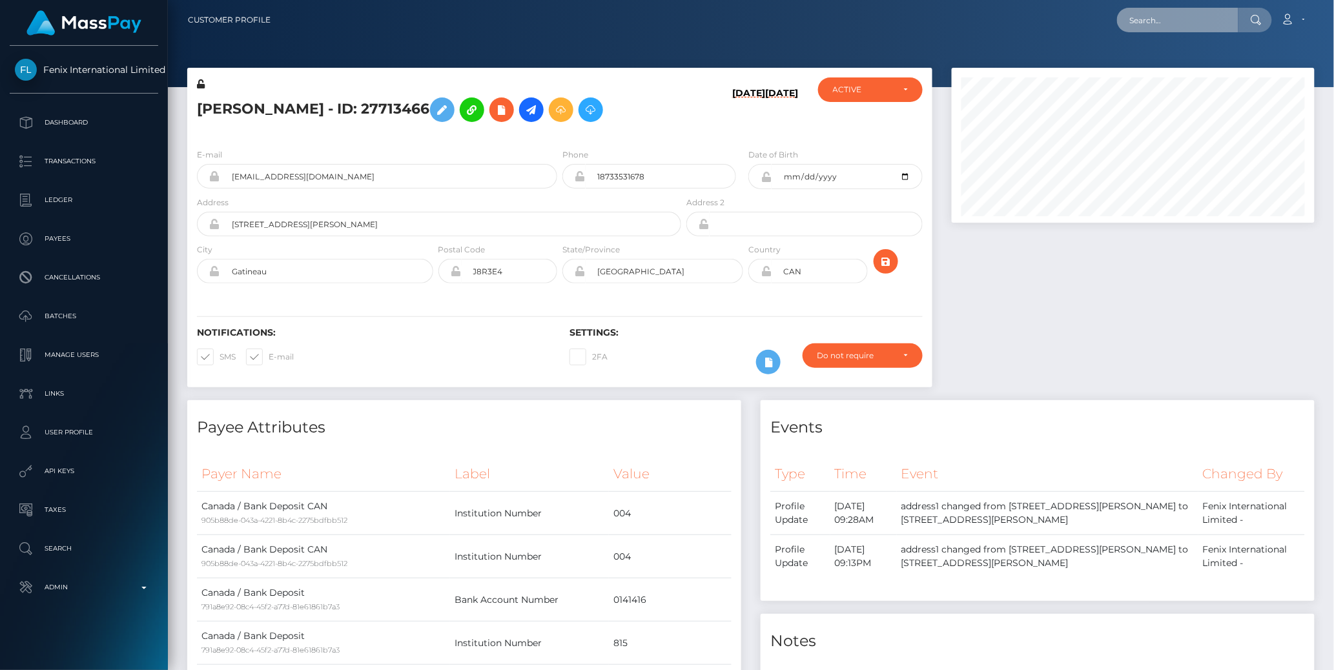
click at [1155, 21] on input "text" at bounding box center [1177, 20] width 121 height 25
paste input "77031113"
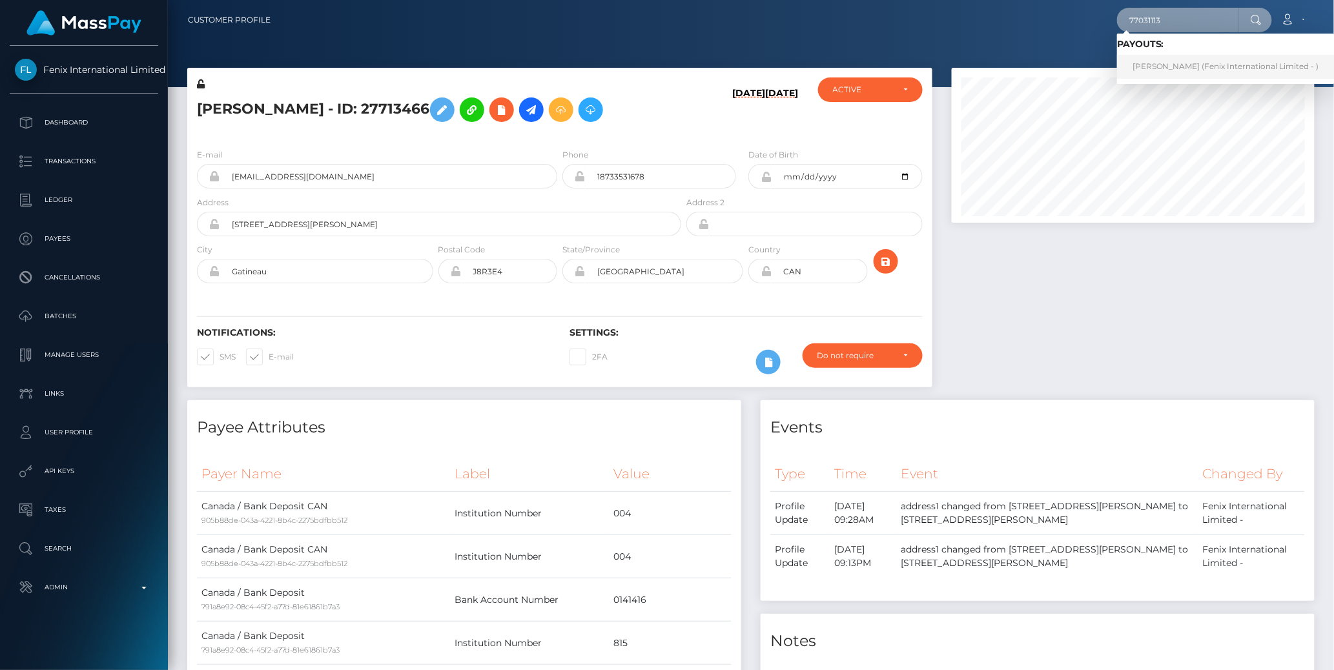
type input "77031113"
click at [1179, 67] on link "Melaine Sampson (Fenix International Limited - )" at bounding box center [1226, 67] width 218 height 24
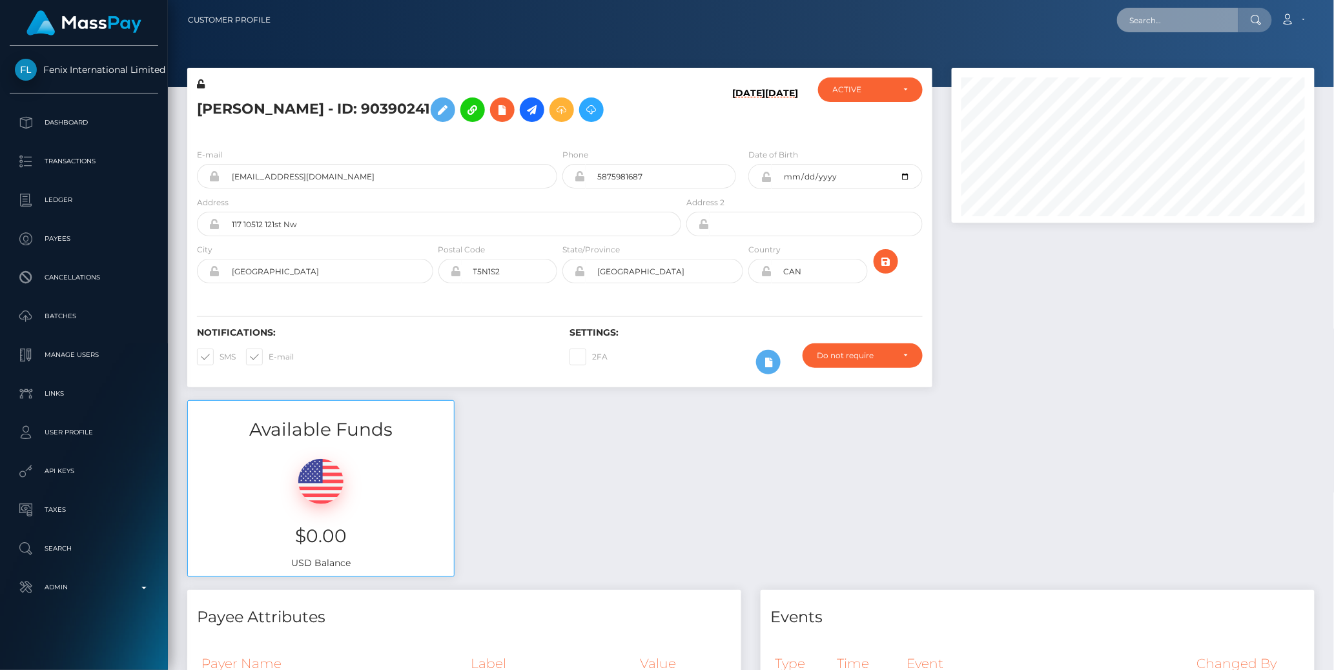
click at [1188, 25] on input "text" at bounding box center [1177, 20] width 121 height 25
paste input "77030851"
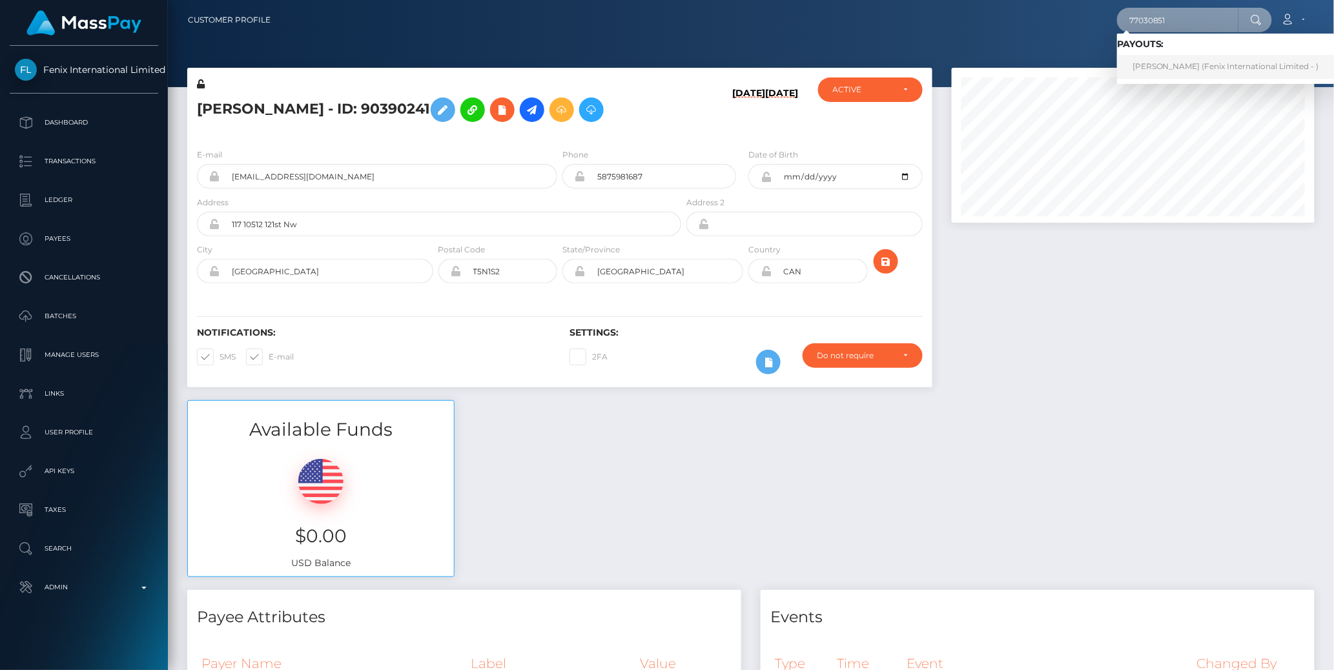
type input "77030851"
click at [1191, 62] on link "ARIANNE ROY-MICHAUD (Fenix International Limited - )" at bounding box center [1226, 67] width 218 height 24
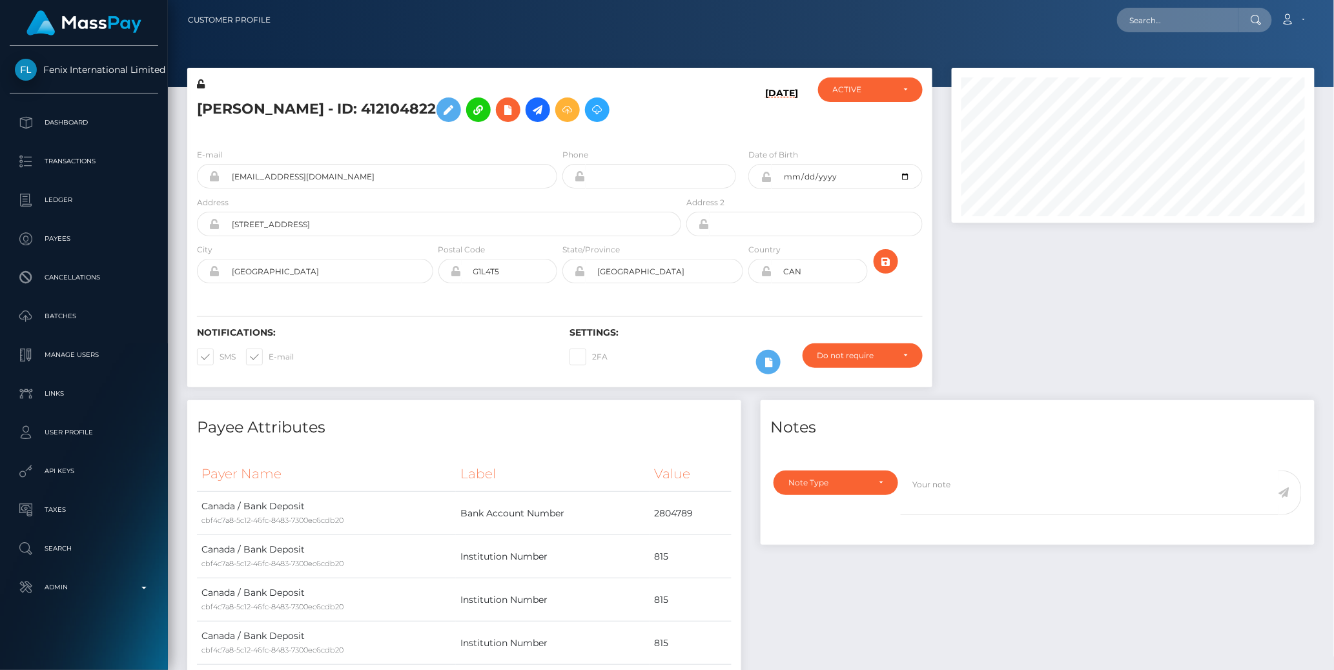
scroll to position [155, 363]
click at [1170, 21] on input "text" at bounding box center [1177, 20] width 121 height 25
paste input "alredy completed"
click at [1179, 13] on input "alredy completed" at bounding box center [1177, 20] width 121 height 25
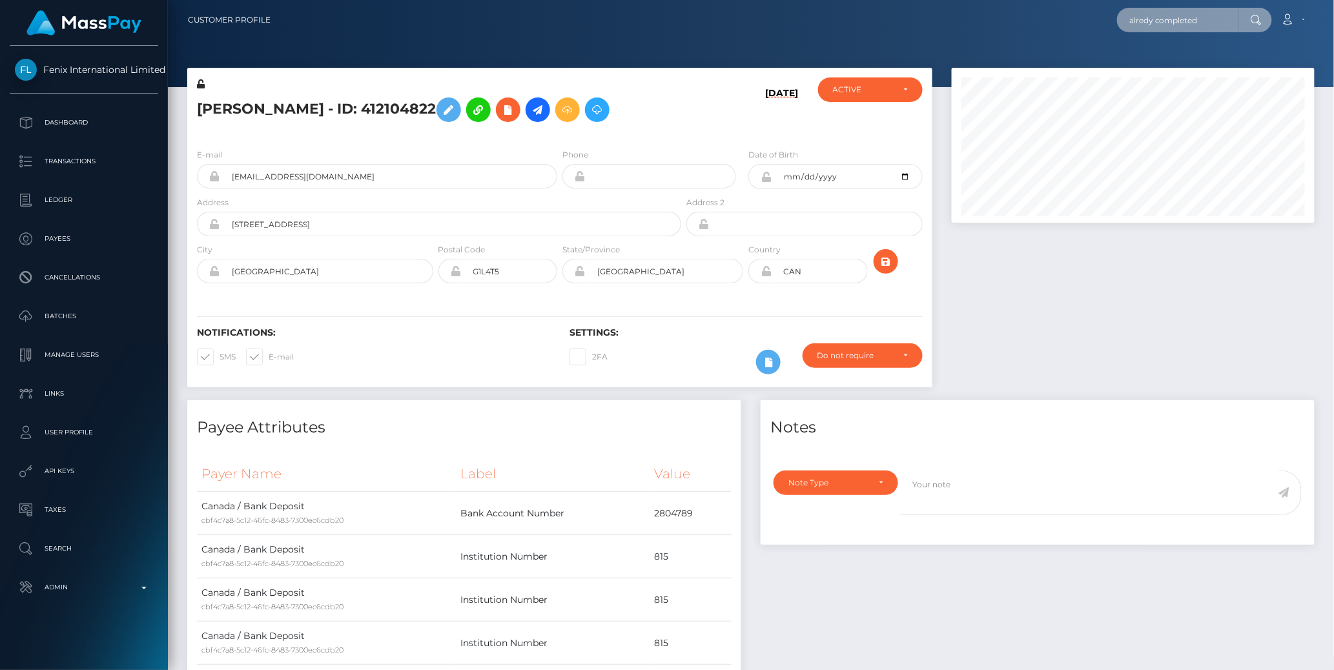
click at [1179, 13] on input "alredy completed" at bounding box center [1177, 20] width 121 height 25
paste input "77021083"
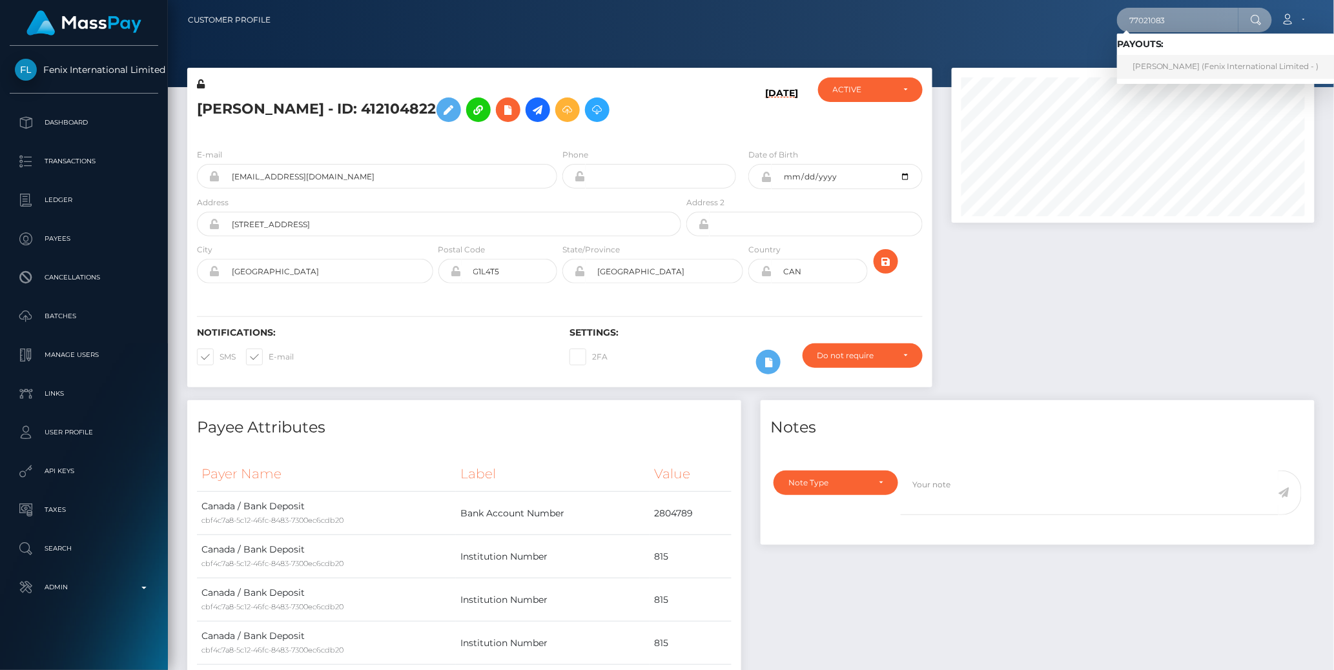
type input "77021083"
click at [1180, 63] on link "Cassandra Aubree Elder (Fenix International Limited - )" at bounding box center [1226, 67] width 218 height 24
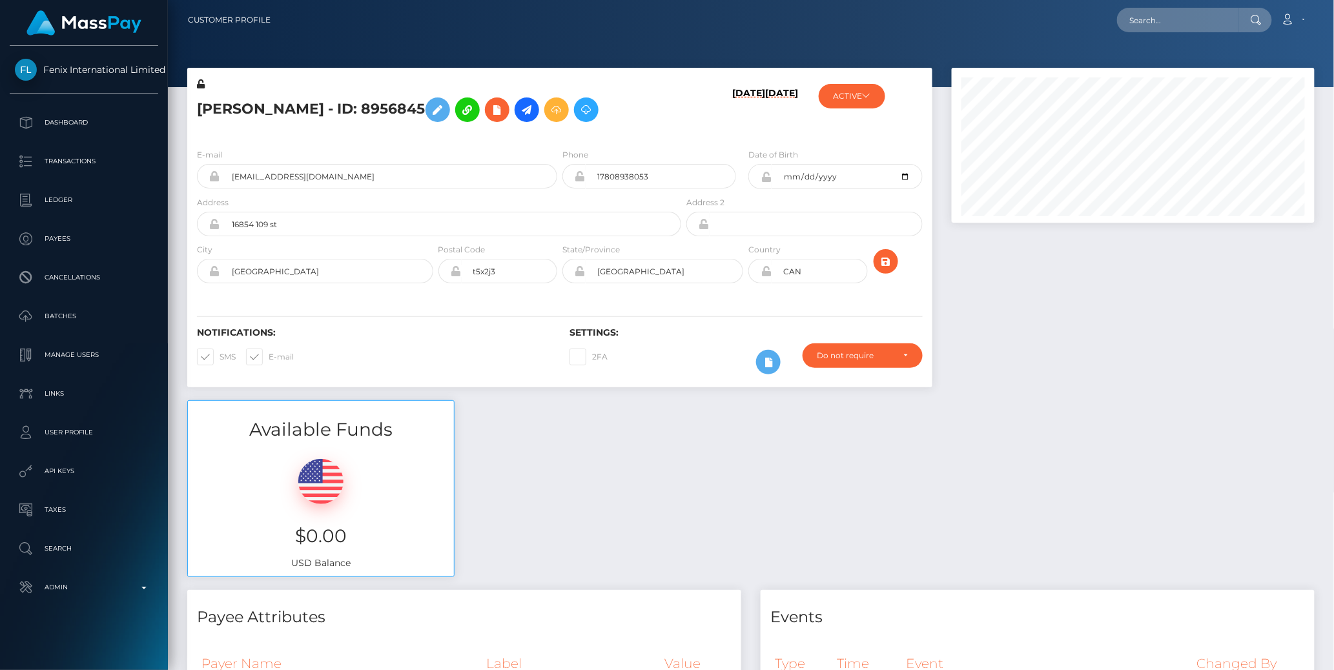
scroll to position [155, 363]
click at [1156, 19] on input "text" at bounding box center [1177, 20] width 121 height 25
paste input "77011947"
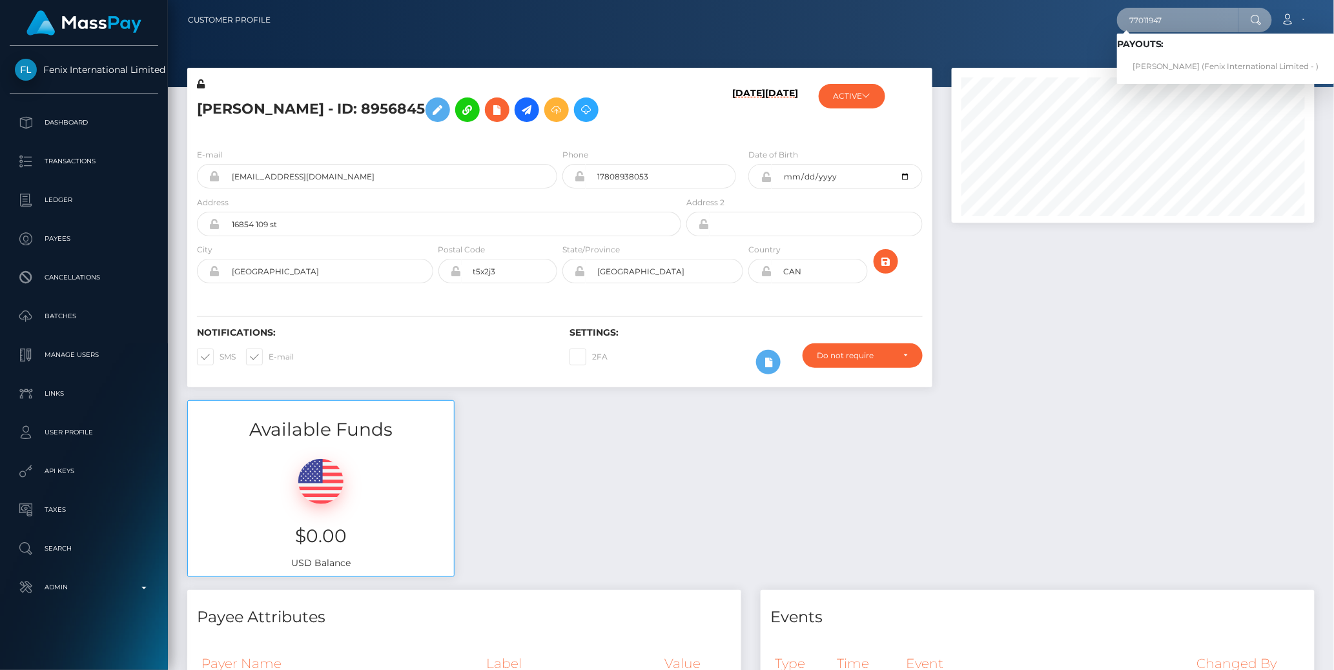
type input "77011947"
click at [1180, 67] on link "[PERSON_NAME] (Fenix International Limited - )" at bounding box center [1226, 67] width 218 height 24
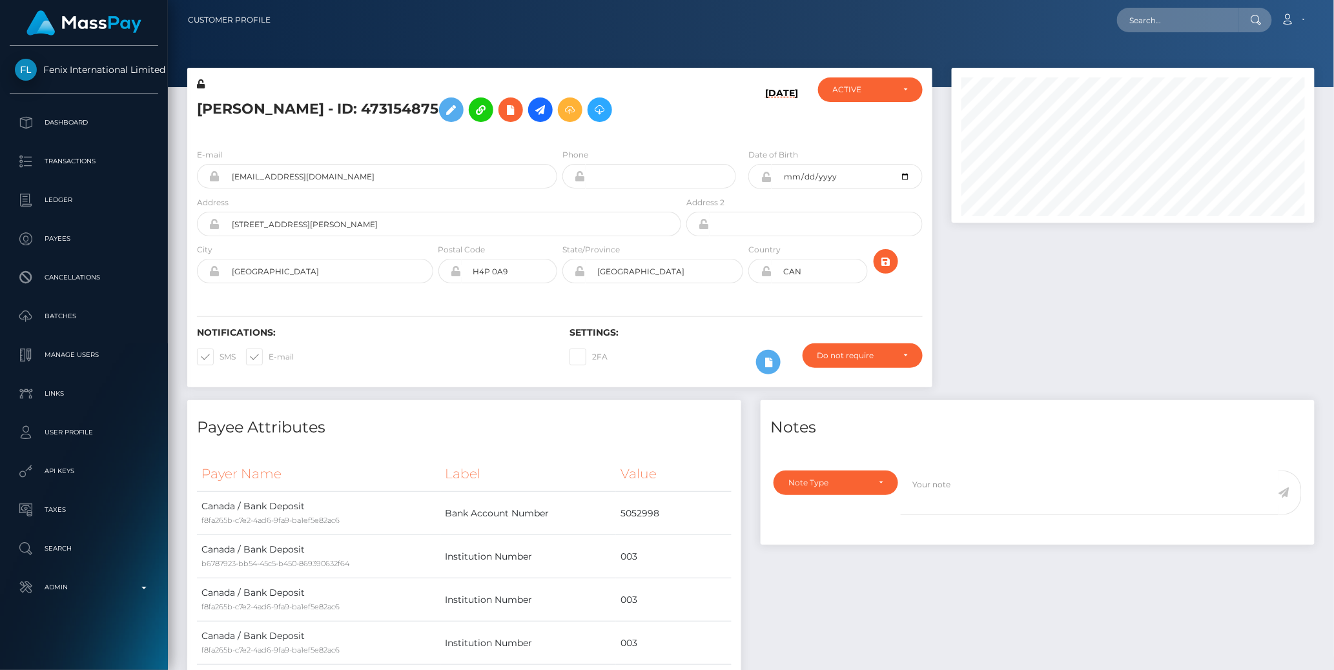
scroll to position [155, 363]
click at [1199, 27] on input "text" at bounding box center [1177, 20] width 121 height 25
paste input "77018012"
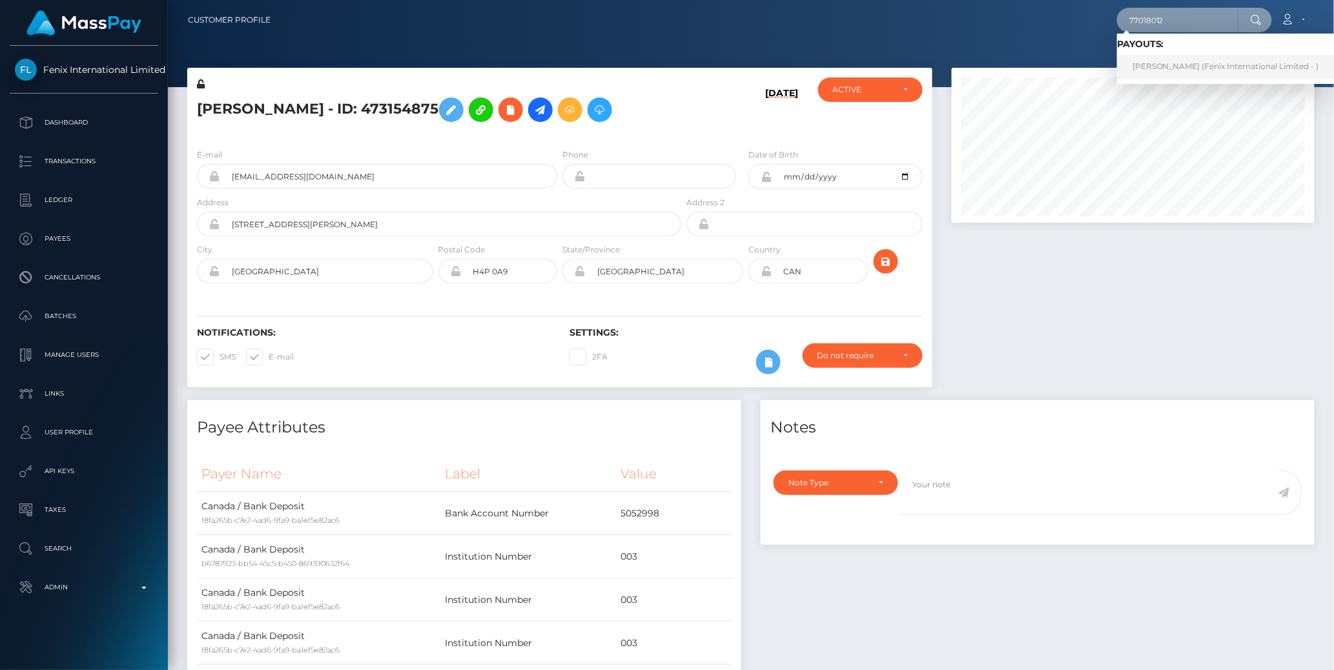
type input "77018012"
click at [1166, 63] on link "[PERSON_NAME] (Fenix International Limited - )" at bounding box center [1226, 67] width 218 height 24
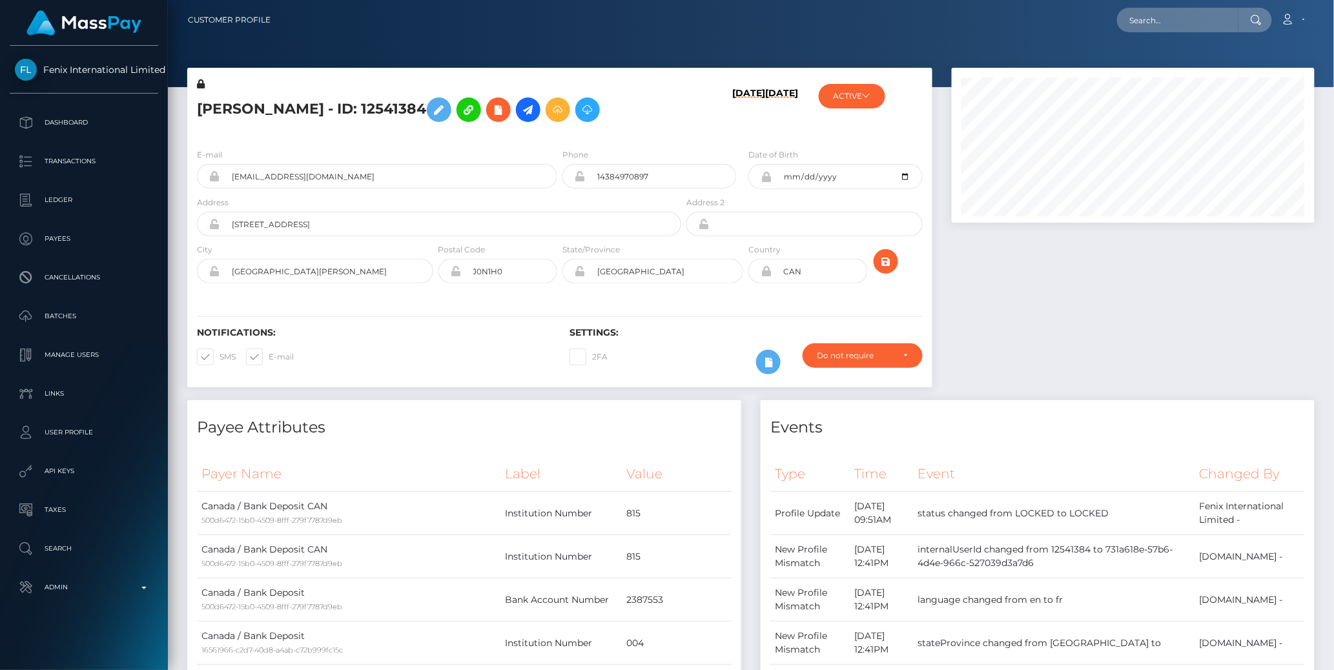
scroll to position [155, 363]
click at [1169, 18] on input "text" at bounding box center [1177, 20] width 121 height 25
paste input "77012950"
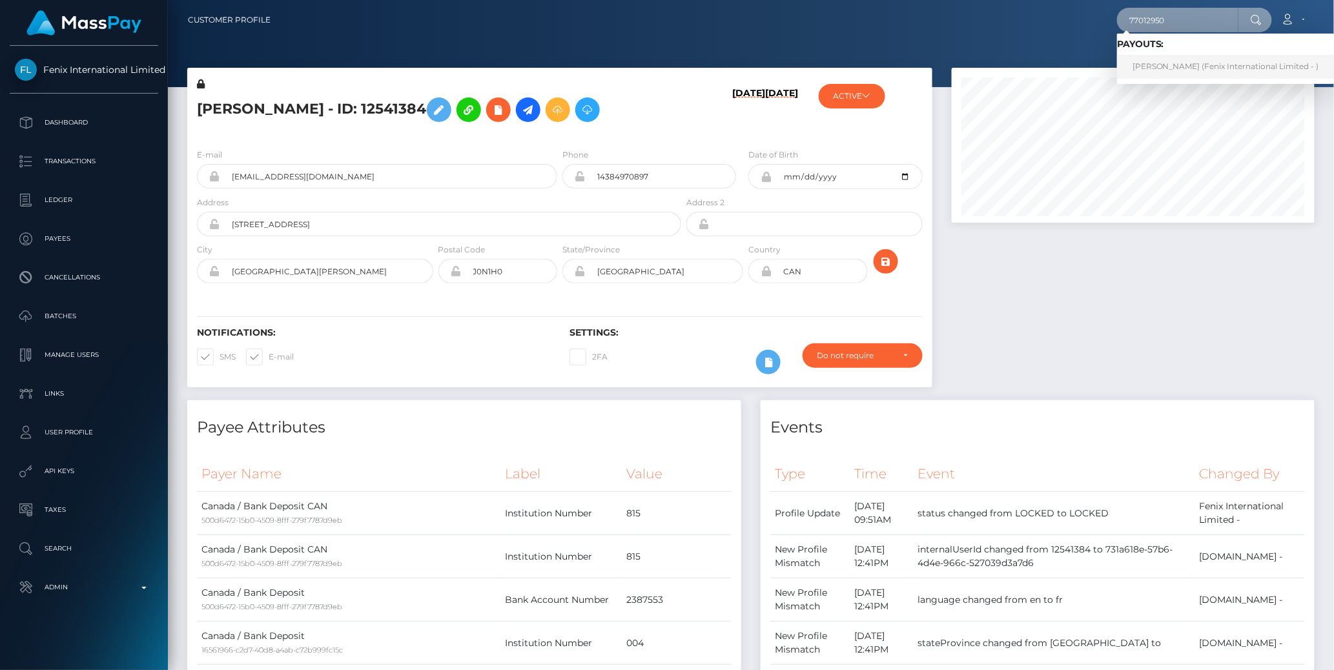
type input "77012950"
click at [1193, 63] on link "Stephanie Amaral (Fenix International Limited - )" at bounding box center [1226, 67] width 218 height 24
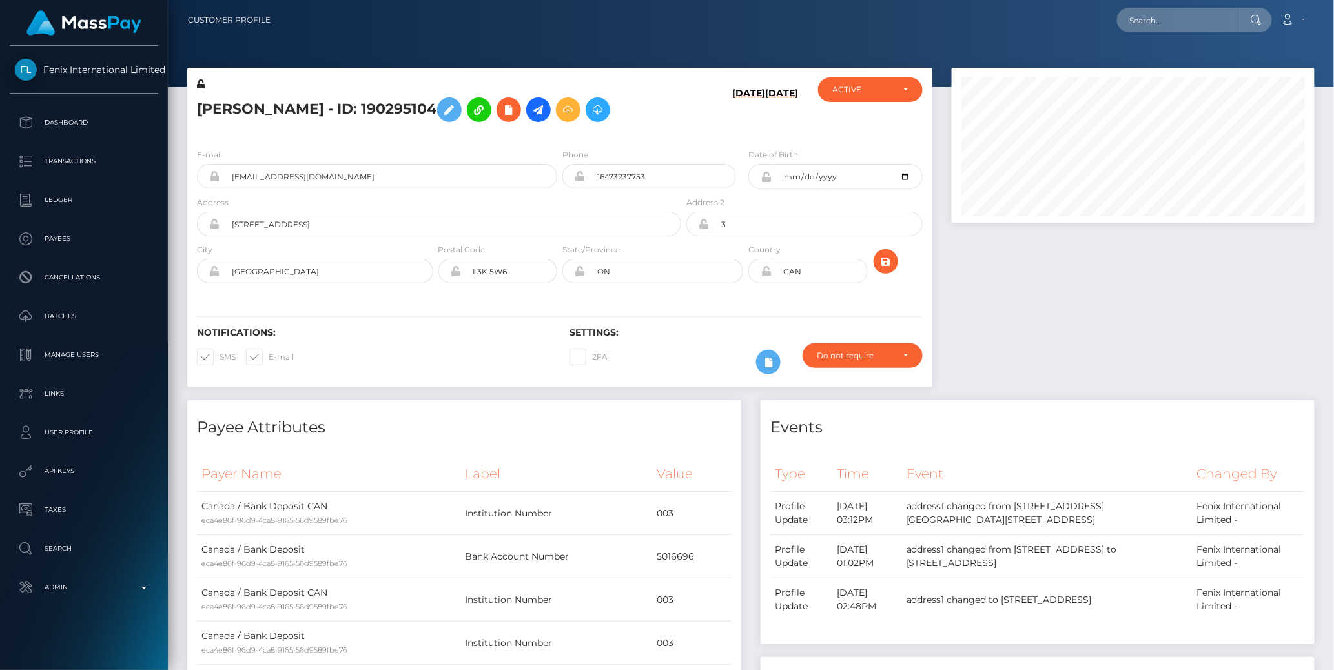
scroll to position [155, 363]
click at [1155, 27] on input "text" at bounding box center [1177, 20] width 121 height 25
paste input "77030024"
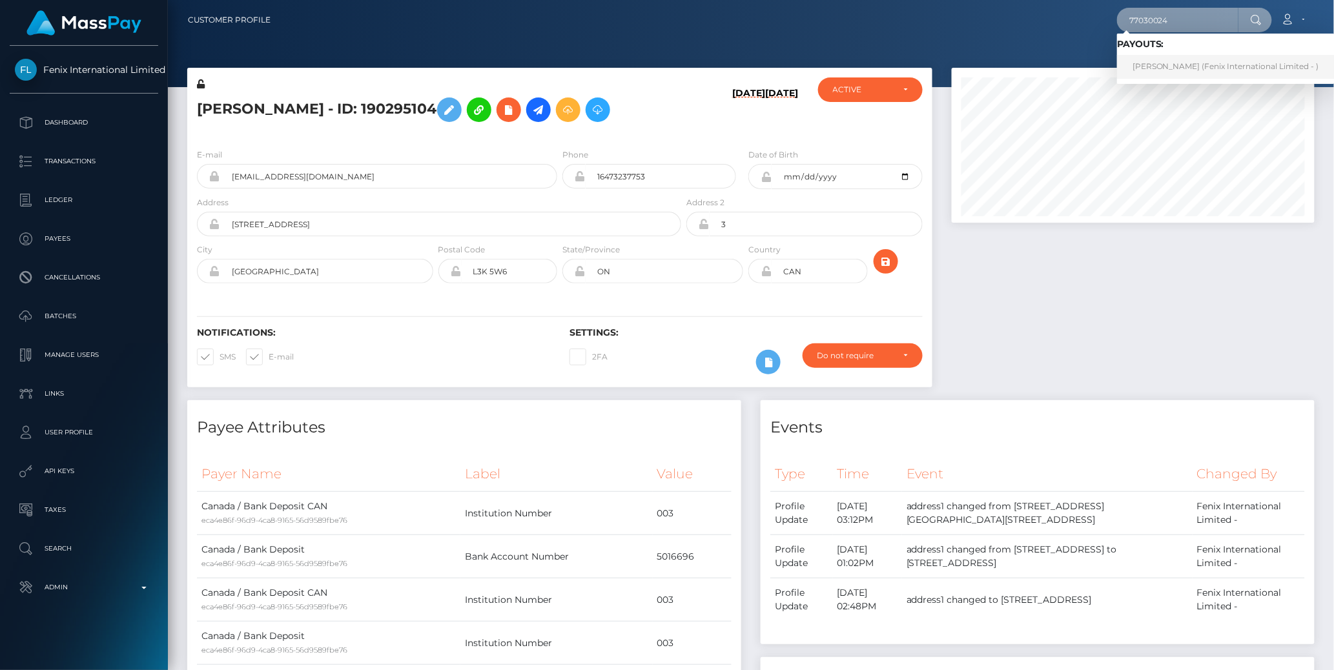
type input "77030024"
click at [1164, 67] on link "rita sabah (Fenix International Limited - )" at bounding box center [1226, 67] width 218 height 24
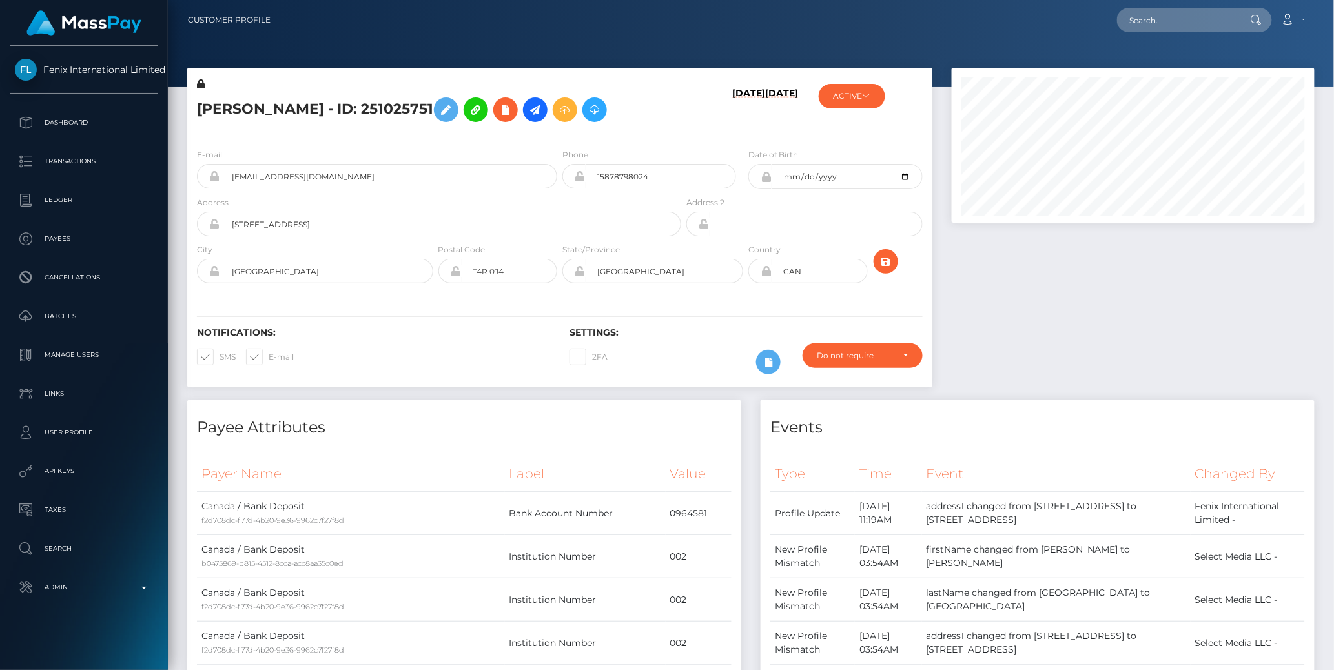
scroll to position [155, 363]
click at [86, 72] on span "Fenix International Limited" at bounding box center [84, 70] width 149 height 12
